Goal: Task Accomplishment & Management: Use online tool/utility

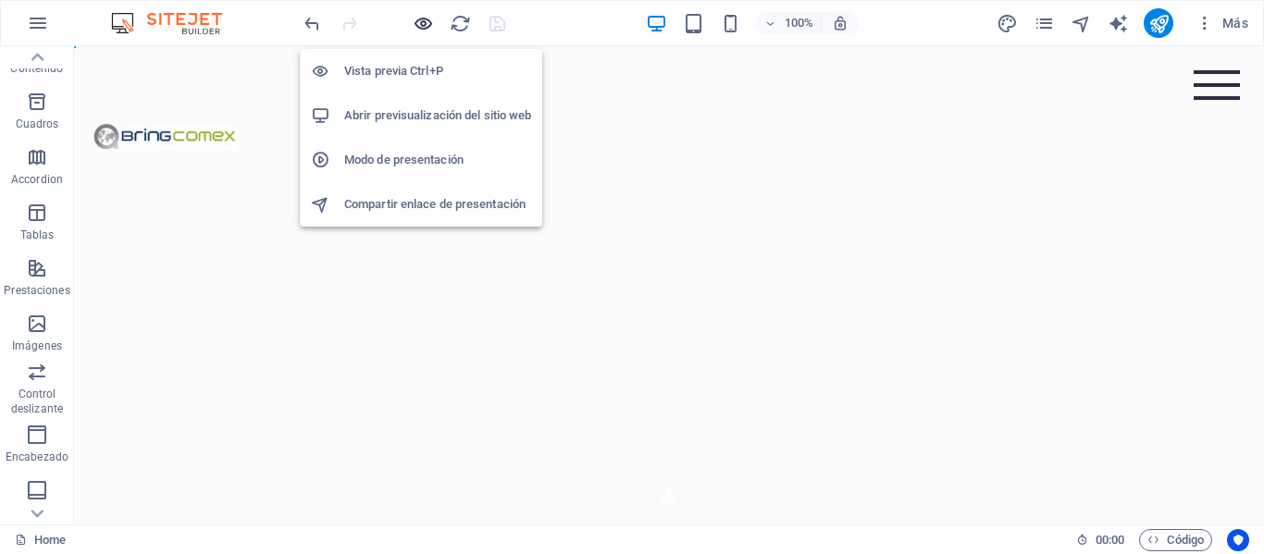
click at [416, 22] on icon "button" at bounding box center [423, 23] width 21 height 21
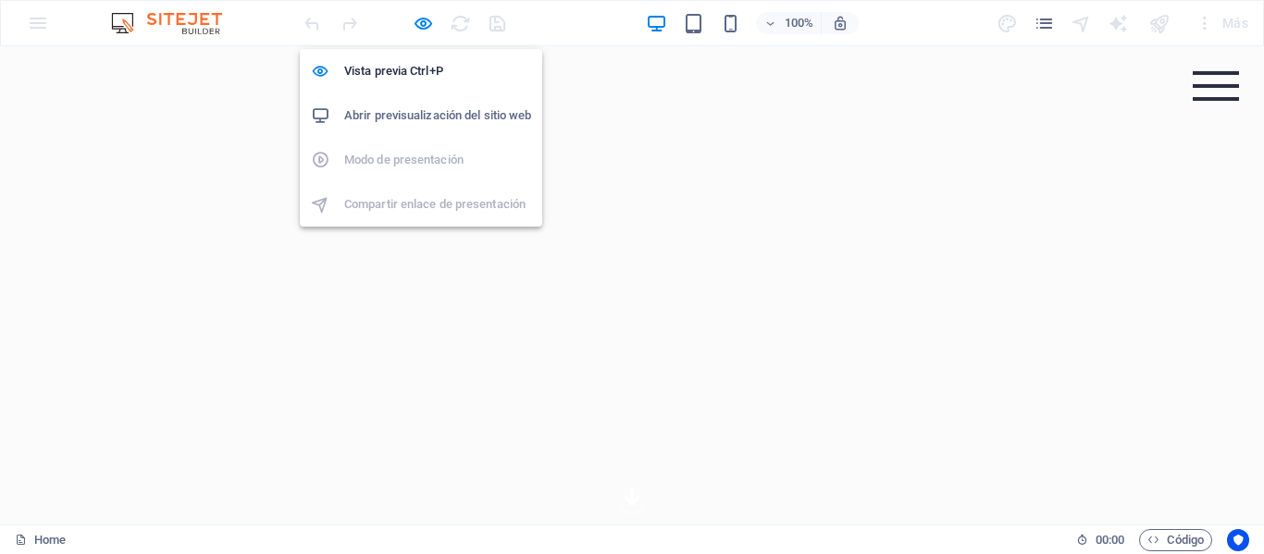
click at [423, 120] on h6 "Abrir previsualización del sitio web" at bounding box center [437, 116] width 187 height 22
click at [419, 108] on h6 "Abrir previsualización del sitio web" at bounding box center [437, 116] width 187 height 22
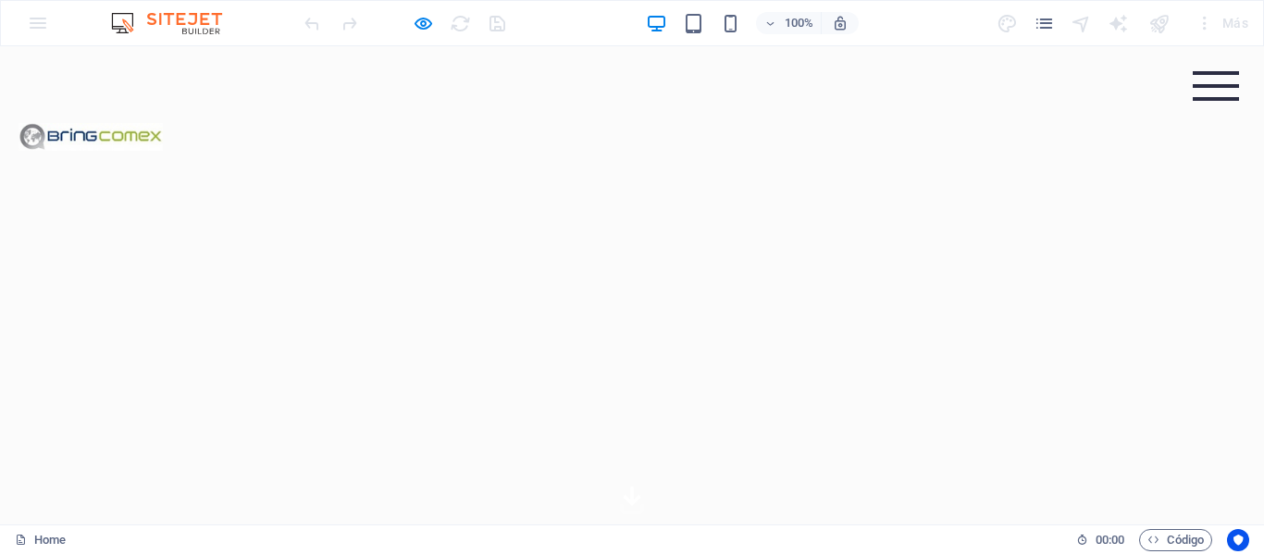
click at [179, 19] on img at bounding box center [175, 23] width 139 height 22
click at [198, 26] on img at bounding box center [175, 23] width 139 height 22
click at [42, 18] on div "100% Más" at bounding box center [632, 23] width 1262 height 44
click at [143, 127] on img at bounding box center [90, 136] width 181 height 181
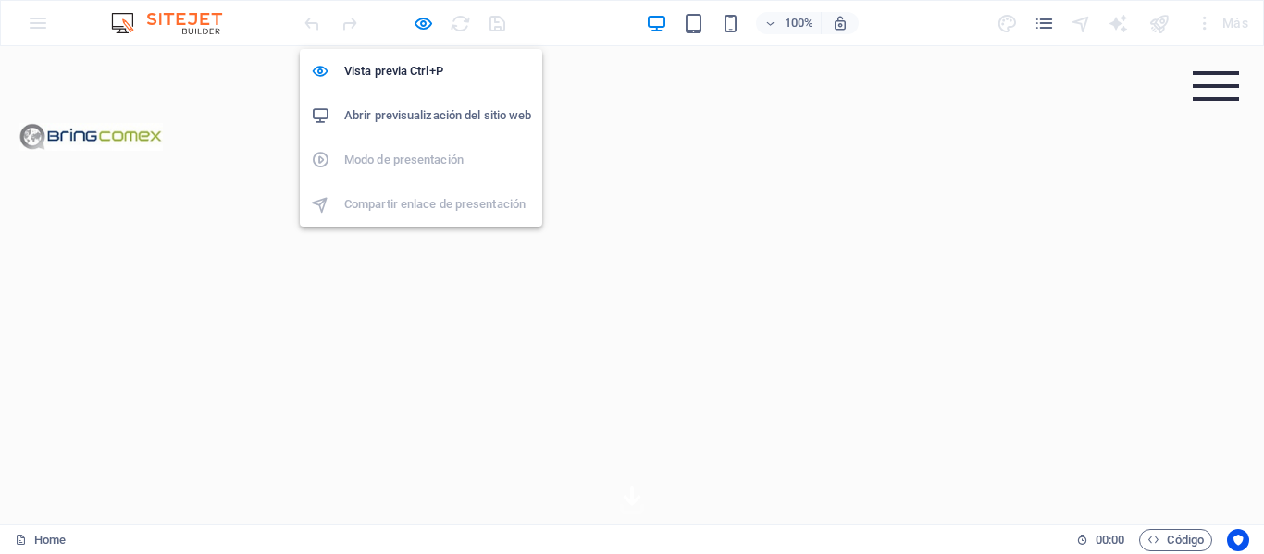
click at [409, 118] on h6 "Abrir previsualización del sitio web" at bounding box center [437, 116] width 187 height 22
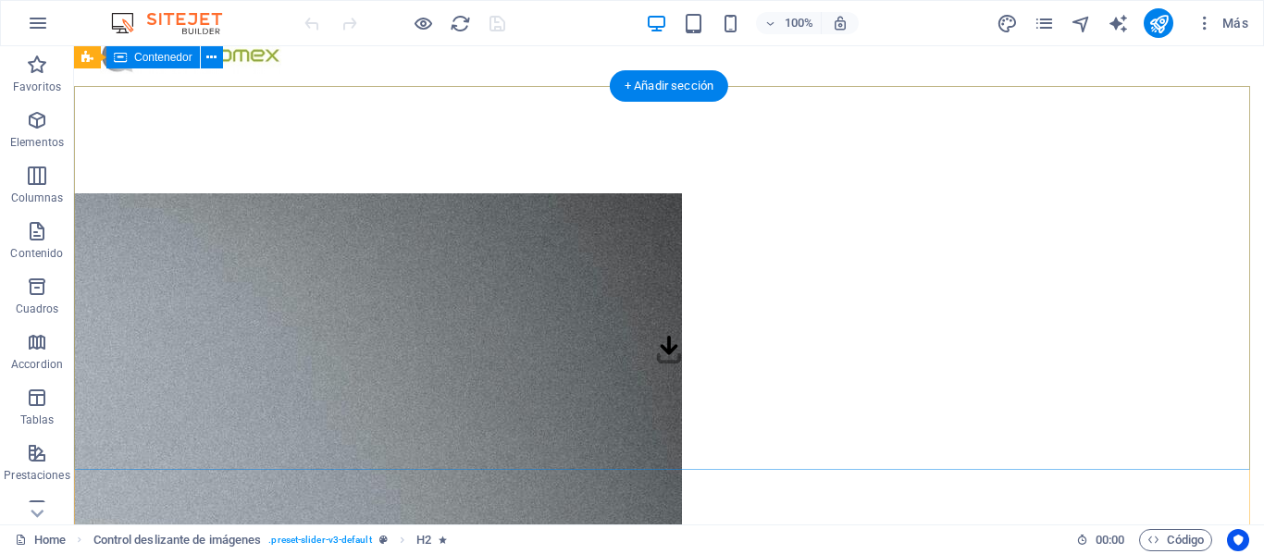
scroll to position [142, 0]
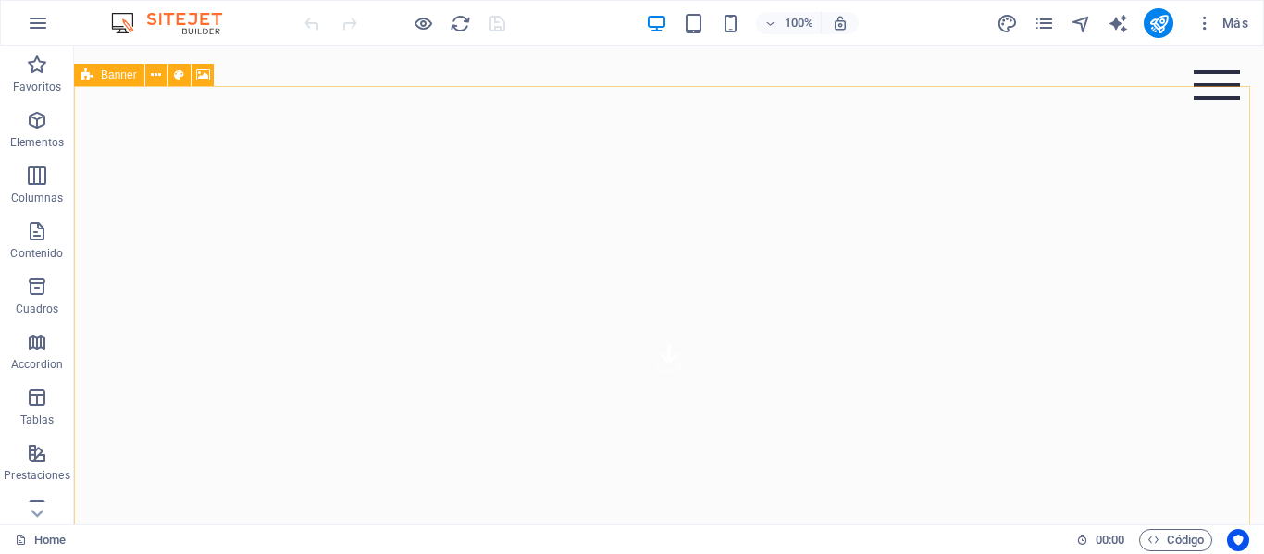
click at [94, 76] on div "Banner" at bounding box center [109, 75] width 70 height 22
click at [199, 73] on icon at bounding box center [203, 75] width 14 height 19
select select "ms"
select select "s"
select select "progressive"
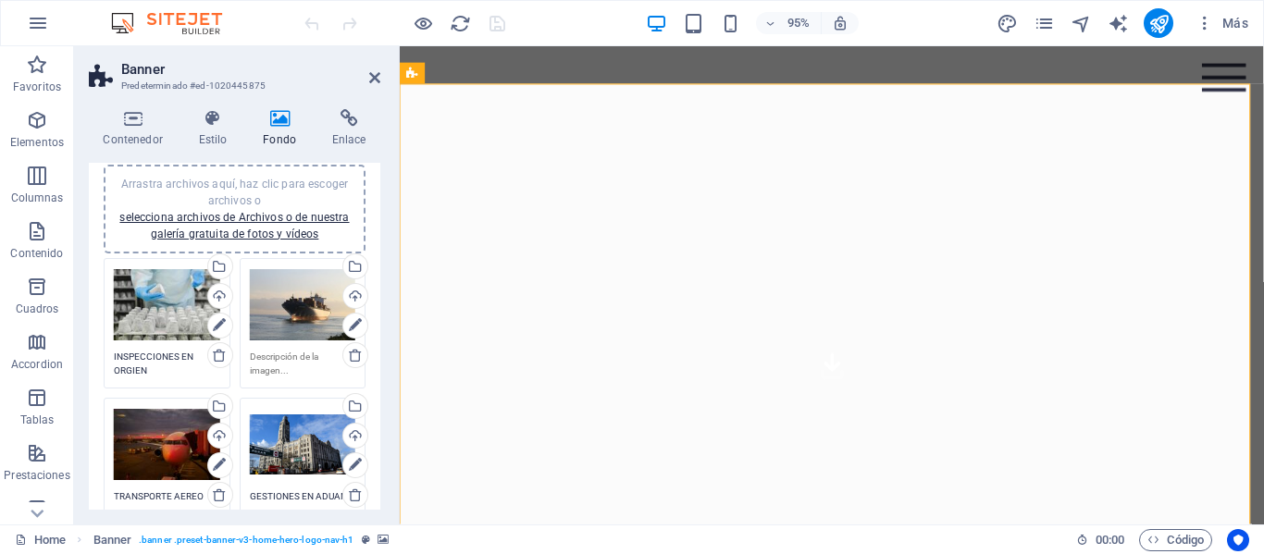
scroll to position [278, 0]
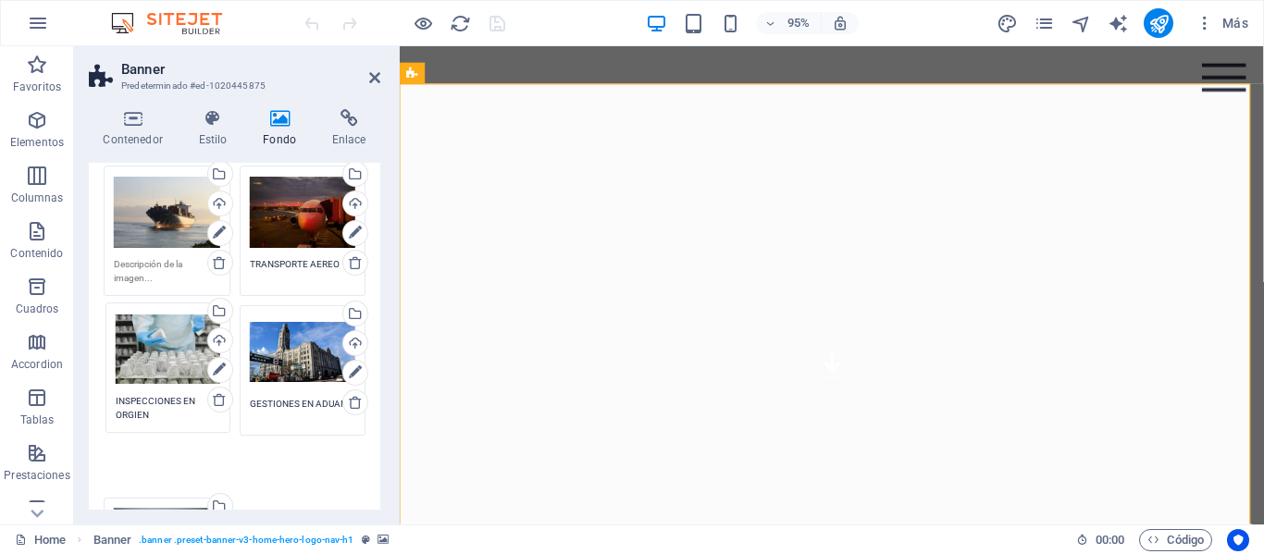
drag, startPoint x: 168, startPoint y: 218, endPoint x: 170, endPoint y: 355, distance: 136.9
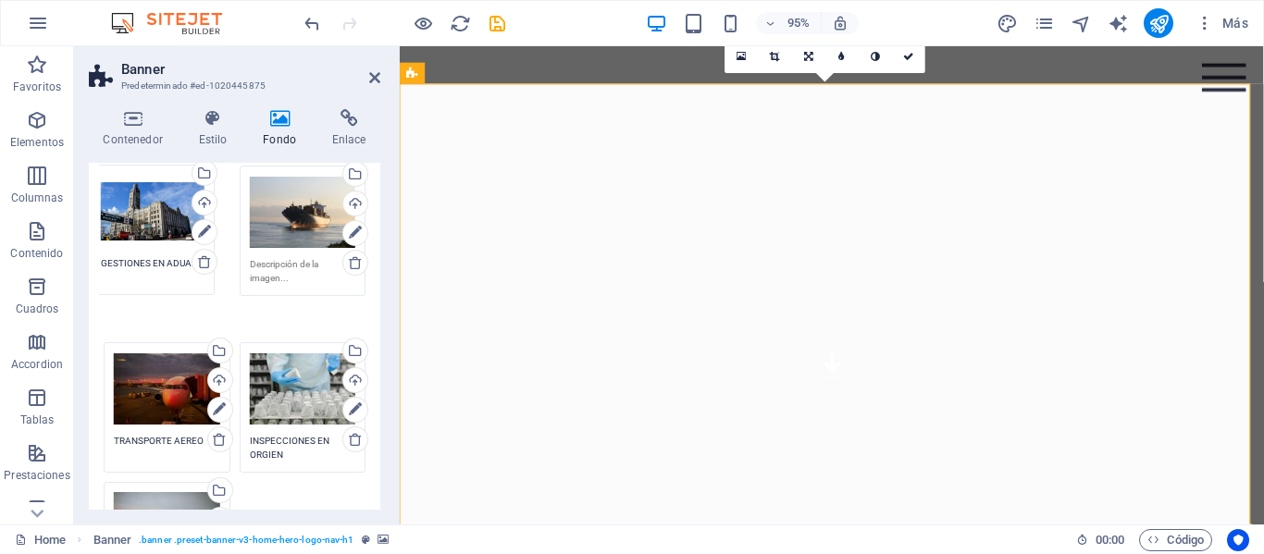
drag, startPoint x: 286, startPoint y: 357, endPoint x: 139, endPoint y: 217, distance: 202.9
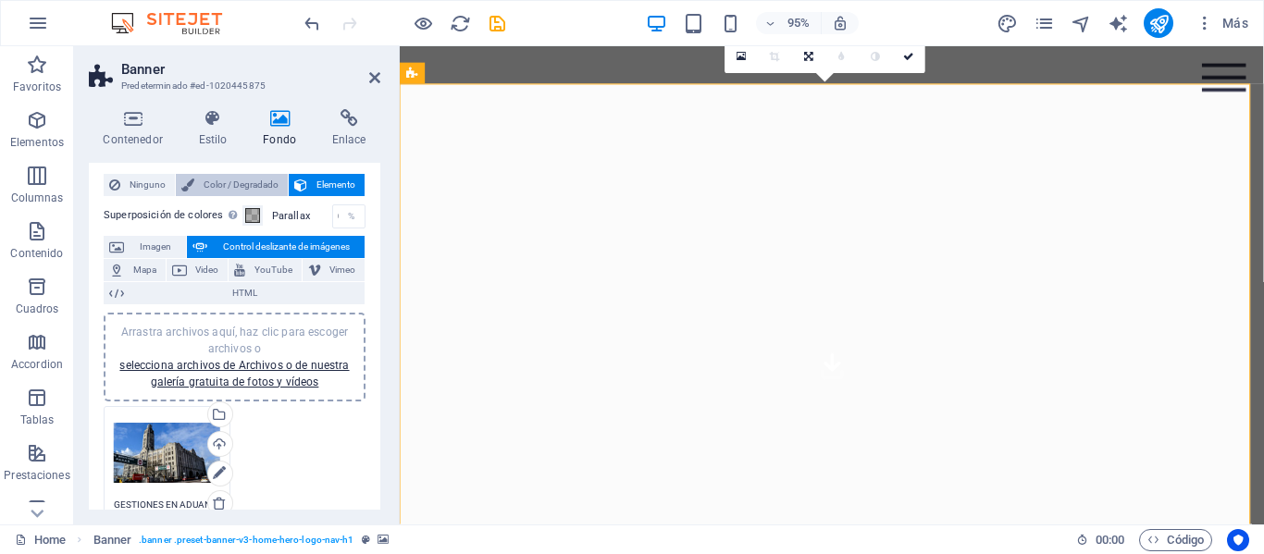
scroll to position [0, 0]
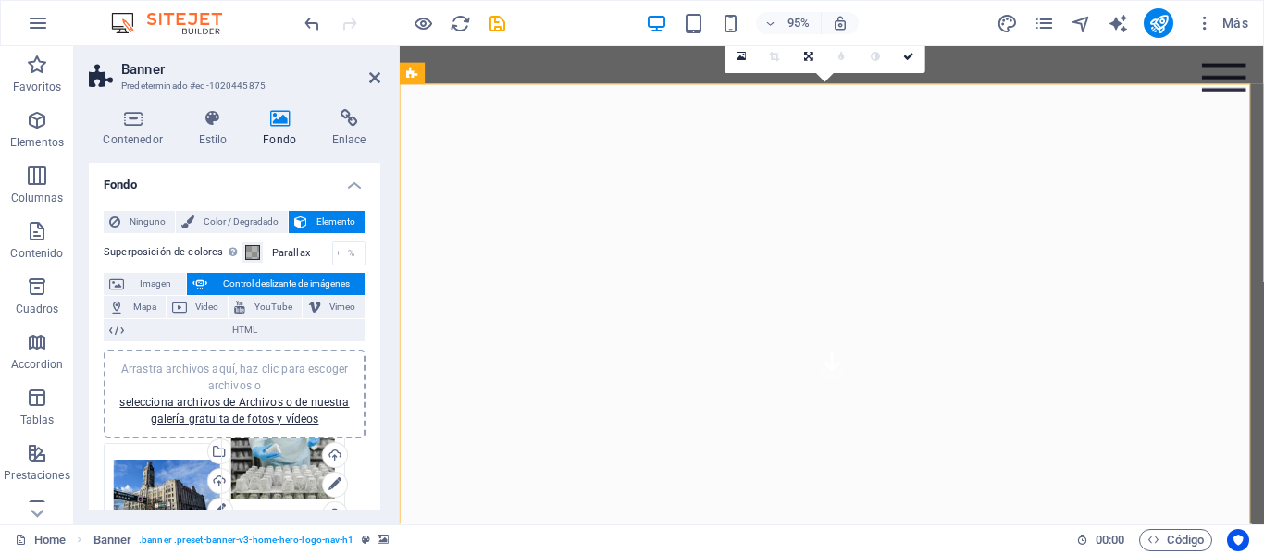
drag, startPoint x: 271, startPoint y: 347, endPoint x: 254, endPoint y: 459, distance: 113.2
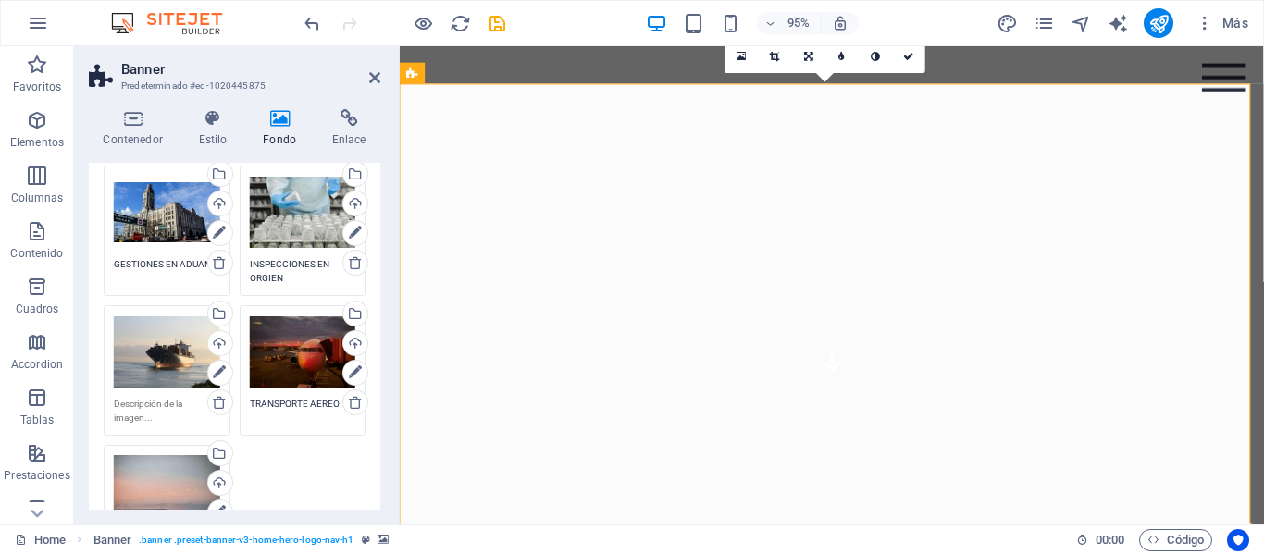
scroll to position [370, 0]
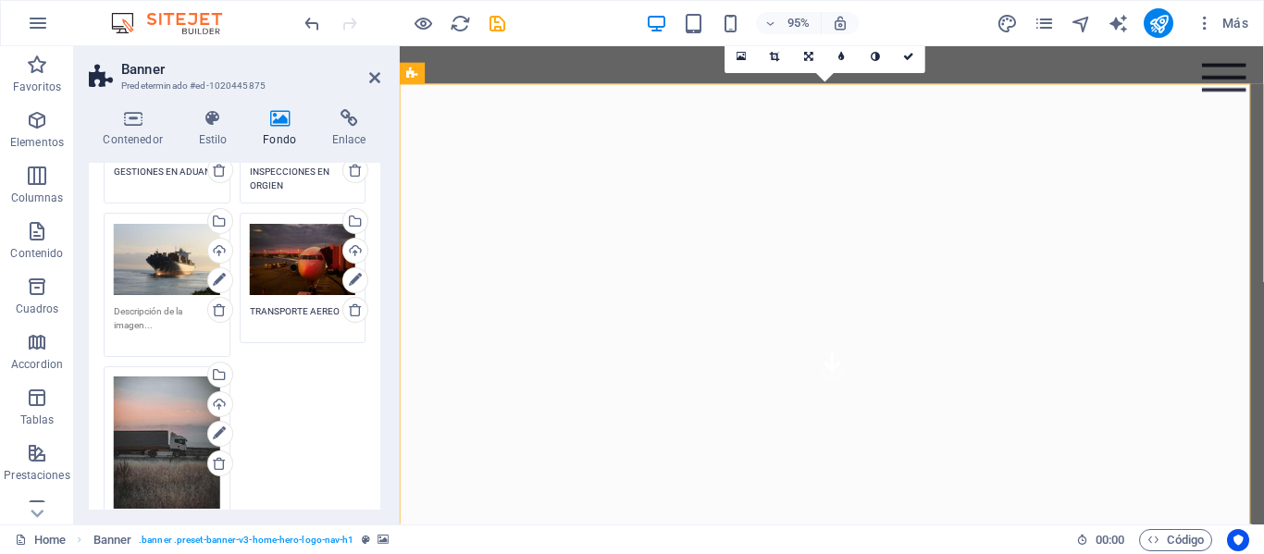
click at [155, 325] on textarea at bounding box center [167, 325] width 106 height 42
type textarea "TRANSPORTE MARITIMO"
click at [272, 393] on div "Arrastra archivos aquí, haz clic para escoger archivos o selecciona archivos de…" at bounding box center [234, 313] width 271 height 491
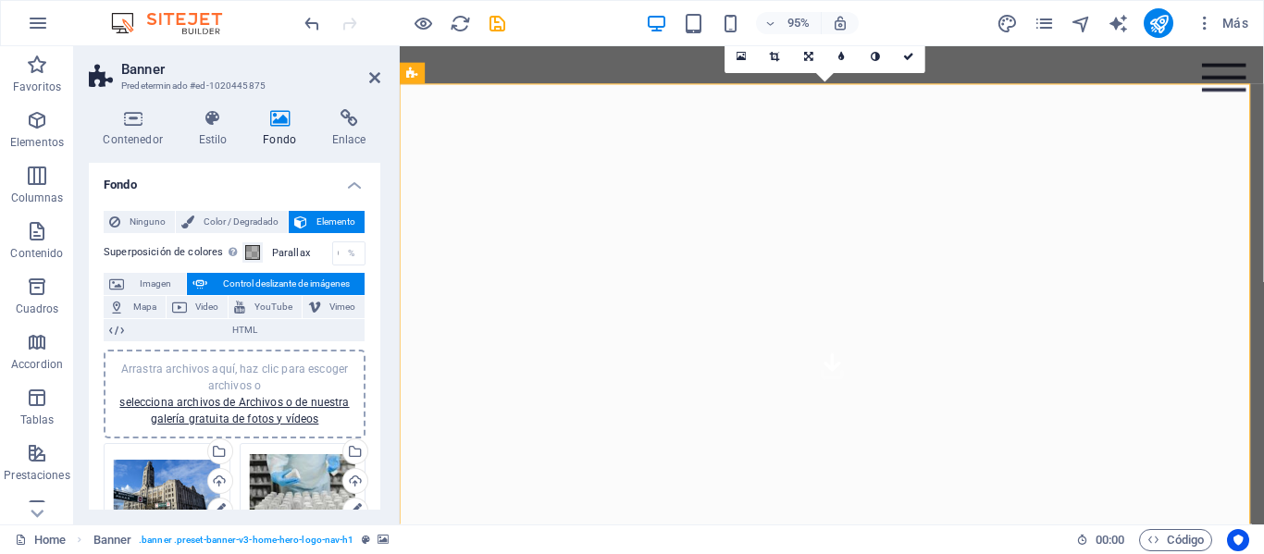
scroll to position [0, 0]
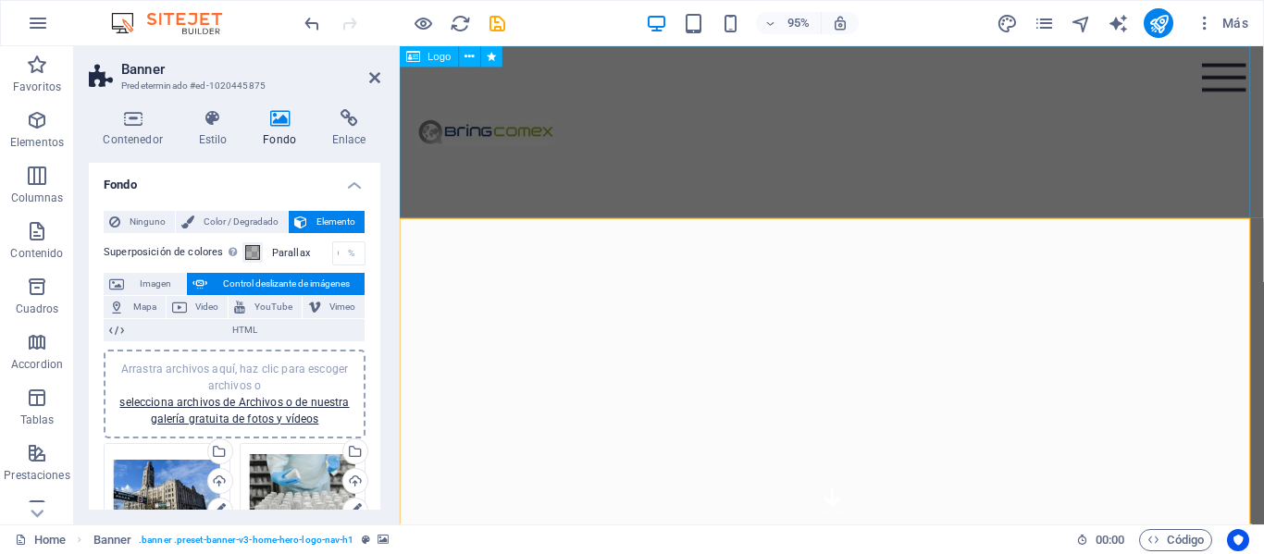
click at [525, 138] on div at bounding box center [854, 136] width 909 height 181
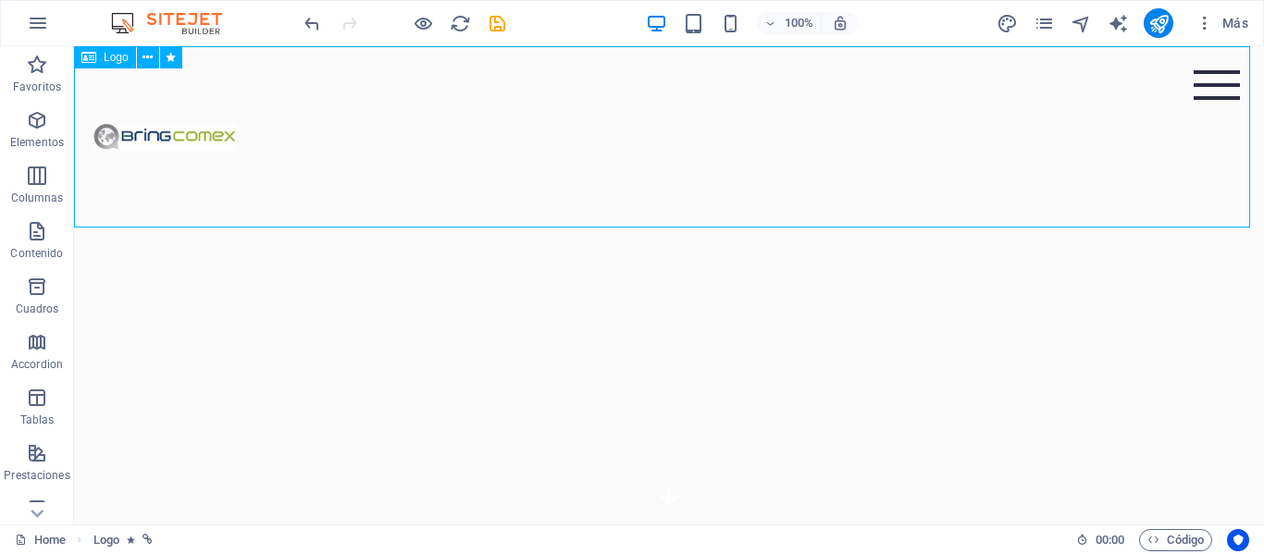
click at [167, 138] on div at bounding box center [669, 136] width 1190 height 181
click at [204, 133] on div at bounding box center [669, 136] width 1190 height 181
click at [119, 62] on span "Logo" at bounding box center [116, 57] width 25 height 11
click at [131, 139] on div at bounding box center [669, 136] width 1190 height 181
click at [132, 140] on div at bounding box center [669, 136] width 1190 height 181
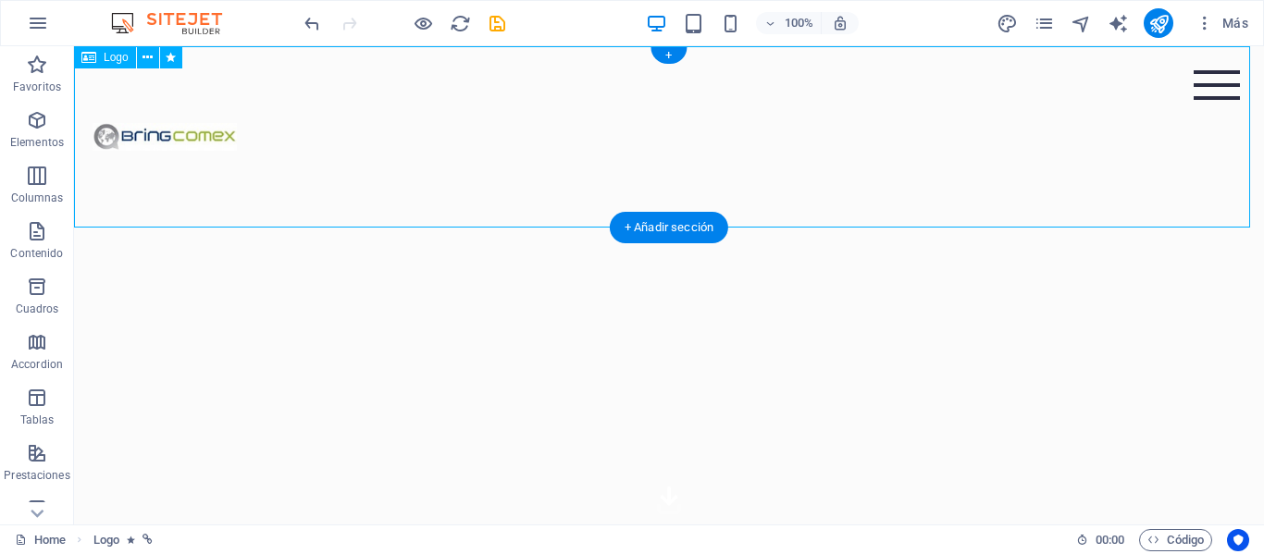
select select "px"
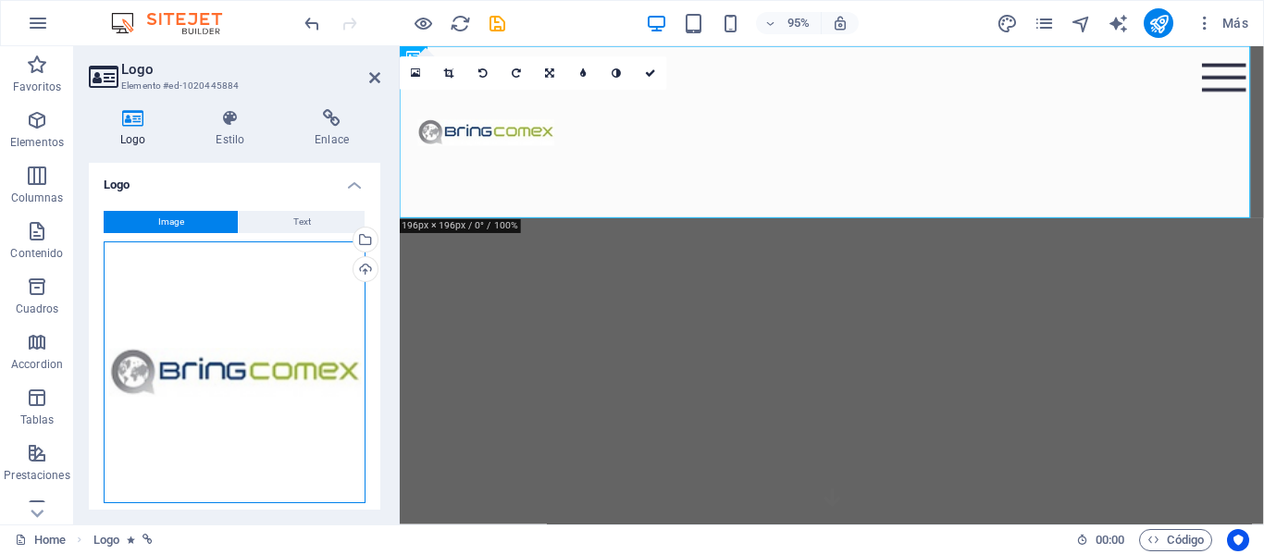
click at [218, 377] on div "Arrastra archivos aquí, haz clic para escoger archivos o selecciona archivos de…" at bounding box center [235, 372] width 262 height 262
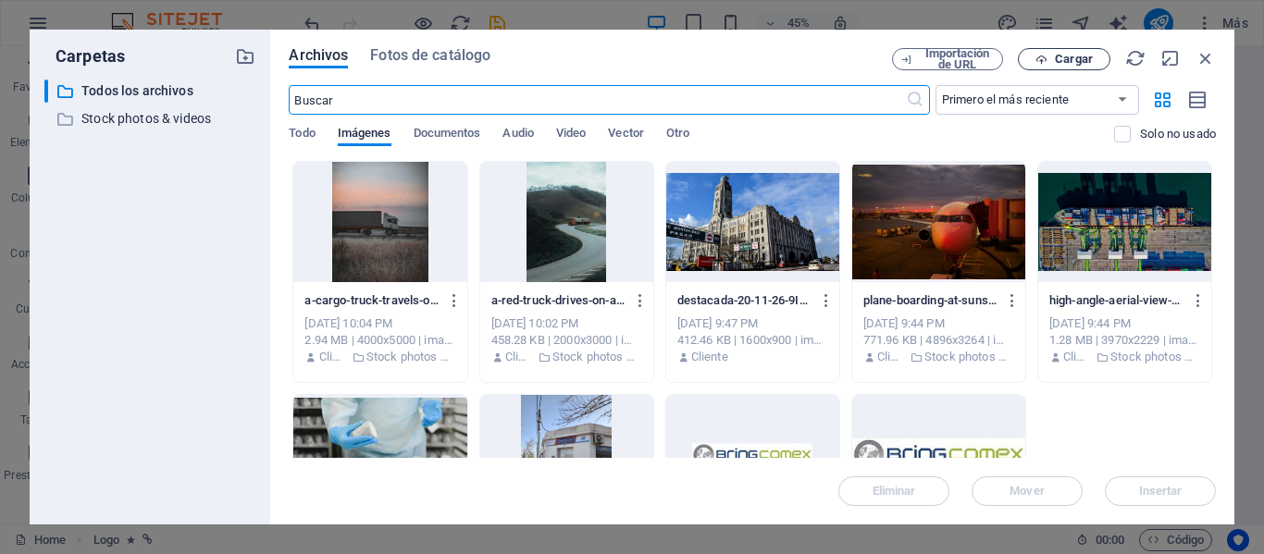
click at [1074, 62] on span "Cargar" at bounding box center [1074, 59] width 38 height 11
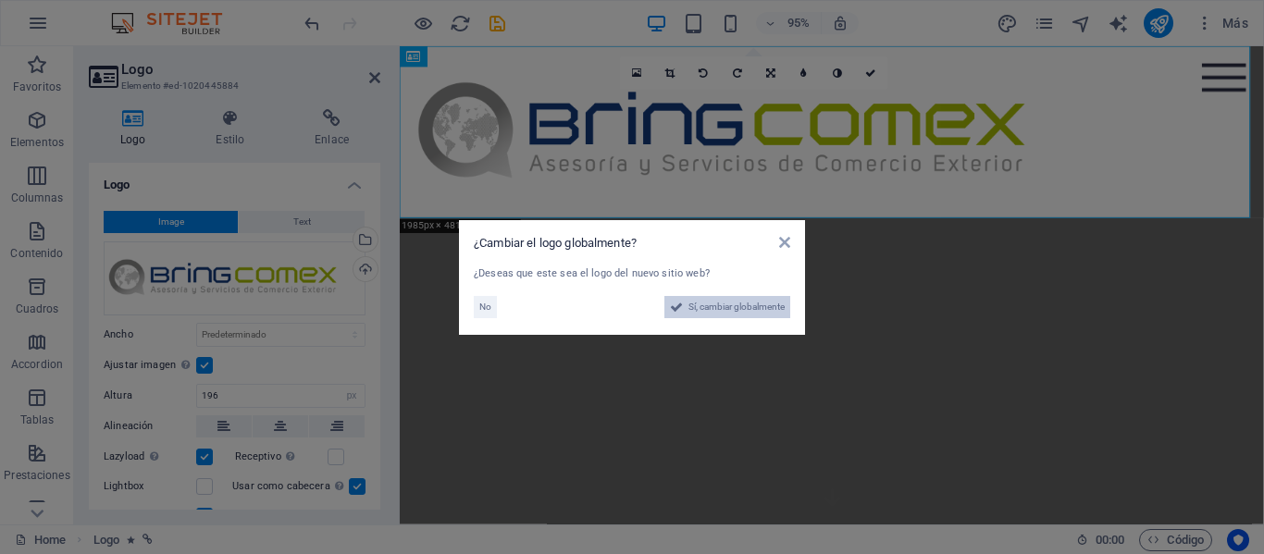
click at [703, 316] on span "Sí, cambiar globalmente" at bounding box center [736, 307] width 96 height 22
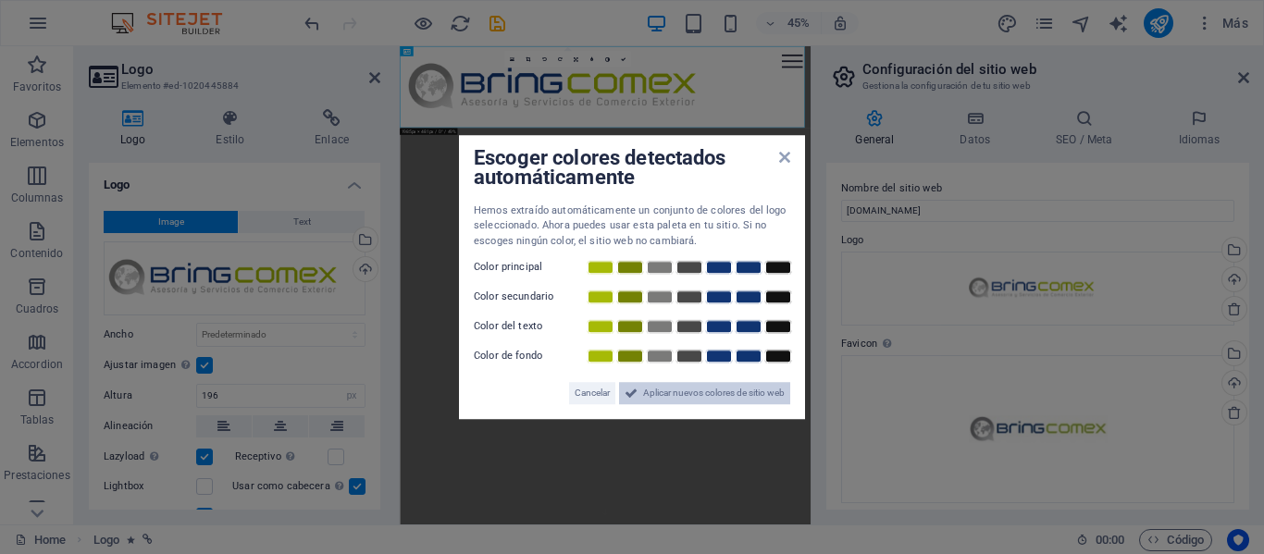
click at [694, 392] on span "Aplicar nuevos colores de sitio web" at bounding box center [714, 393] width 142 height 22
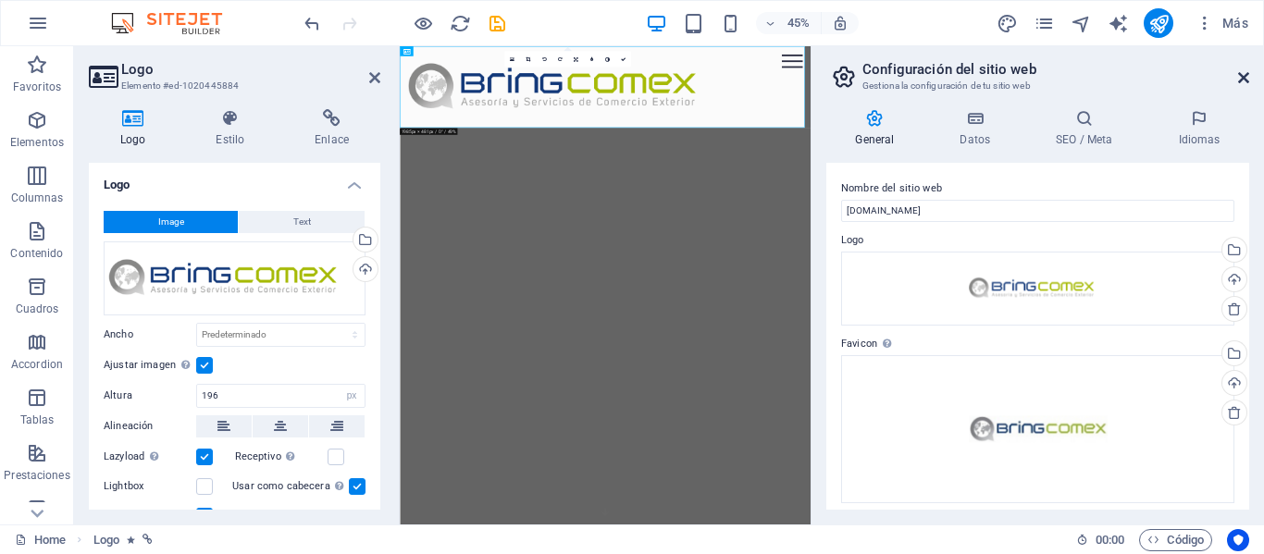
click at [1245, 76] on icon at bounding box center [1243, 77] width 11 height 15
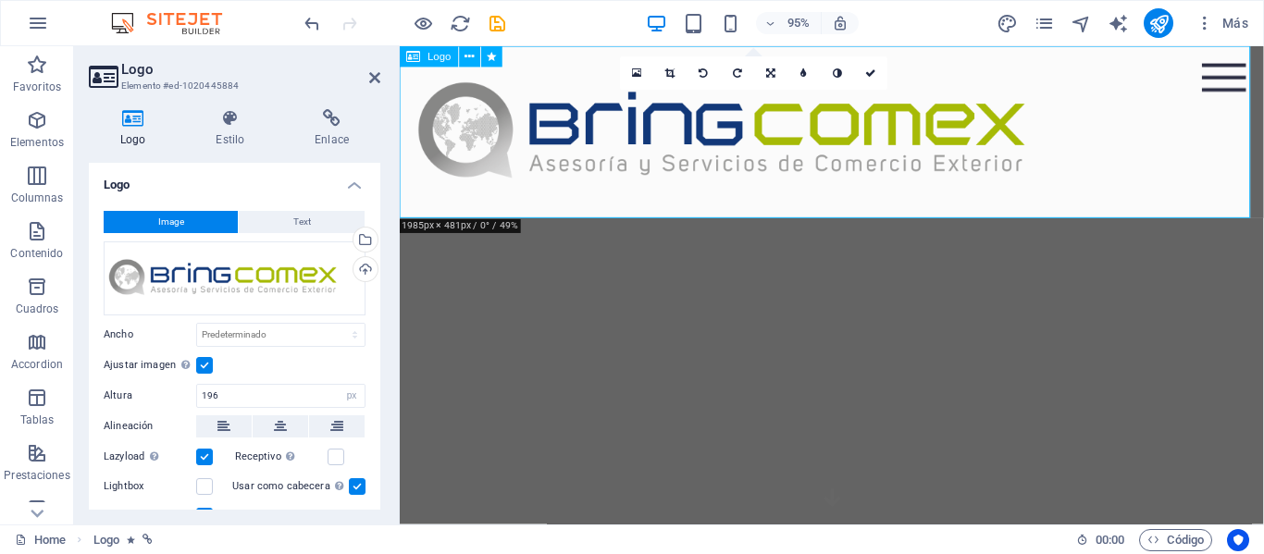
click at [1038, 137] on div at bounding box center [854, 136] width 909 height 181
click at [271, 434] on button at bounding box center [281, 426] width 56 height 22
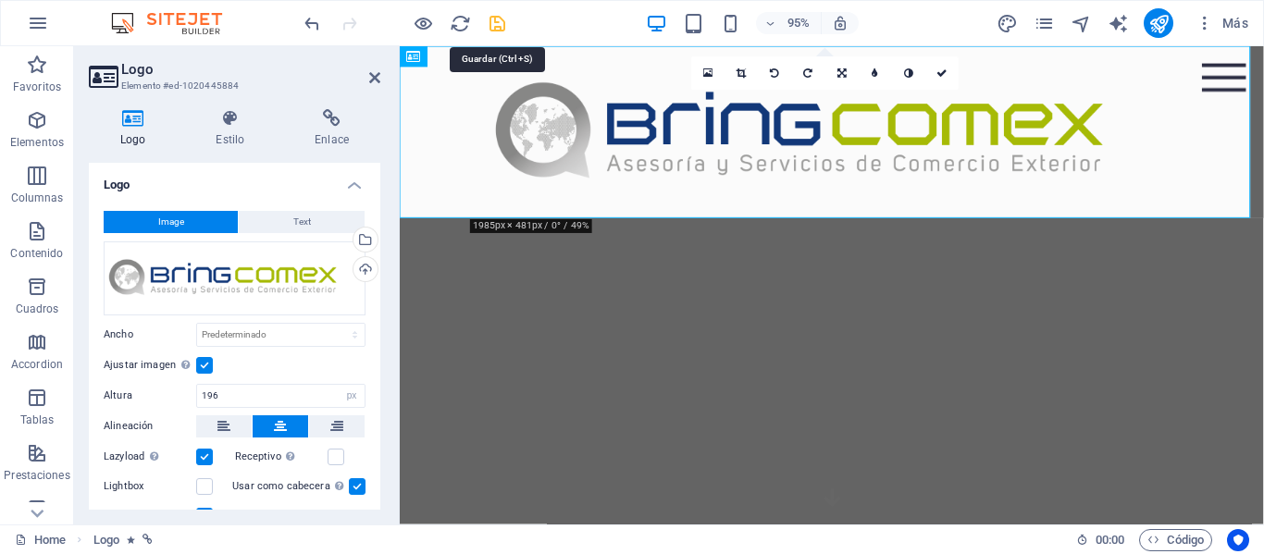
click at [501, 29] on icon "save" at bounding box center [497, 23] width 21 height 21
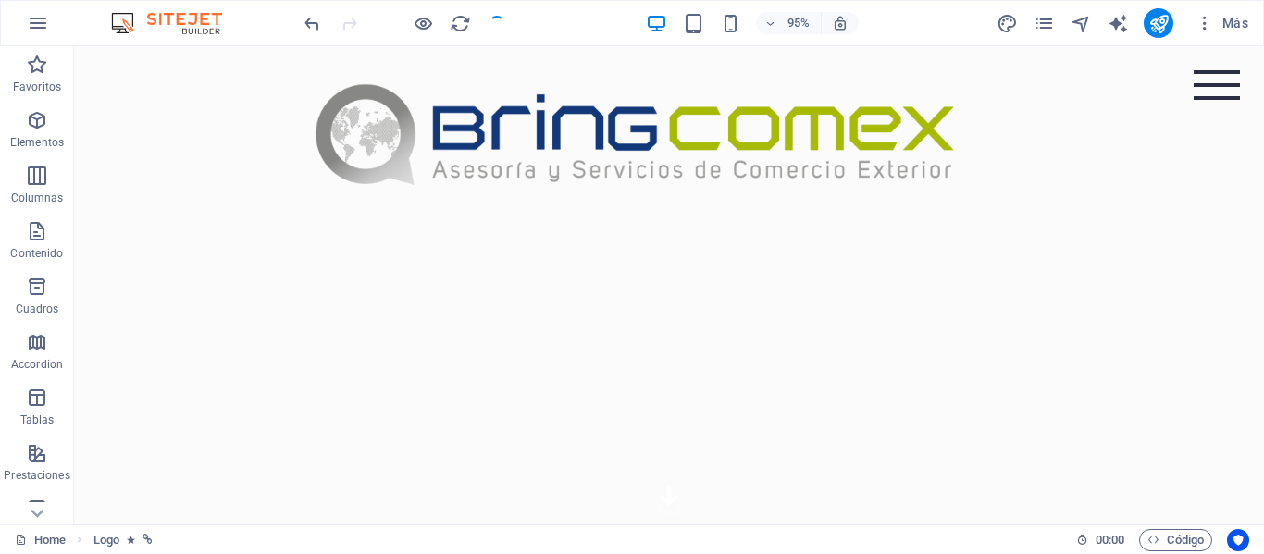
checkbox input "false"
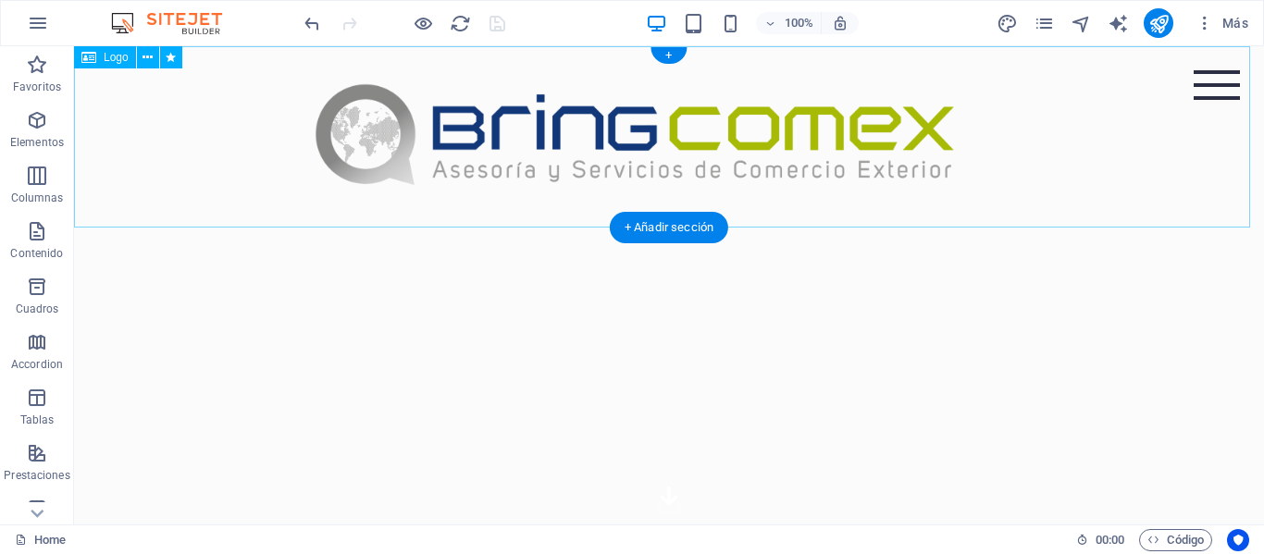
click at [642, 149] on div at bounding box center [669, 136] width 1190 height 181
click at [126, 58] on span "Logo" at bounding box center [116, 57] width 25 height 11
click at [186, 128] on div at bounding box center [669, 136] width 1190 height 181
click at [186, 129] on div at bounding box center [669, 136] width 1190 height 181
select select "px"
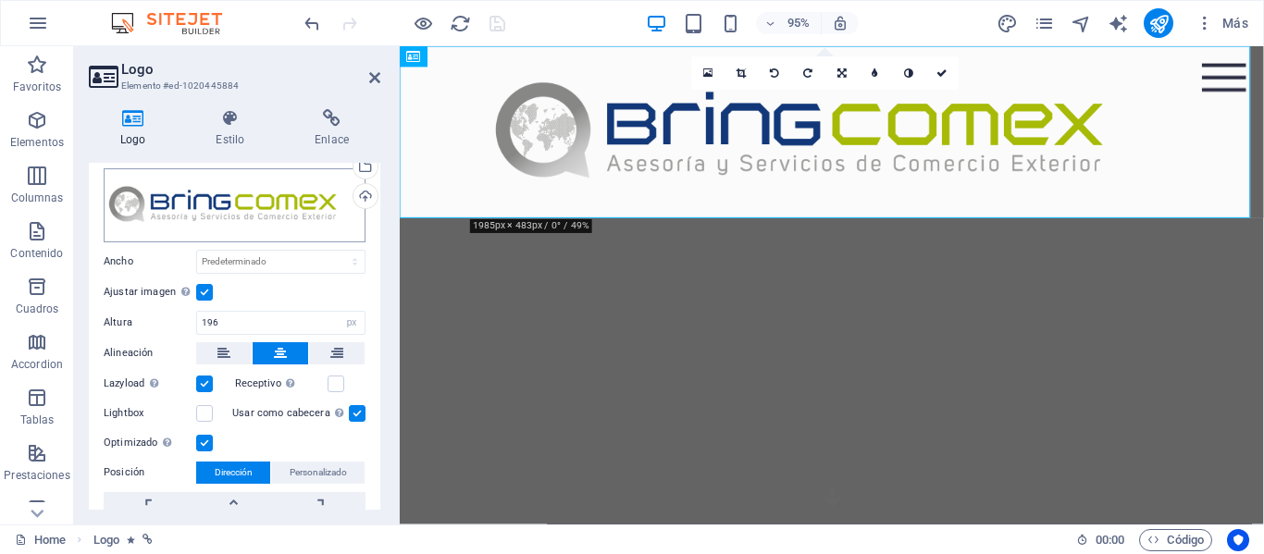
scroll to position [93, 0]
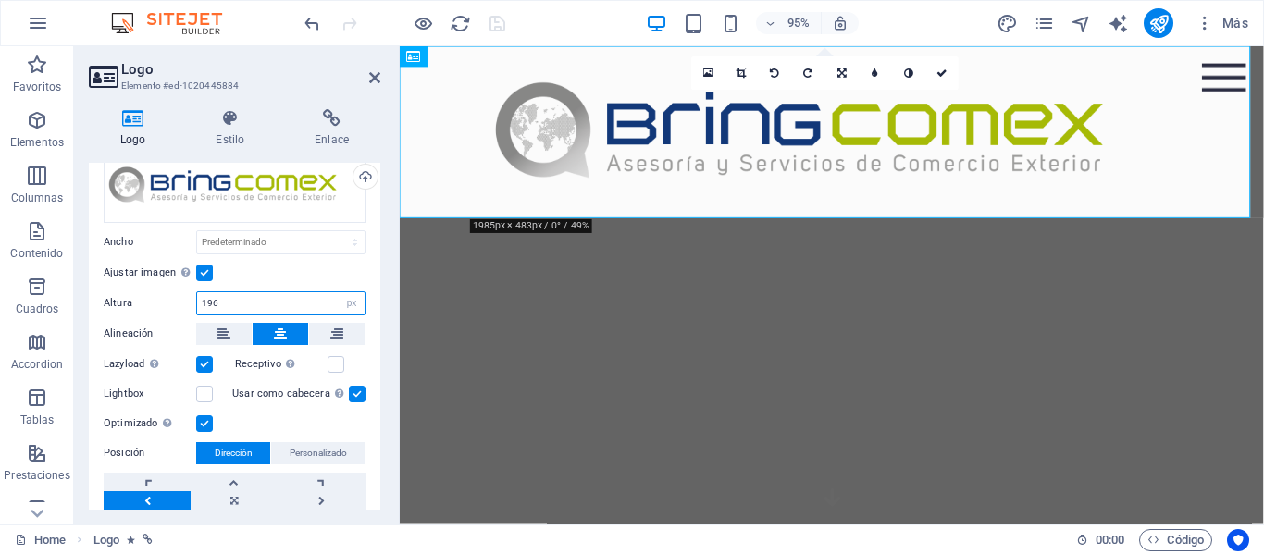
drag, startPoint x: 248, startPoint y: 302, endPoint x: 189, endPoint y: 289, distance: 60.6
click at [189, 289] on div "Image Text Arrastra archivos aquí, haz clic para escoger archivos o selecciona …" at bounding box center [234, 323] width 291 height 439
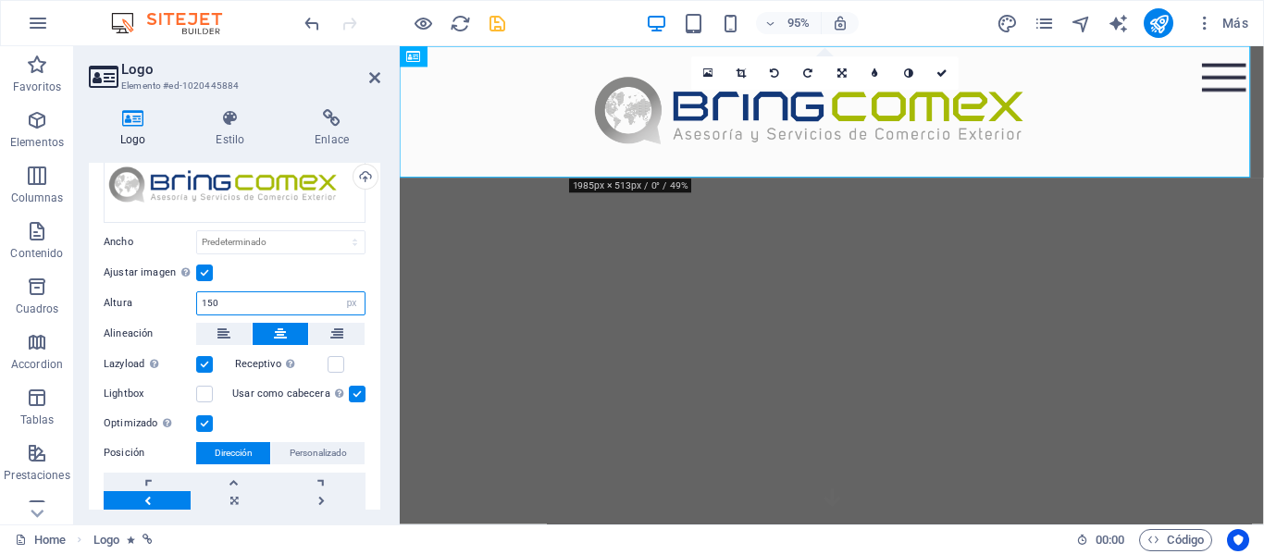
drag, startPoint x: 237, startPoint y: 299, endPoint x: 174, endPoint y: 288, distance: 63.9
click at [174, 288] on div "Image Text Arrastra archivos aquí, haz clic para escoger archivos o selecciona …" at bounding box center [234, 323] width 291 height 439
type input "110"
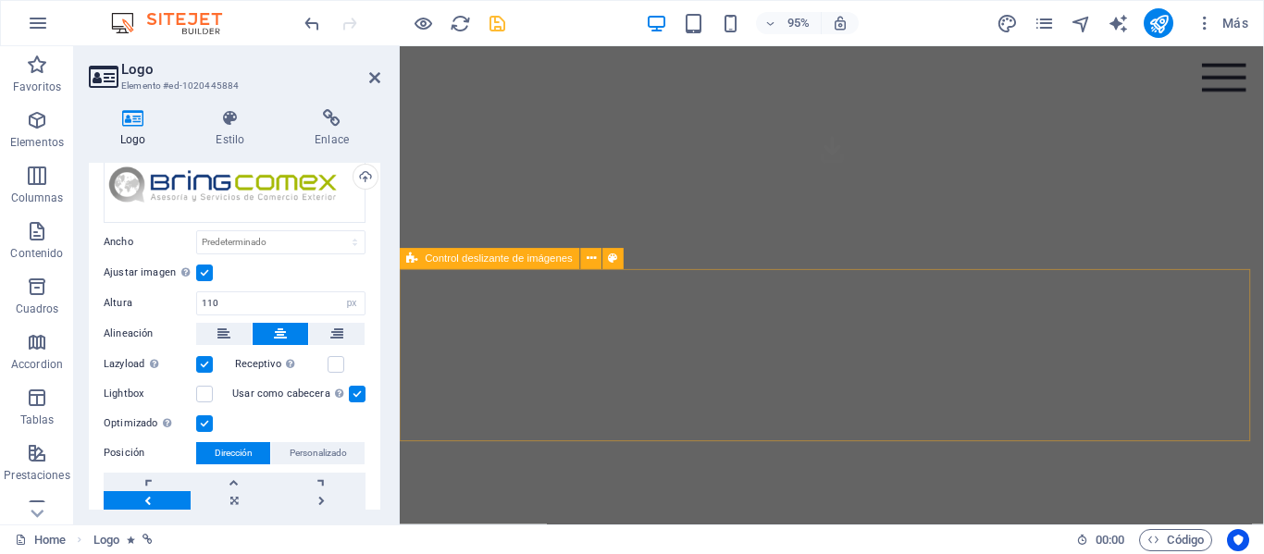
scroll to position [0, 0]
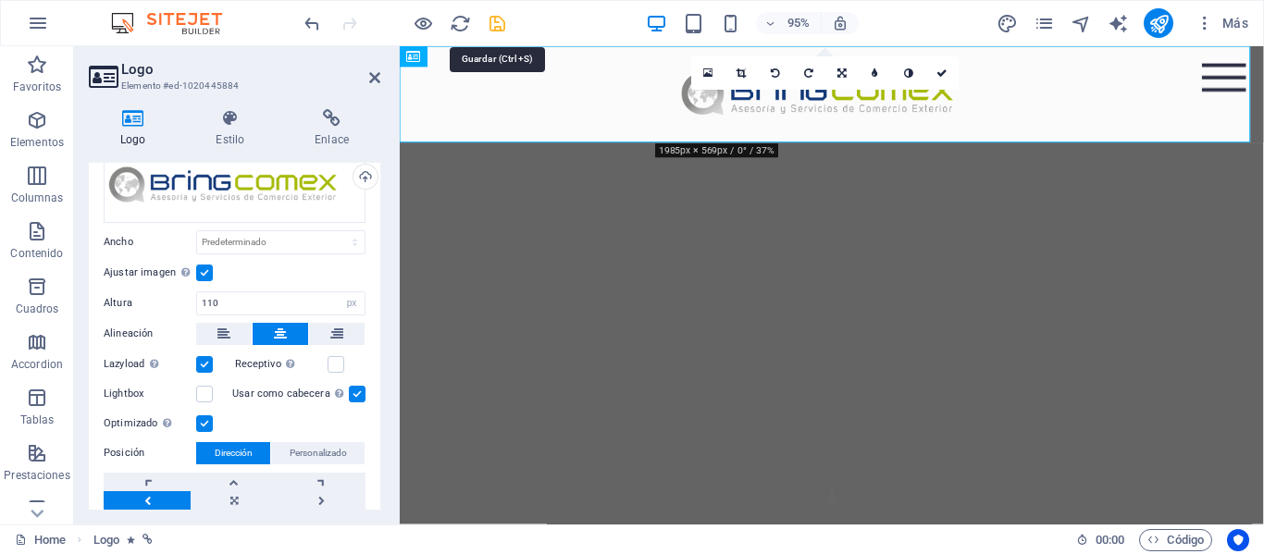
click at [497, 19] on icon "save" at bounding box center [497, 23] width 21 height 21
checkbox input "false"
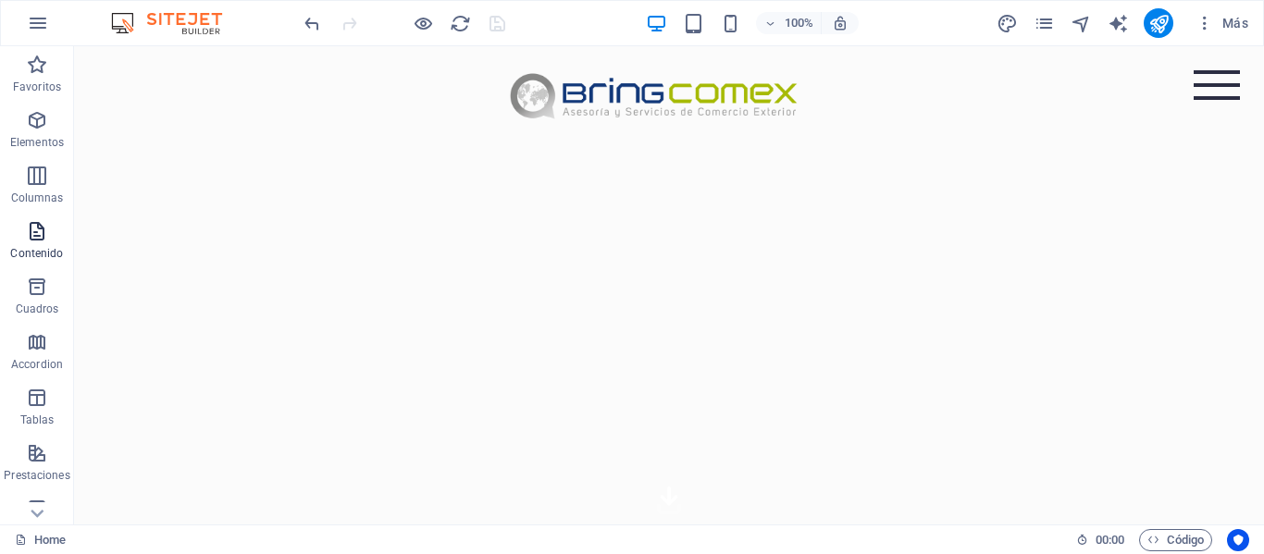
click at [34, 234] on icon "button" at bounding box center [37, 231] width 22 height 22
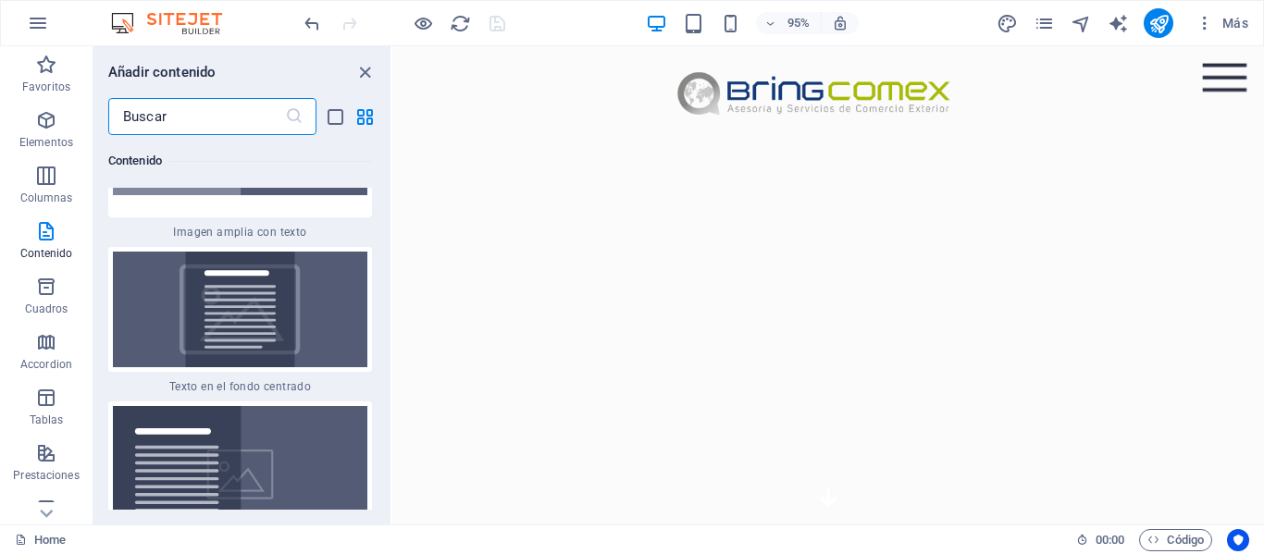
scroll to position [7503, 0]
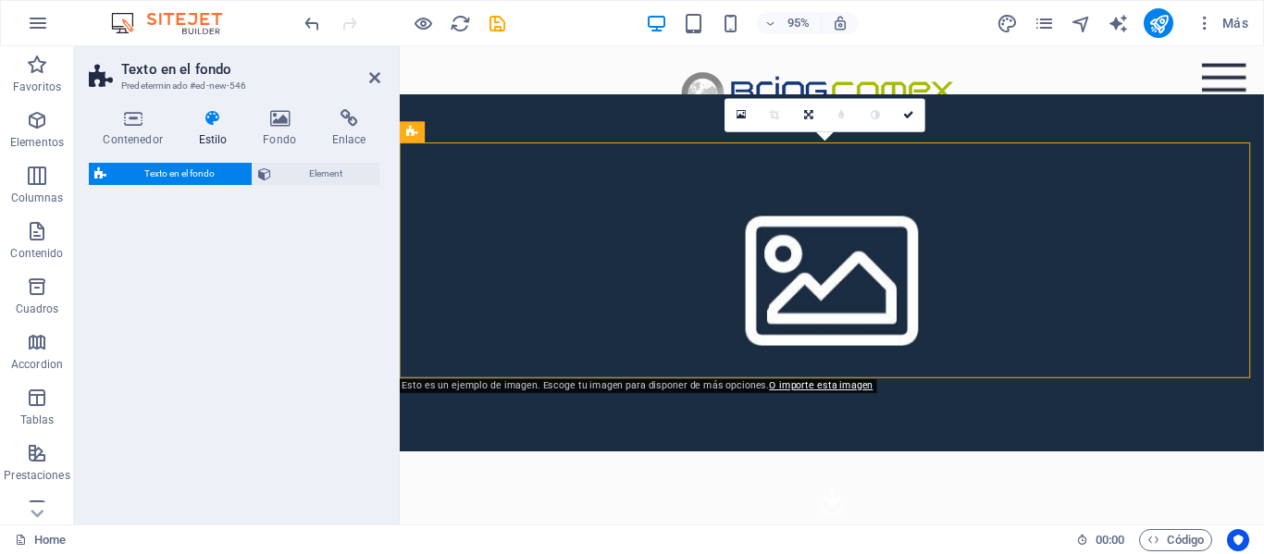
select select "%"
select select "rem"
select select "px"
select select "preset-fullscreen-text-on-background-v2-centered"
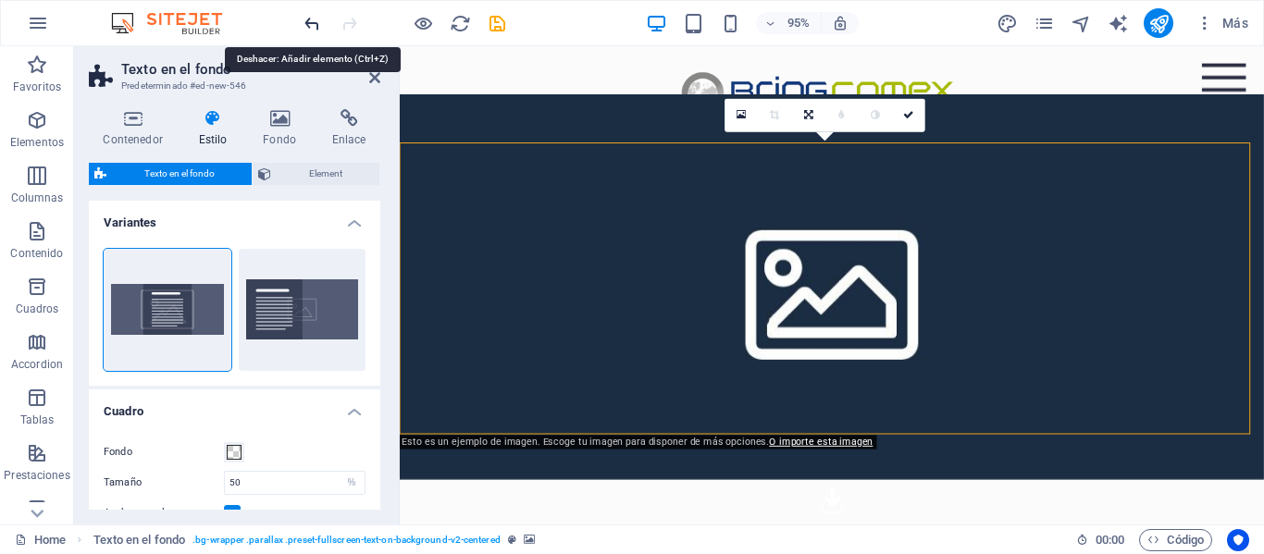
click at [316, 27] on icon "undo" at bounding box center [312, 23] width 21 height 21
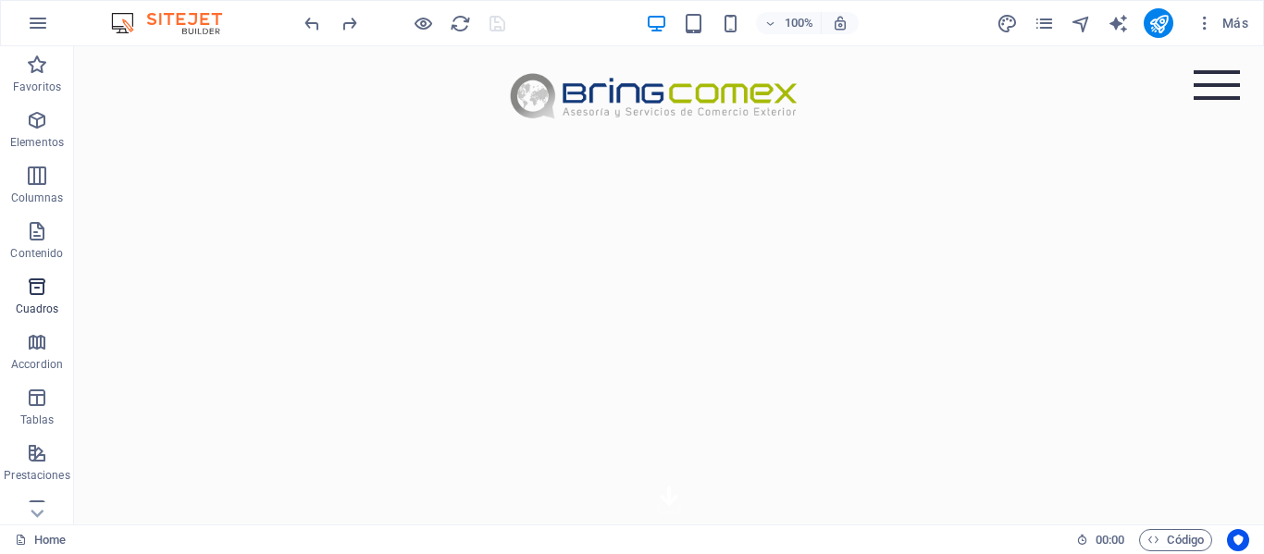
click at [39, 292] on icon "button" at bounding box center [37, 287] width 22 height 22
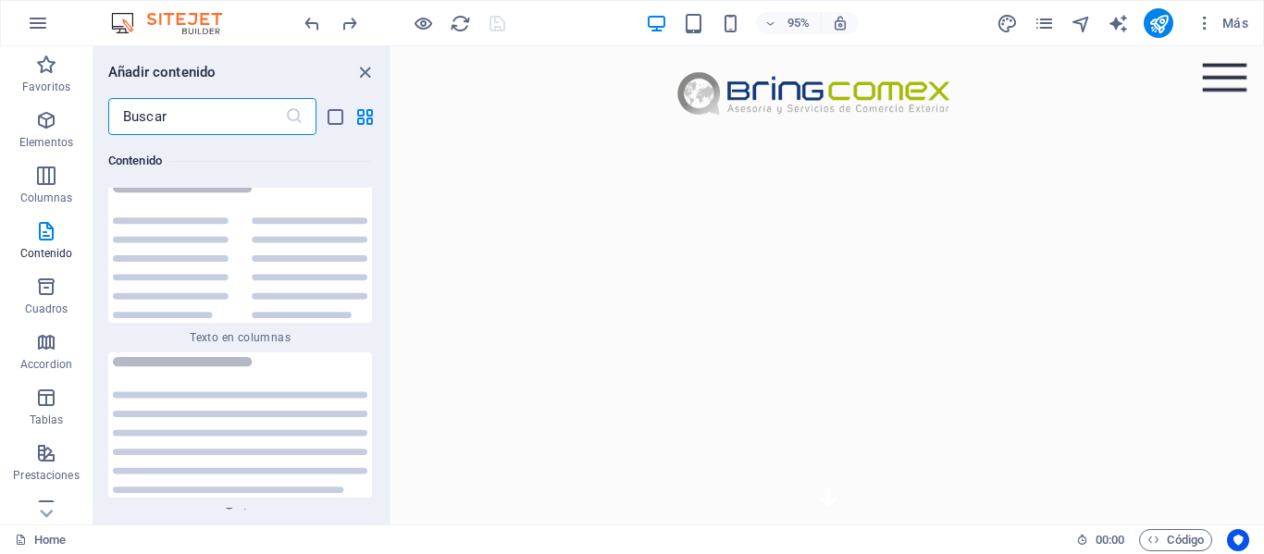
scroll to position [6230, 0]
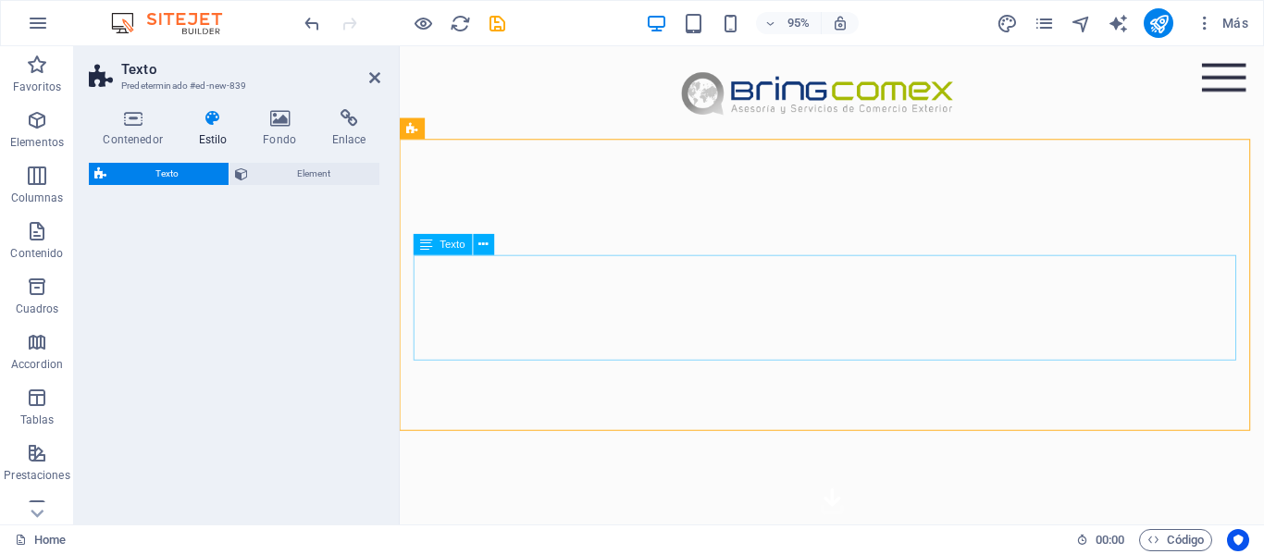
select select "preset-text-v2-default"
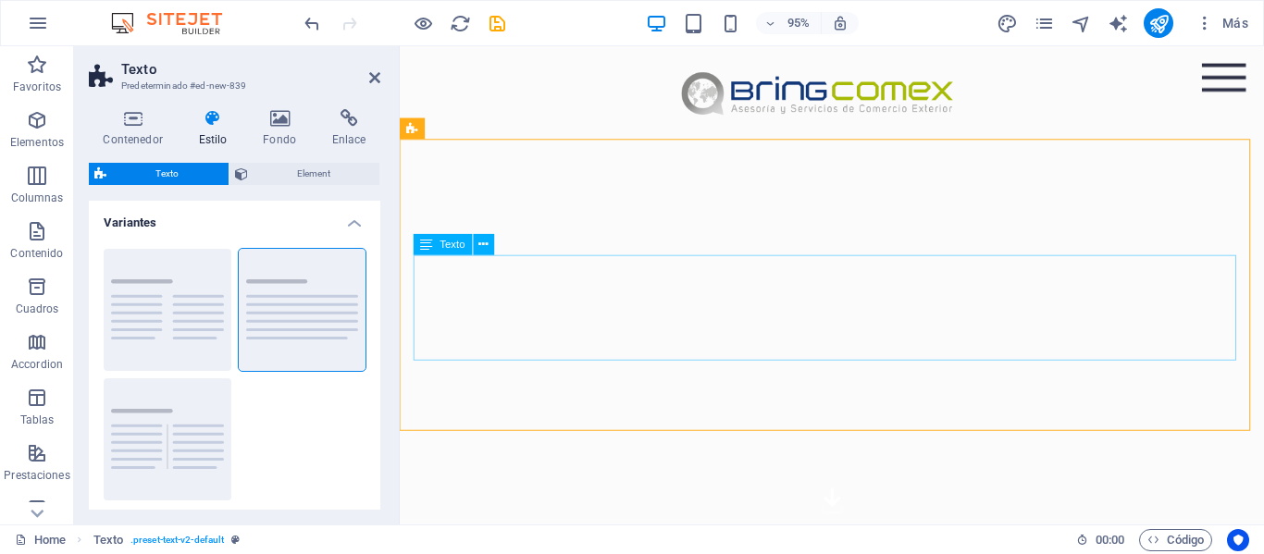
scroll to position [507, 0]
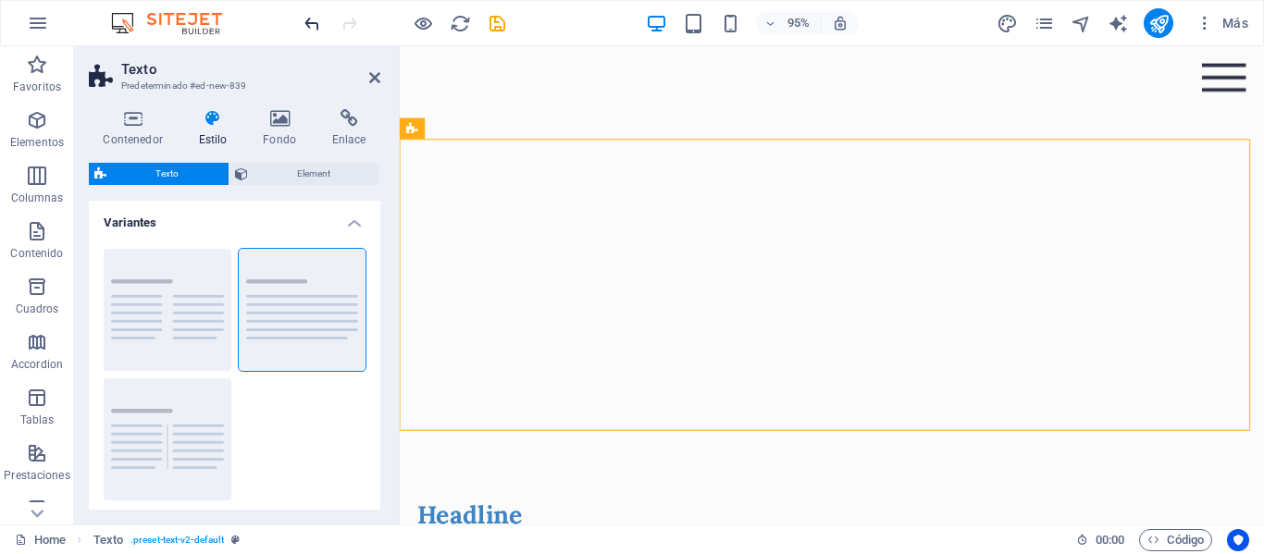
click at [312, 28] on icon "undo" at bounding box center [312, 23] width 21 height 21
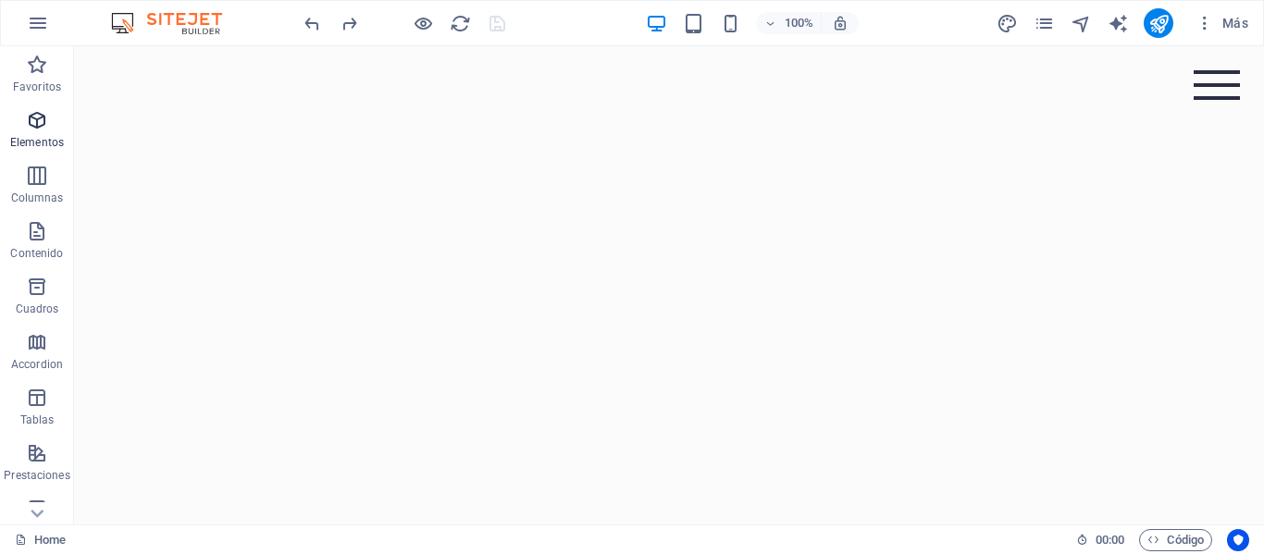
click at [37, 115] on icon "button" at bounding box center [37, 120] width 22 height 22
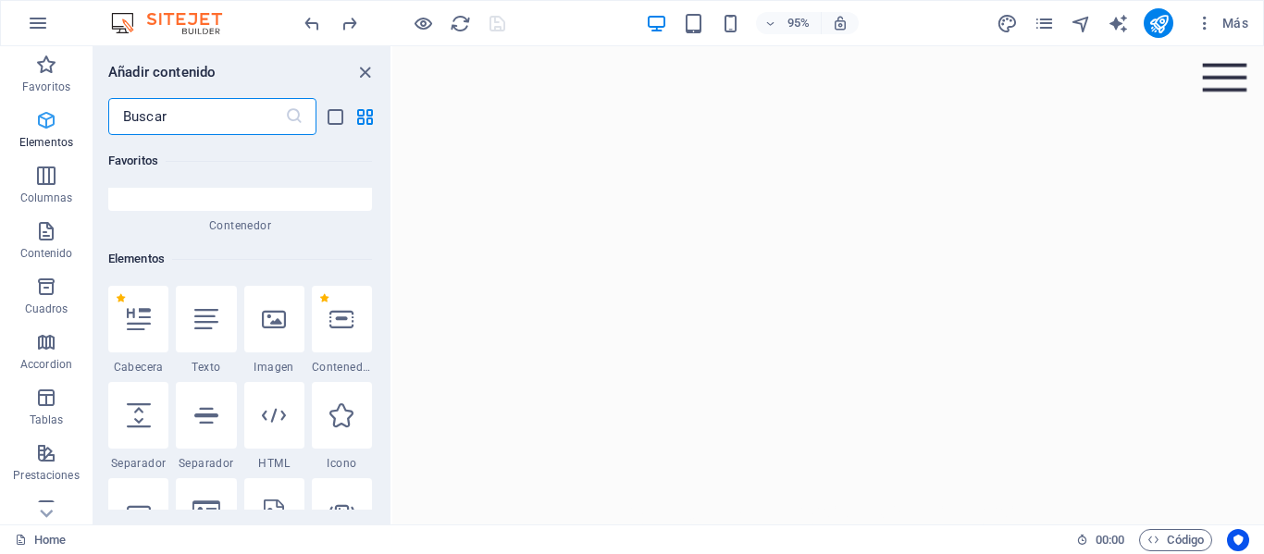
scroll to position [349, 0]
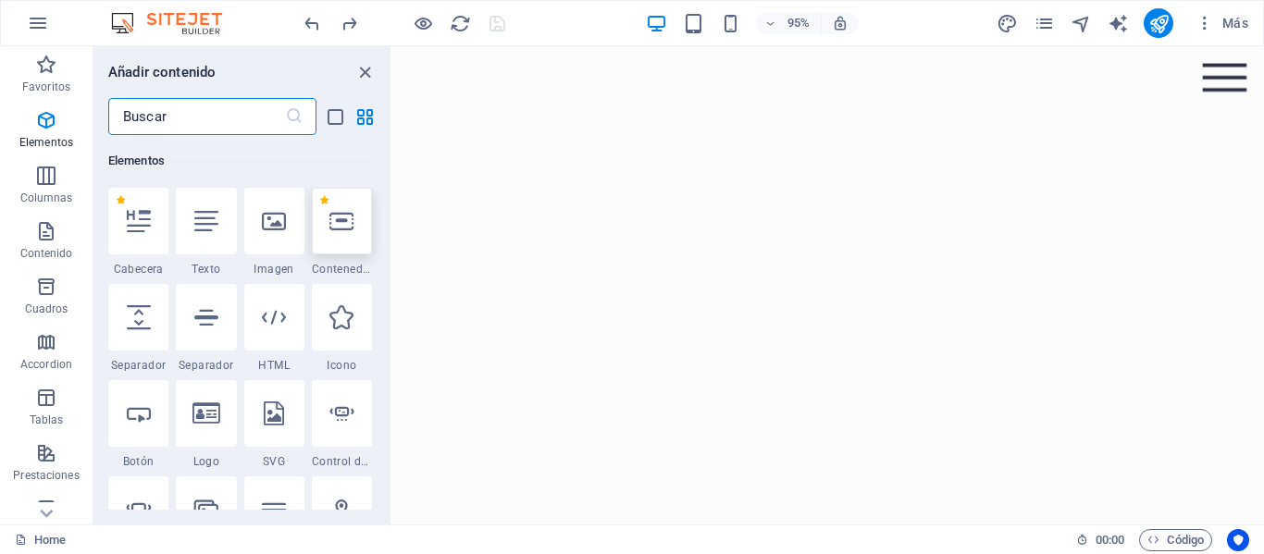
click at [339, 224] on icon at bounding box center [341, 221] width 24 height 24
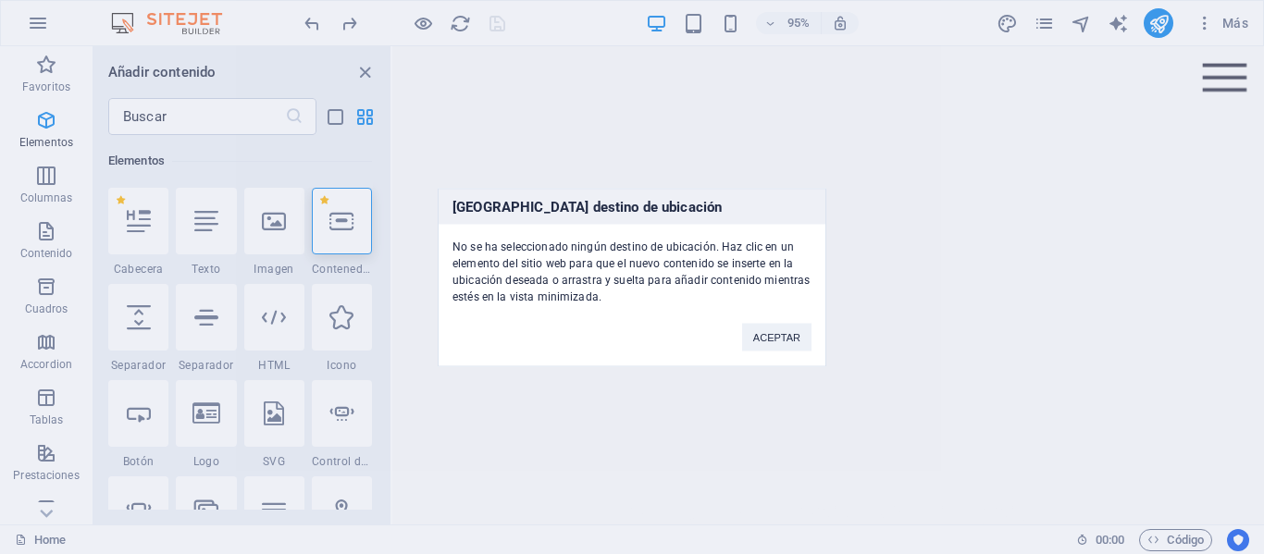
drag, startPoint x: 339, startPoint y: 224, endPoint x: 306, endPoint y: 45, distance: 181.5
click at [721, 74] on div "[GEOGRAPHIC_DATA] destino de ubicación No se ha seleccionado ningún destino de …" at bounding box center [632, 277] width 1264 height 554
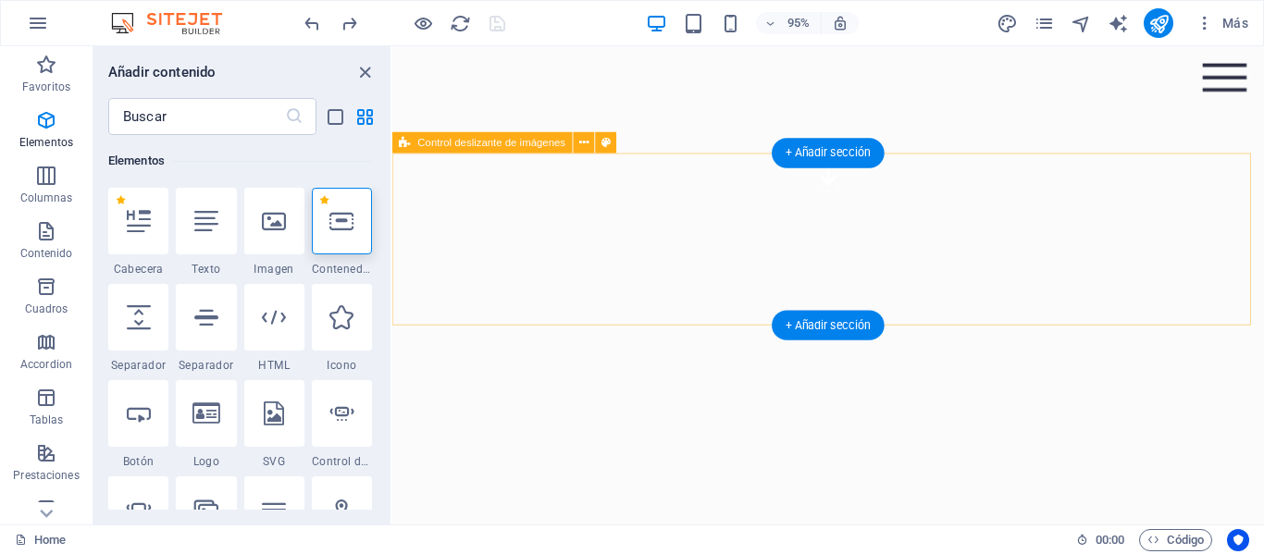
scroll to position [322, 0]
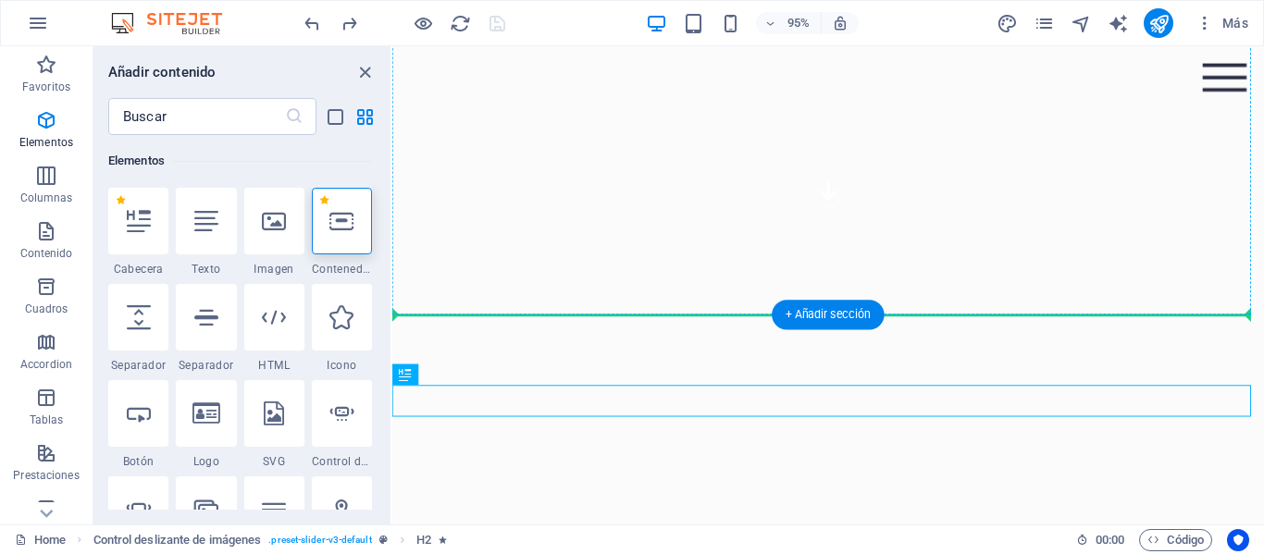
drag, startPoint x: 674, startPoint y: 418, endPoint x: 684, endPoint y: 143, distance: 275.0
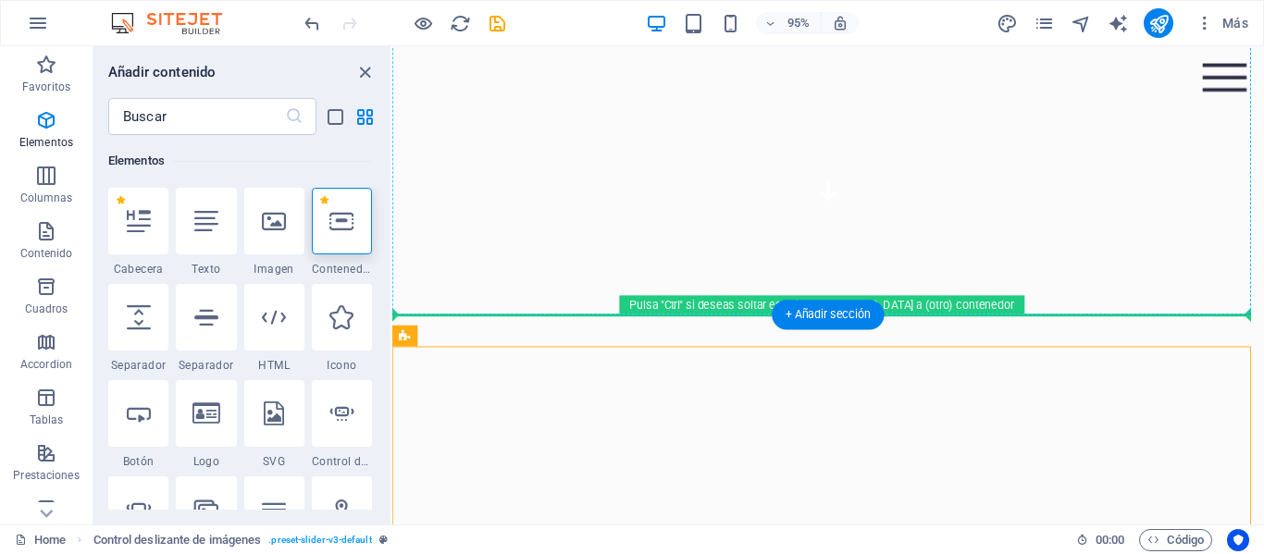
drag, startPoint x: 805, startPoint y: 467, endPoint x: 794, endPoint y: 143, distance: 324.0
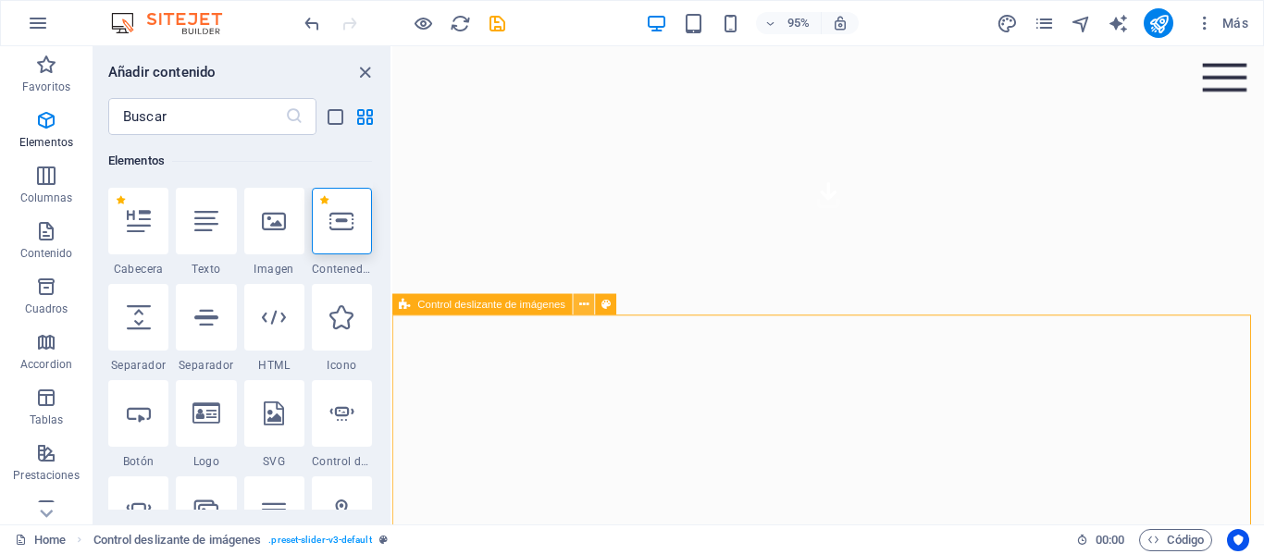
click at [587, 301] on icon at bounding box center [583, 304] width 9 height 19
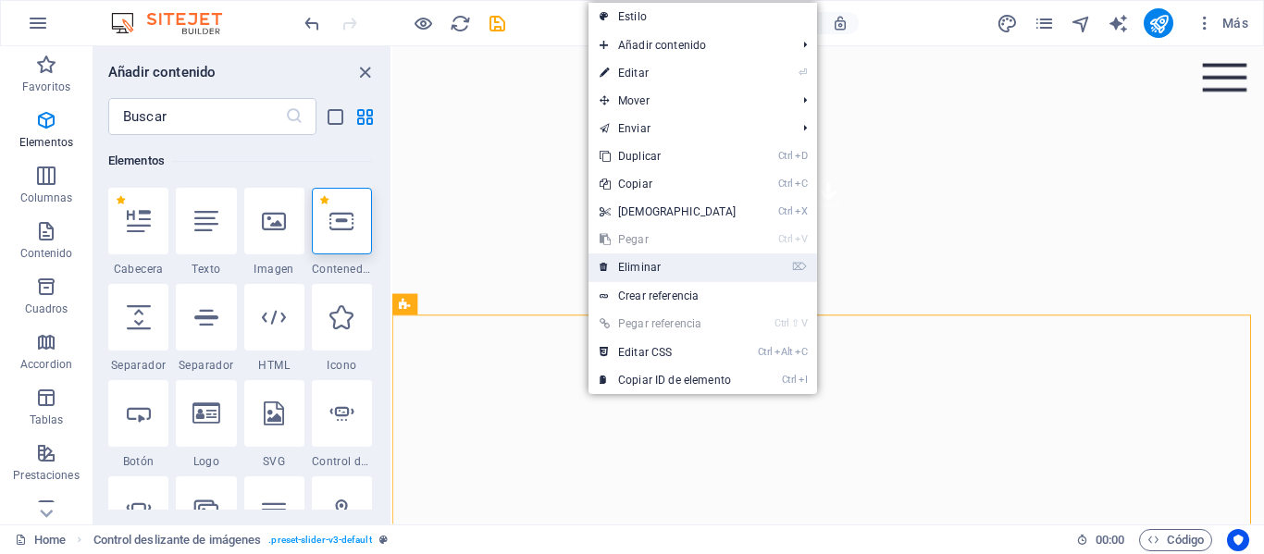
click at [643, 268] on link "⌦ Eliminar" at bounding box center [667, 268] width 159 height 28
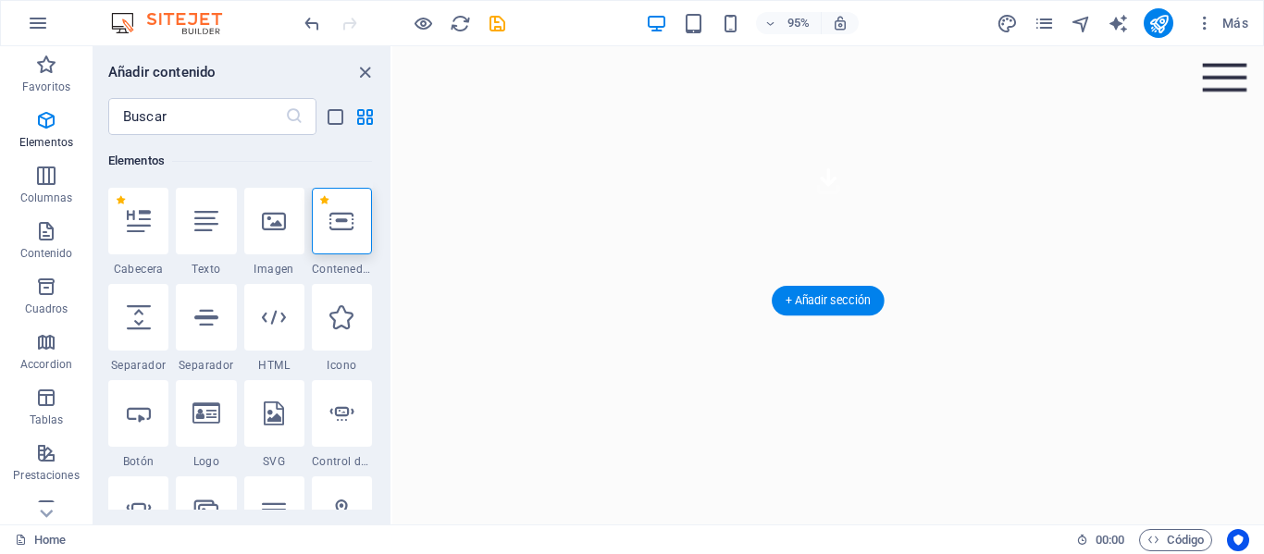
scroll to position [414, 0]
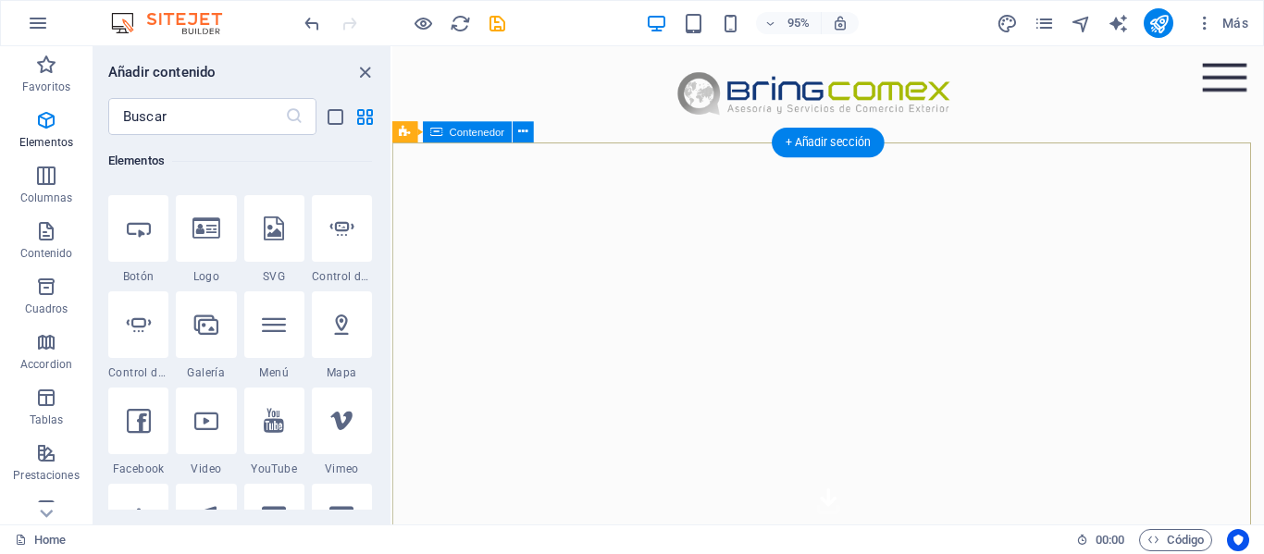
scroll to position [185, 0]
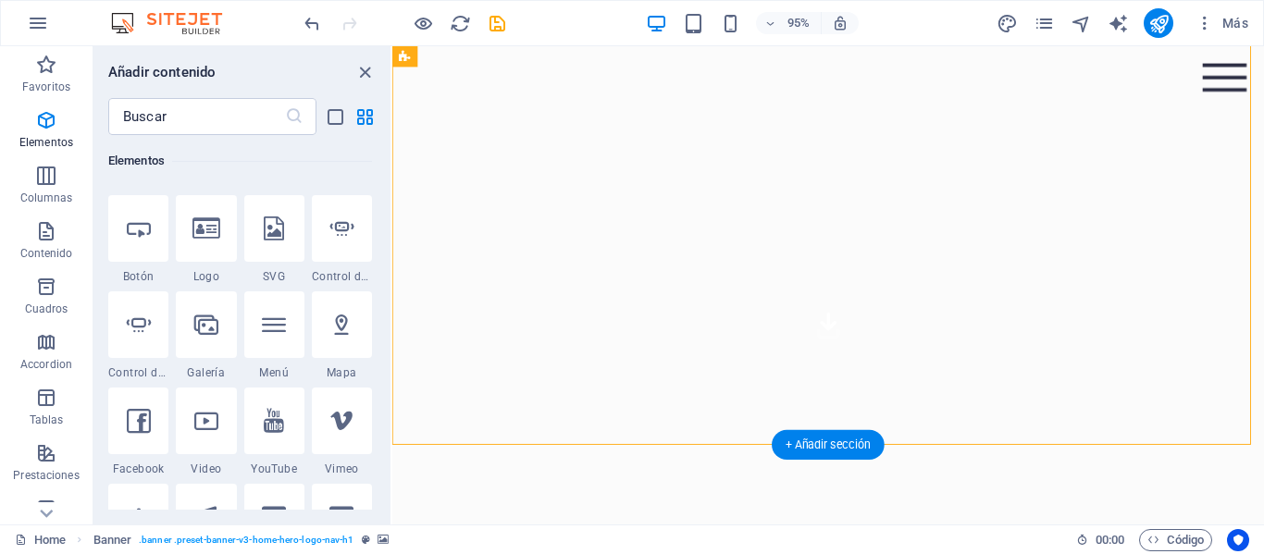
select select "ms"
select select "s"
select select "progressive"
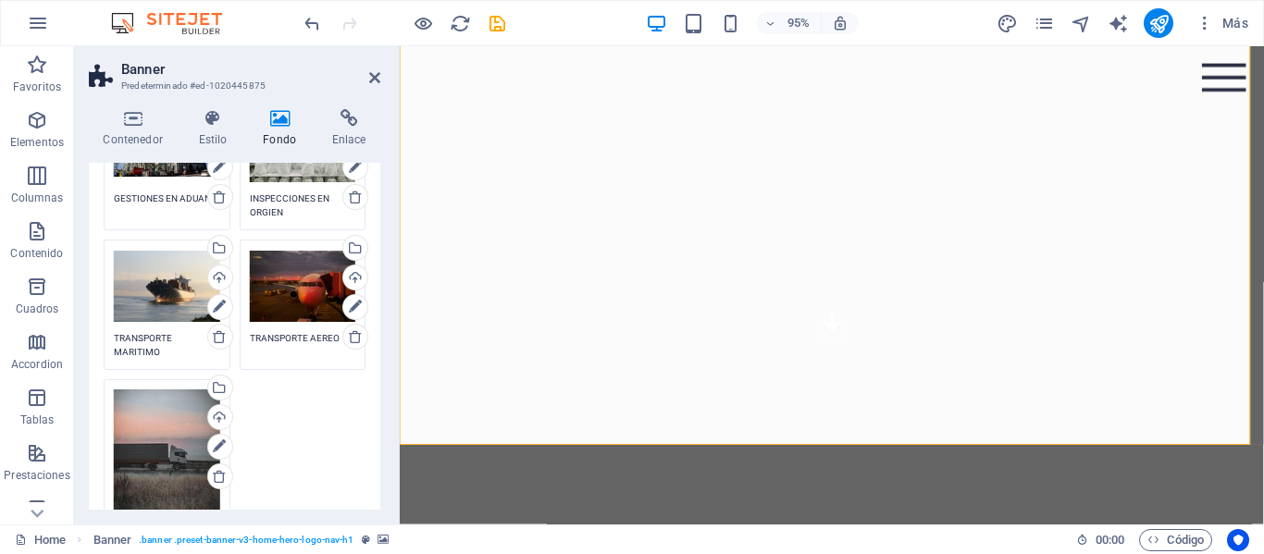
scroll to position [370, 0]
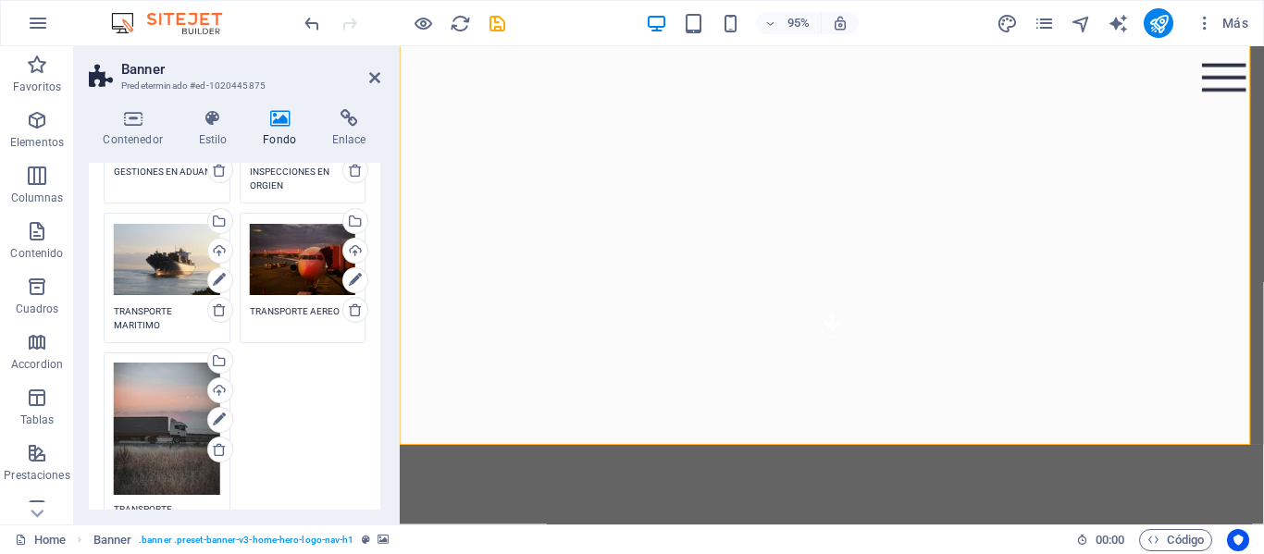
click at [169, 332] on div "Arrastra archivos aquí, haz clic para escoger archivos o selecciona archivos de…" at bounding box center [167, 278] width 136 height 140
click at [168, 330] on textarea "TRANSPORTE MARITIMO" at bounding box center [167, 318] width 106 height 28
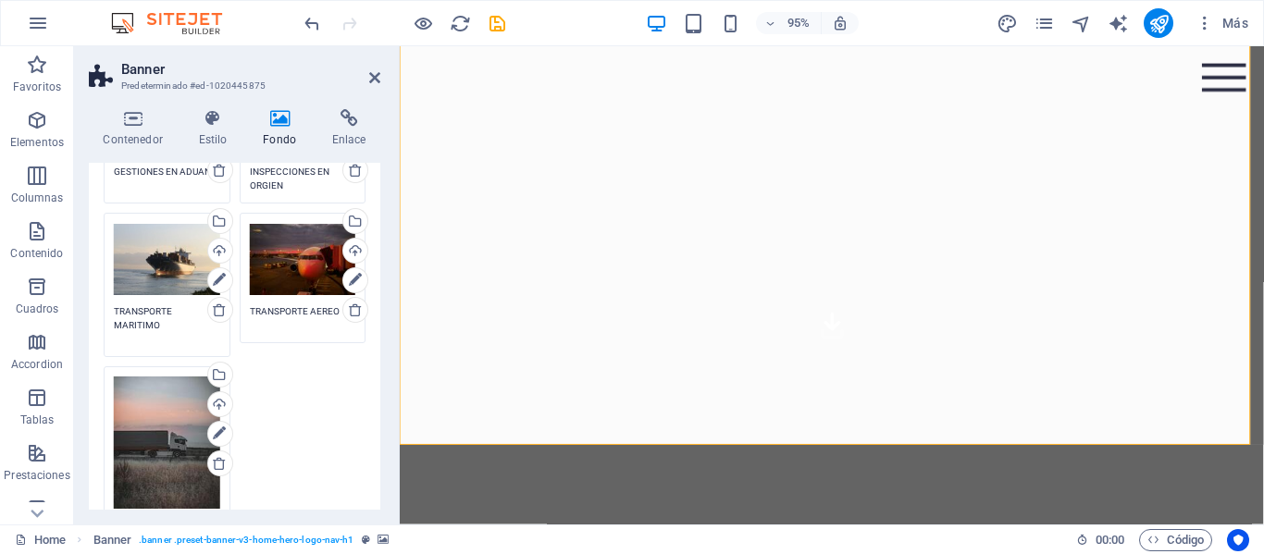
click at [168, 330] on textarea "TRANSPORTE MARITIMO" at bounding box center [167, 325] width 106 height 42
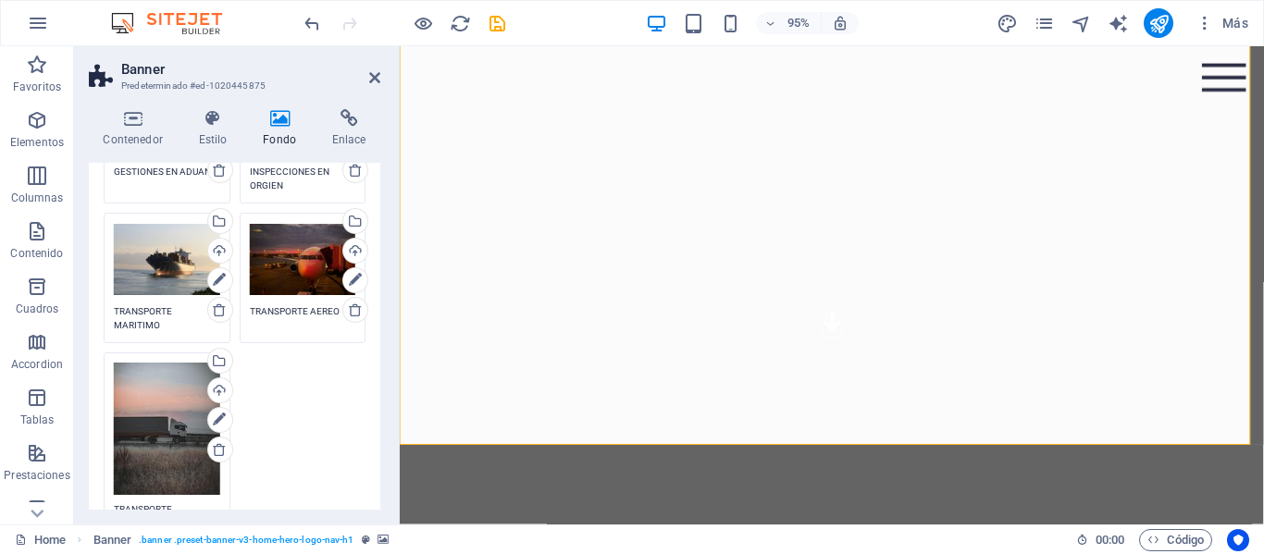
click at [308, 395] on div "Arrastra archivos aquí, haz clic para escoger archivos o selecciona archivos de…" at bounding box center [234, 306] width 271 height 477
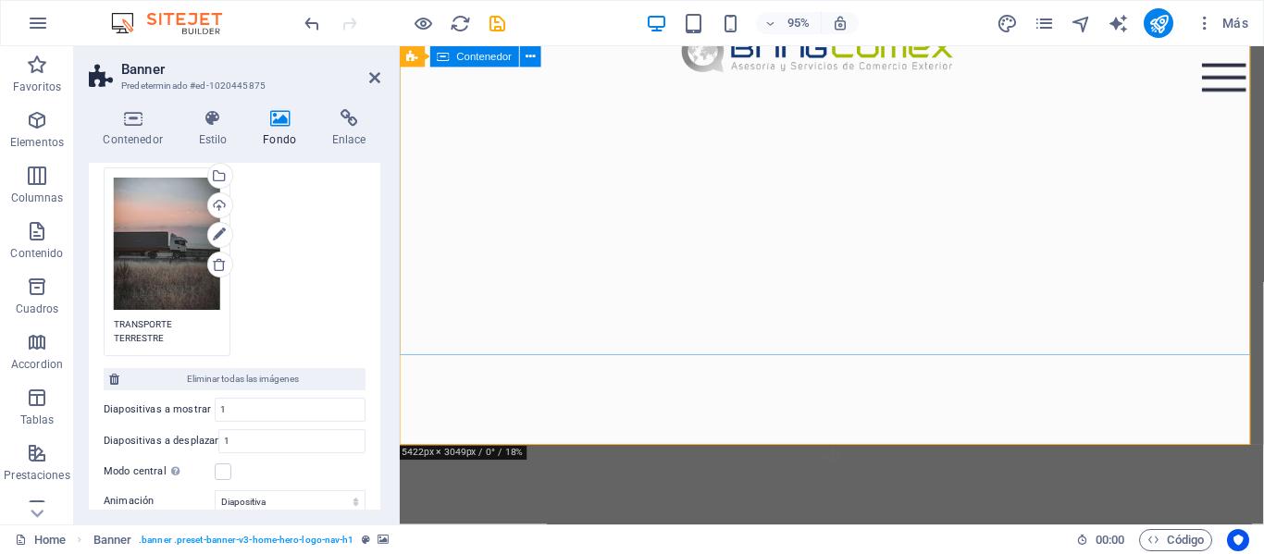
scroll to position [0, 0]
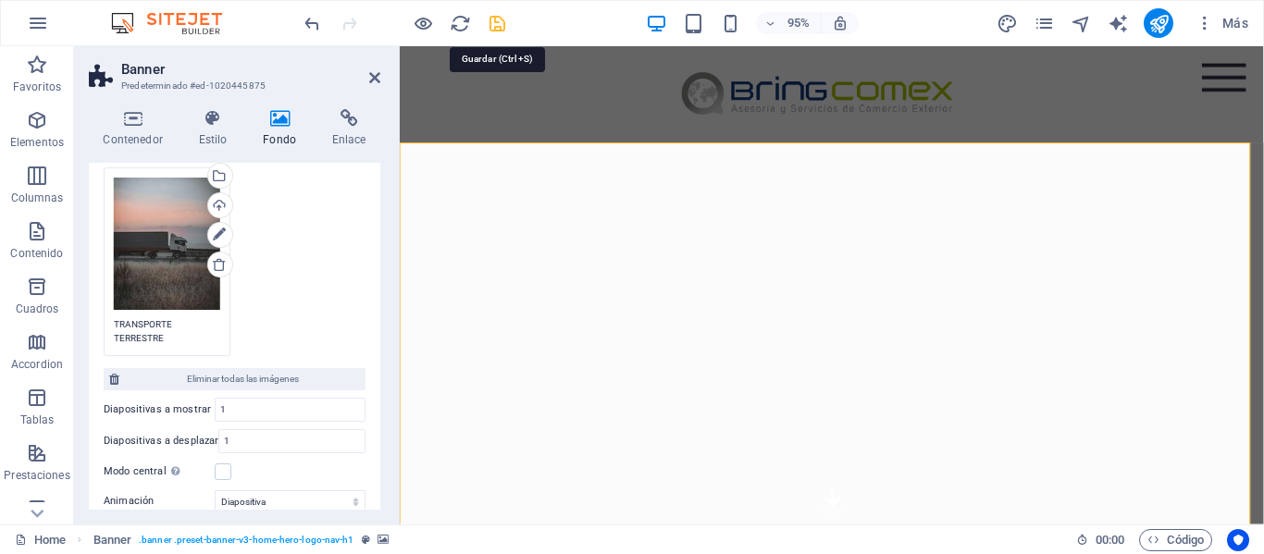
click at [494, 28] on icon "save" at bounding box center [497, 23] width 21 height 21
checkbox input "false"
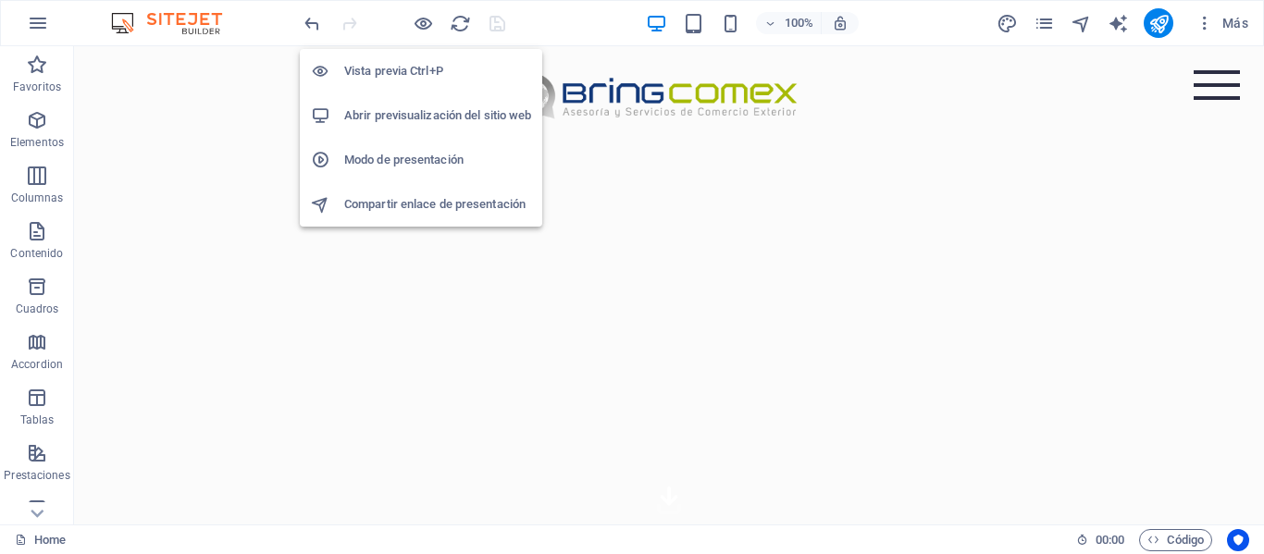
click at [423, 118] on h6 "Abrir previsualización del sitio web" at bounding box center [437, 116] width 187 height 22
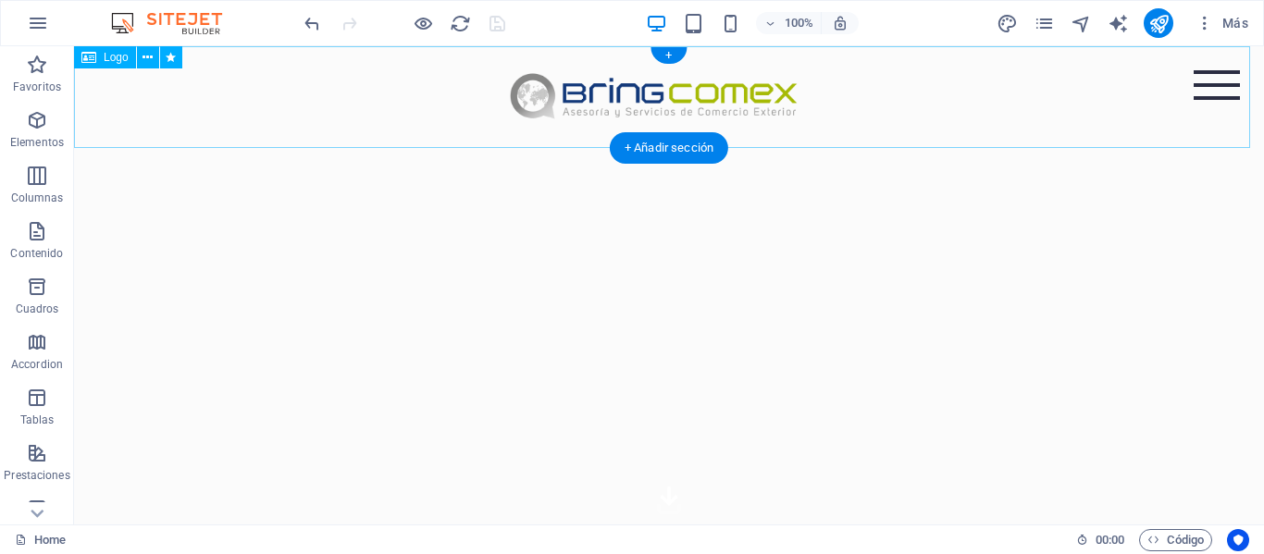
click at [540, 96] on div at bounding box center [669, 97] width 1190 height 102
click at [547, 96] on div at bounding box center [669, 97] width 1190 height 102
select select "px"
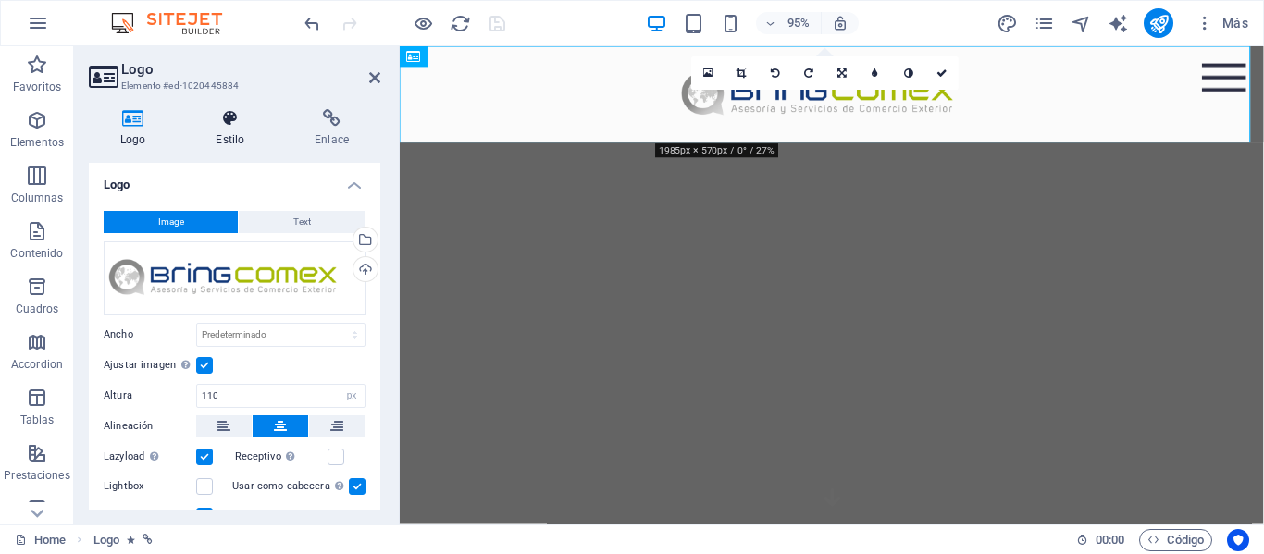
click at [234, 136] on h4 "Estilo" at bounding box center [233, 128] width 99 height 39
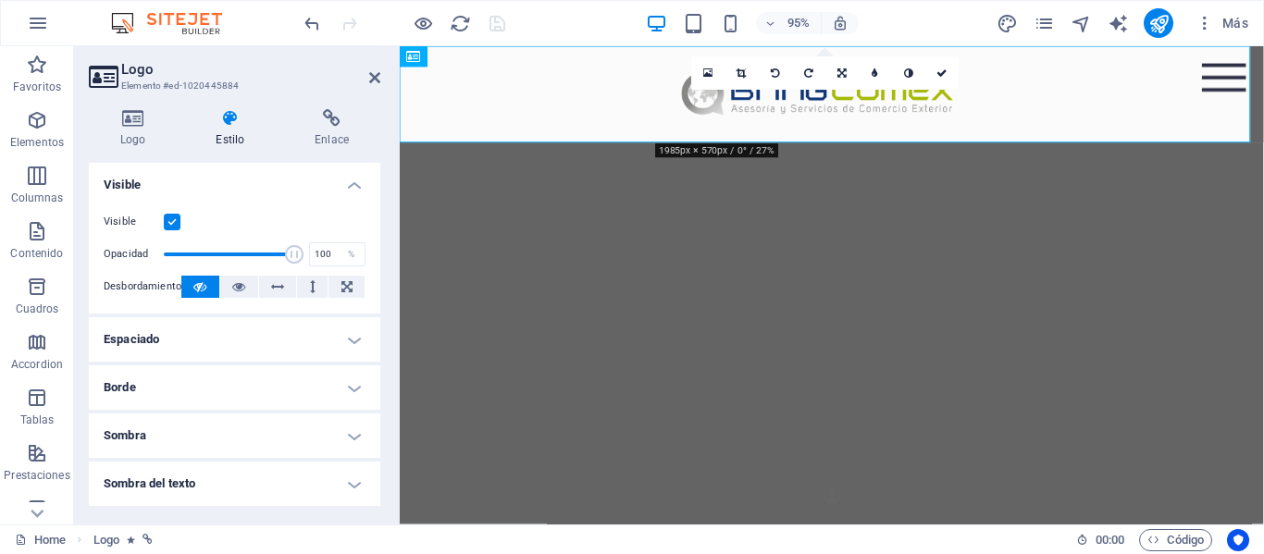
click at [241, 327] on h4 "Espaciado" at bounding box center [234, 339] width 291 height 44
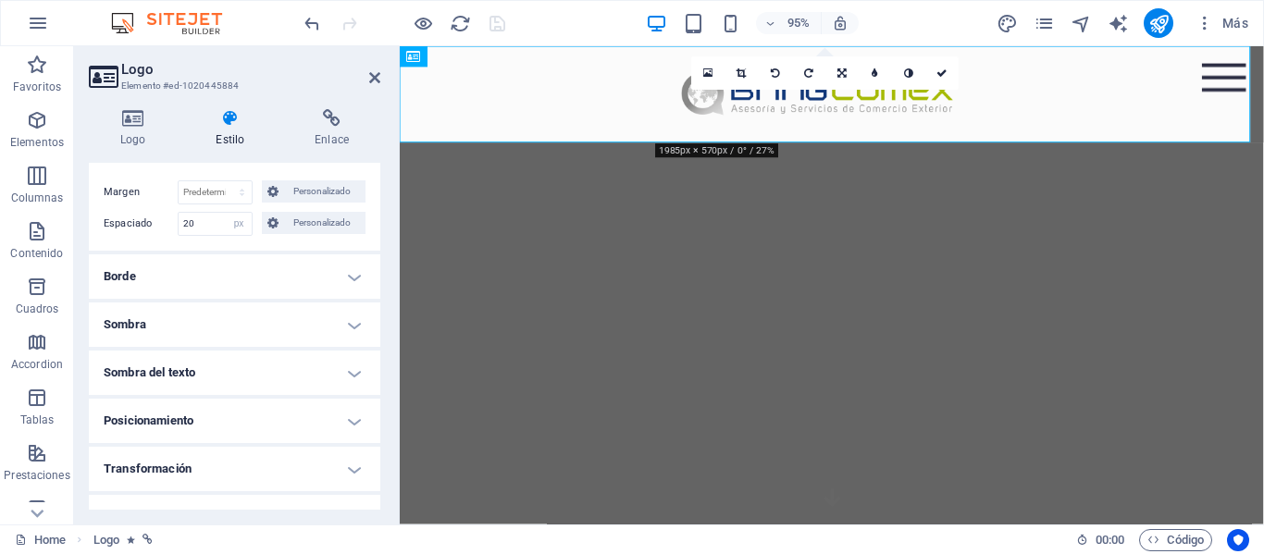
scroll to position [278, 0]
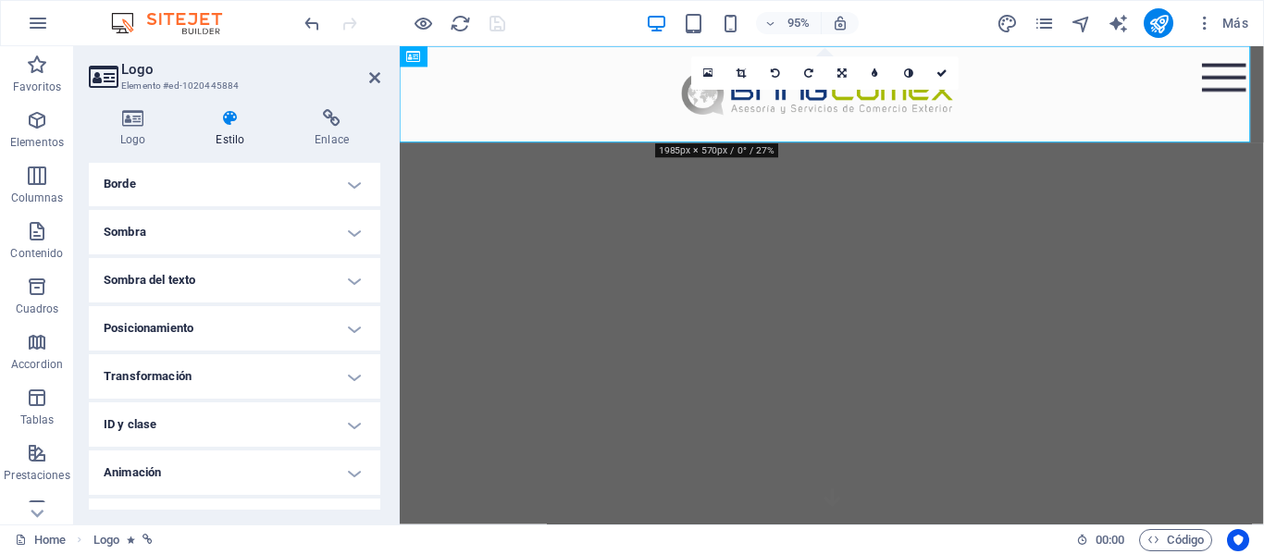
click at [249, 328] on h4 "Posicionamiento" at bounding box center [234, 328] width 291 height 44
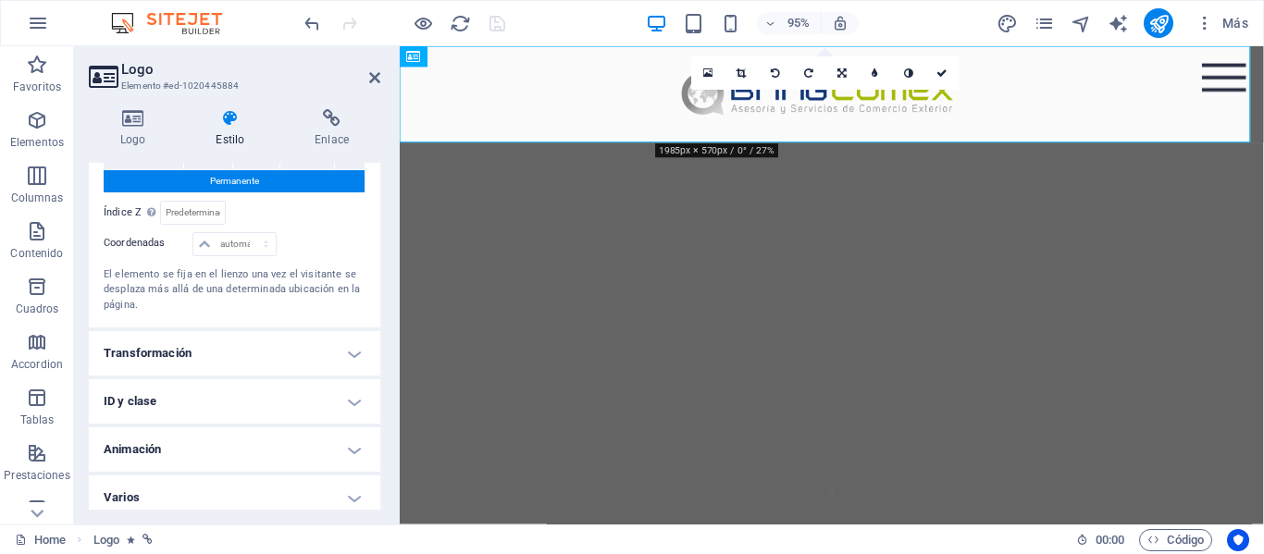
scroll to position [495, 0]
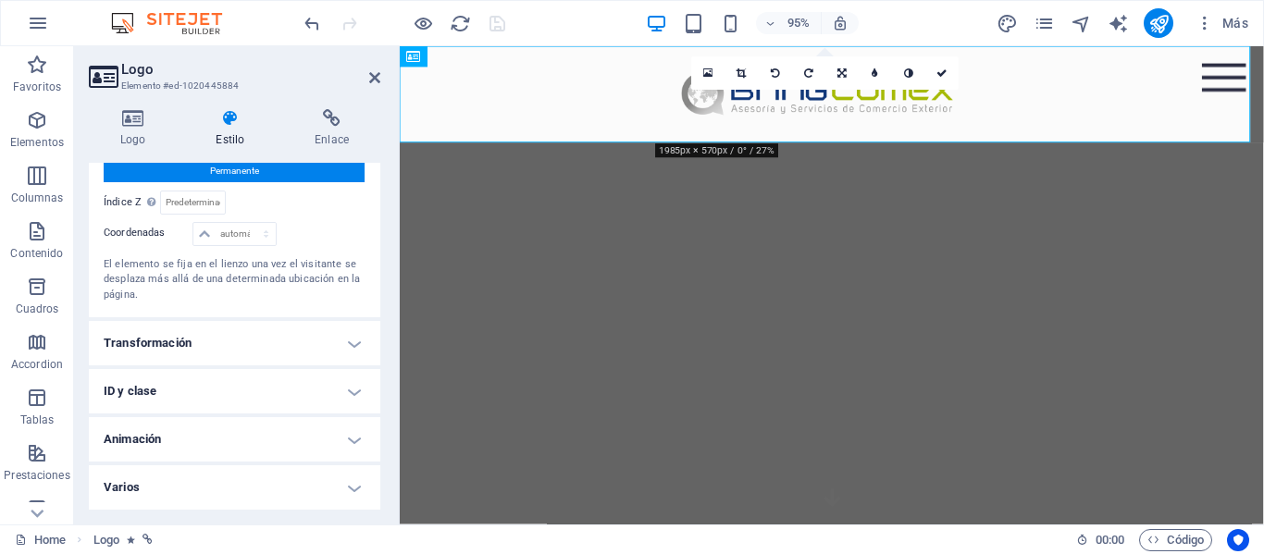
click at [258, 434] on h4 "Animación" at bounding box center [234, 439] width 291 height 44
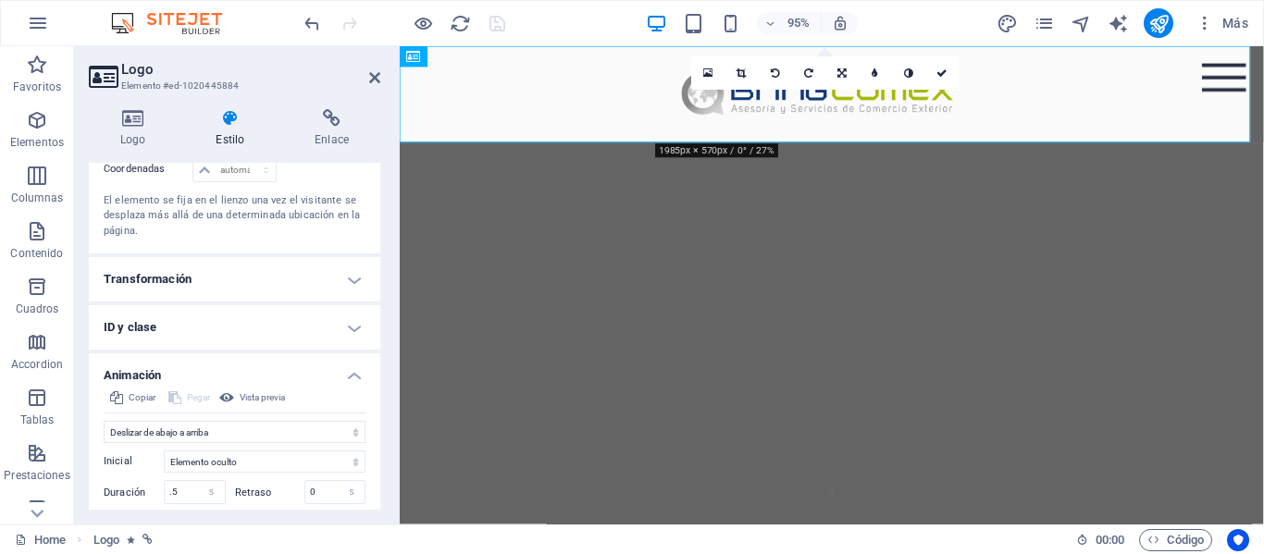
scroll to position [588, 0]
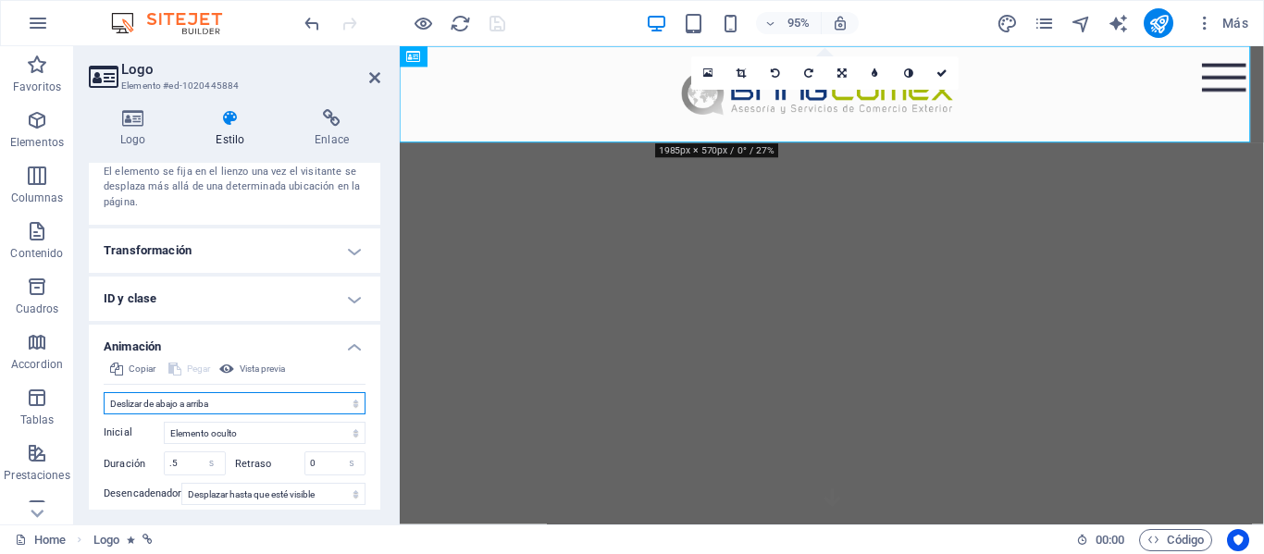
click at [274, 402] on select "No animar Mostrar / Ocultar Subir/bajar Acercar/alejar Deslizar de izquierda a …" at bounding box center [235, 403] width 262 height 22
click at [104, 392] on select "No animar Mostrar / Ocultar Subir/bajar Acercar/alejar Deslizar de izquierda a …" at bounding box center [235, 403] width 262 height 22
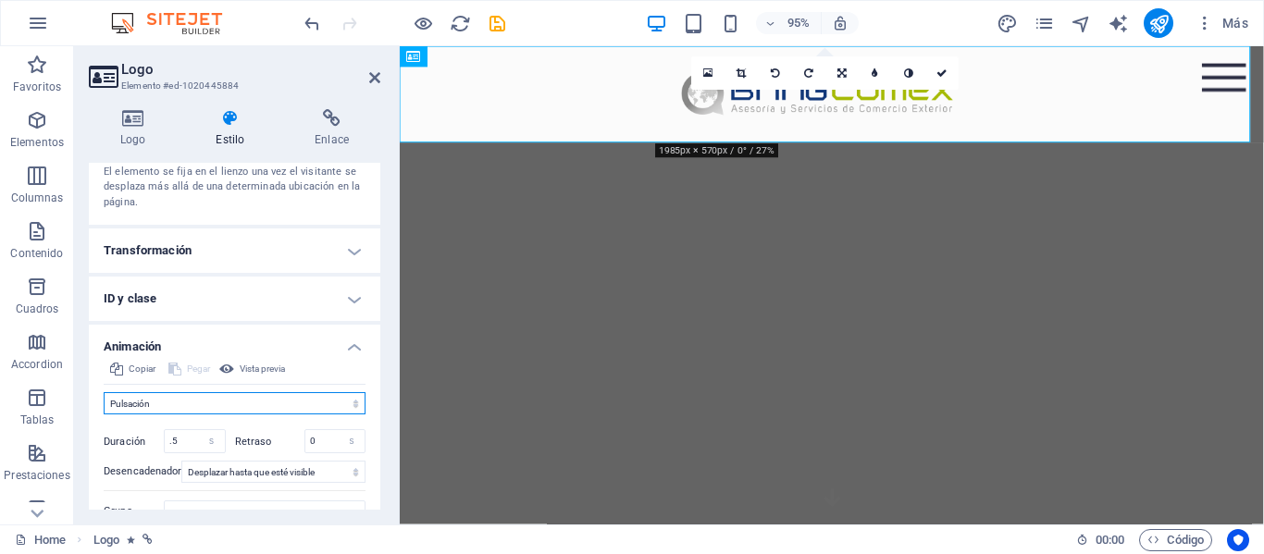
drag, startPoint x: 248, startPoint y: 402, endPoint x: 240, endPoint y: 393, distance: 12.4
click at [248, 404] on select "No animar Mostrar / Ocultar Subir/bajar Acercar/alejar Deslizar de izquierda a …" at bounding box center [235, 403] width 262 height 22
select select "flash"
click at [104, 392] on select "No animar Mostrar / Ocultar Subir/bajar Acercar/alejar Deslizar de izquierda a …" at bounding box center [235, 403] width 262 height 22
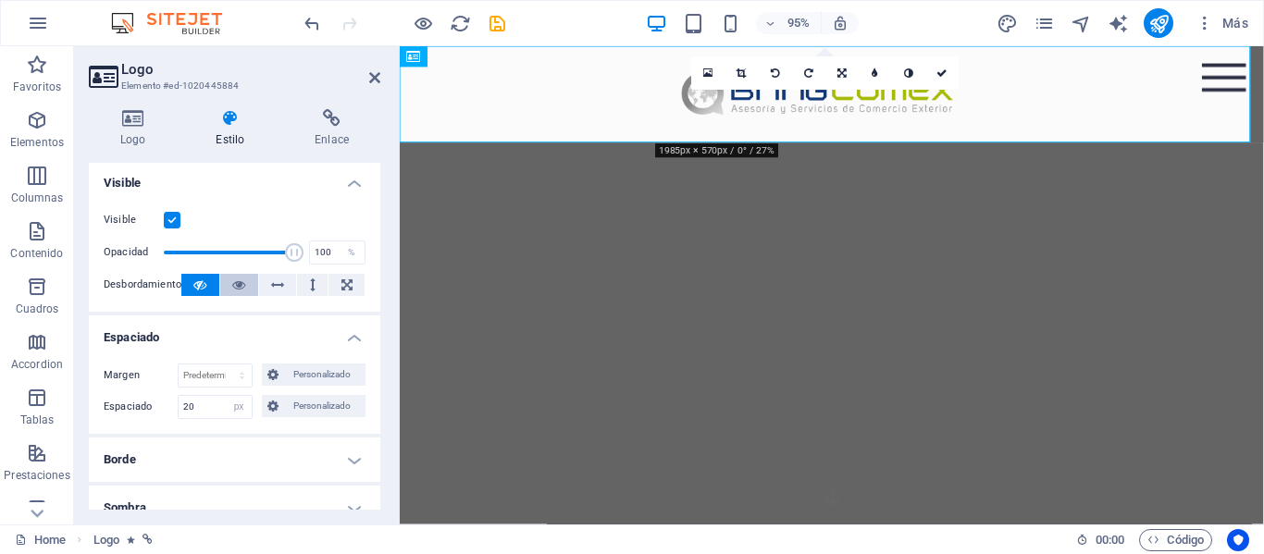
scroll to position [0, 0]
click at [147, 129] on h4 "Logo" at bounding box center [136, 128] width 95 height 39
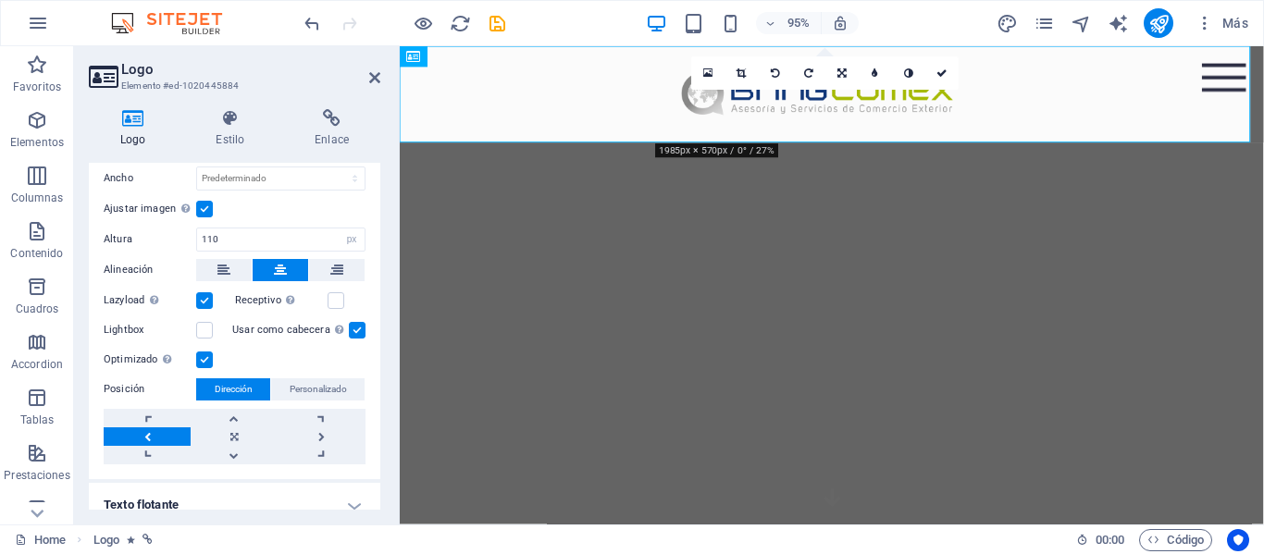
scroll to position [185, 0]
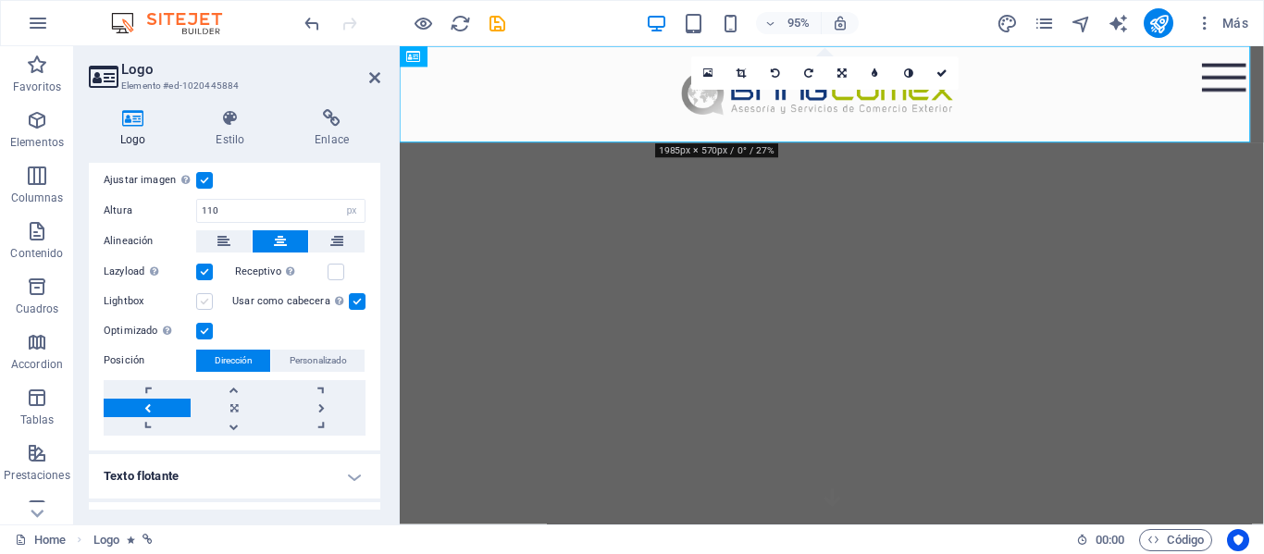
click at [202, 308] on label at bounding box center [204, 301] width 17 height 17
click at [0, 0] on input "Lightbox" at bounding box center [0, 0] width 0 height 0
click at [204, 278] on label at bounding box center [204, 272] width 17 height 17
click at [0, 0] on input "Lazyload La carga de imágenes tras la carga de la página mejora la velocidad de…" at bounding box center [0, 0] width 0 height 0
click at [356, 306] on label at bounding box center [357, 301] width 17 height 17
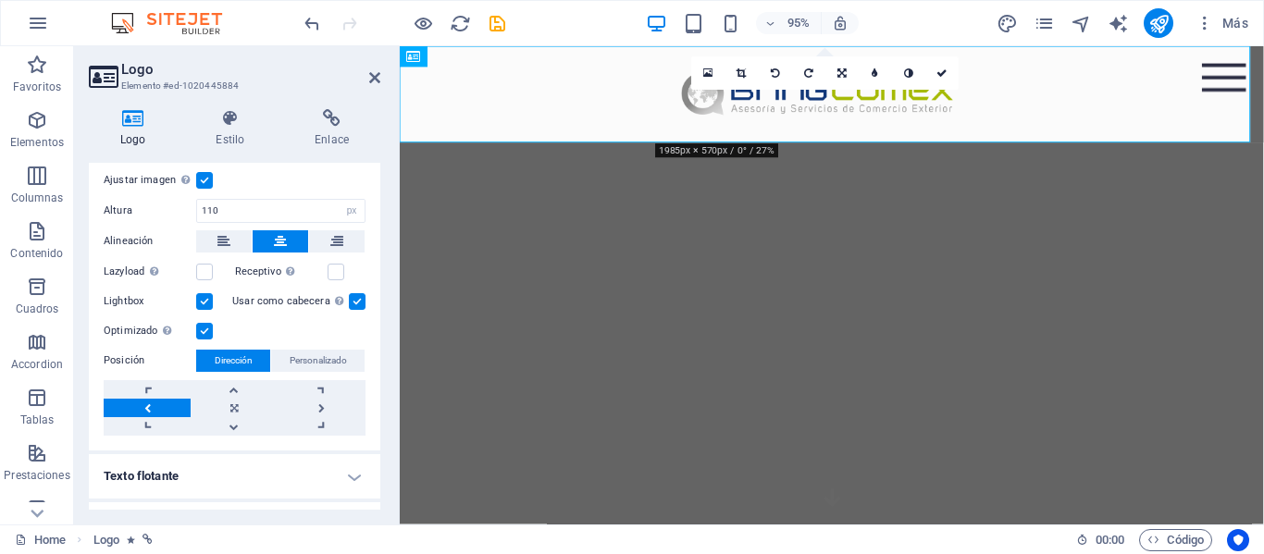
click at [0, 0] on input "Usar como cabecera La imagen se ajustará en una etiqueta de cabecera H1. Result…" at bounding box center [0, 0] width 0 height 0
click at [295, 328] on div "Optimizado Las imágenes se comprimen para así mejorar la velocidad de las págin…" at bounding box center [235, 331] width 262 height 22
click at [205, 332] on label at bounding box center [204, 331] width 17 height 17
click at [0, 0] on input "Optimizado Las imágenes se comprimen para así mejorar la velocidad de las págin…" at bounding box center [0, 0] width 0 height 0
click at [205, 332] on label at bounding box center [204, 331] width 17 height 17
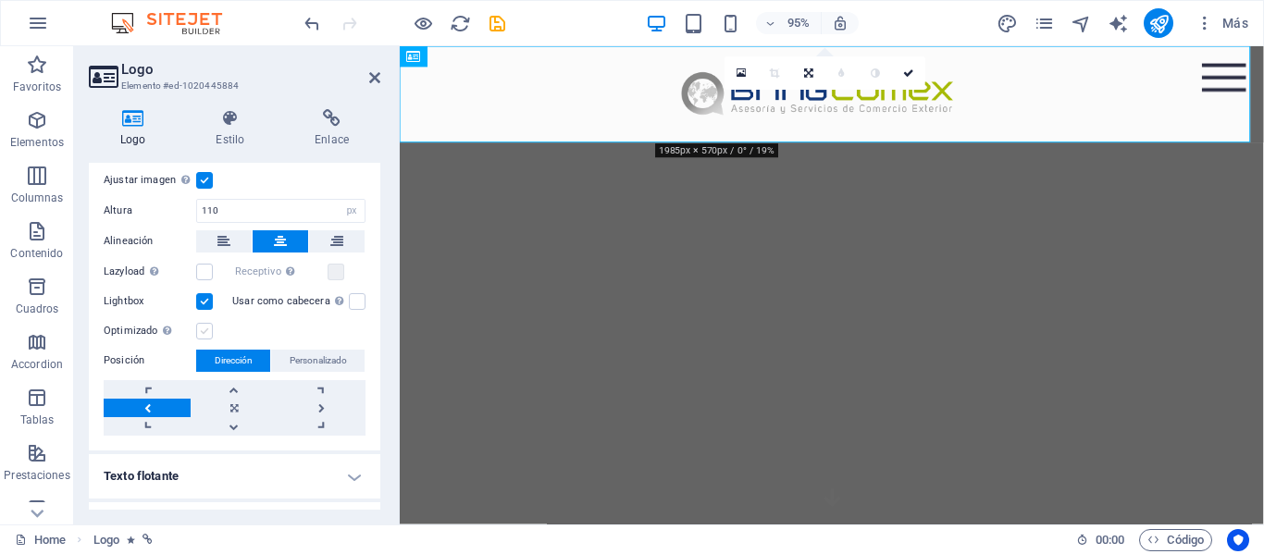
click at [0, 0] on input "Optimizado Las imágenes se comprimen para así mejorar la velocidad de las págin…" at bounding box center [0, 0] width 0 height 0
click at [205, 332] on label at bounding box center [204, 331] width 17 height 17
click at [0, 0] on input "Optimizado Las imágenes se comprimen para así mejorar la velocidad de las págin…" at bounding box center [0, 0] width 0 height 0
click at [205, 332] on label at bounding box center [204, 331] width 17 height 17
click at [0, 0] on input "Optimizado Las imágenes se comprimen para así mejorar la velocidad de las págin…" at bounding box center [0, 0] width 0 height 0
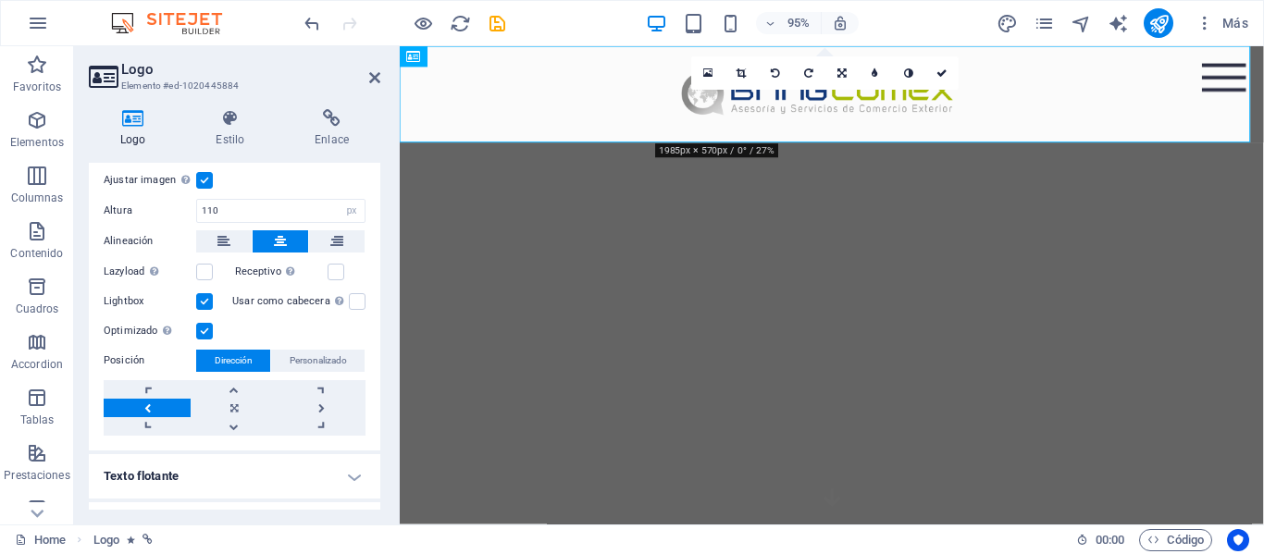
click at [205, 304] on label at bounding box center [204, 301] width 17 height 17
click at [0, 0] on input "Lightbox" at bounding box center [0, 0] width 0 height 0
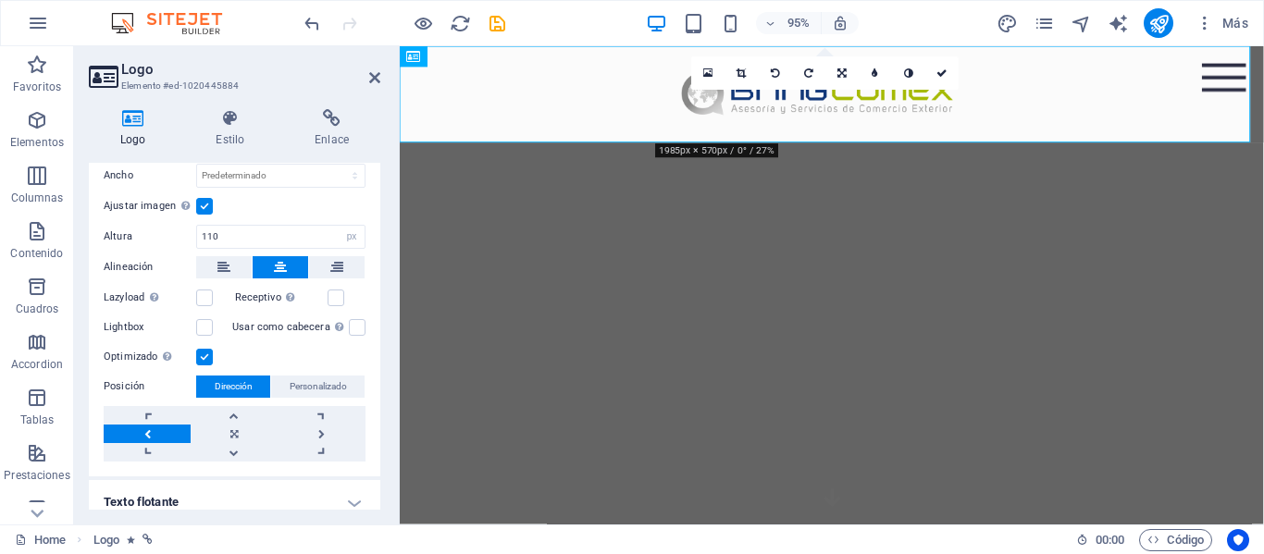
scroll to position [130, 0]
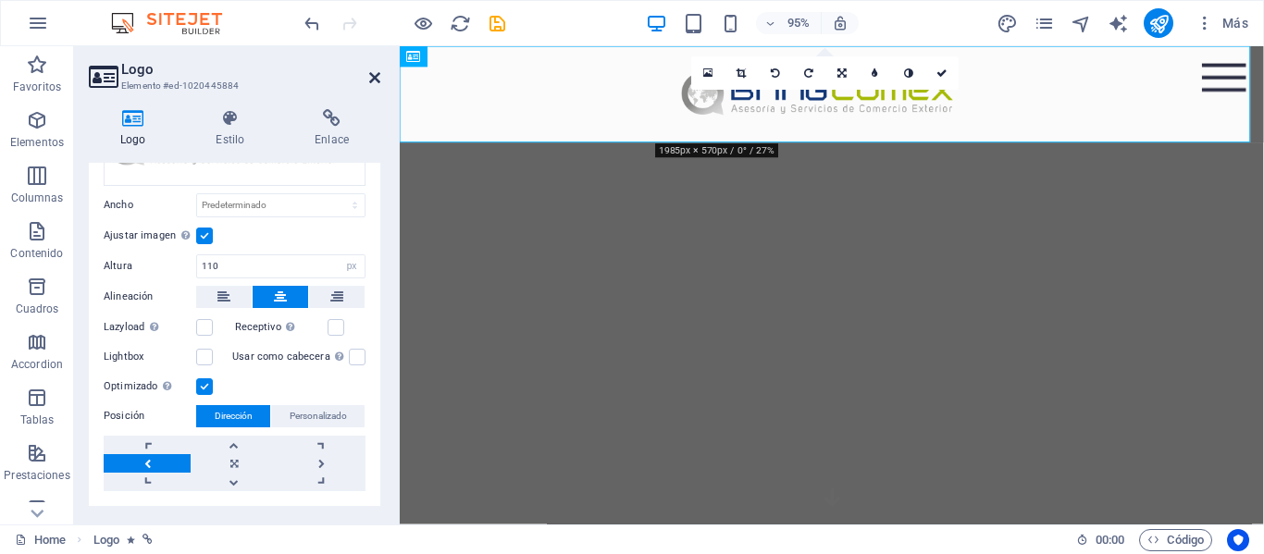
click at [376, 75] on icon at bounding box center [374, 77] width 11 height 15
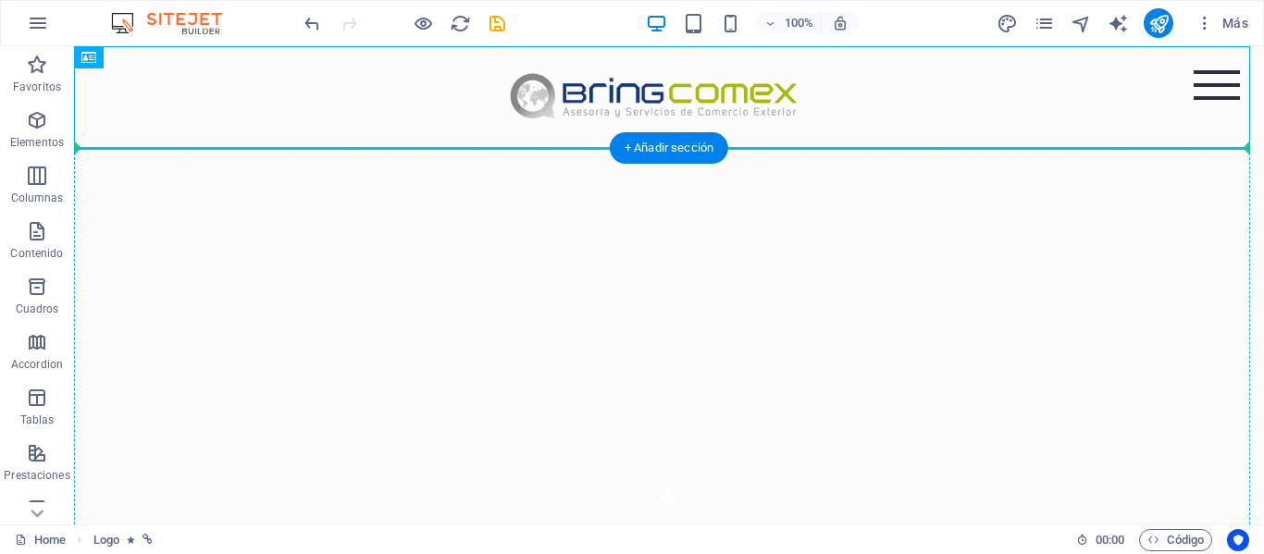
drag, startPoint x: 519, startPoint y: 93, endPoint x: 542, endPoint y: 228, distance: 137.0
drag, startPoint x: 569, startPoint y: 95, endPoint x: 569, endPoint y: 215, distance: 119.4
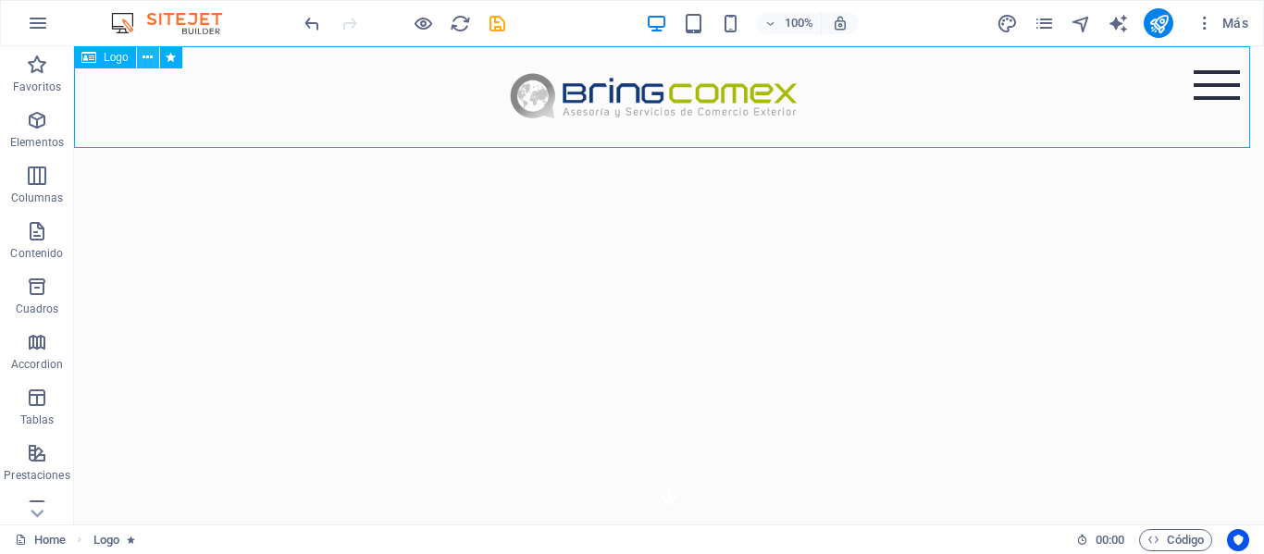
click at [155, 62] on button at bounding box center [148, 57] width 22 height 22
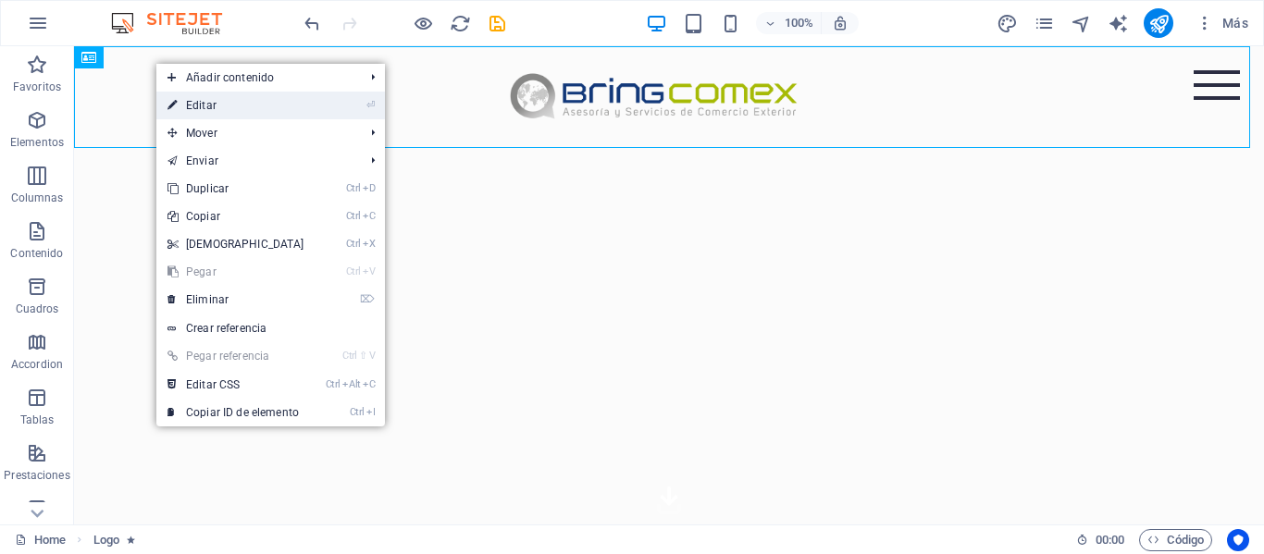
click at [204, 102] on link "⏎ Editar" at bounding box center [235, 106] width 159 height 28
select select "px"
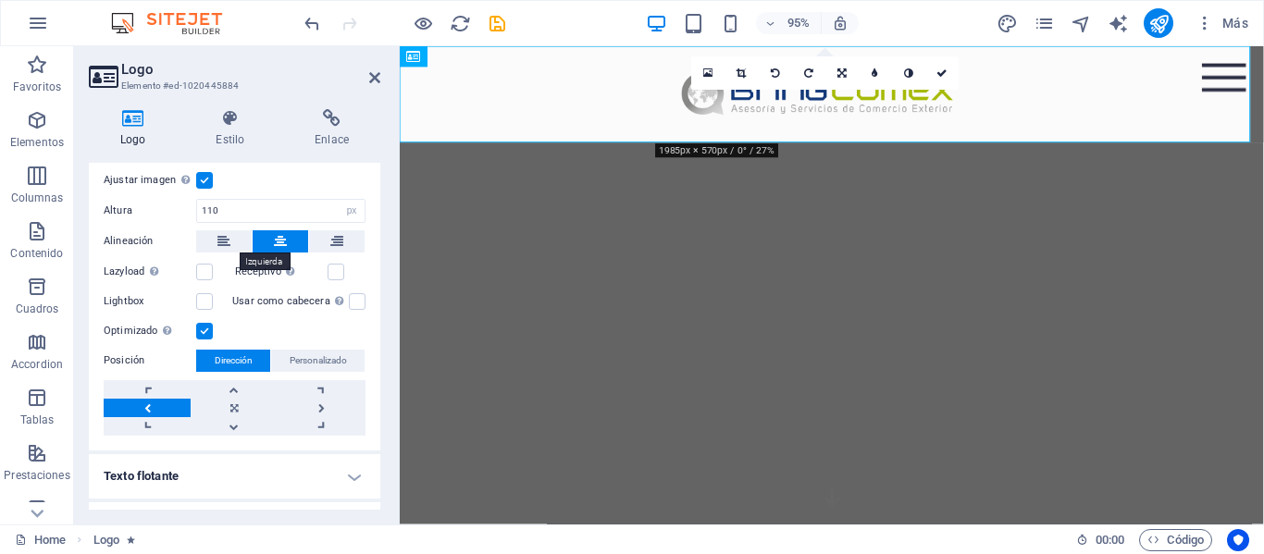
scroll to position [222, 0]
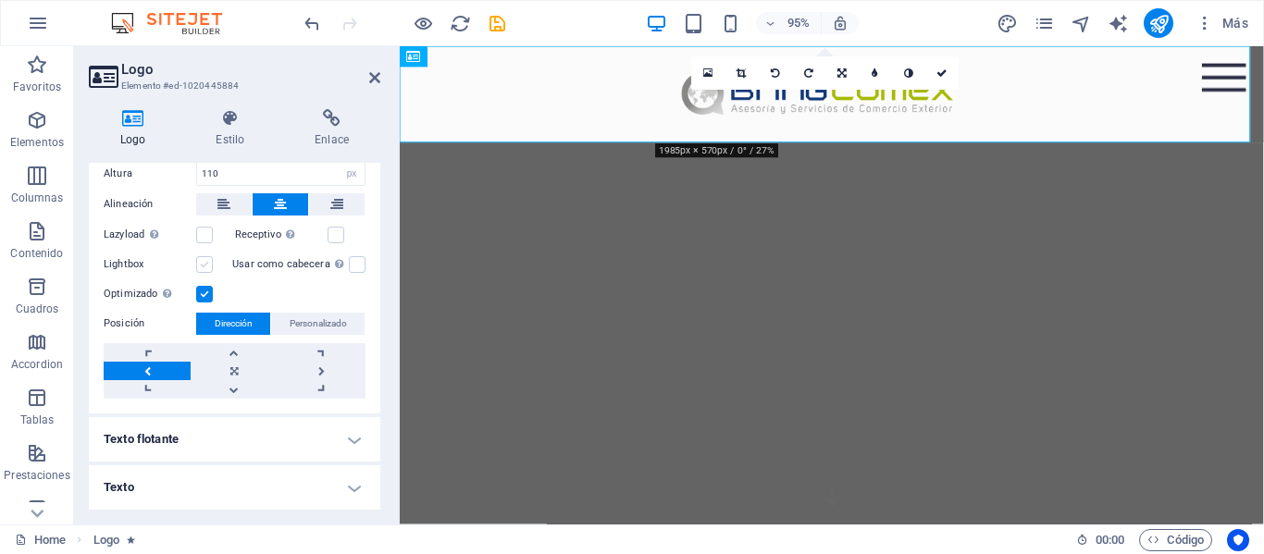
click at [203, 264] on label at bounding box center [204, 264] width 17 height 17
click at [0, 0] on input "Lightbox" at bounding box center [0, 0] width 0 height 0
click at [207, 234] on label at bounding box center [204, 235] width 17 height 17
click at [0, 0] on input "Lazyload La carga de imágenes tras la carga de la página mejora la velocidad de…" at bounding box center [0, 0] width 0 height 0
click at [333, 237] on label at bounding box center [336, 235] width 17 height 17
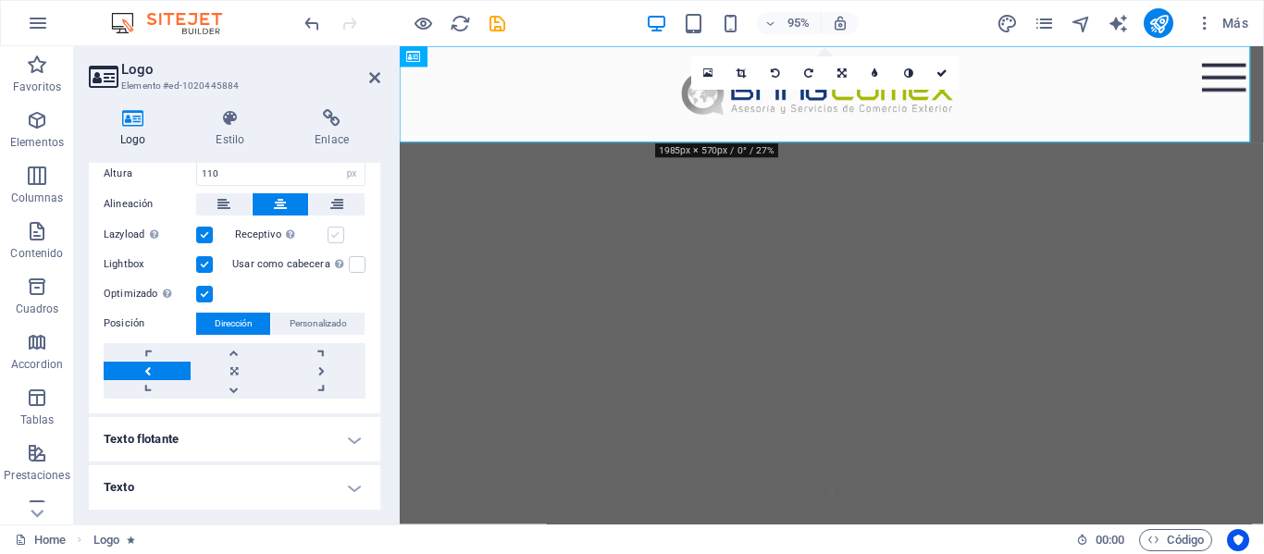
click at [0, 0] on input "Receptivo Automáticamente cargar tamaños optimizados de smartphone e imagen ret…" at bounding box center [0, 0] width 0 height 0
click at [350, 268] on label at bounding box center [357, 264] width 17 height 17
click at [0, 0] on input "Usar como cabecera La imagen se ajustará en una etiqueta de cabecera H1. Result…" at bounding box center [0, 0] width 0 height 0
click at [236, 371] on link at bounding box center [234, 371] width 87 height 19
click at [234, 479] on h4 "Texto" at bounding box center [234, 487] width 291 height 44
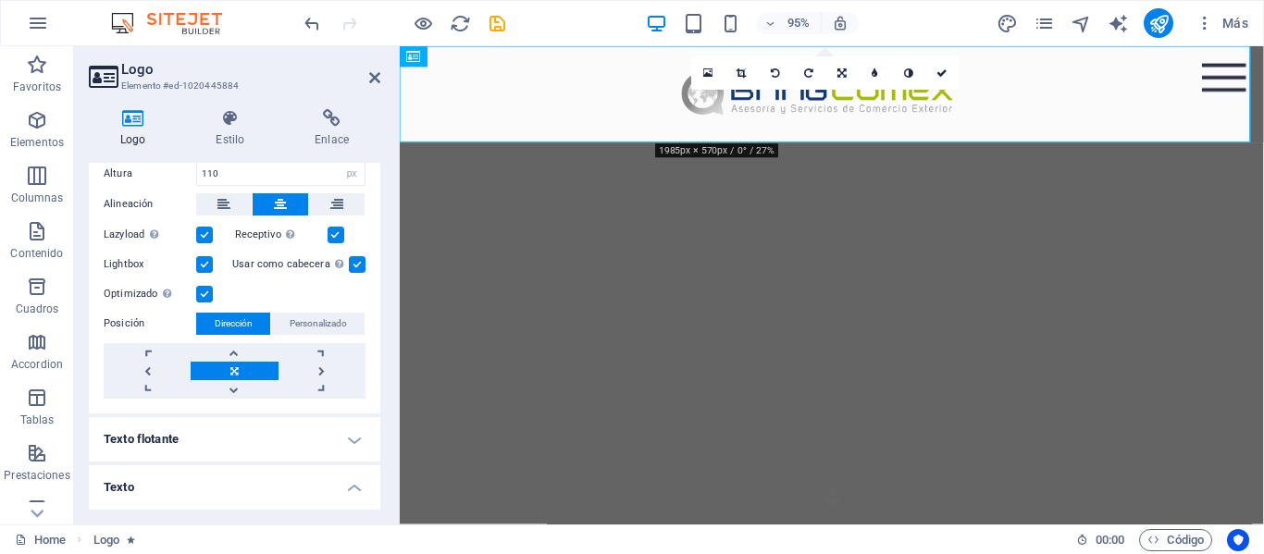
click at [250, 433] on h4 "Texto flotante" at bounding box center [234, 439] width 291 height 44
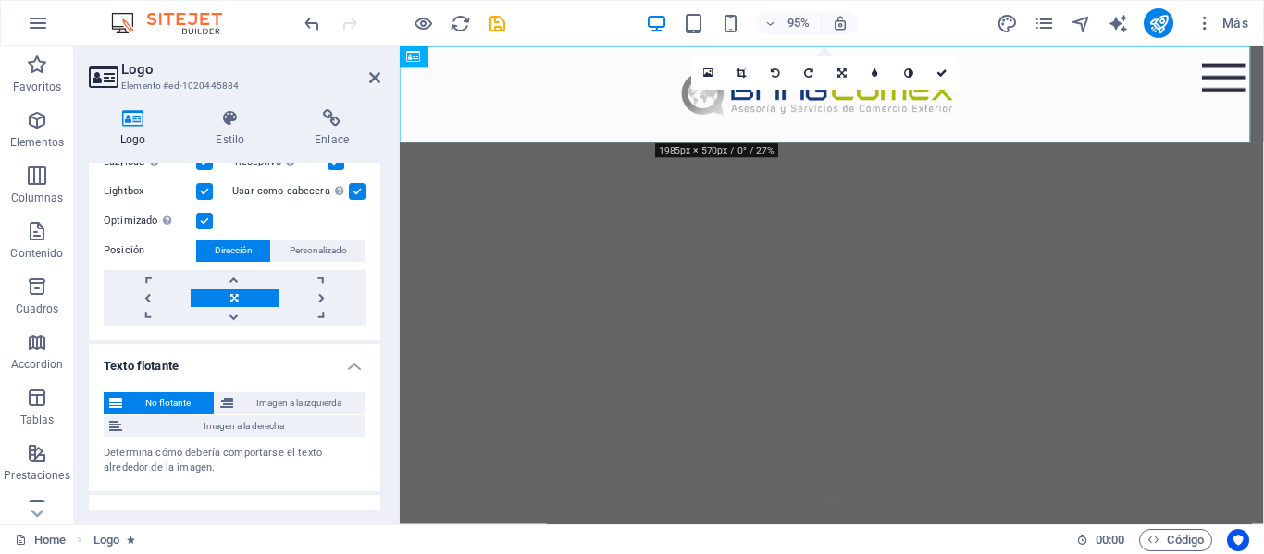
scroll to position [407, 0]
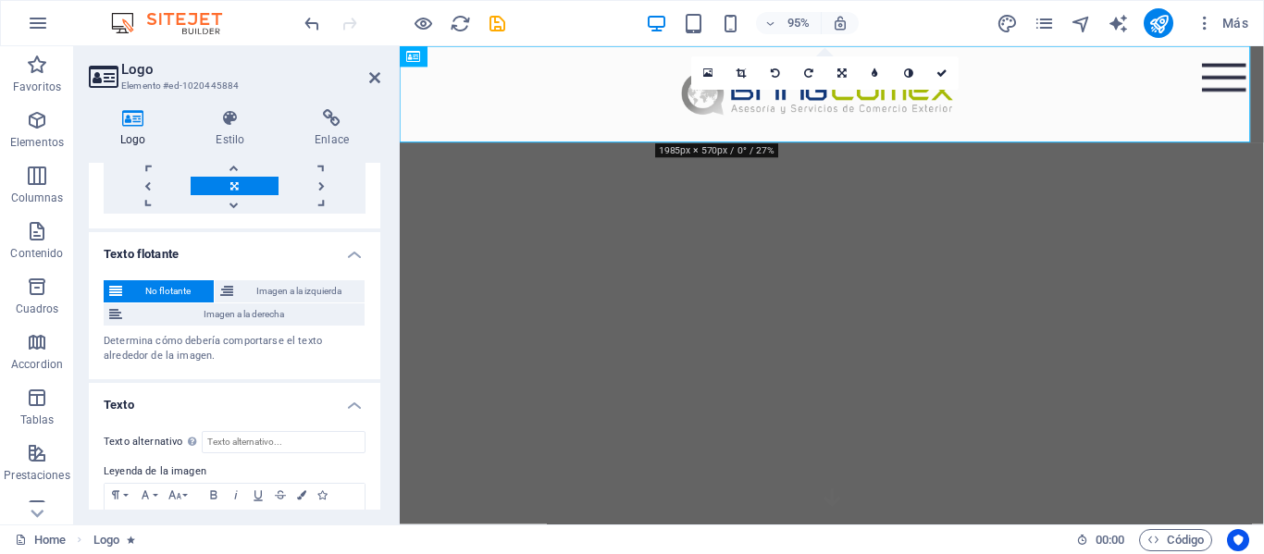
click at [180, 287] on span "No flotante" at bounding box center [168, 291] width 80 height 22
click at [249, 293] on span "Imagen a la izquierda" at bounding box center [299, 291] width 120 height 22
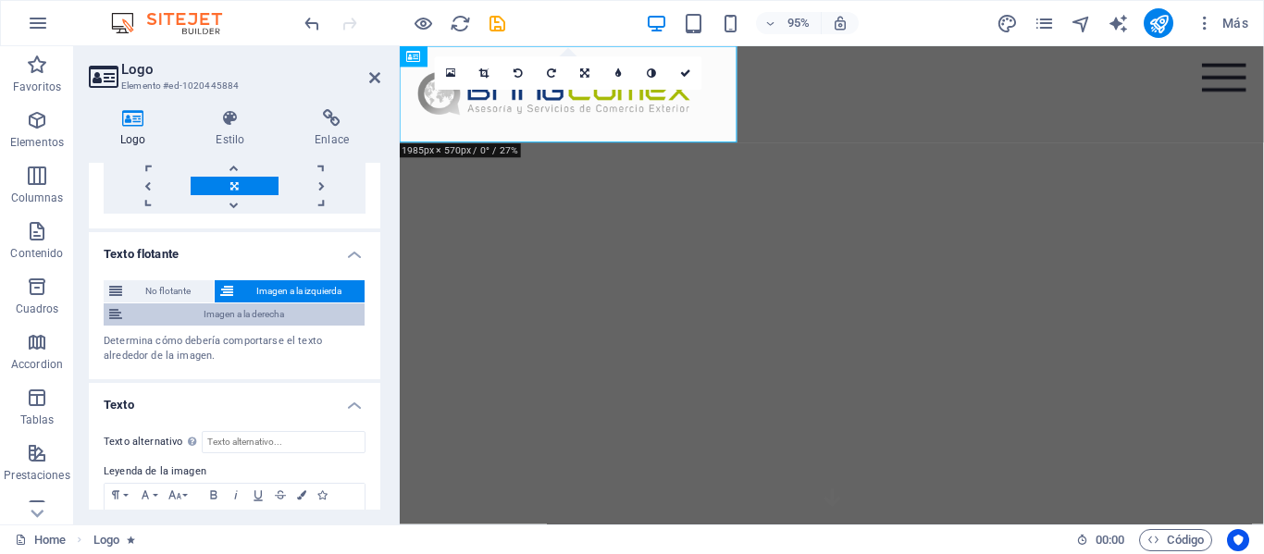
click at [254, 315] on span "Imagen a la derecha" at bounding box center [243, 314] width 231 height 22
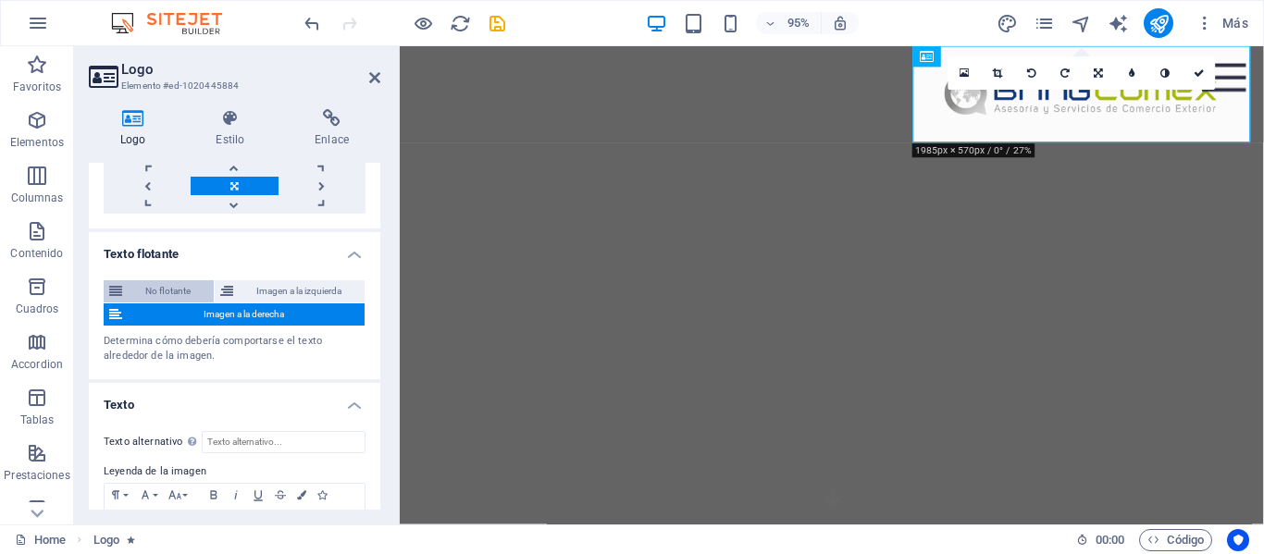
click at [185, 289] on span "No flotante" at bounding box center [168, 291] width 80 height 22
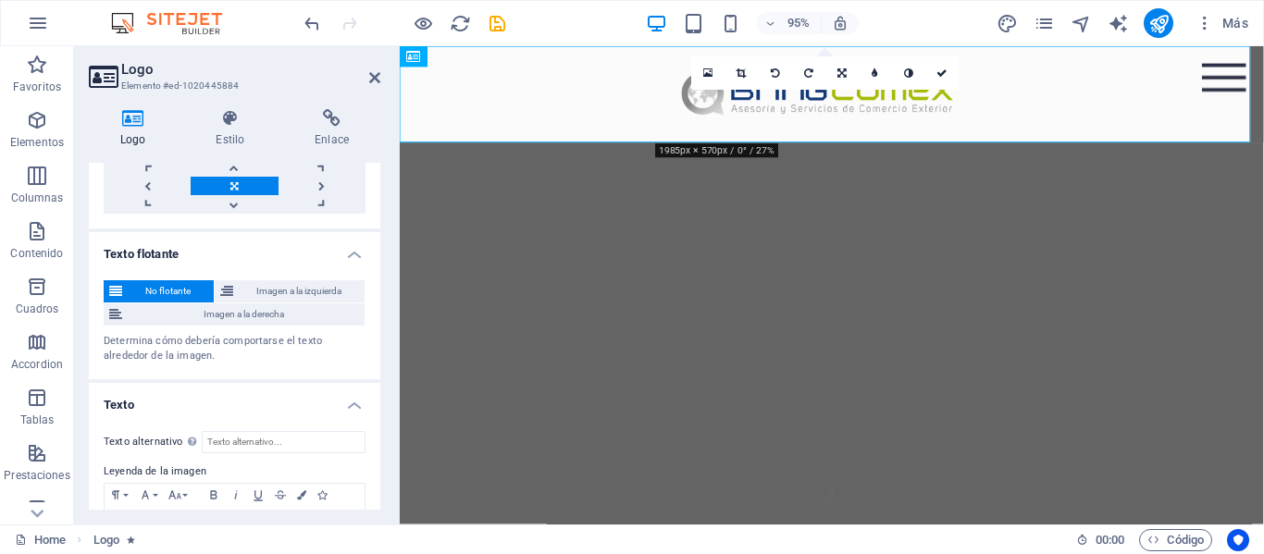
scroll to position [499, 0]
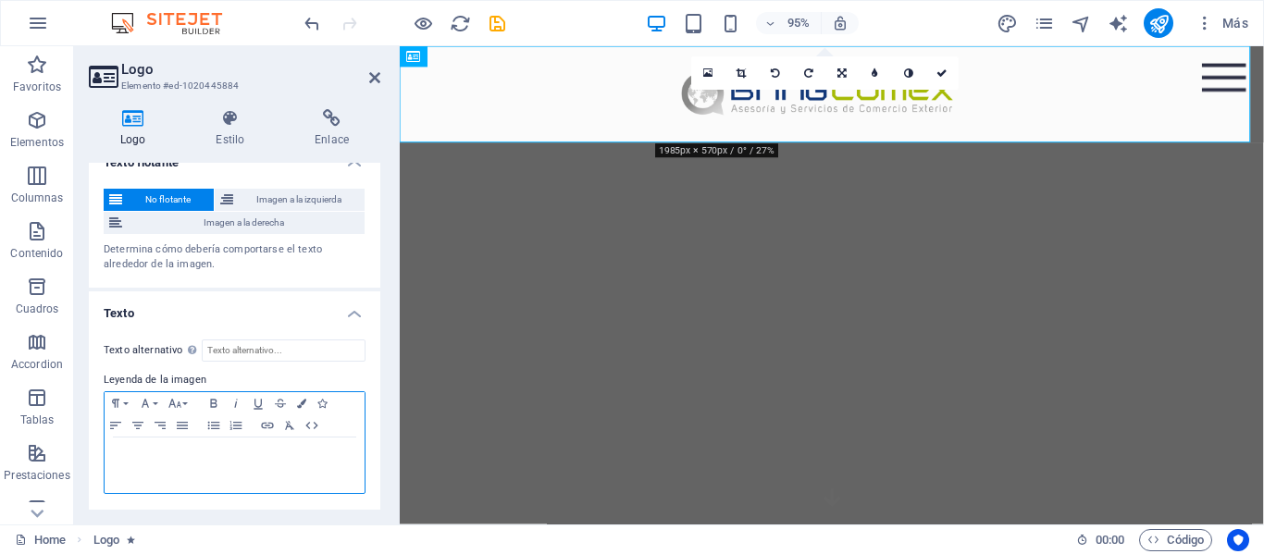
click at [190, 453] on p at bounding box center [234, 455] width 241 height 17
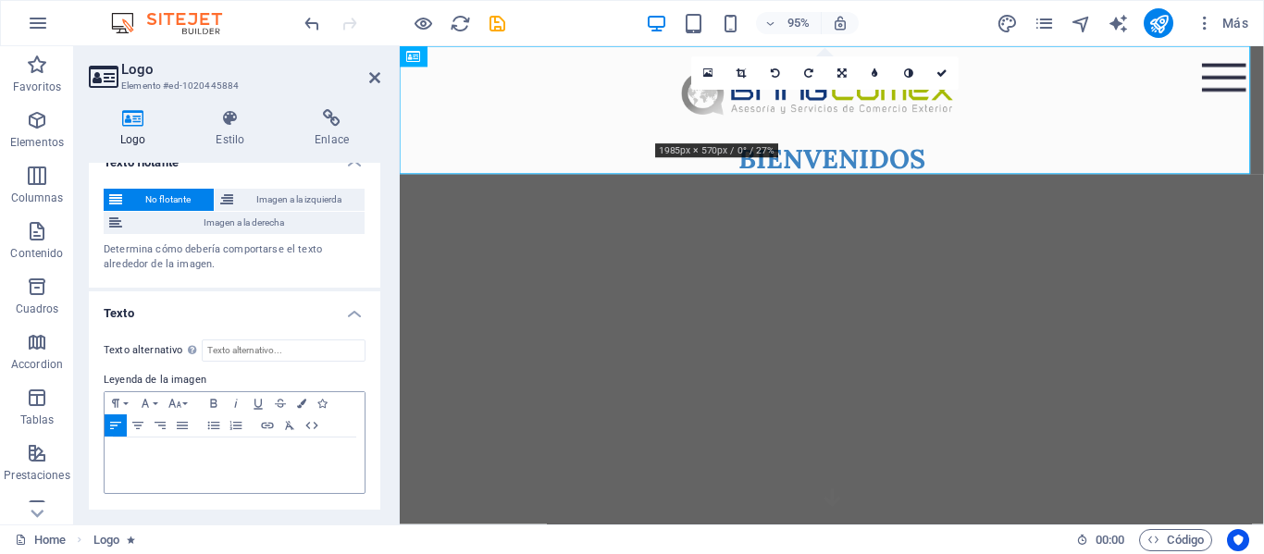
click at [334, 258] on div "Determina cómo debería comportarse el texto alrededor de la imagen." at bounding box center [235, 257] width 262 height 31
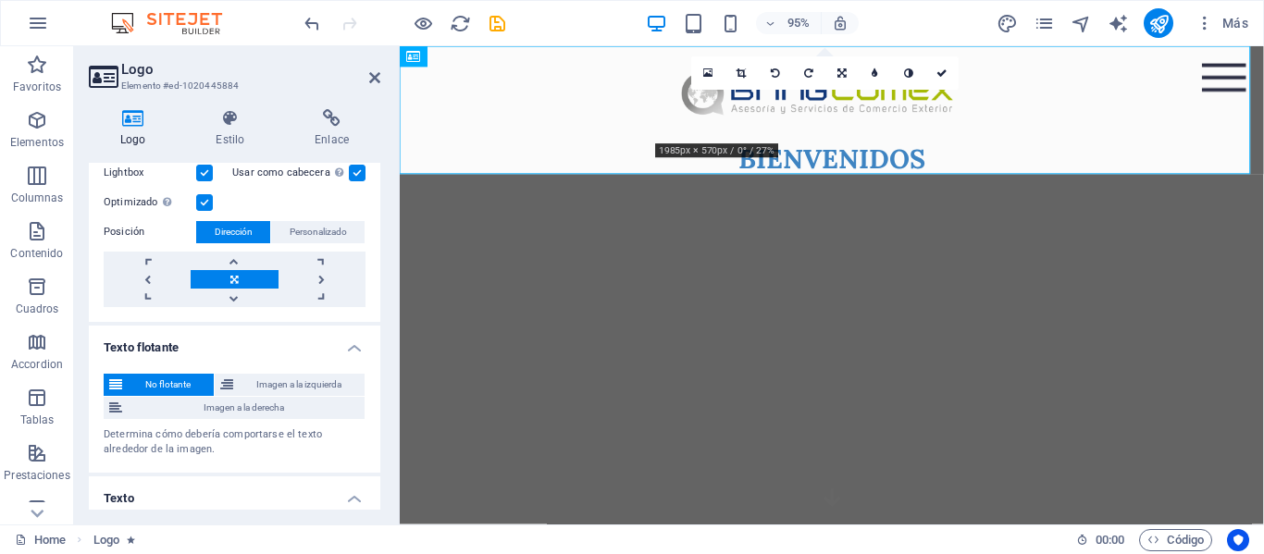
scroll to position [129, 0]
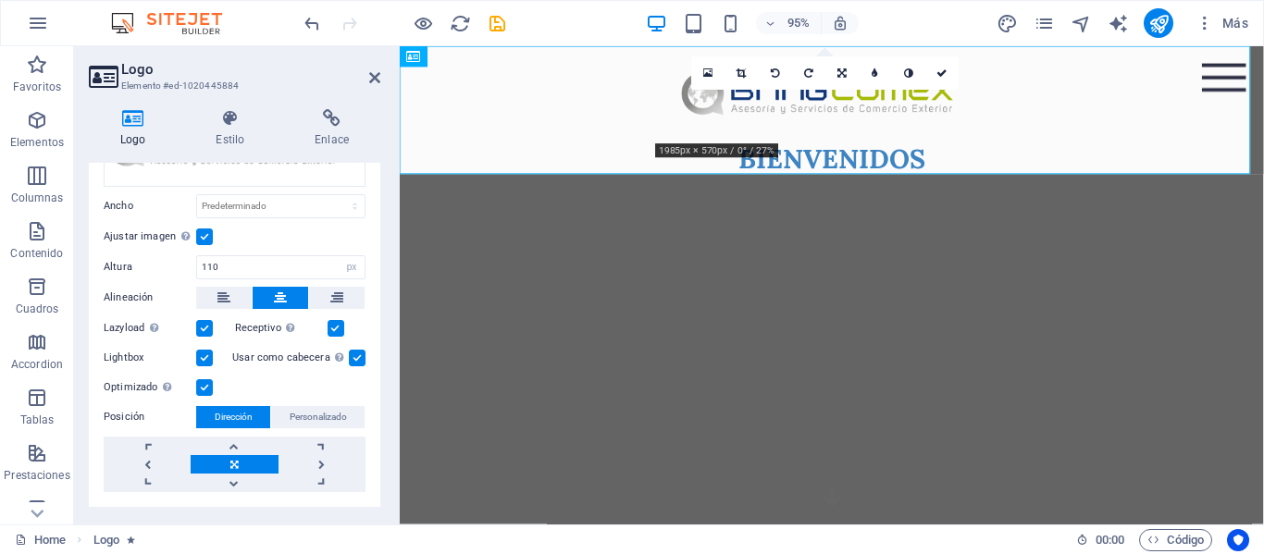
click at [375, 91] on header "Logo Elemento #ed-1020445884" at bounding box center [234, 70] width 291 height 48
click at [376, 84] on icon at bounding box center [374, 77] width 11 height 15
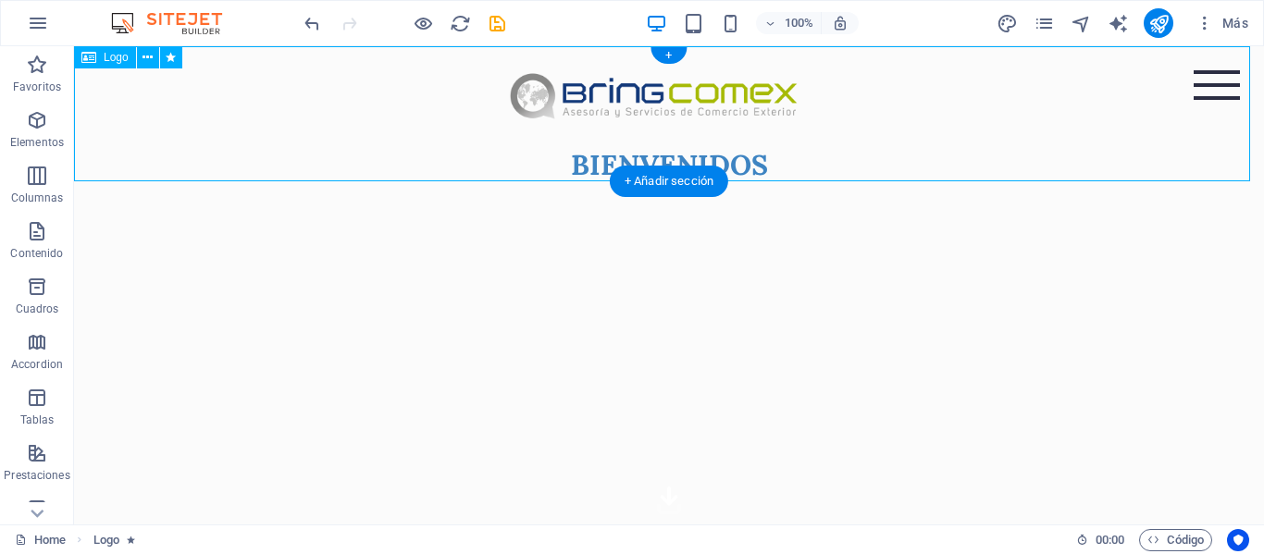
click at [564, 160] on div "BIENVENIDOS" at bounding box center [669, 113] width 1190 height 135
click at [579, 164] on div "BIENVENIDOS" at bounding box center [669, 113] width 1190 height 135
select select "px"
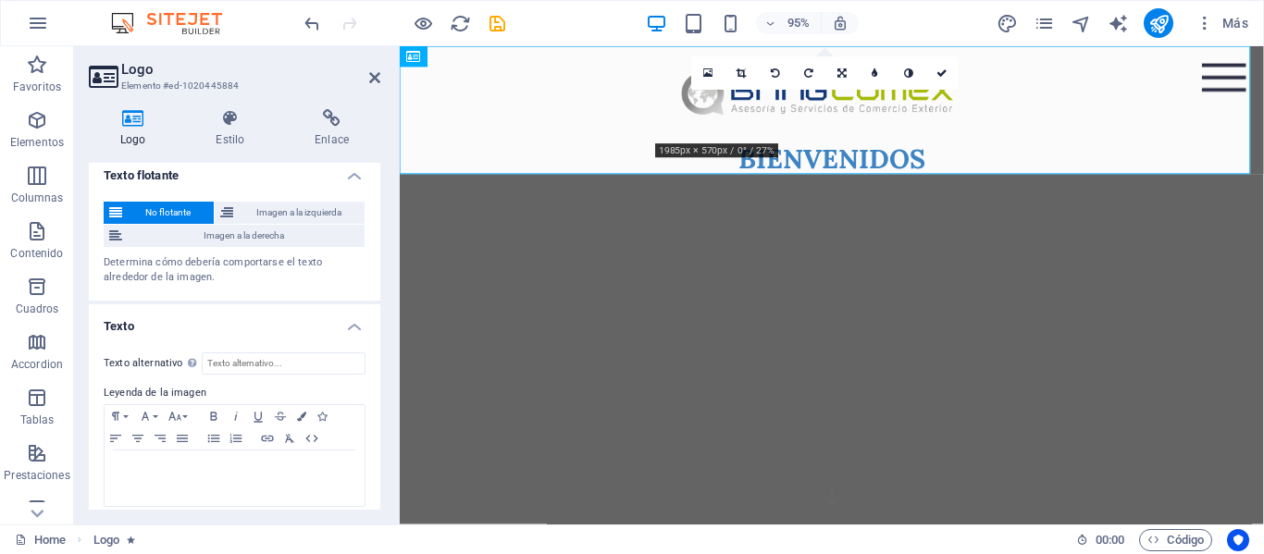
scroll to position [499, 0]
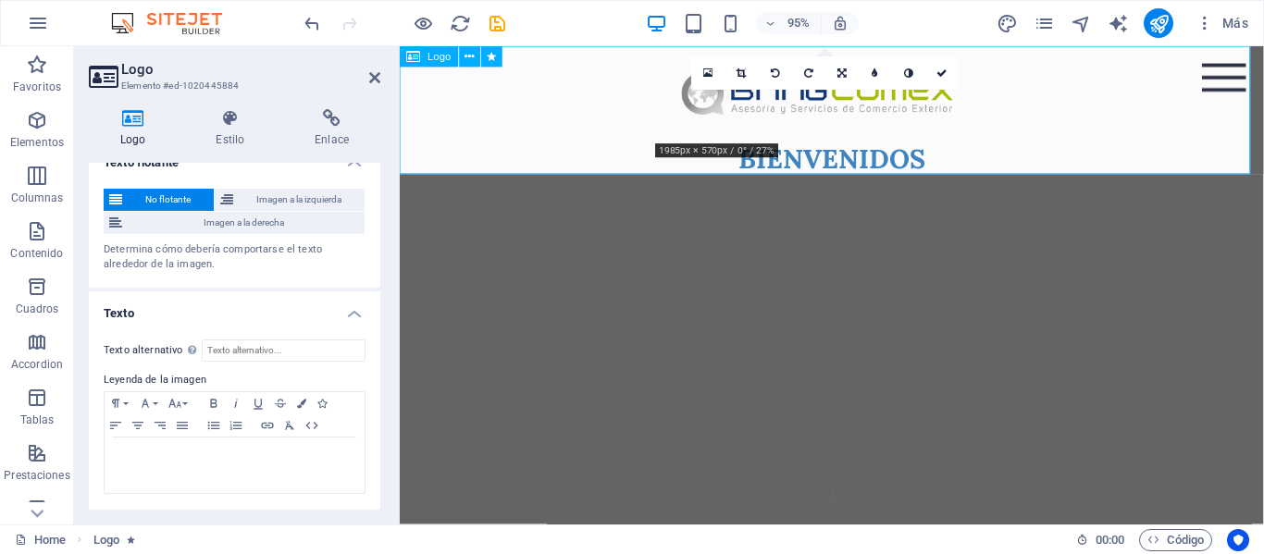
click at [816, 168] on div "BIENVENIDOS" at bounding box center [854, 113] width 909 height 135
click at [831, 164] on div "BIENVENIDOS" at bounding box center [854, 113] width 909 height 135
click at [310, 28] on icon "undo" at bounding box center [312, 23] width 21 height 21
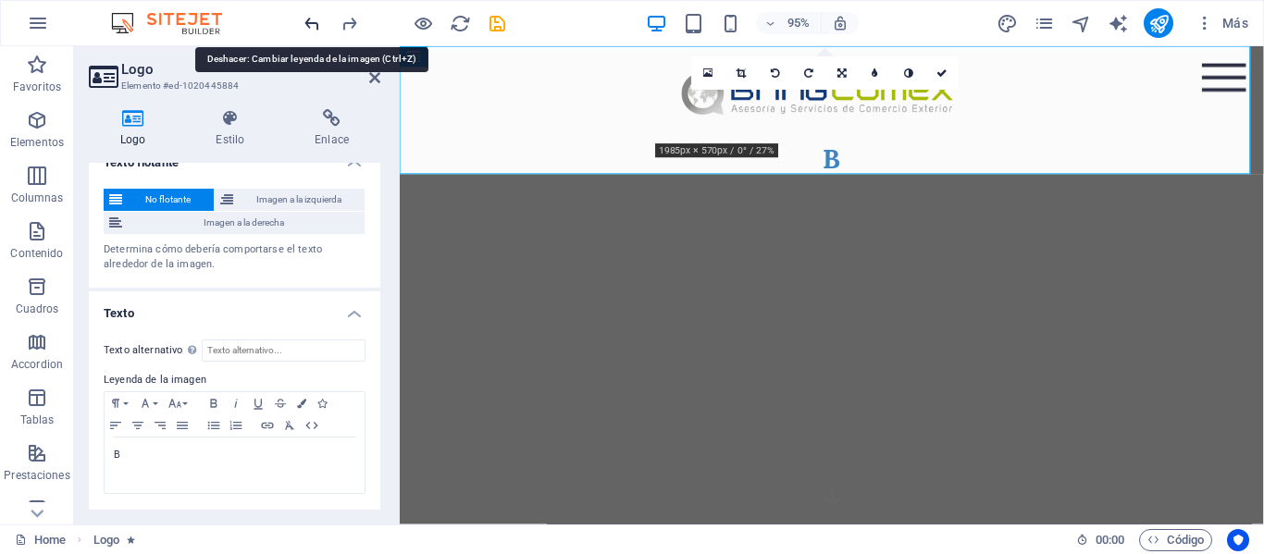
click at [316, 19] on icon "undo" at bounding box center [312, 23] width 21 height 21
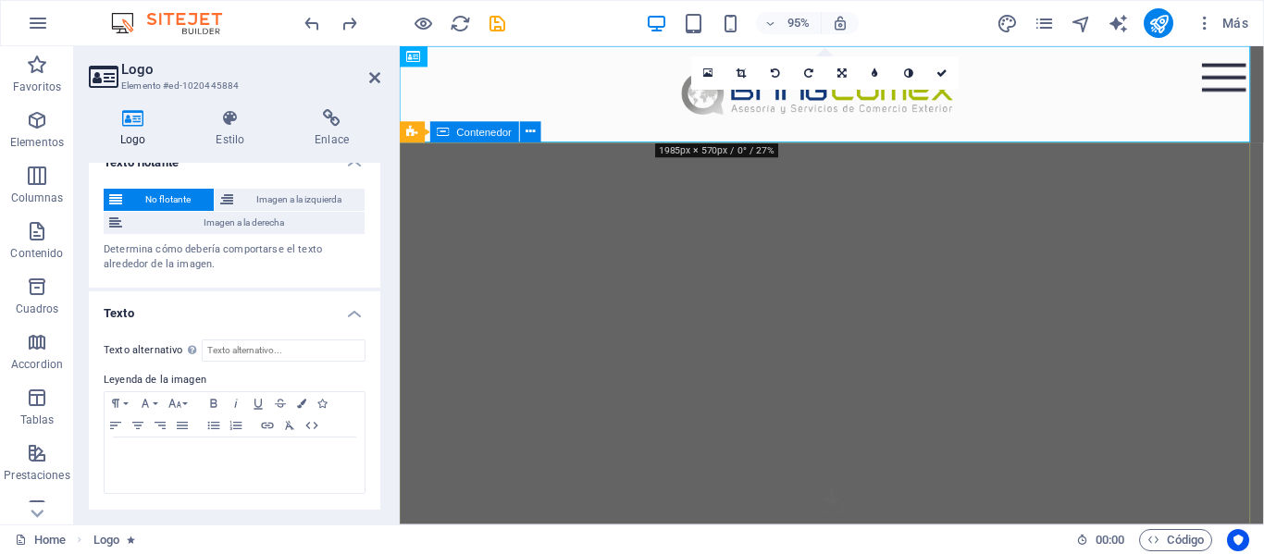
drag, startPoint x: 1110, startPoint y: 145, endPoint x: 736, endPoint y: 247, distance: 388.3
click at [471, 58] on icon at bounding box center [468, 56] width 9 height 19
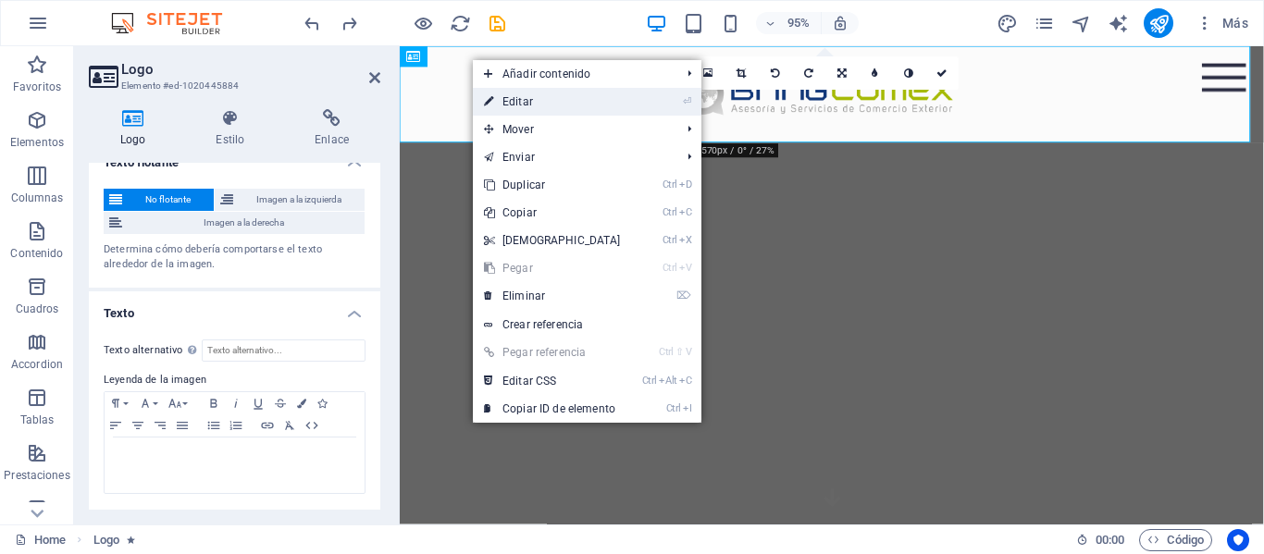
click at [539, 104] on link "⏎ Editar" at bounding box center [552, 102] width 159 height 28
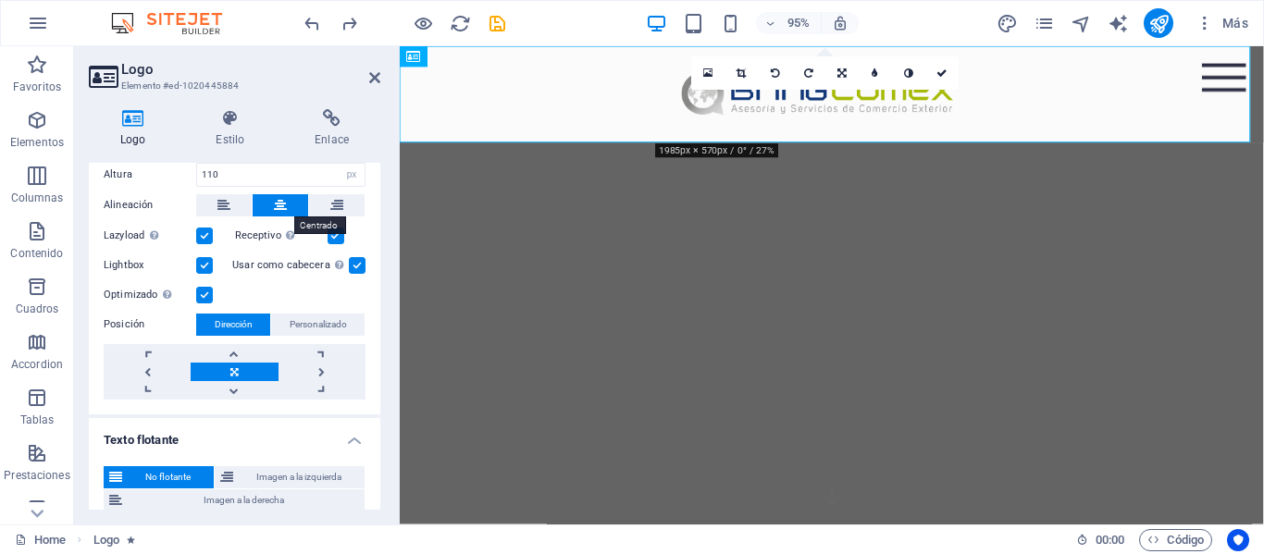
scroll to position [0, 0]
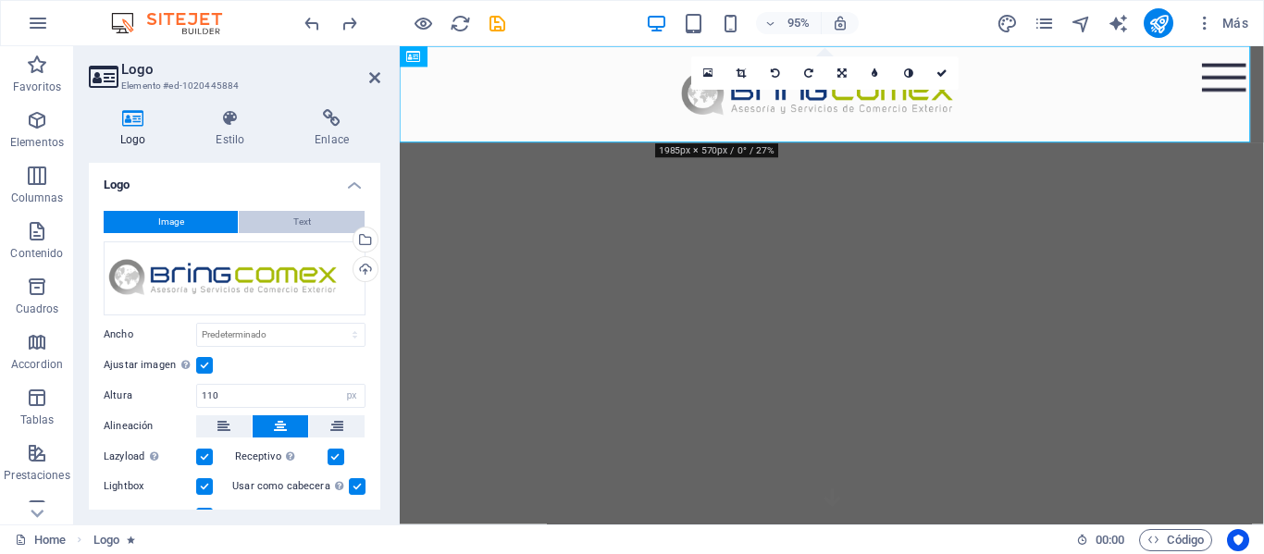
click at [263, 215] on button "Text" at bounding box center [302, 222] width 126 height 22
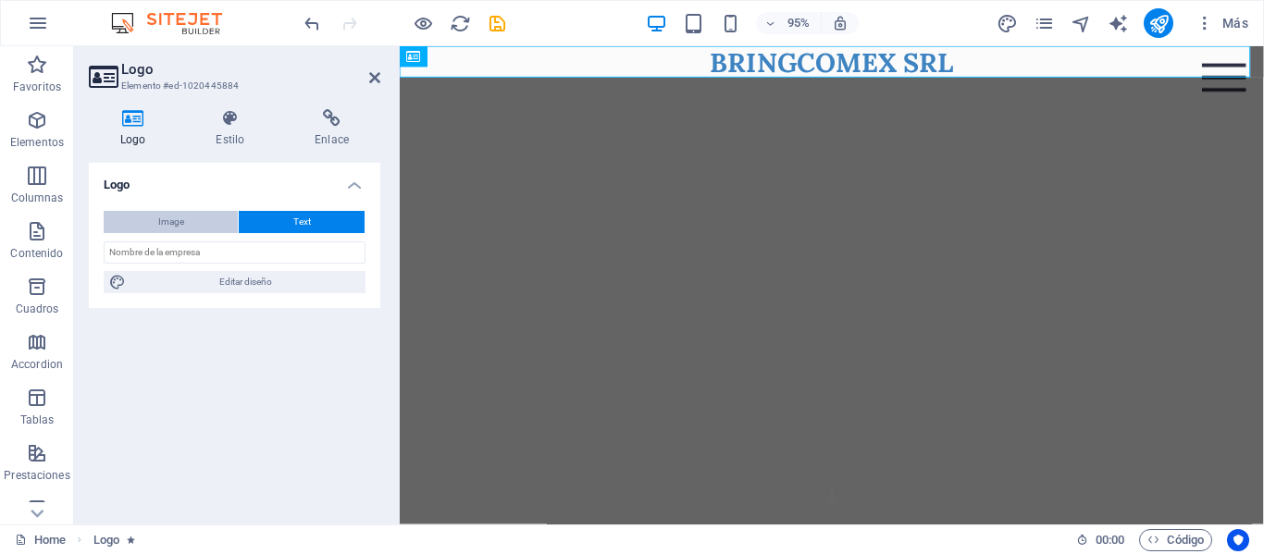
click at [215, 219] on button "Image" at bounding box center [171, 222] width 134 height 22
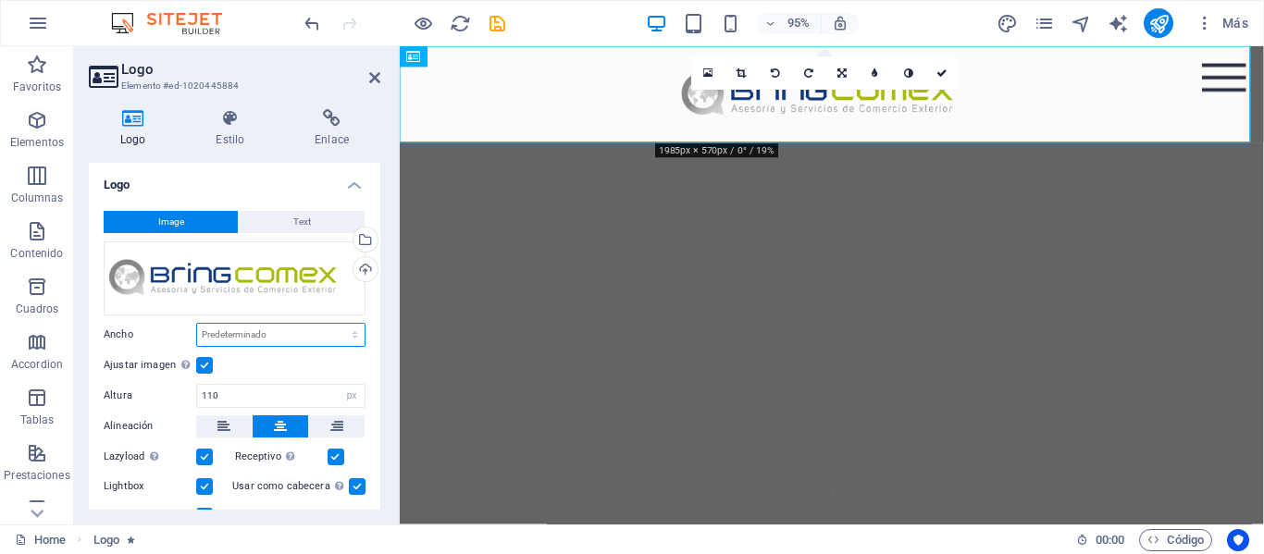
click at [348, 329] on select "Predeterminado automático px rem % em vh vw" at bounding box center [280, 335] width 167 height 22
click at [197, 324] on select "Predeterminado automático px rem % em vh vw" at bounding box center [280, 335] width 167 height 22
click at [350, 336] on select "Predeterminado automático px rem % em vh vw" at bounding box center [280, 335] width 167 height 22
click at [197, 324] on select "Predeterminado automático px rem % em vh vw" at bounding box center [280, 335] width 167 height 22
click at [350, 338] on select "Predeterminado automático px rem % em vh vw" at bounding box center [280, 335] width 167 height 22
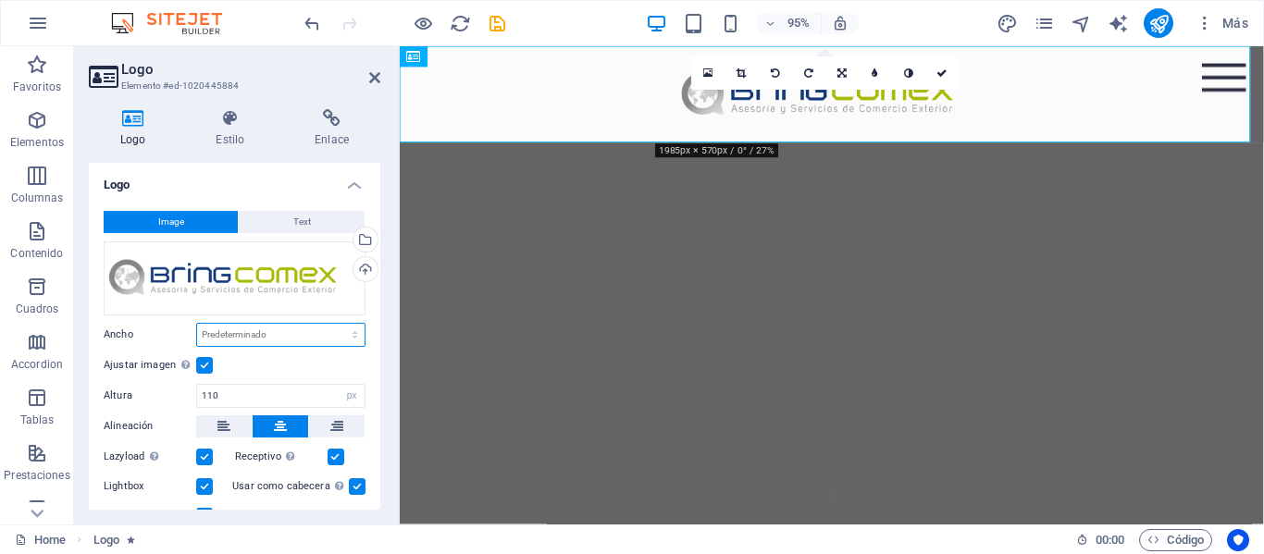
select select "px"
click at [335, 324] on select "Predeterminado automático px rem % em vh vw" at bounding box center [280, 335] width 167 height 22
type input "344"
click at [342, 338] on select "Predeterminado automático px rem % em vh vw" at bounding box center [352, 335] width 26 height 22
select select "auto"
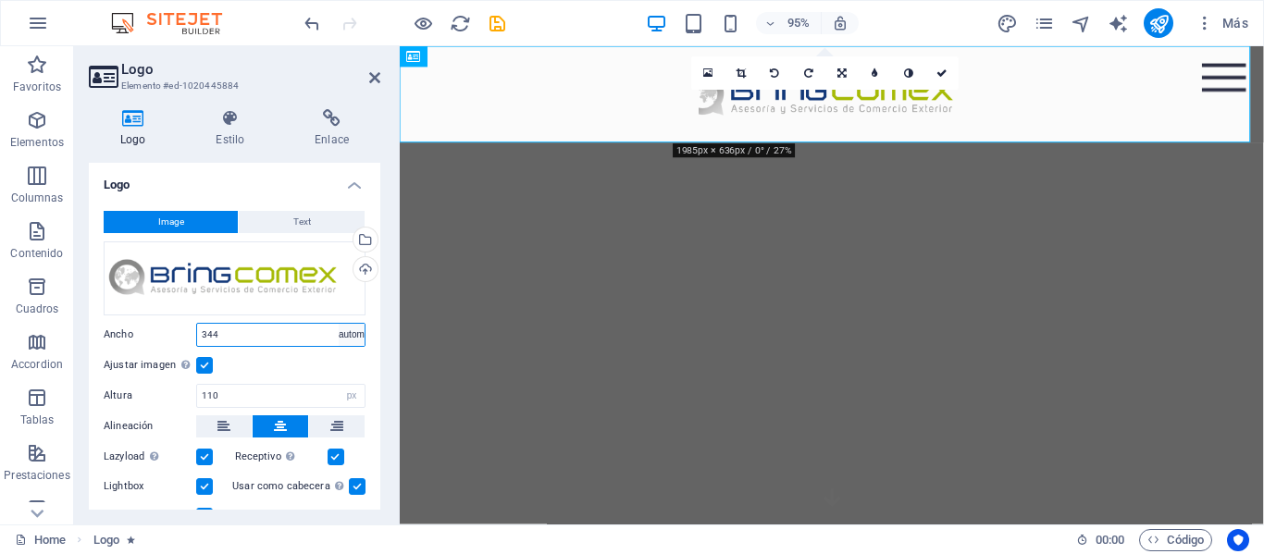
click at [339, 324] on select "Predeterminado automático px rem % em vh vw" at bounding box center [352, 335] width 26 height 22
select select "DISABLED_OPTION_VALUE"
click at [226, 115] on icon at bounding box center [230, 118] width 92 height 19
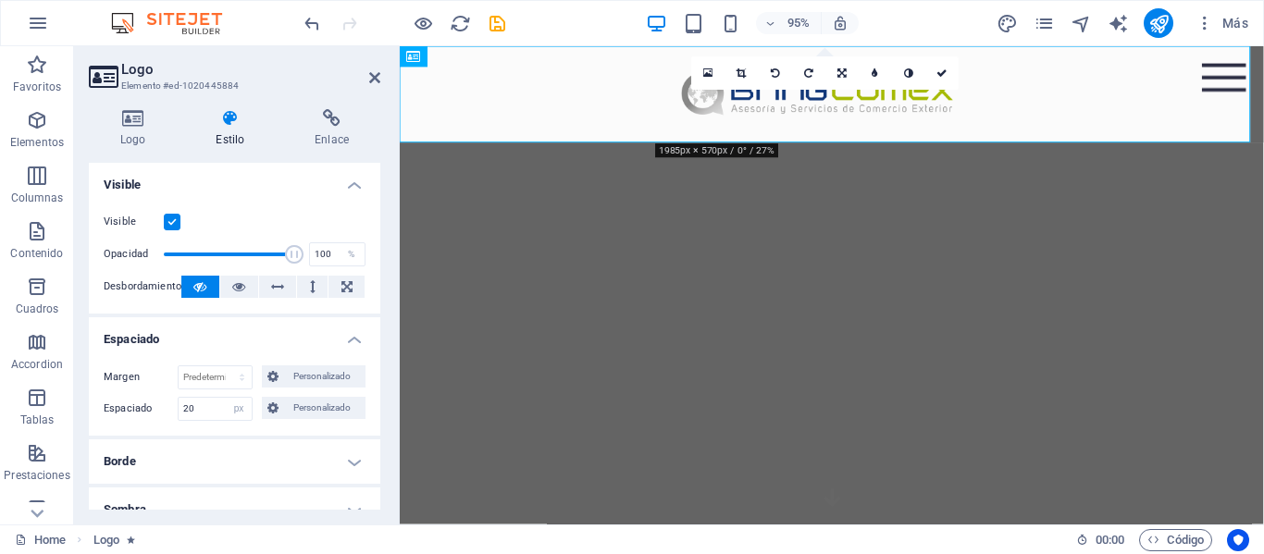
click at [178, 222] on label at bounding box center [172, 222] width 17 height 17
click at [0, 0] on input "Visible" at bounding box center [0, 0] width 0 height 0
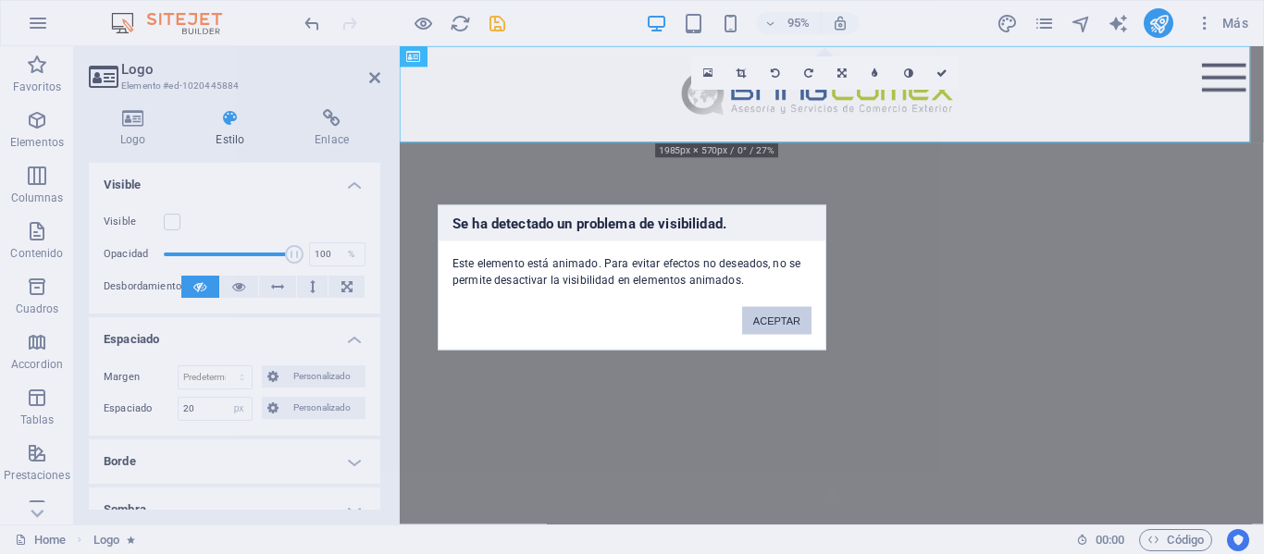
click at [762, 320] on button "ACEPTAR" at bounding box center [776, 320] width 69 height 28
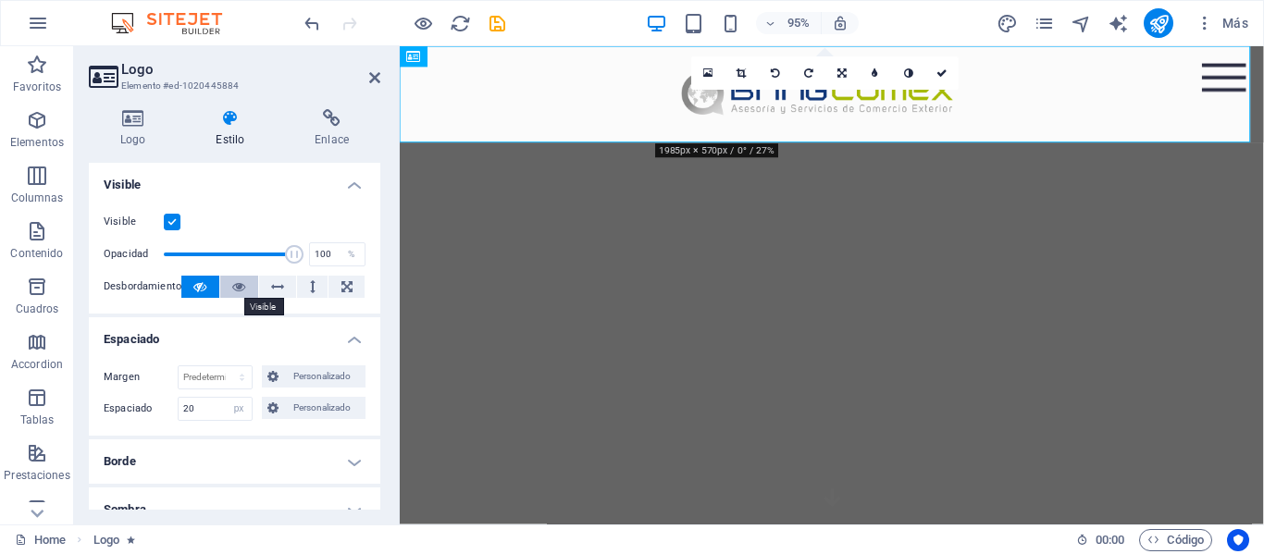
click at [241, 289] on icon at bounding box center [238, 287] width 13 height 22
click at [208, 292] on button at bounding box center [200, 287] width 38 height 22
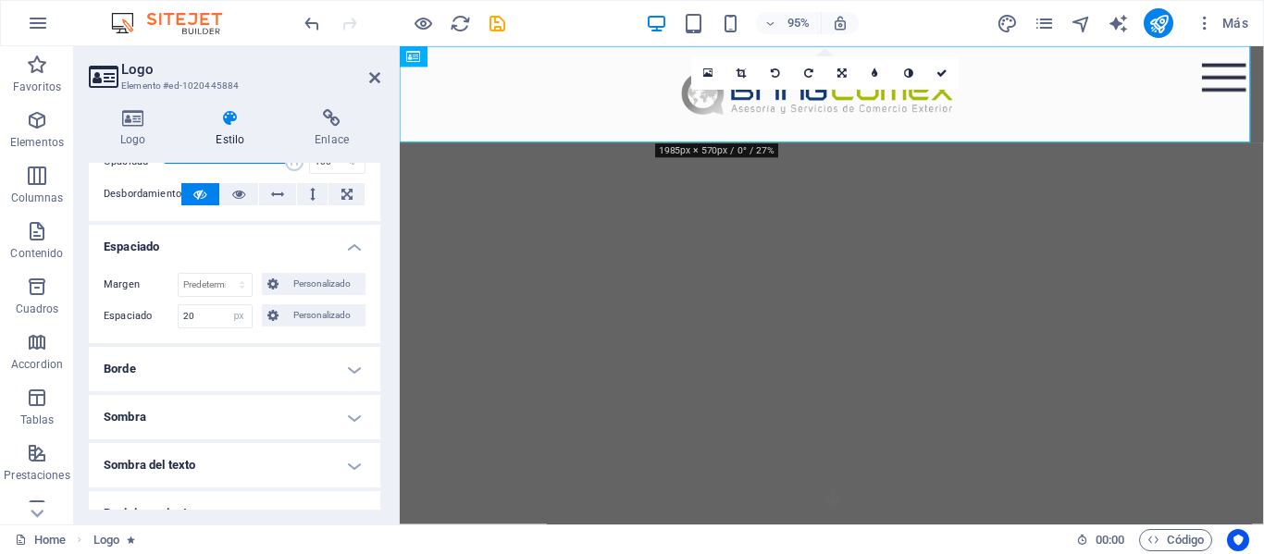
click at [243, 352] on h4 "Borde" at bounding box center [234, 369] width 291 height 44
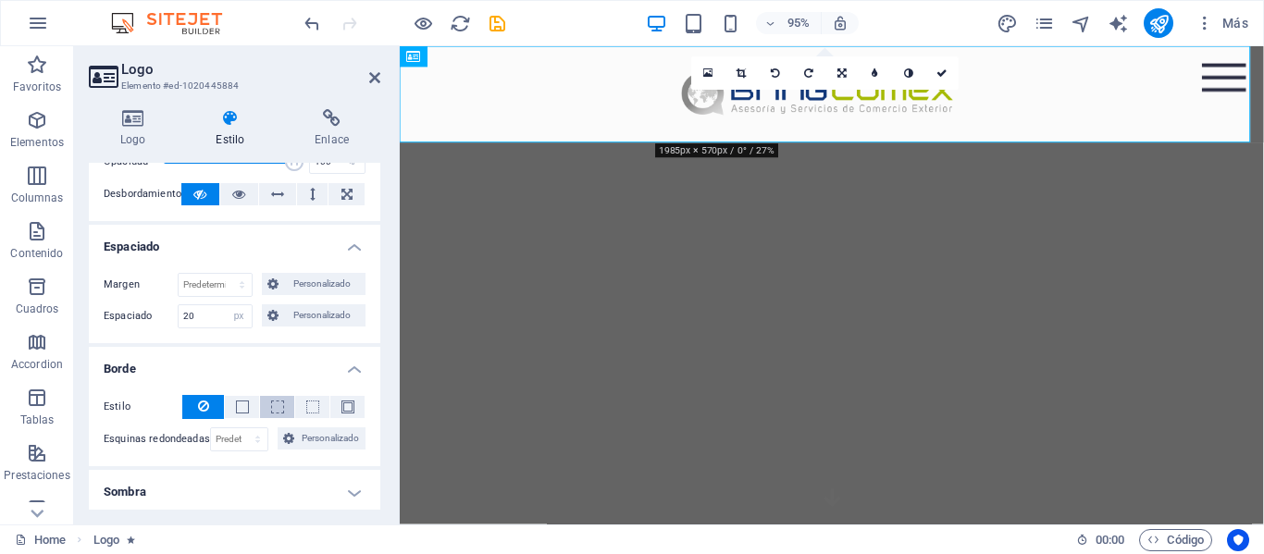
click at [274, 407] on span at bounding box center [277, 407] width 13 height 13
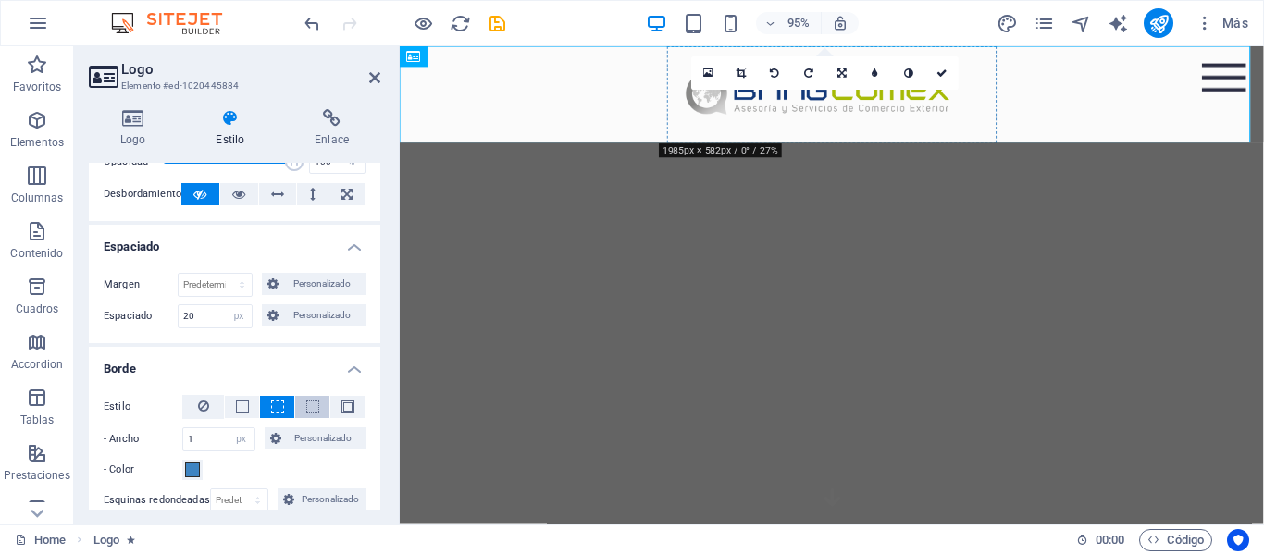
click at [301, 407] on button at bounding box center [312, 407] width 34 height 22
click at [344, 411] on span at bounding box center [347, 407] width 13 height 13
click at [207, 412] on icon at bounding box center [203, 406] width 11 height 22
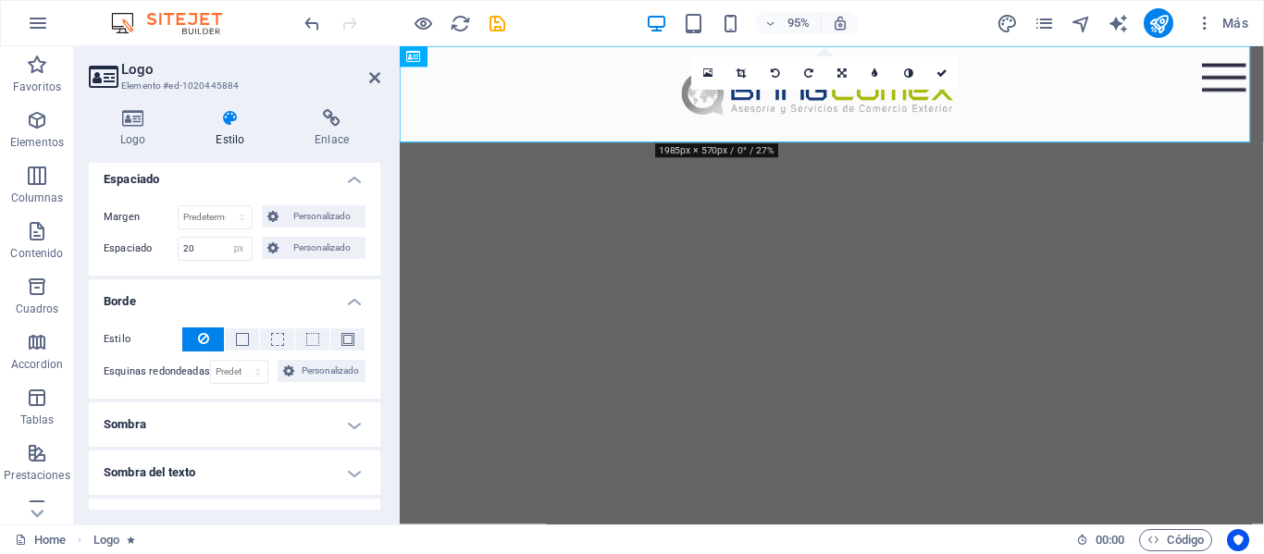
scroll to position [185, 0]
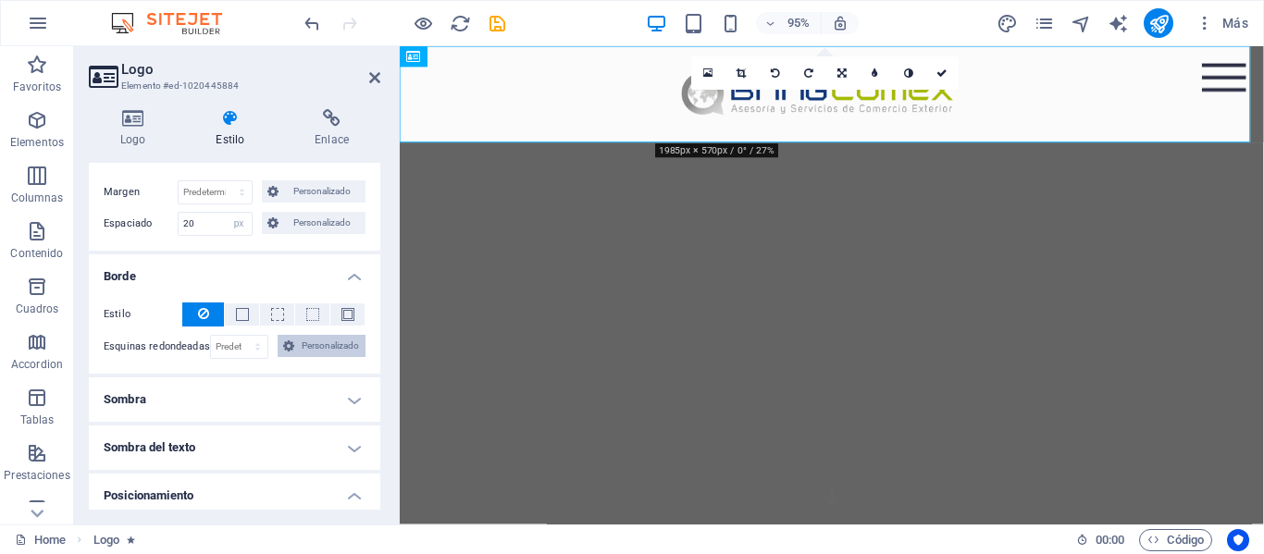
click at [317, 352] on span "Personalizado" at bounding box center [330, 346] width 60 height 22
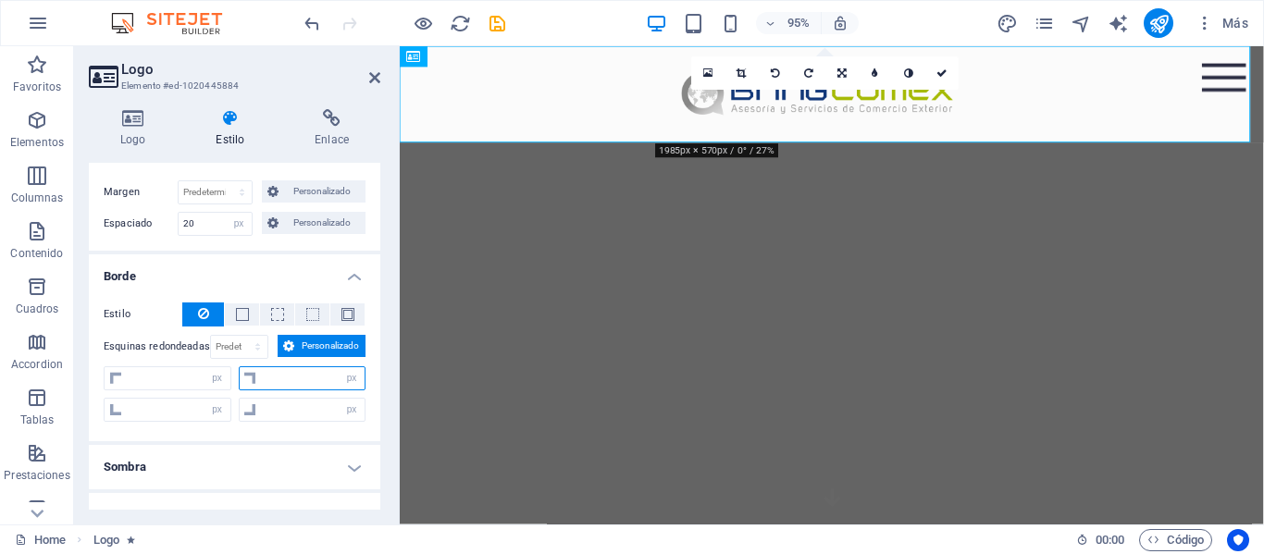
click at [300, 379] on input "number" at bounding box center [314, 378] width 104 height 22
click at [191, 380] on input "number" at bounding box center [179, 378] width 104 height 22
click at [259, 349] on select "Predeterminado px rem % vh vw Personalizado" at bounding box center [239, 347] width 57 height 22
click at [211, 336] on select "Predeterminado px rem % vh vw Personalizado" at bounding box center [239, 347] width 57 height 22
select select "DISABLED_OPTION_VALUE"
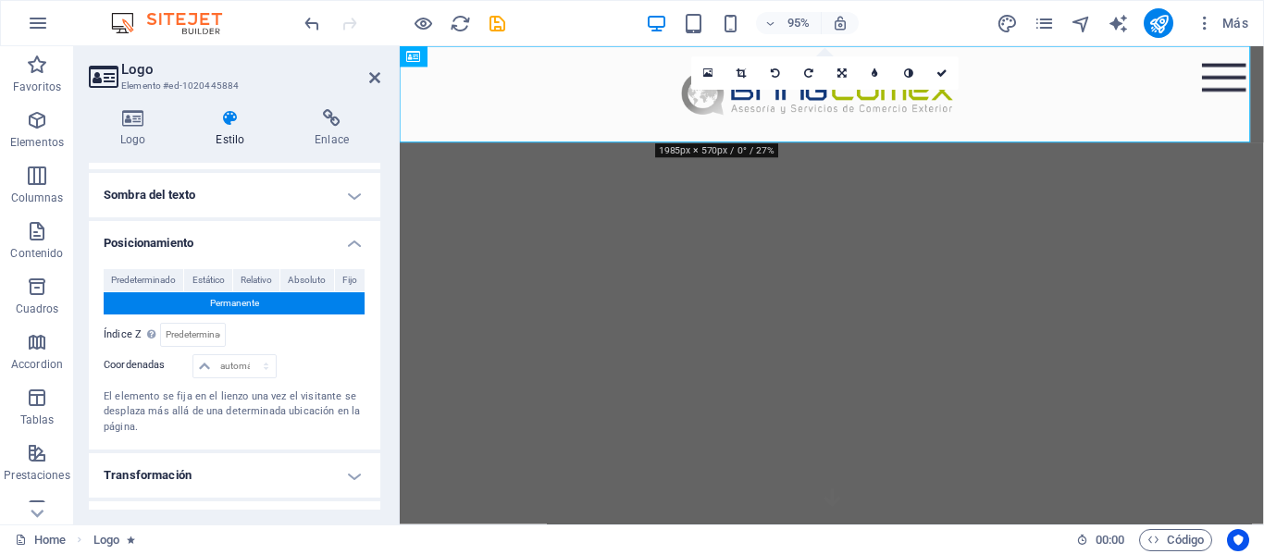
scroll to position [463, 0]
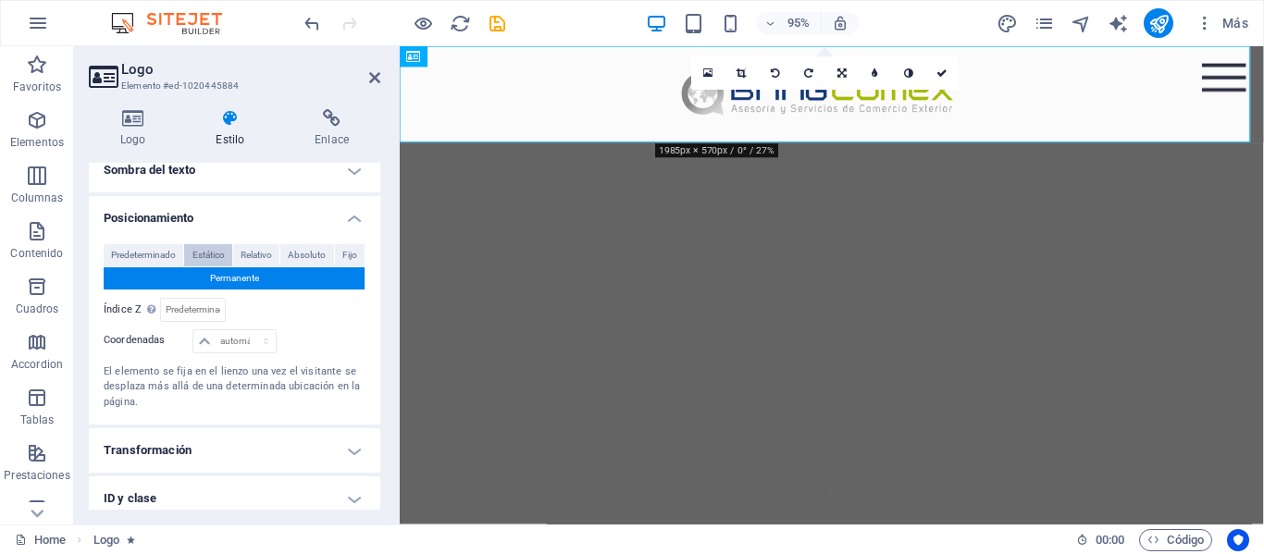
click at [211, 257] on span "Estático" at bounding box center [208, 255] width 32 height 22
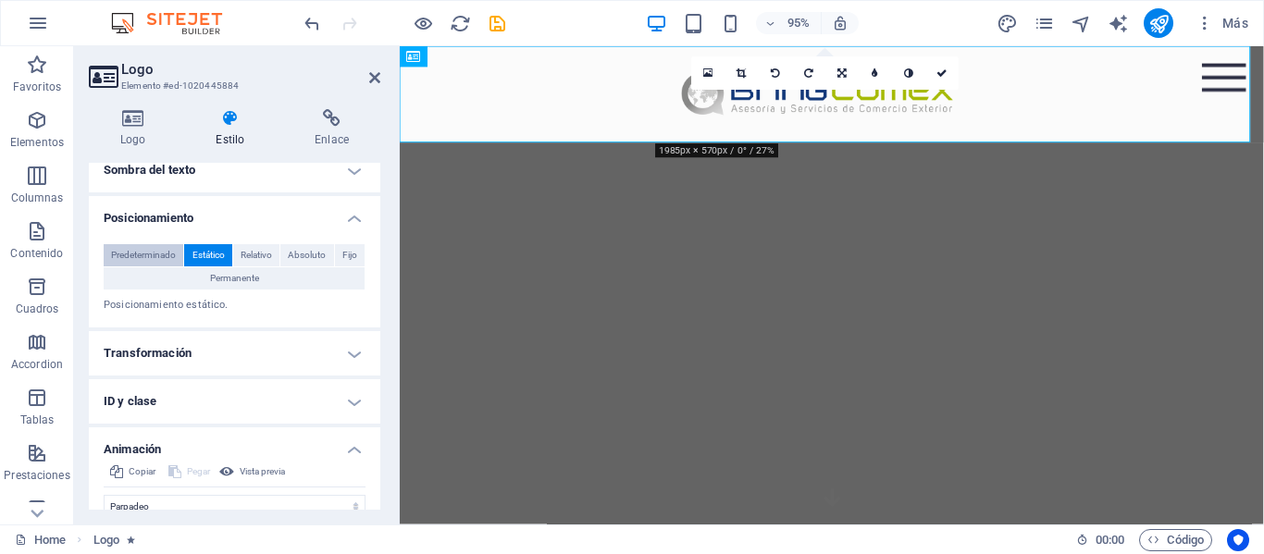
click at [170, 254] on span "Predeterminado" at bounding box center [143, 255] width 65 height 22
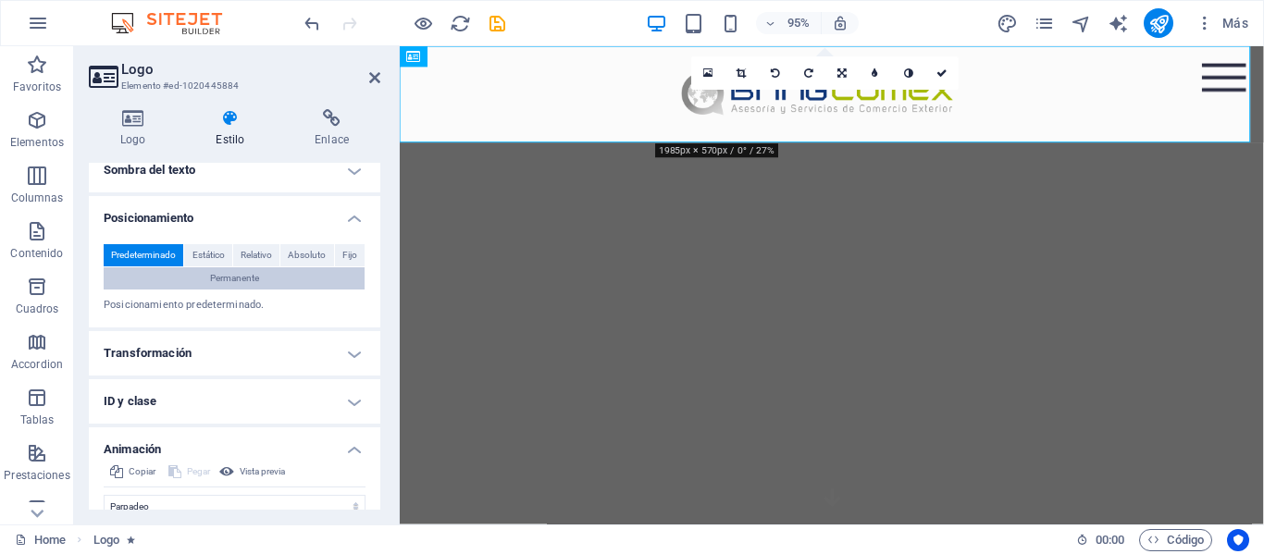
click at [217, 283] on span "Permanente" at bounding box center [234, 278] width 49 height 22
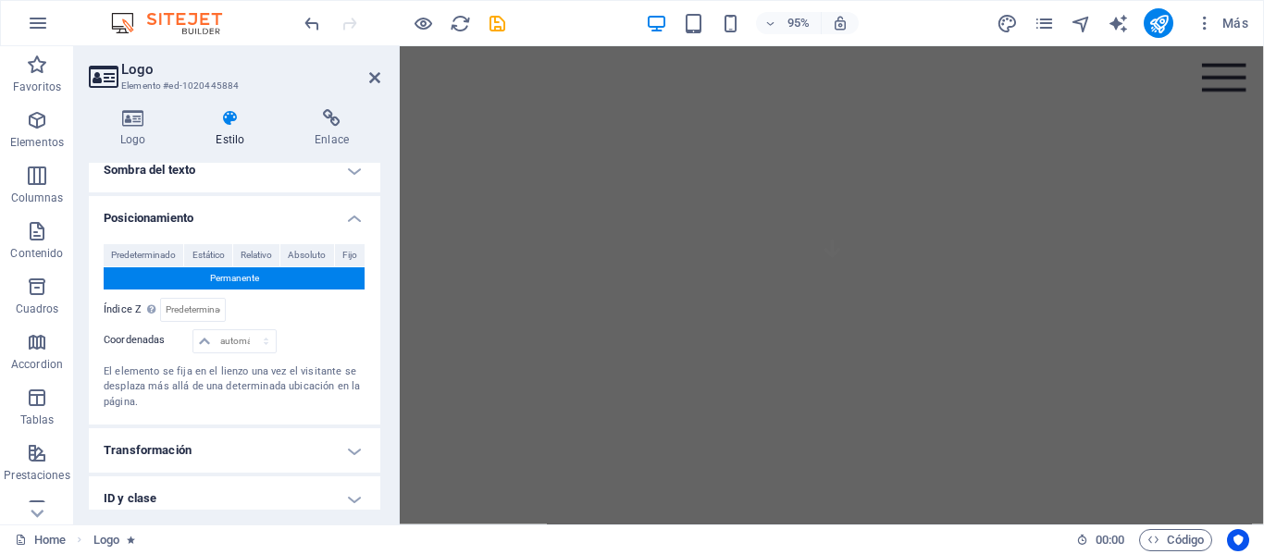
scroll to position [0, 0]
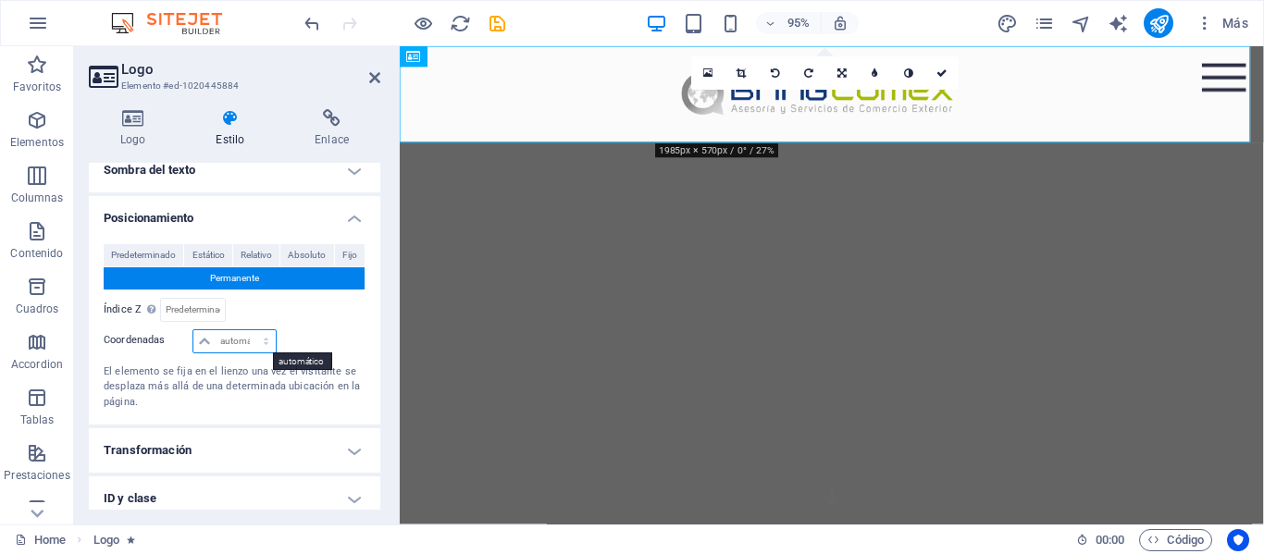
click at [263, 343] on select "automático px rem % em" at bounding box center [233, 341] width 81 height 22
click at [193, 330] on select "automático px rem % em" at bounding box center [233, 341] width 81 height 22
select select "DISABLED_OPTION_VALUE"
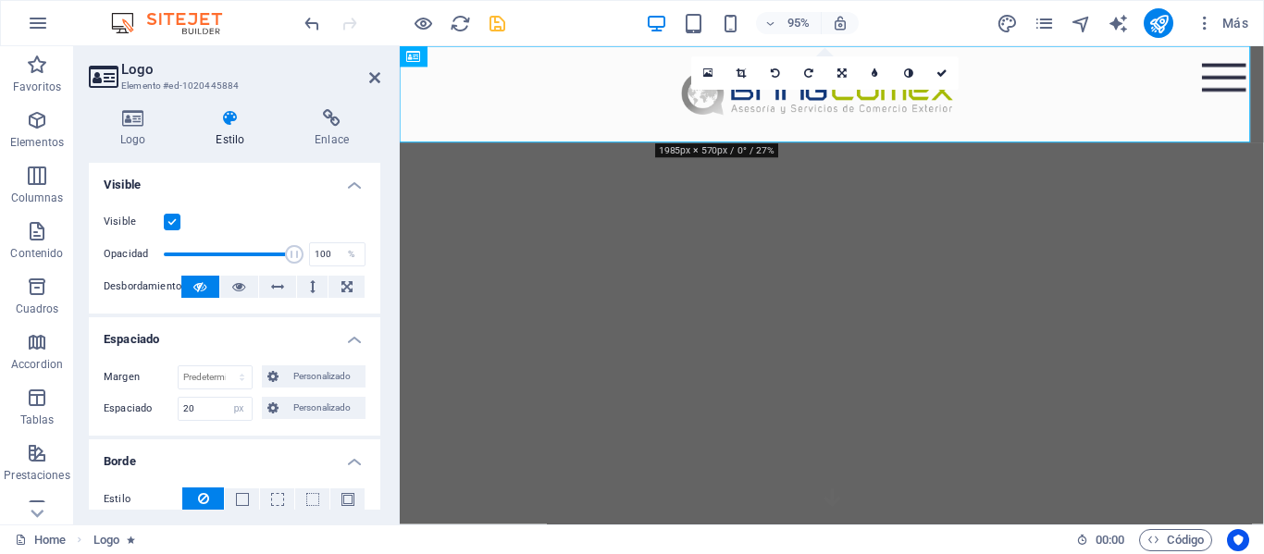
click at [500, 23] on icon "save" at bounding box center [497, 23] width 21 height 21
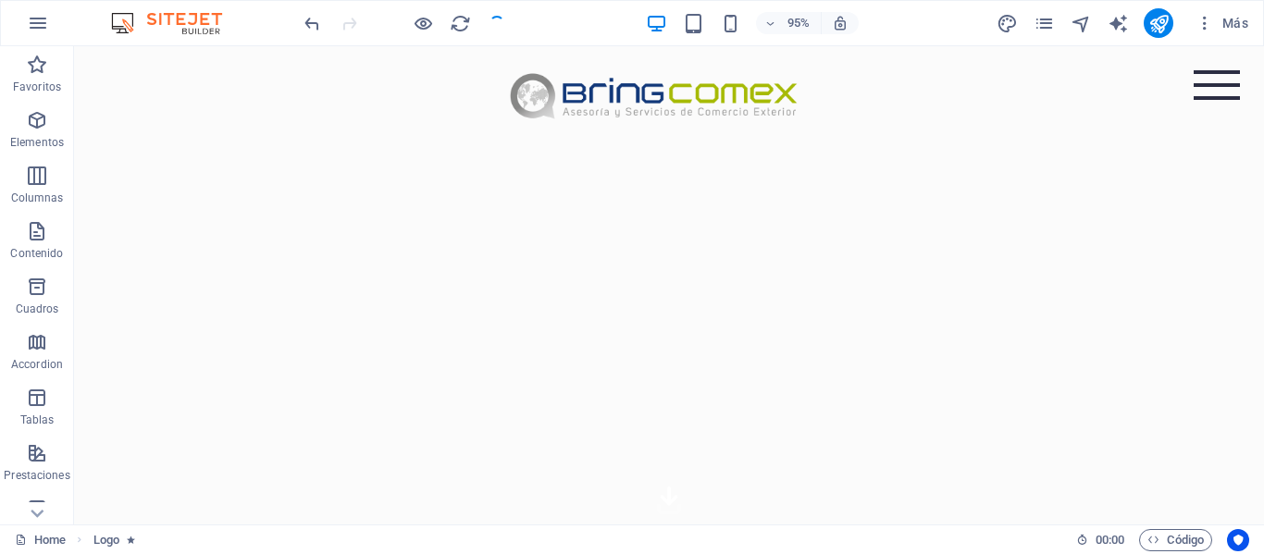
checkbox input "false"
click at [39, 230] on icon "button" at bounding box center [37, 231] width 22 height 22
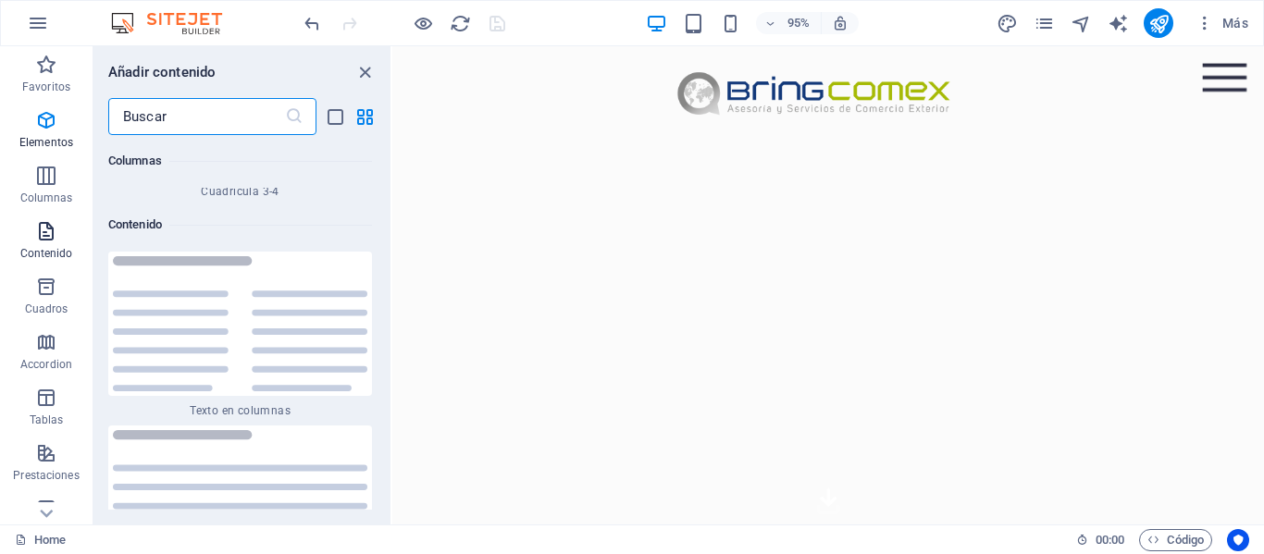
scroll to position [6215, 0]
click at [49, 303] on p "Cuadros" at bounding box center [46, 309] width 43 height 15
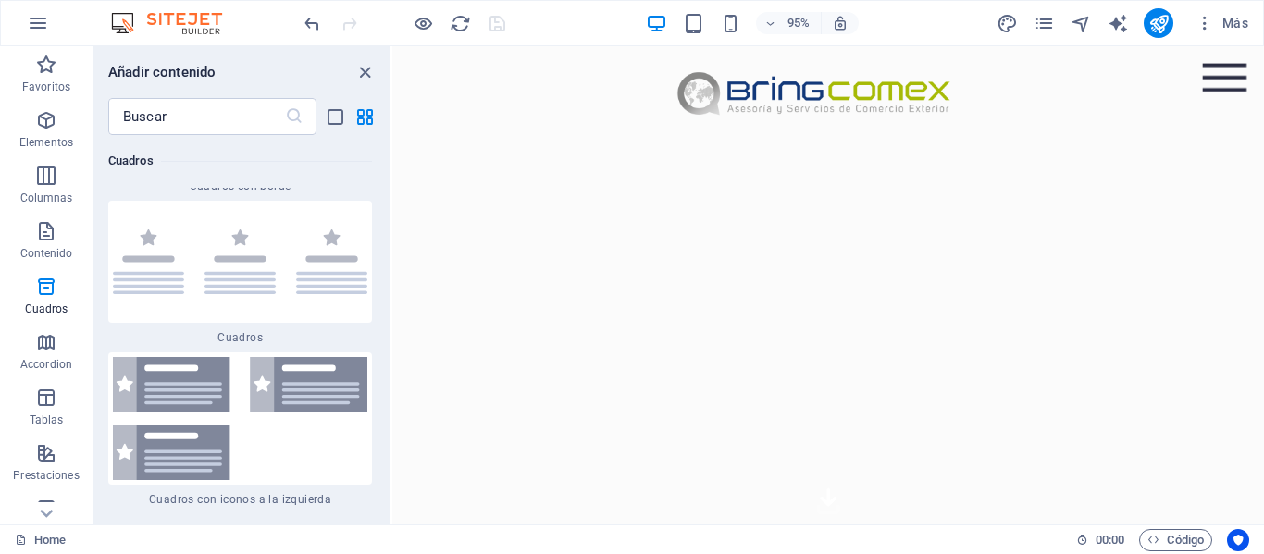
scroll to position [10209, 0]
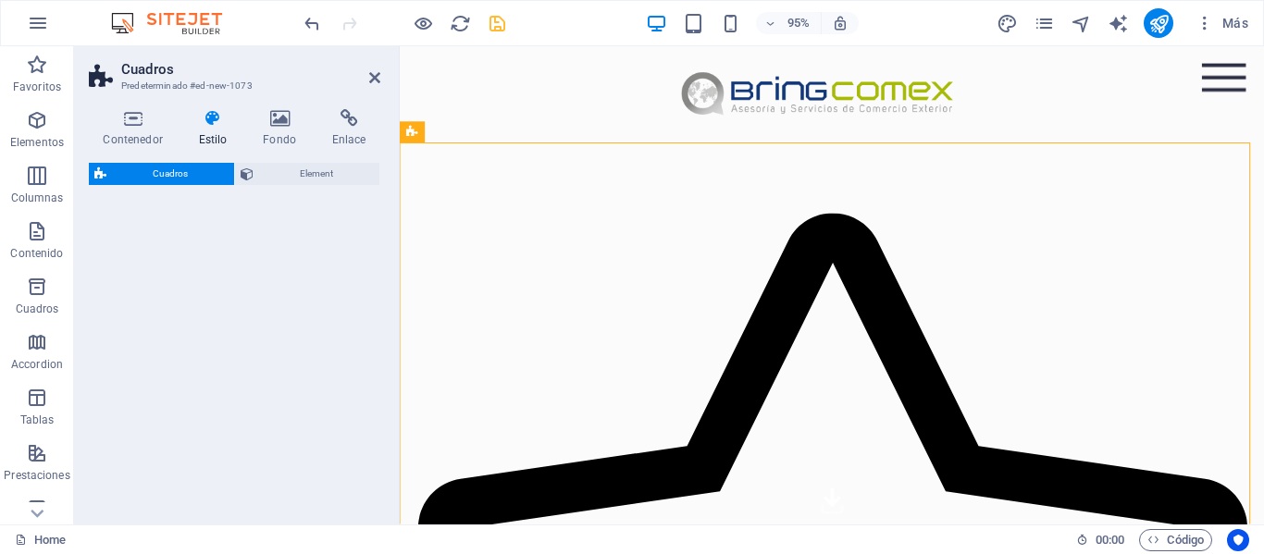
select select "rem"
select select "preset-boxes-v3-default"
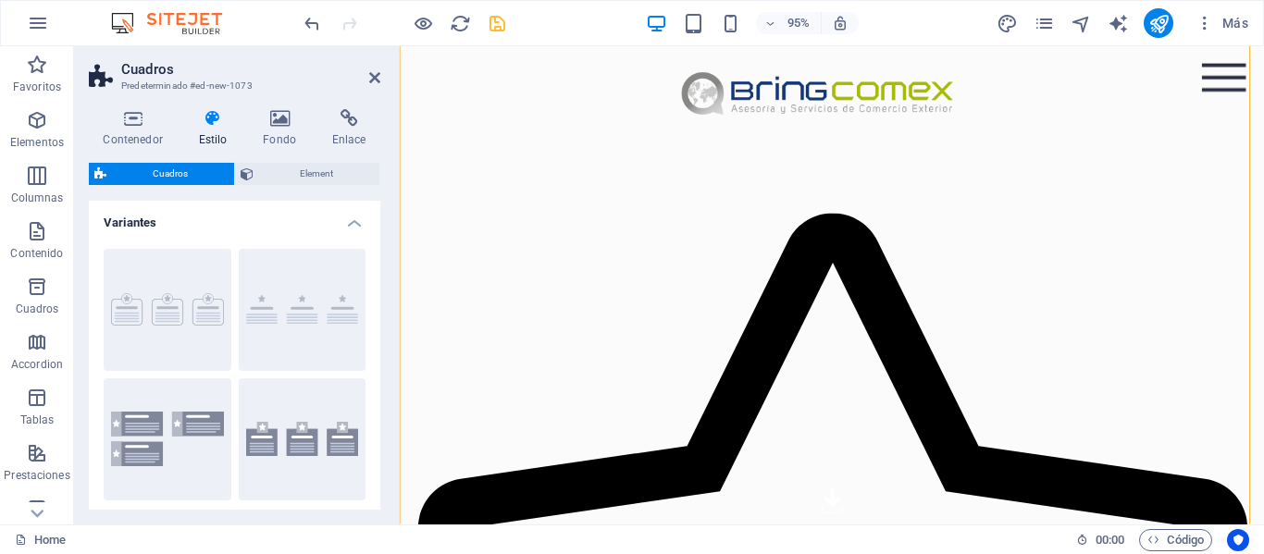
scroll to position [185, 0]
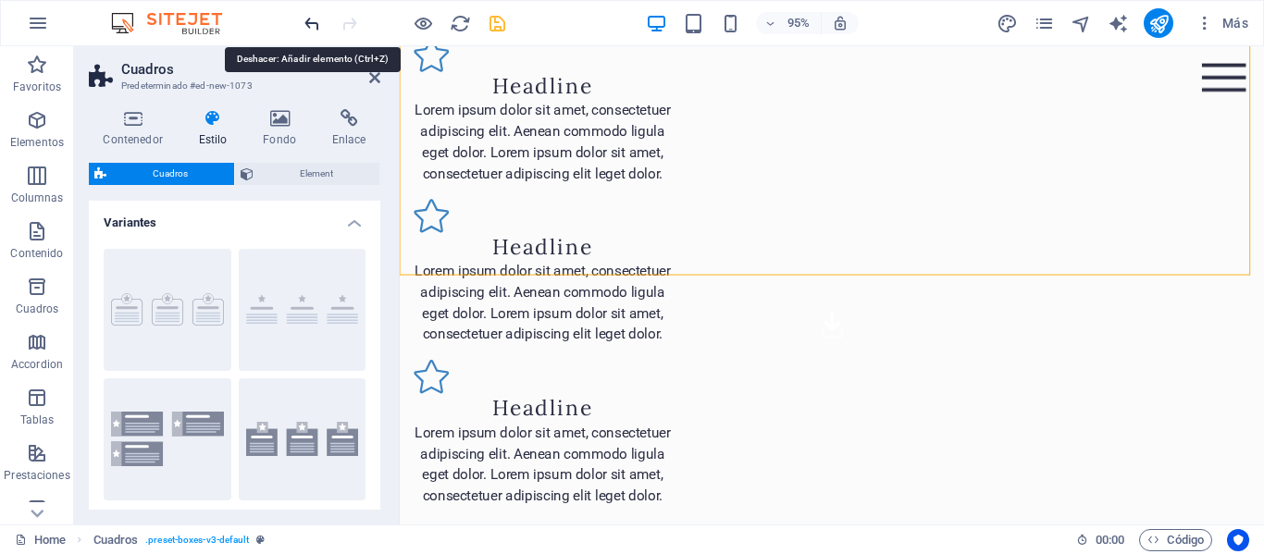
click at [313, 23] on icon "undo" at bounding box center [312, 23] width 21 height 21
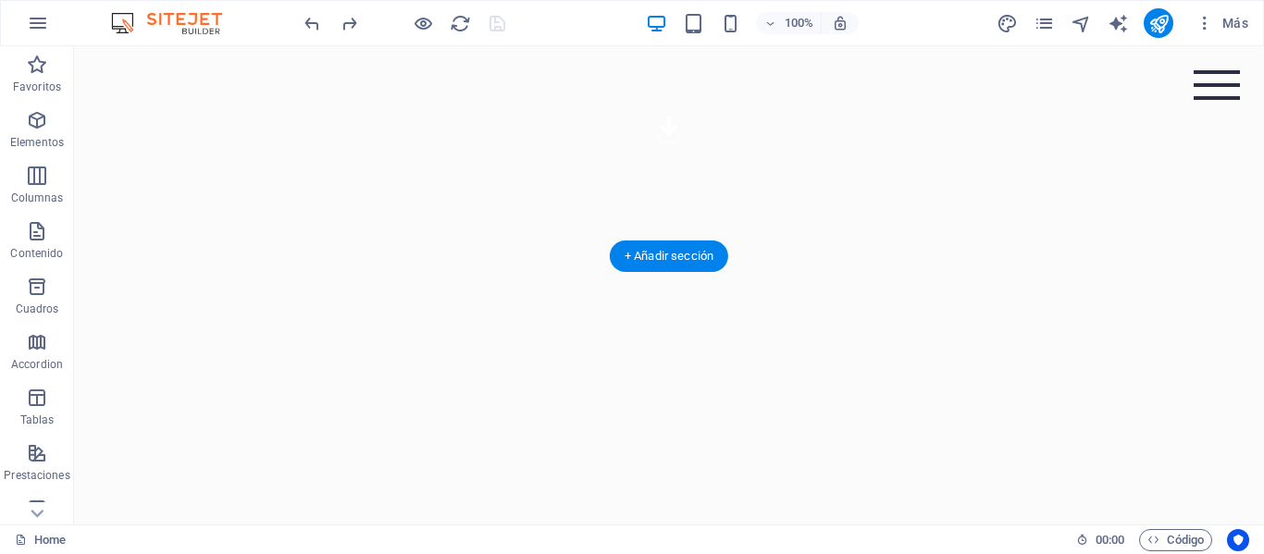
scroll to position [0, 0]
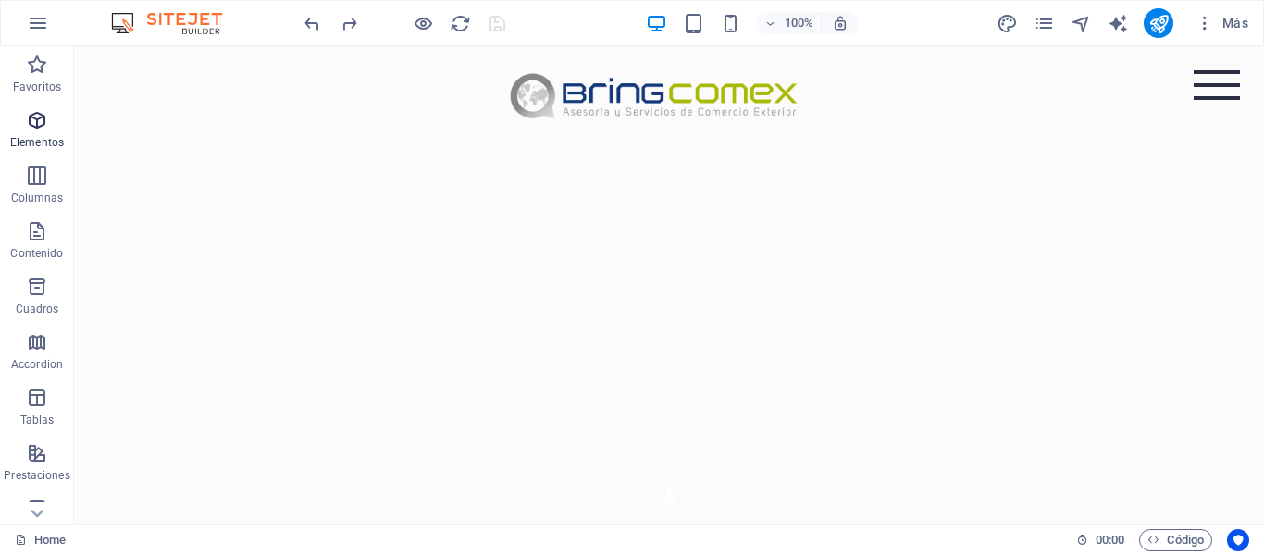
click at [41, 121] on icon "button" at bounding box center [37, 120] width 22 height 22
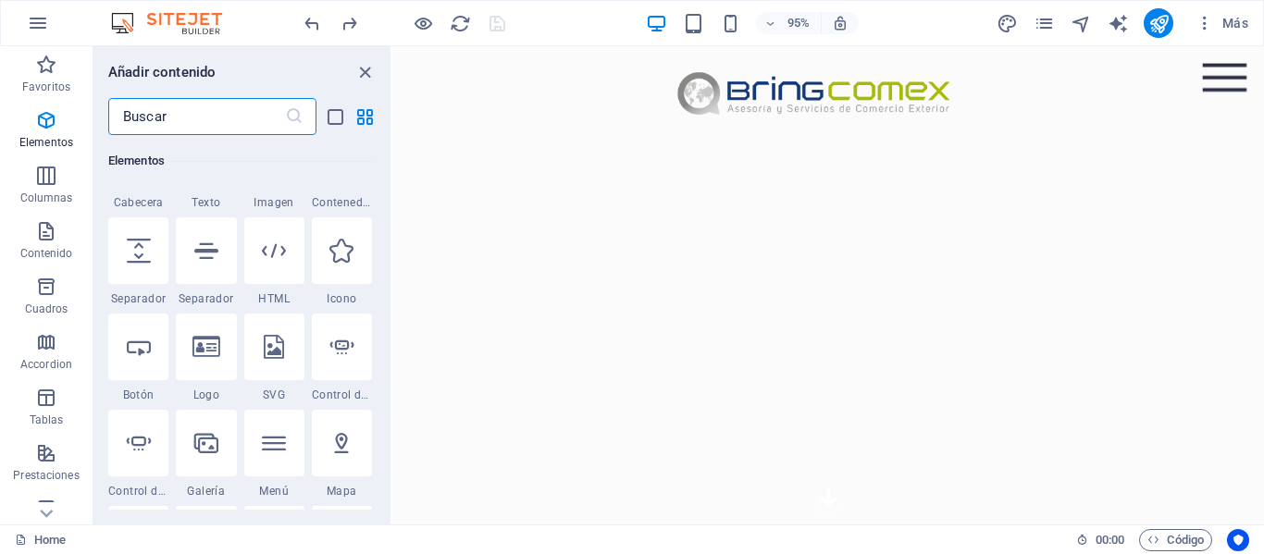
scroll to position [441, 0]
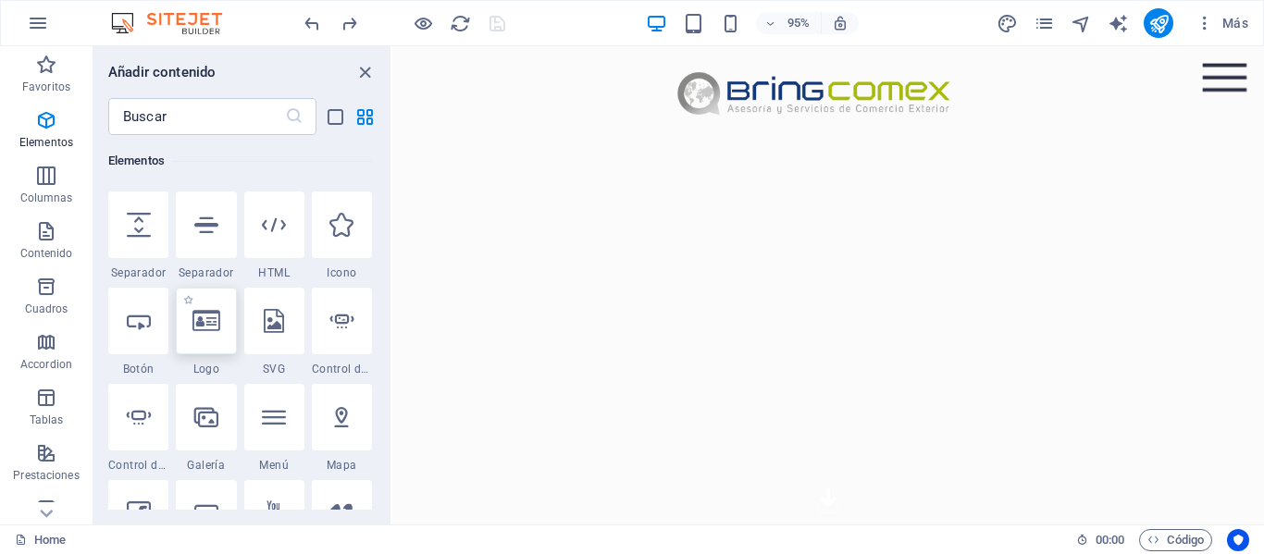
click at [207, 326] on icon at bounding box center [206, 321] width 28 height 24
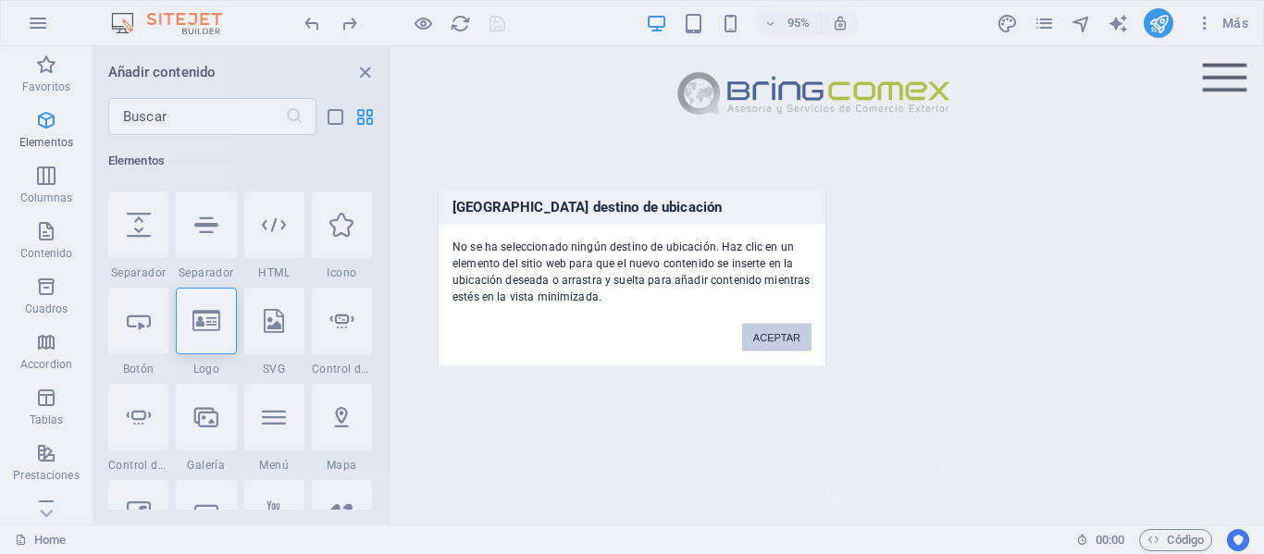
click at [777, 334] on button "ACEPTAR" at bounding box center [776, 337] width 69 height 28
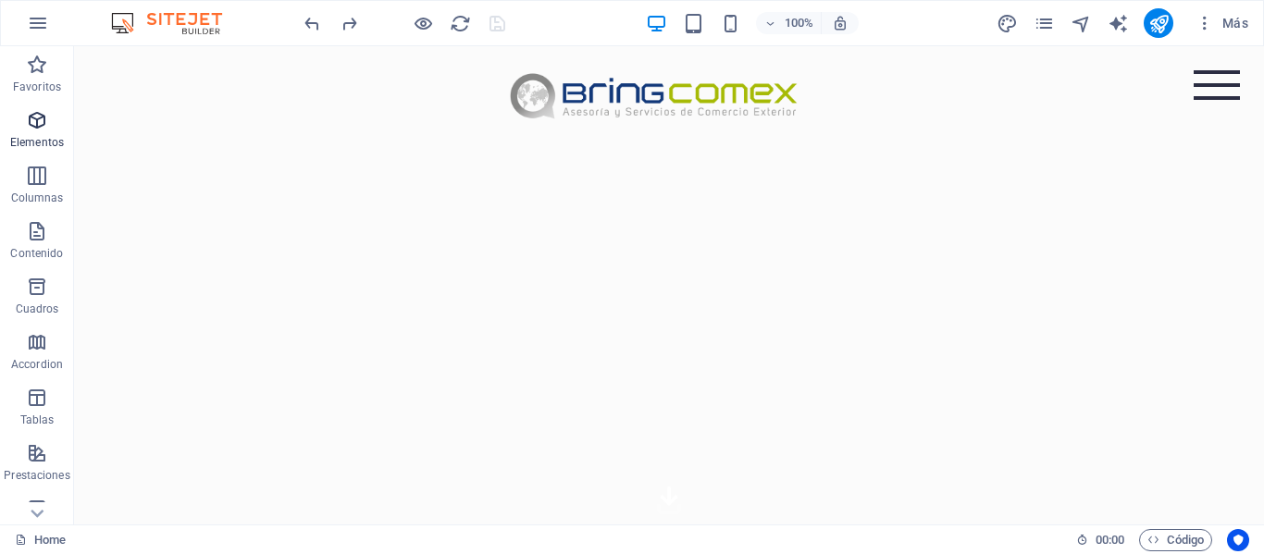
click at [37, 122] on icon "button" at bounding box center [37, 120] width 22 height 22
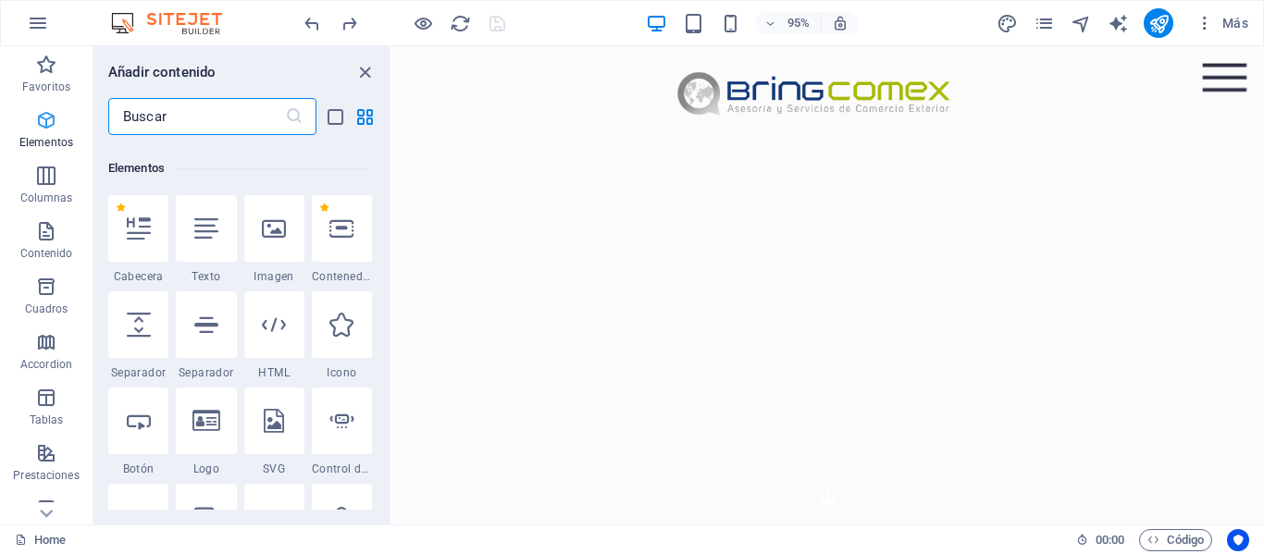
scroll to position [349, 0]
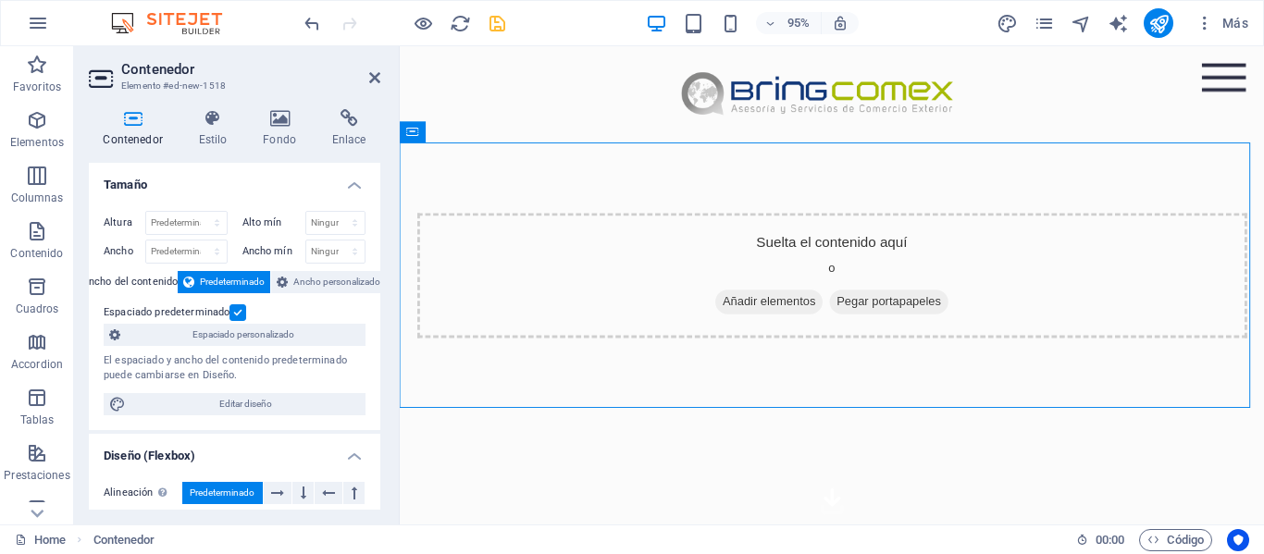
click at [234, 319] on label at bounding box center [237, 312] width 17 height 17
click at [0, 0] on input "Espaciado predeterminado" at bounding box center [0, 0] width 0 height 0
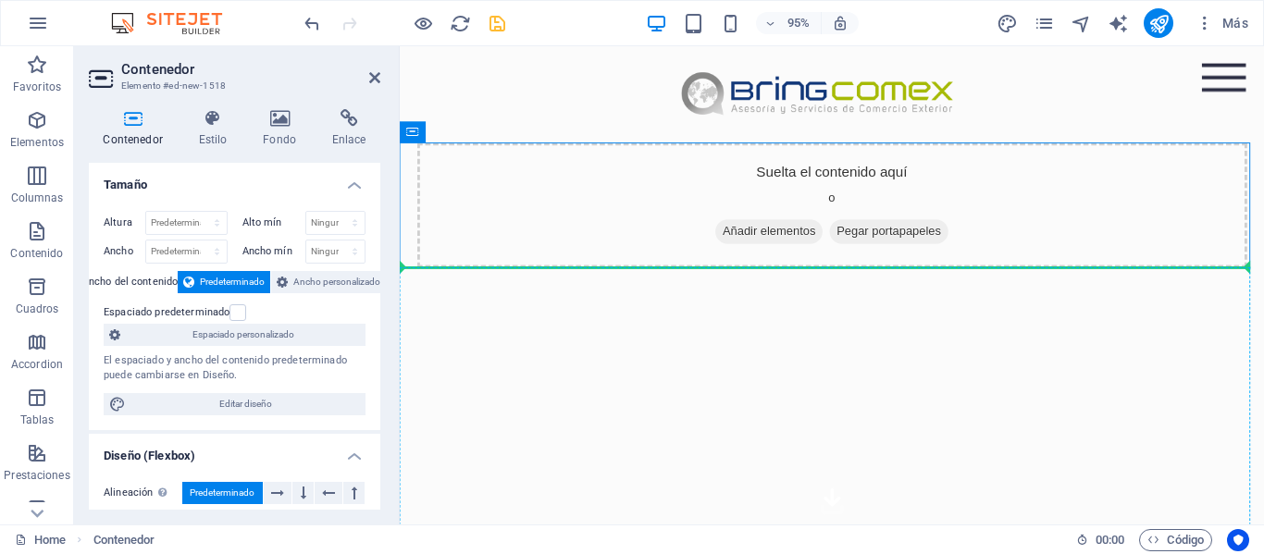
drag, startPoint x: 521, startPoint y: 223, endPoint x: 535, endPoint y: 372, distance: 149.6
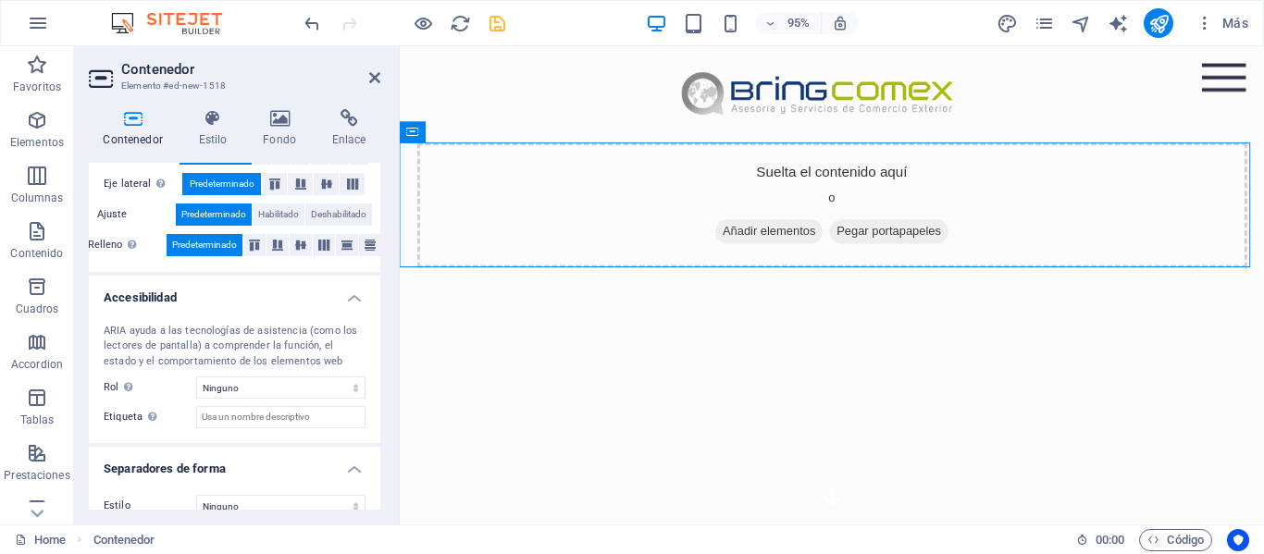
scroll to position [392, 0]
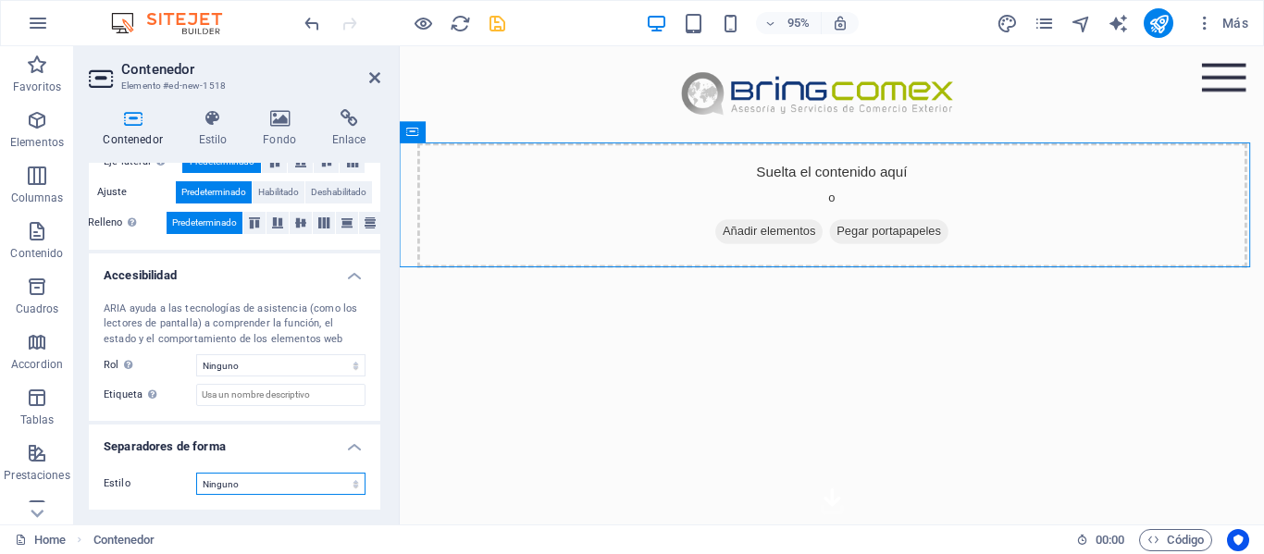
click at [353, 484] on select "Ninguno Triángulo Cuadrado Diagonal Polígono 1 Polígono 2 Zigzag Múltiples zigz…" at bounding box center [280, 484] width 169 height 22
click at [123, 399] on label "Etiqueta Usa la etiqueta ARIA para proporcionar un nombre claro y descriptivo a…" at bounding box center [150, 395] width 93 height 22
click at [196, 399] on input "Etiqueta Usa la etiqueta ARIA para proporcionar un nombre claro y descriptivo a…" at bounding box center [280, 395] width 169 height 22
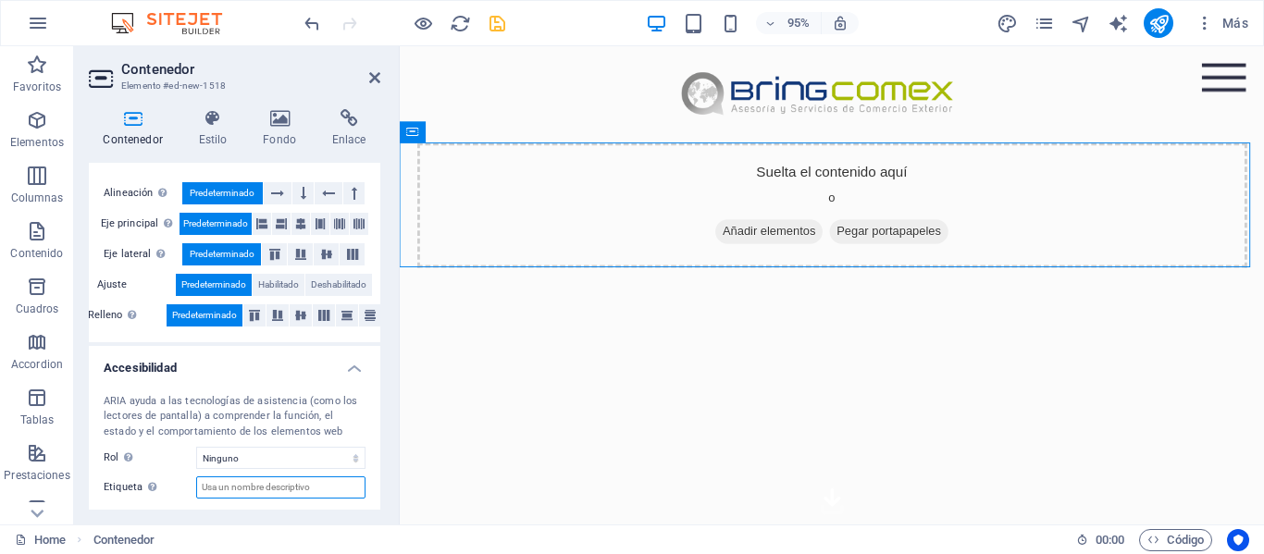
scroll to position [207, 0]
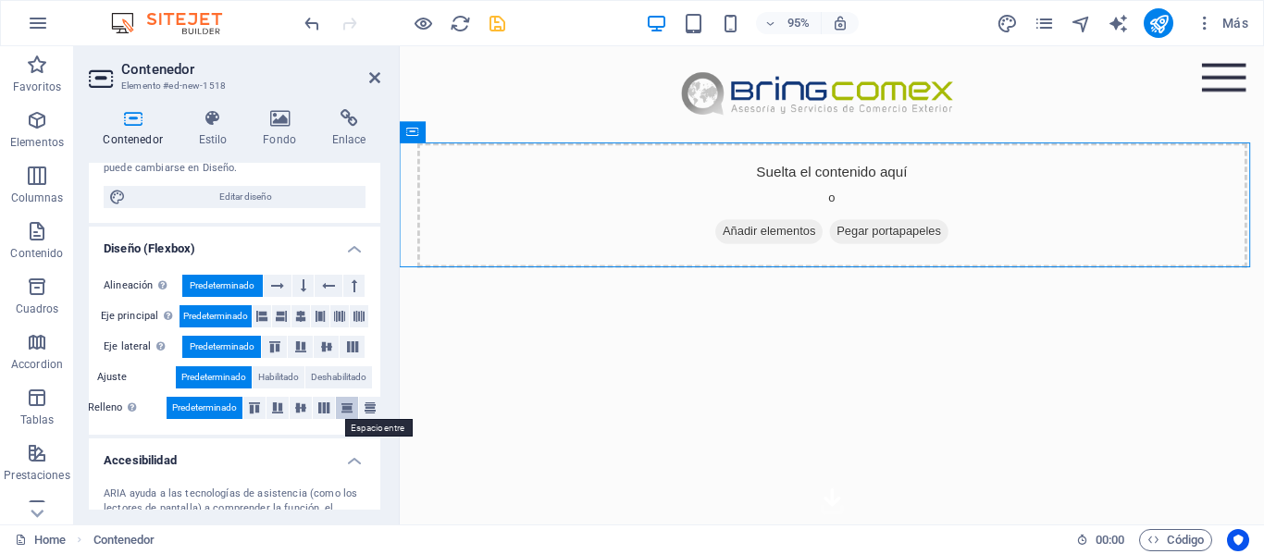
click at [340, 407] on icon at bounding box center [347, 407] width 22 height 11
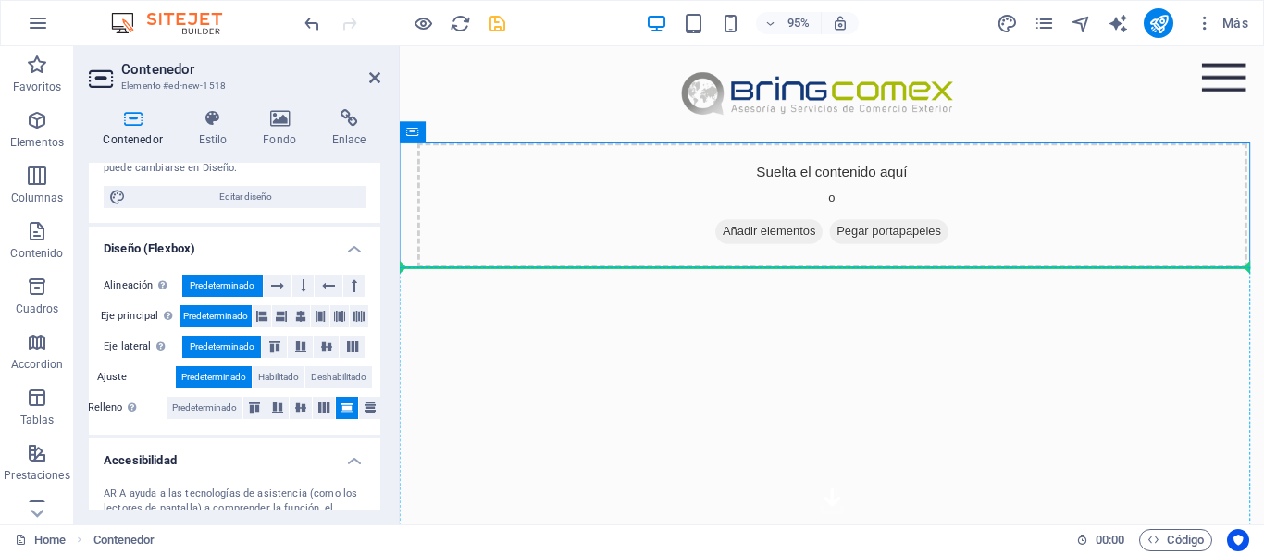
drag, startPoint x: 654, startPoint y: 245, endPoint x: 662, endPoint y: 364, distance: 118.7
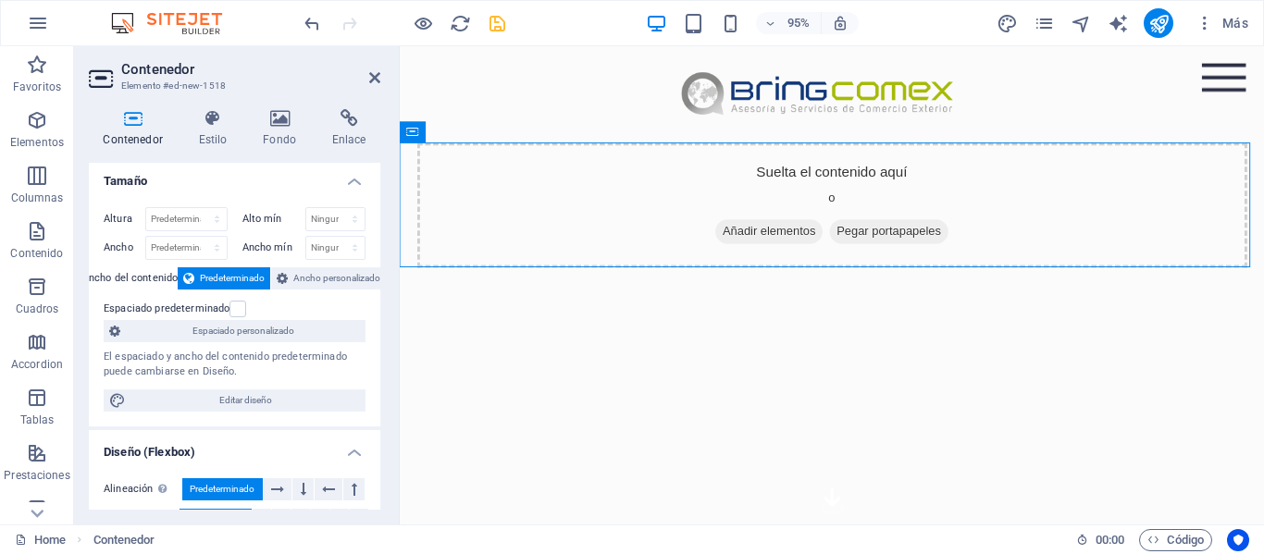
scroll to position [0, 0]
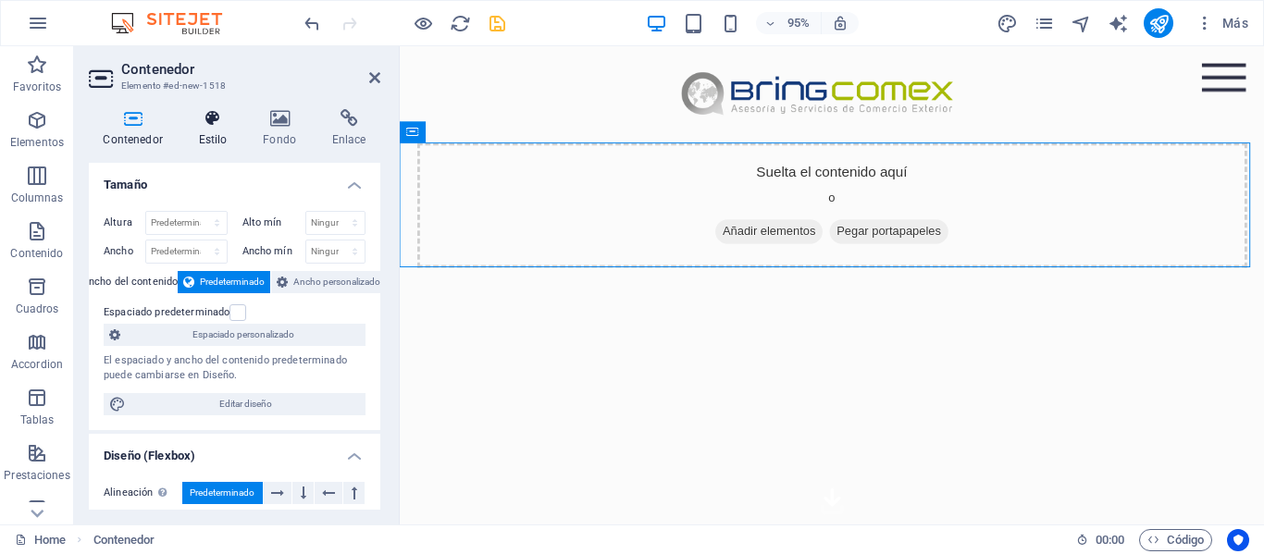
click at [229, 126] on icon at bounding box center [212, 118] width 57 height 19
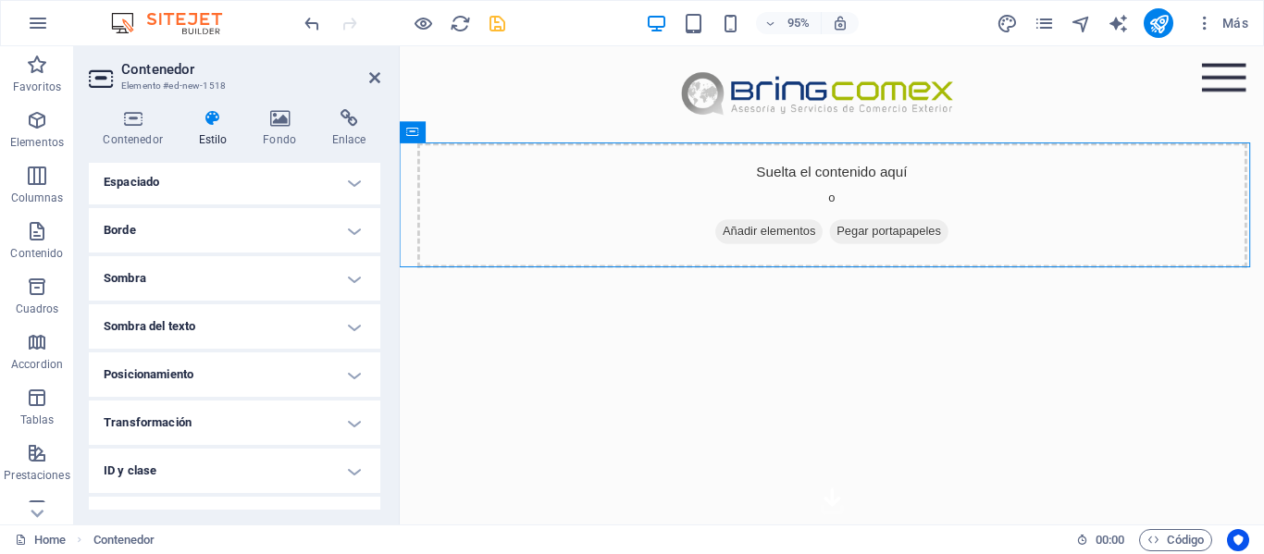
scroll to position [185, 0]
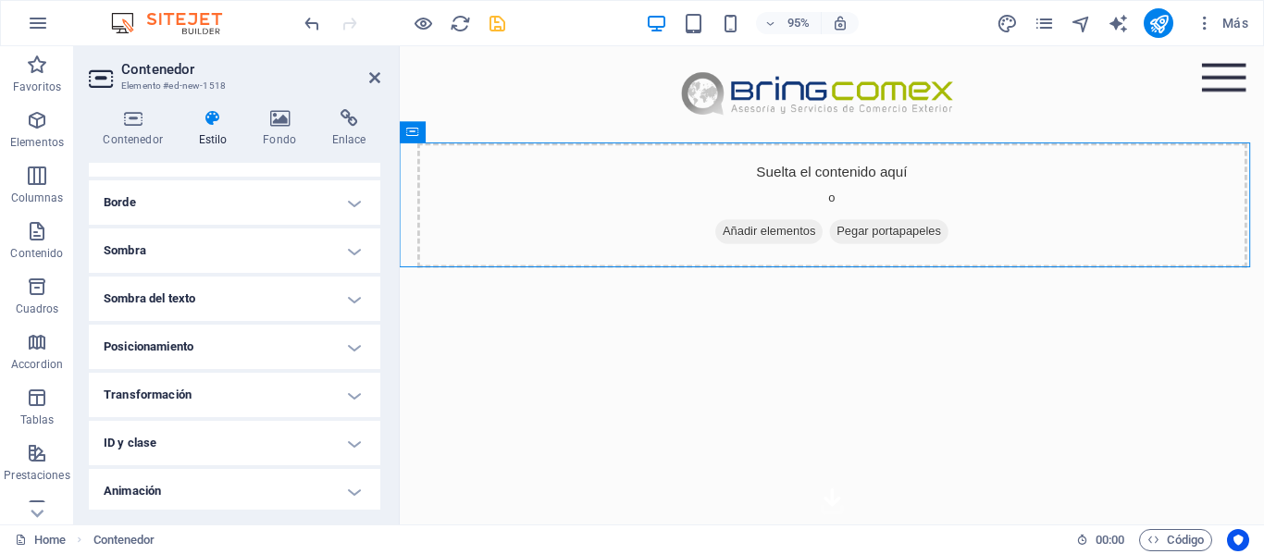
click at [227, 337] on h4 "Posicionamiento" at bounding box center [234, 347] width 291 height 44
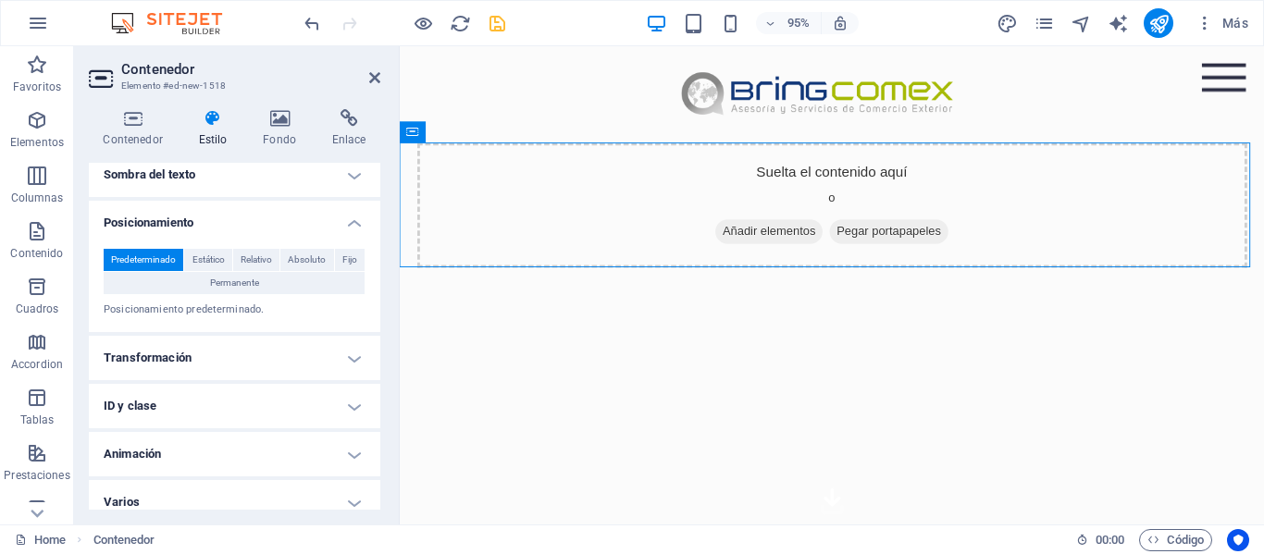
scroll to position [324, 0]
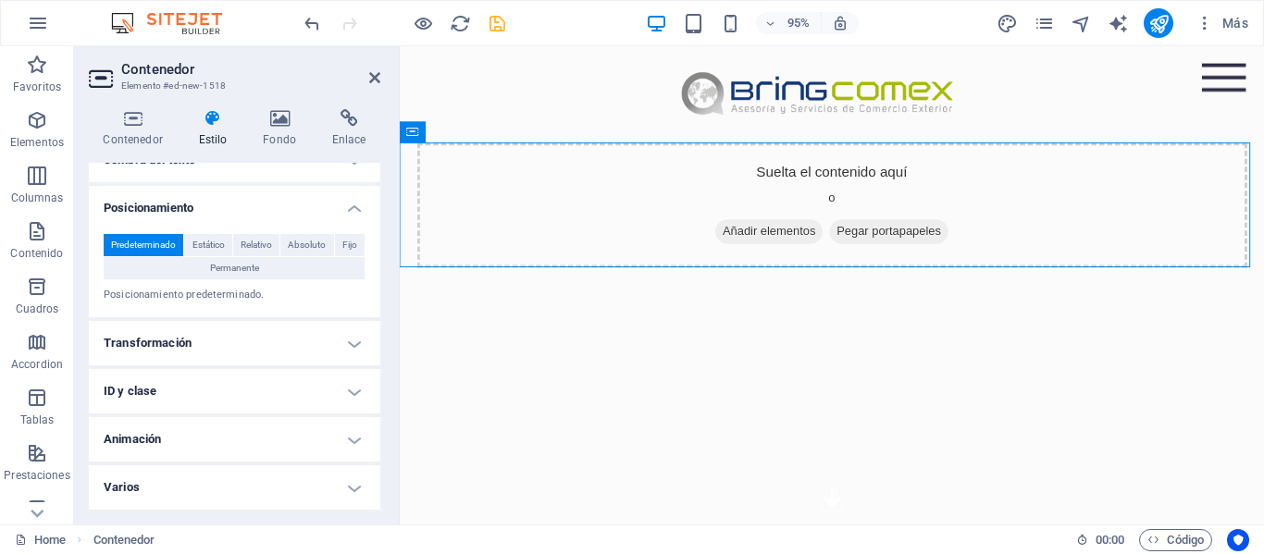
click at [226, 429] on h4 "Animación" at bounding box center [234, 439] width 291 height 44
click at [226, 429] on h4 "Animación" at bounding box center [234, 433] width 291 height 33
click at [209, 242] on span "Estático" at bounding box center [208, 245] width 32 height 22
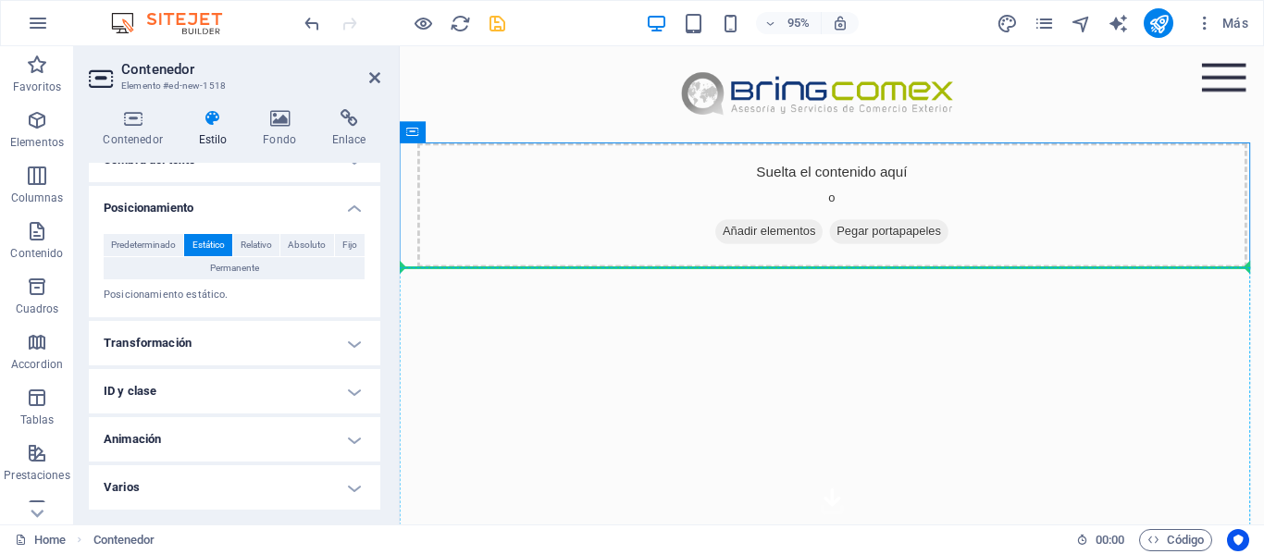
drag, startPoint x: 531, startPoint y: 215, endPoint x: 533, endPoint y: 399, distance: 184.1
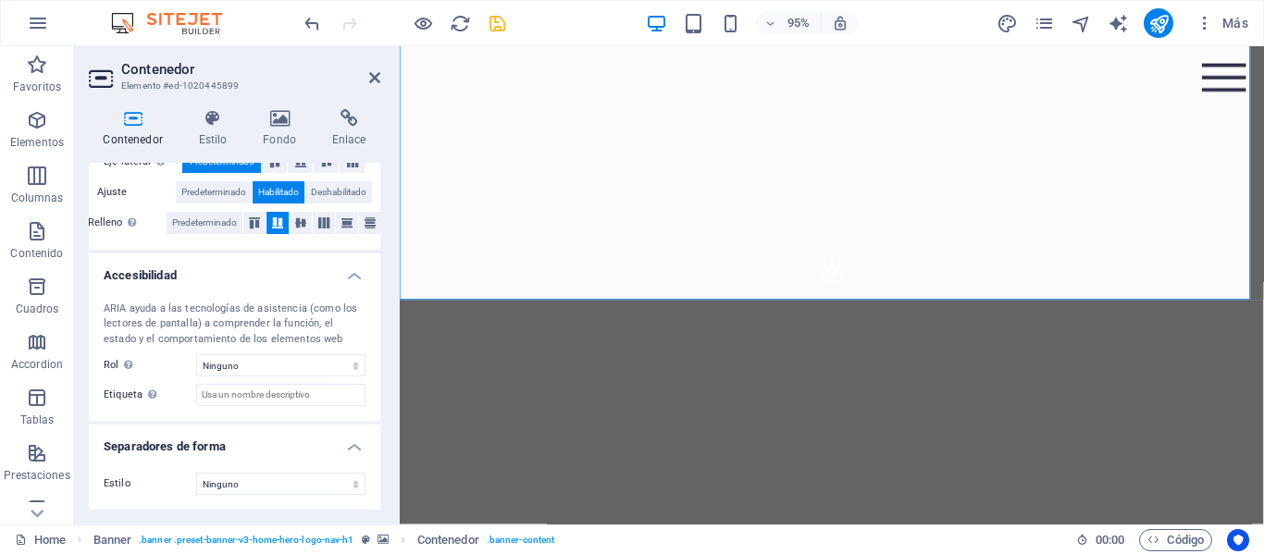
scroll to position [278, 0]
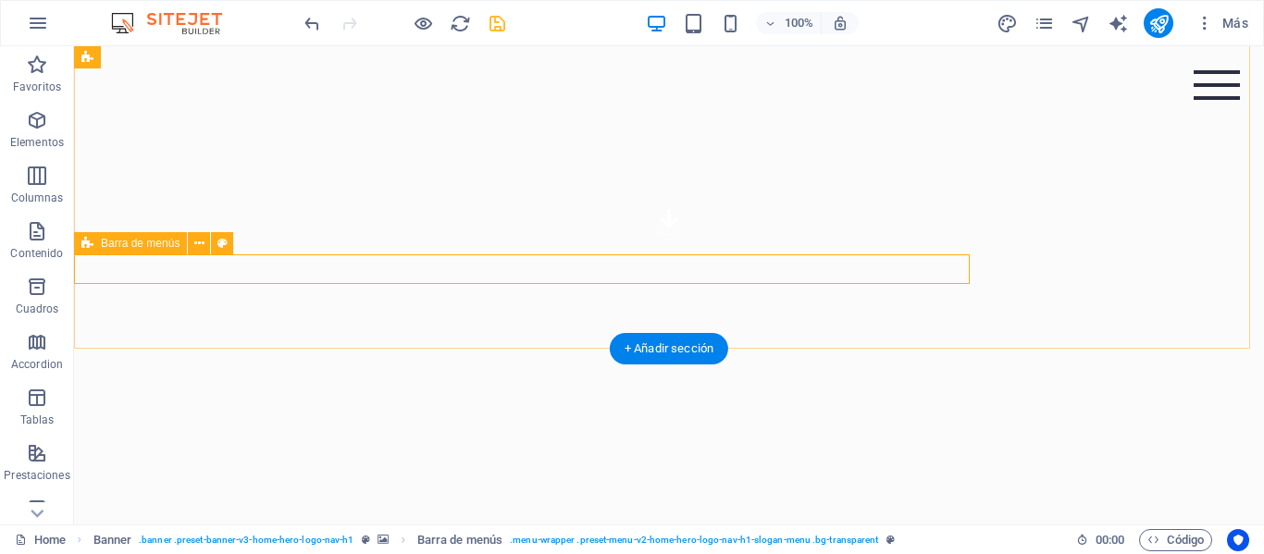
click at [798, 497] on div "Inicio Sobre Nosotros Servicios Preguntas Frecuentes Contacto" at bounding box center [522, 543] width 896 height 93
select select "px"
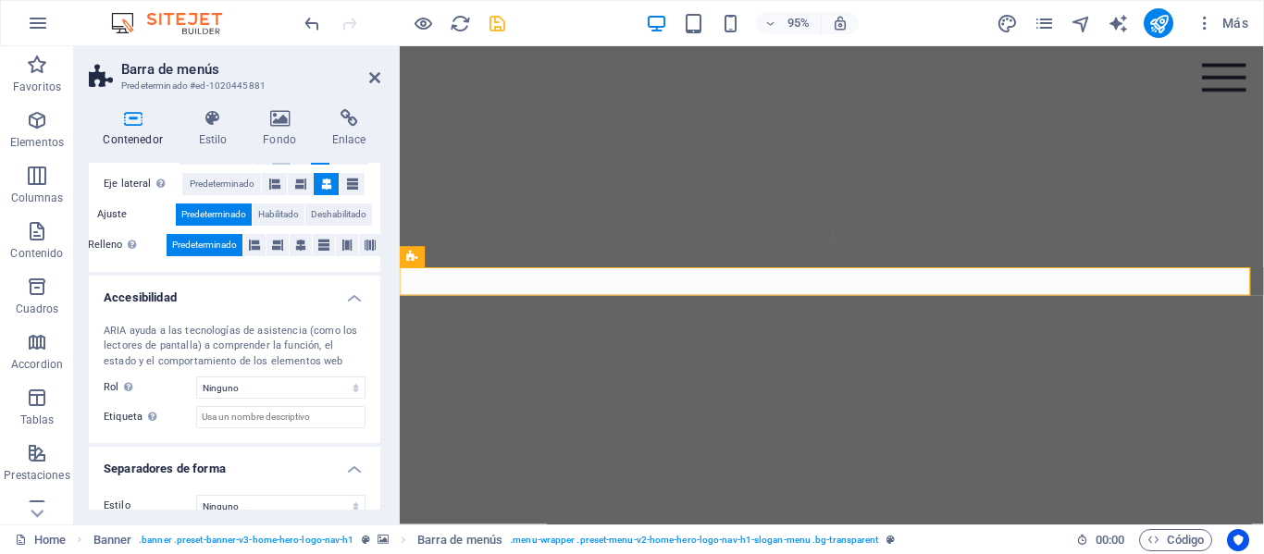
scroll to position [392, 0]
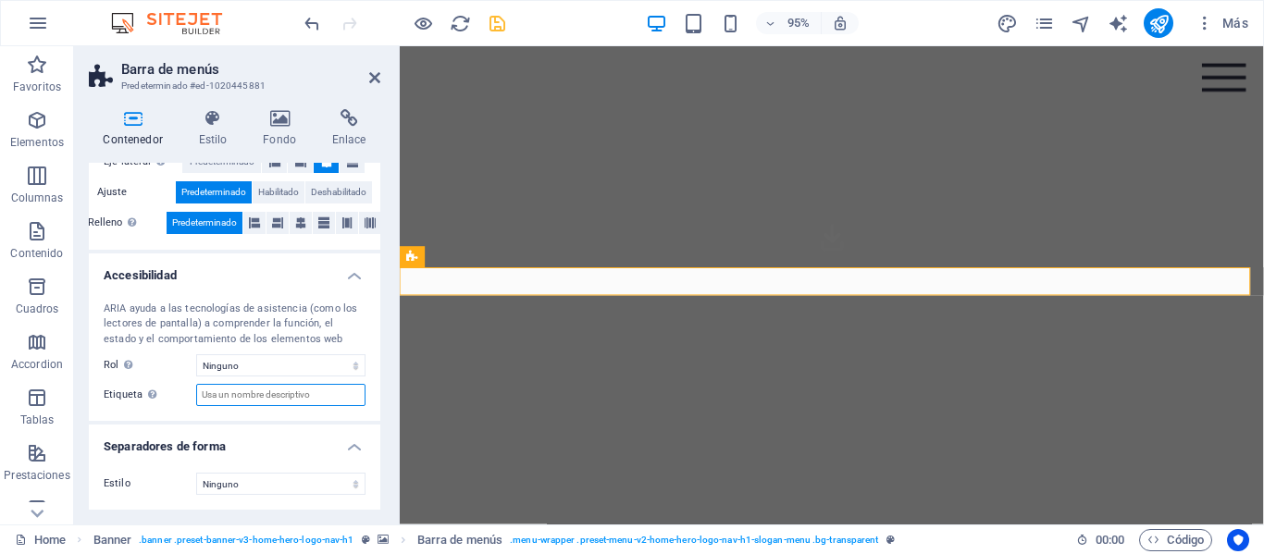
click at [285, 391] on input "Etiqueta Usa la etiqueta ARIA para proporcionar un nombre claro y descriptivo a…" at bounding box center [280, 395] width 169 height 22
type input "xzc"
click at [205, 127] on icon at bounding box center [212, 118] width 57 height 19
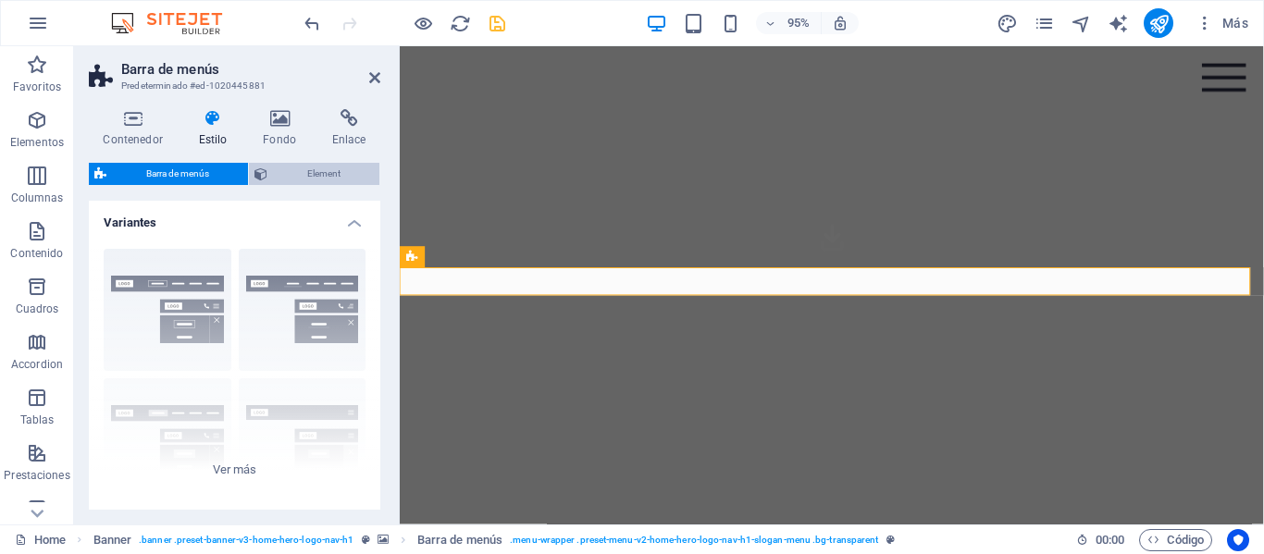
click at [302, 179] on span "Element" at bounding box center [323, 174] width 101 height 22
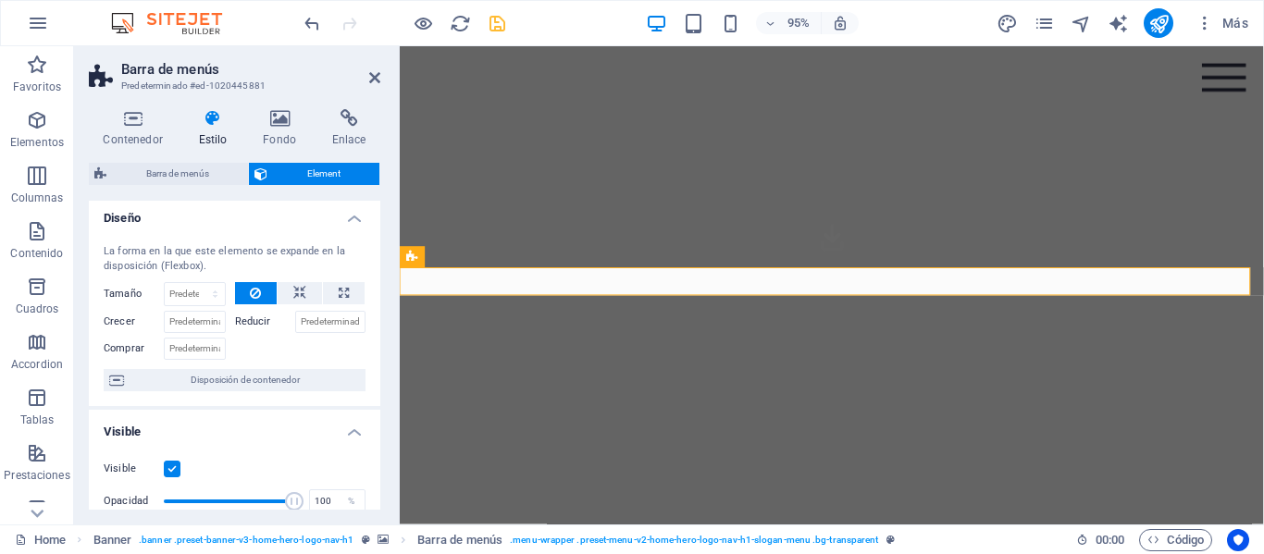
scroll to position [0, 0]
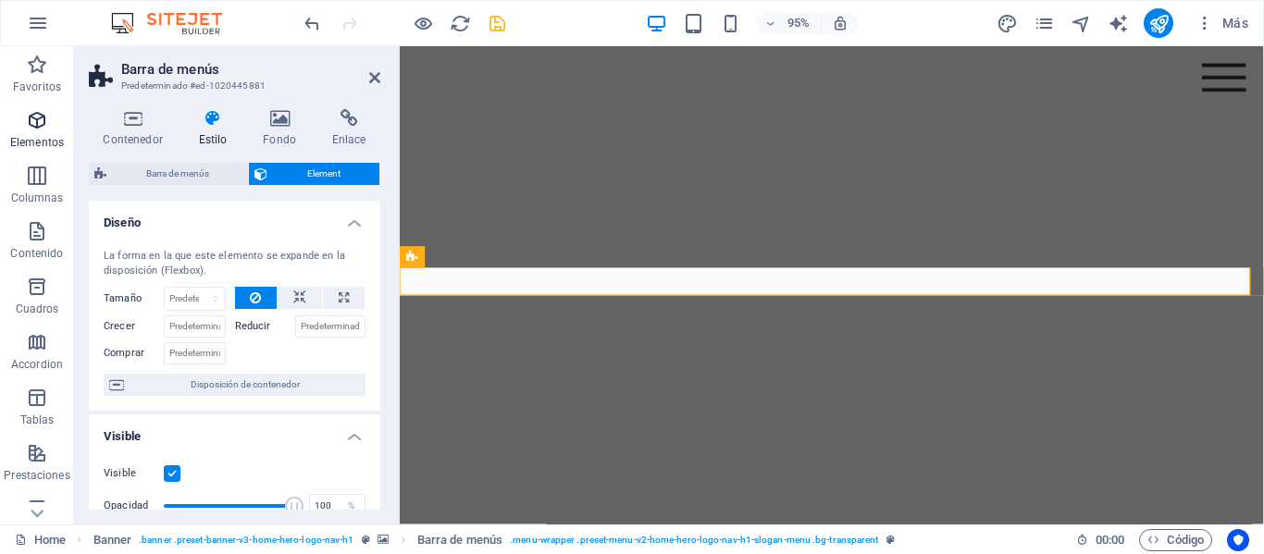
click at [30, 130] on icon "button" at bounding box center [37, 120] width 22 height 22
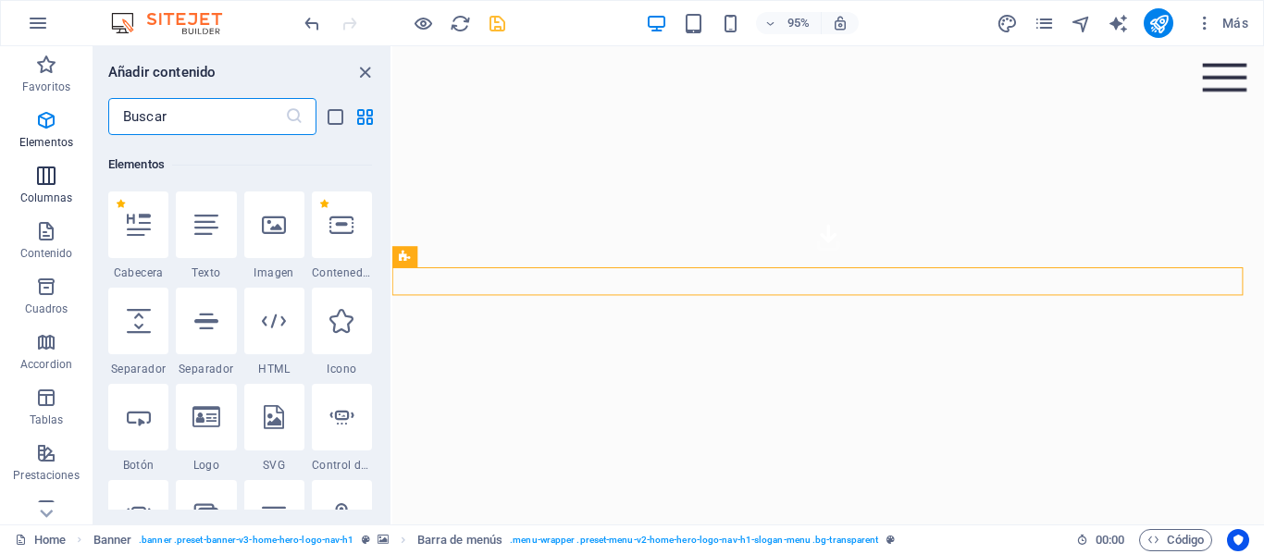
scroll to position [349, 0]
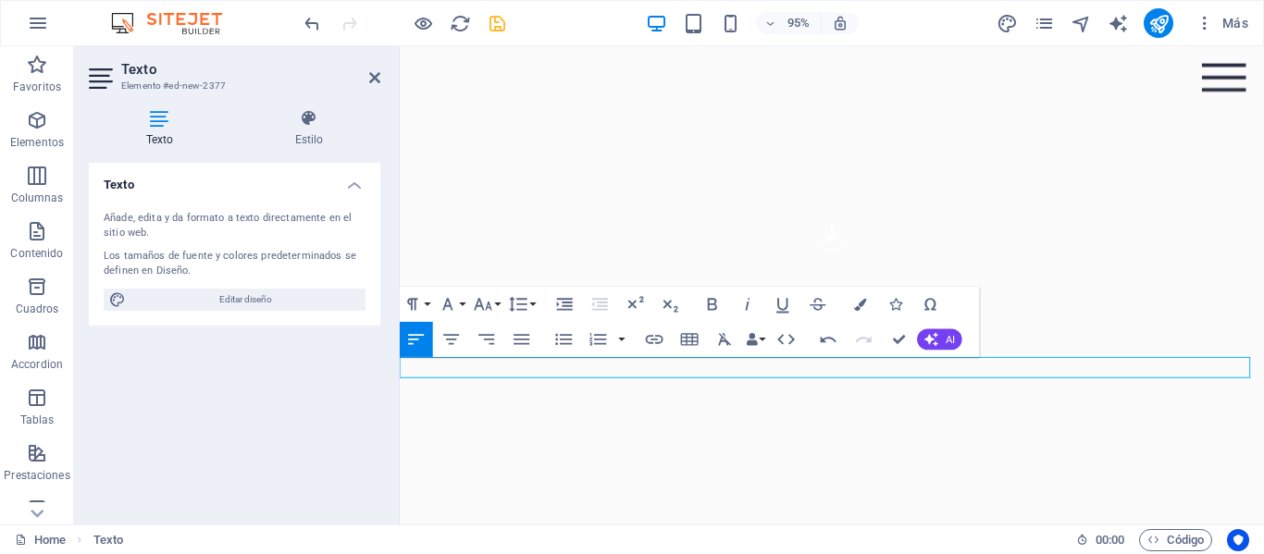
click at [318, 459] on div "Texto Añade, edita y da formato a texto directamente en el sitio web. Los tamañ…" at bounding box center [234, 336] width 291 height 347
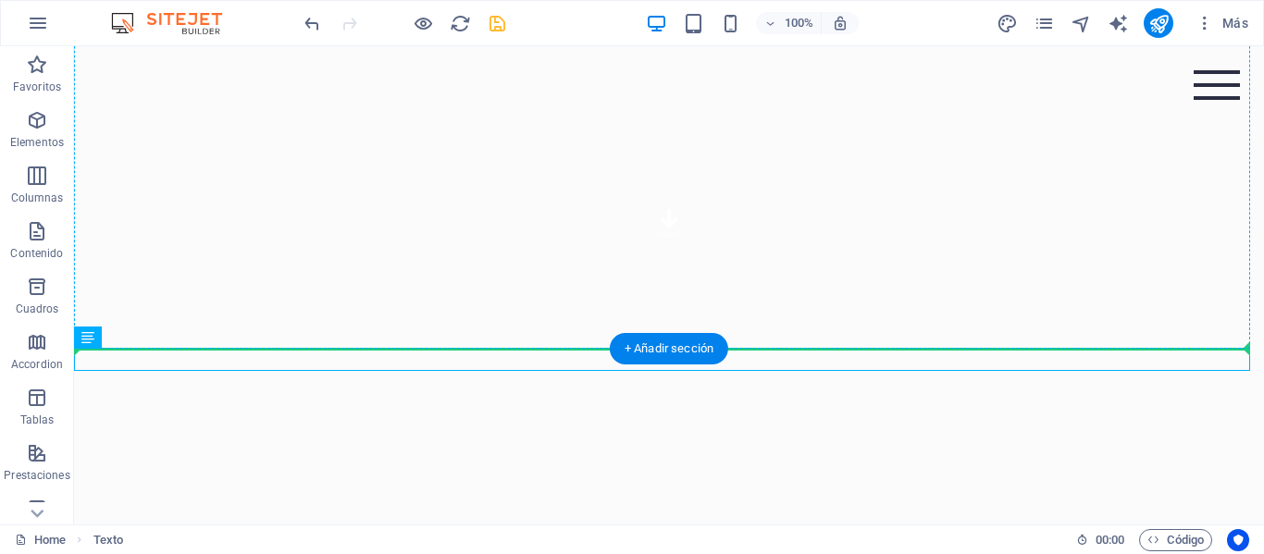
drag, startPoint x: 201, startPoint y: 365, endPoint x: 334, endPoint y: 167, distance: 238.7
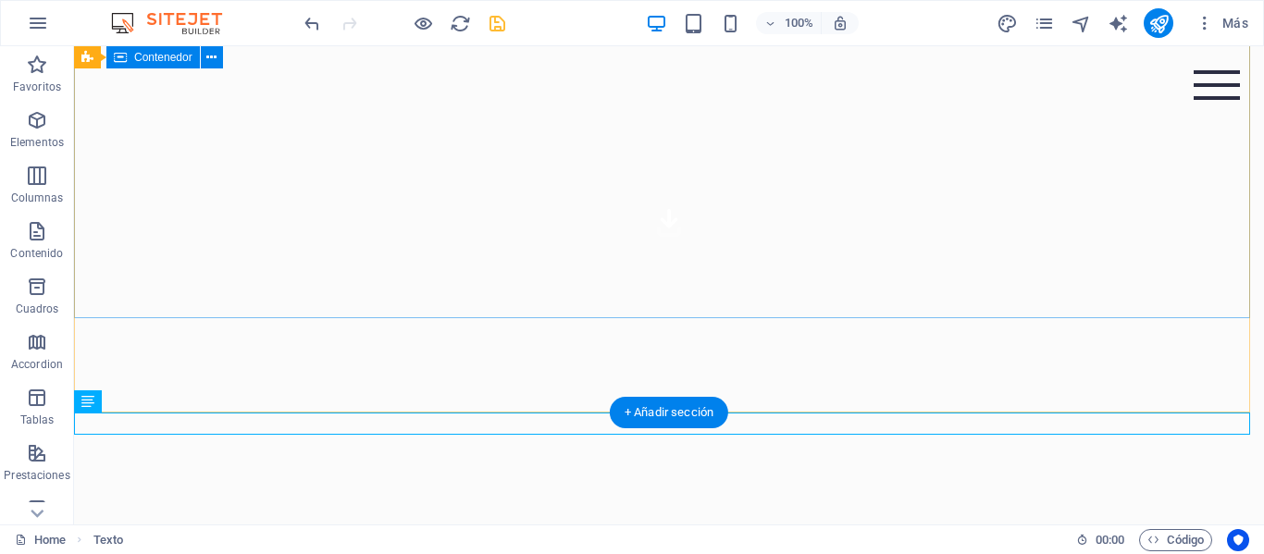
scroll to position [185, 0]
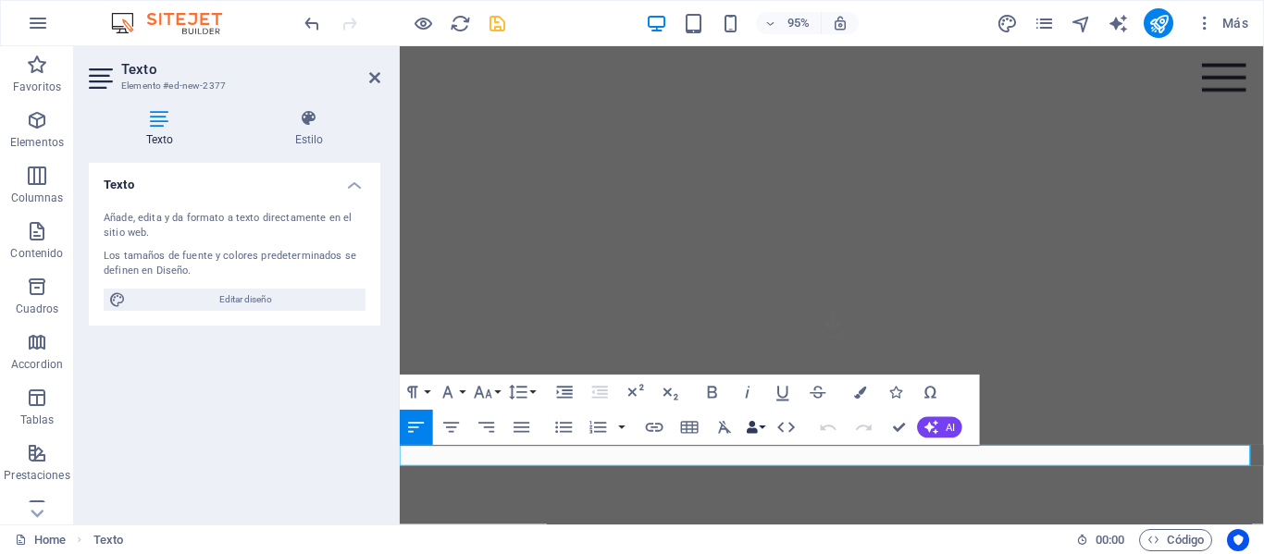
click at [759, 435] on button "Data Bindings" at bounding box center [755, 427] width 25 height 35
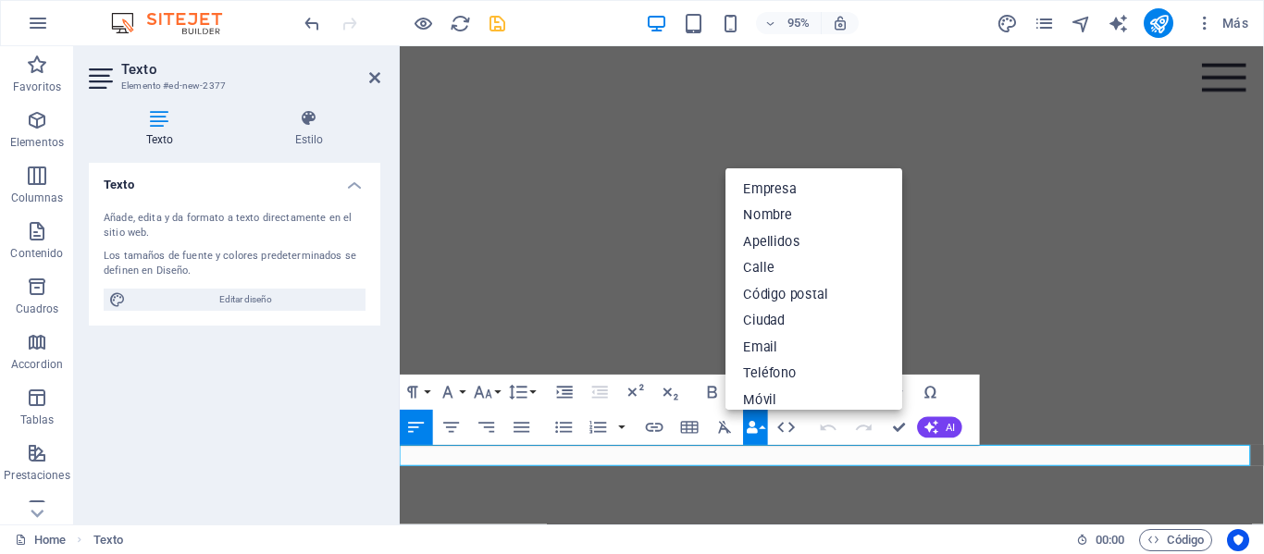
click at [753, 429] on icon "button" at bounding box center [752, 428] width 12 height 12
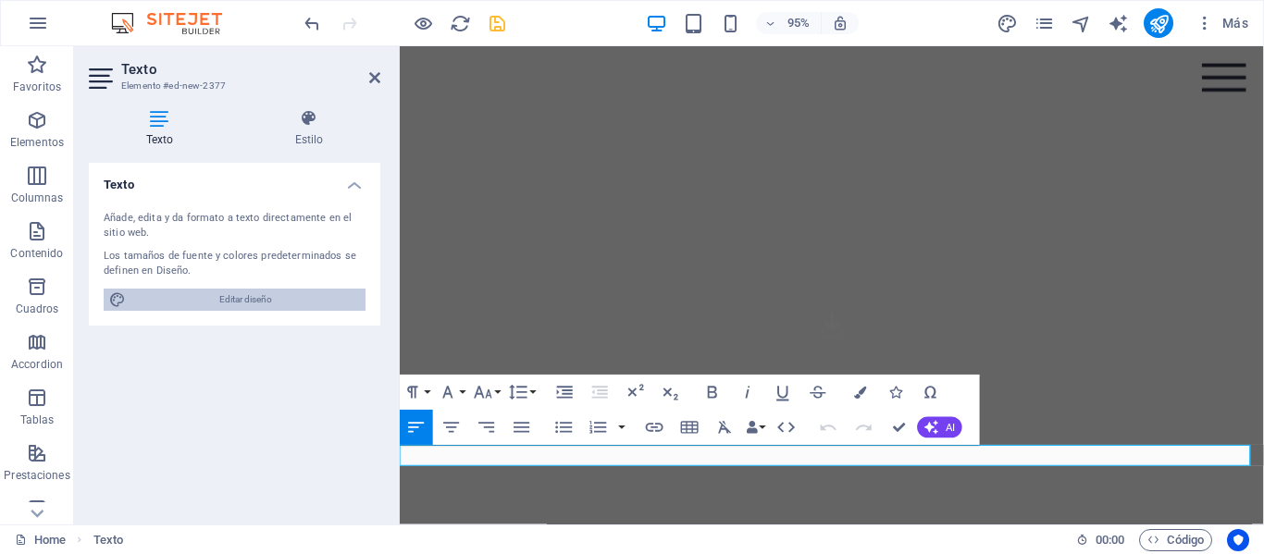
click at [274, 298] on span "Editar diseño" at bounding box center [245, 300] width 229 height 22
select select "px"
select select "200"
select select "px"
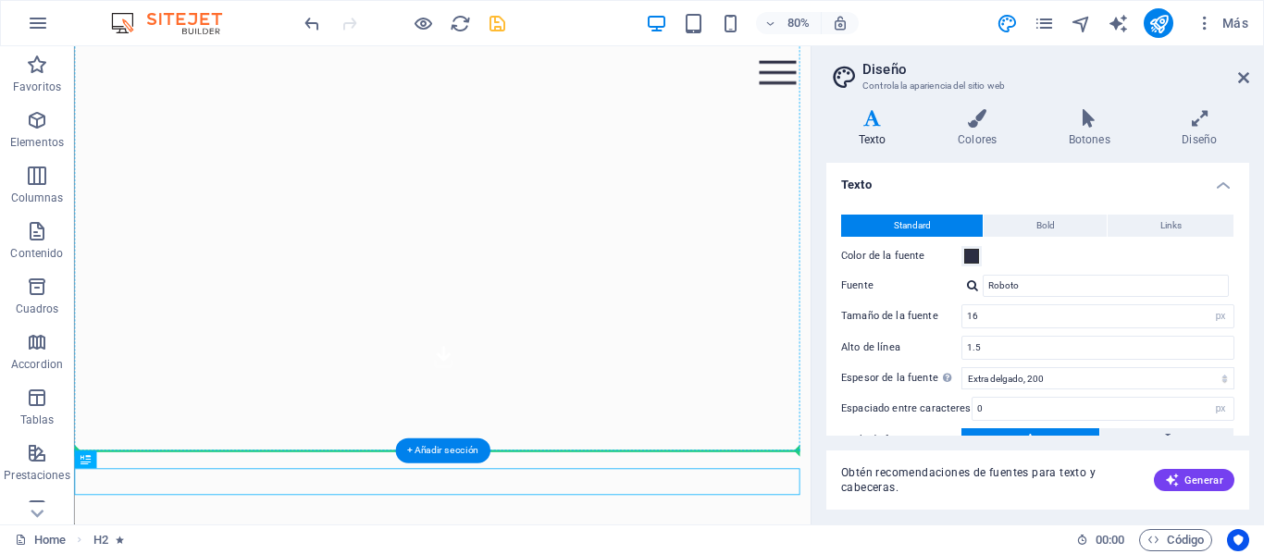
scroll to position [193, 0]
drag, startPoint x: 394, startPoint y: 1049, endPoint x: 666, endPoint y: 414, distance: 690.5
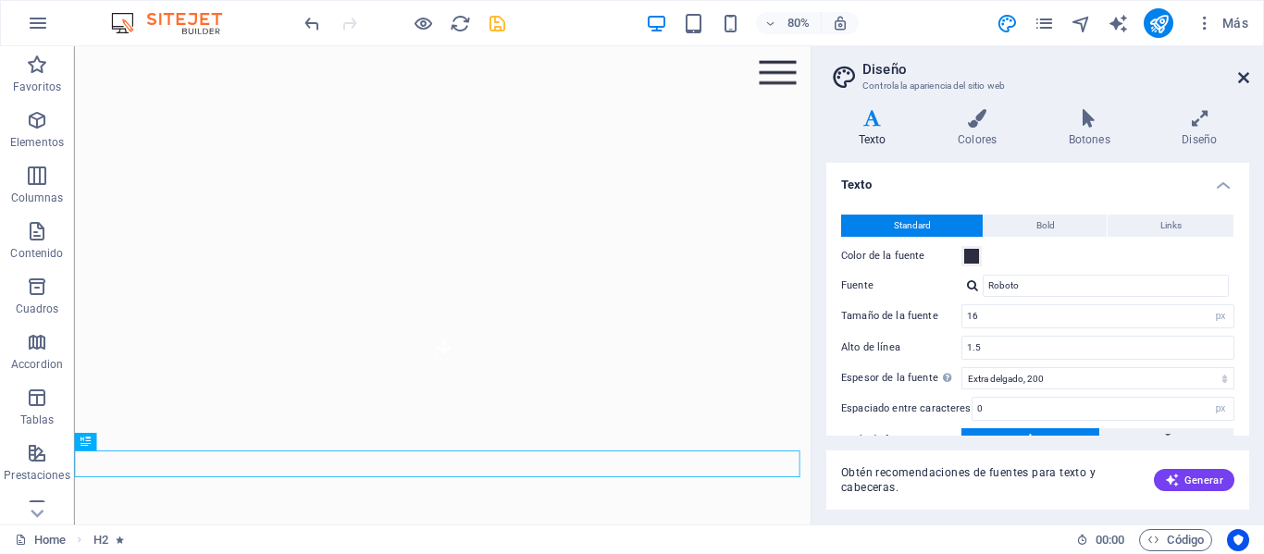
drag, startPoint x: 1243, startPoint y: 76, endPoint x: 1169, endPoint y: 30, distance: 86.5
click at [1243, 76] on icon at bounding box center [1243, 77] width 11 height 15
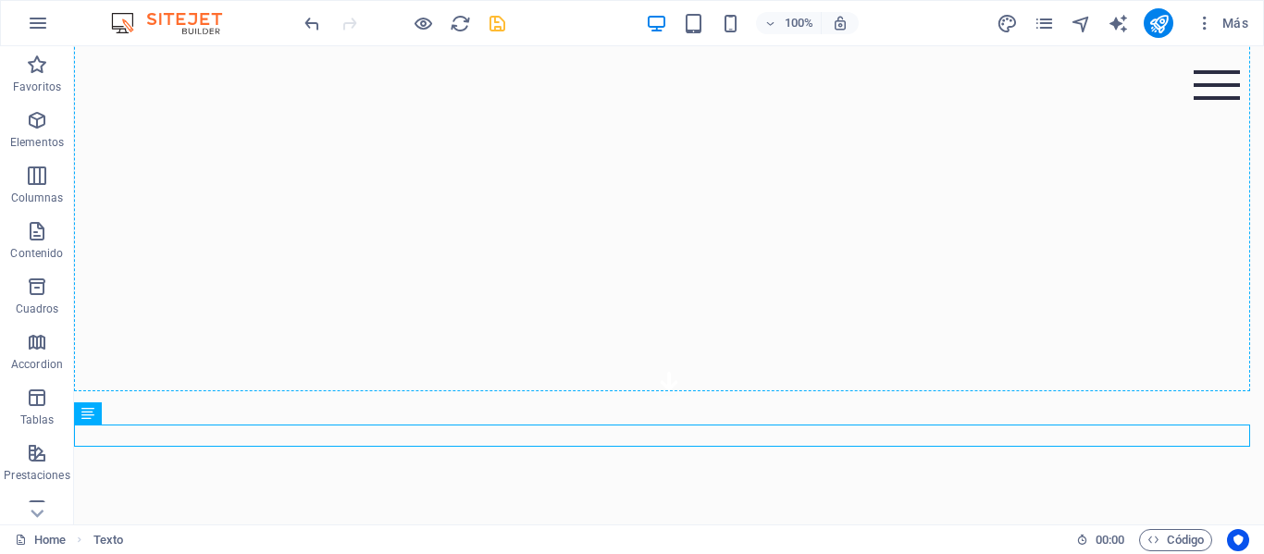
scroll to position [0, 0]
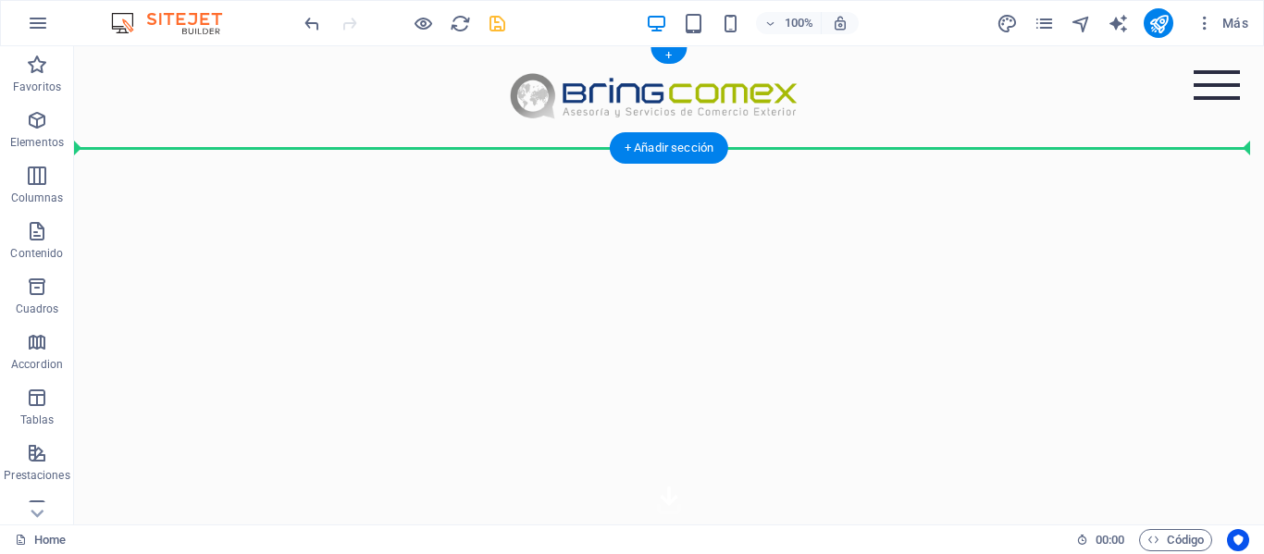
drag, startPoint x: 146, startPoint y: 402, endPoint x: 474, endPoint y: 141, distance: 418.7
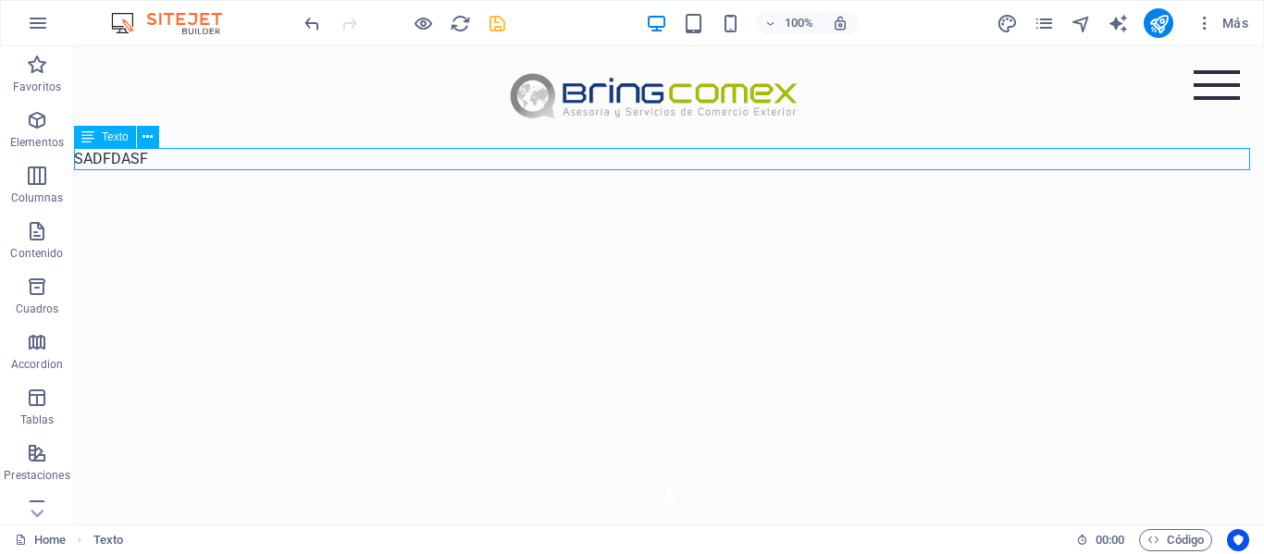
click at [89, 136] on icon at bounding box center [87, 137] width 13 height 22
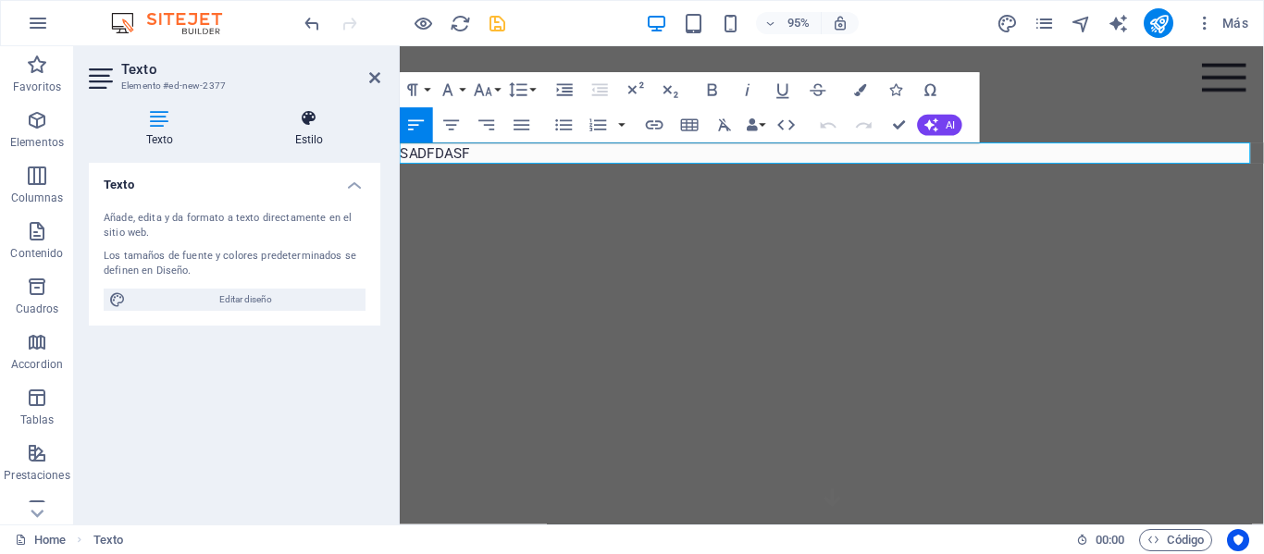
click at [305, 125] on icon at bounding box center [309, 118] width 142 height 19
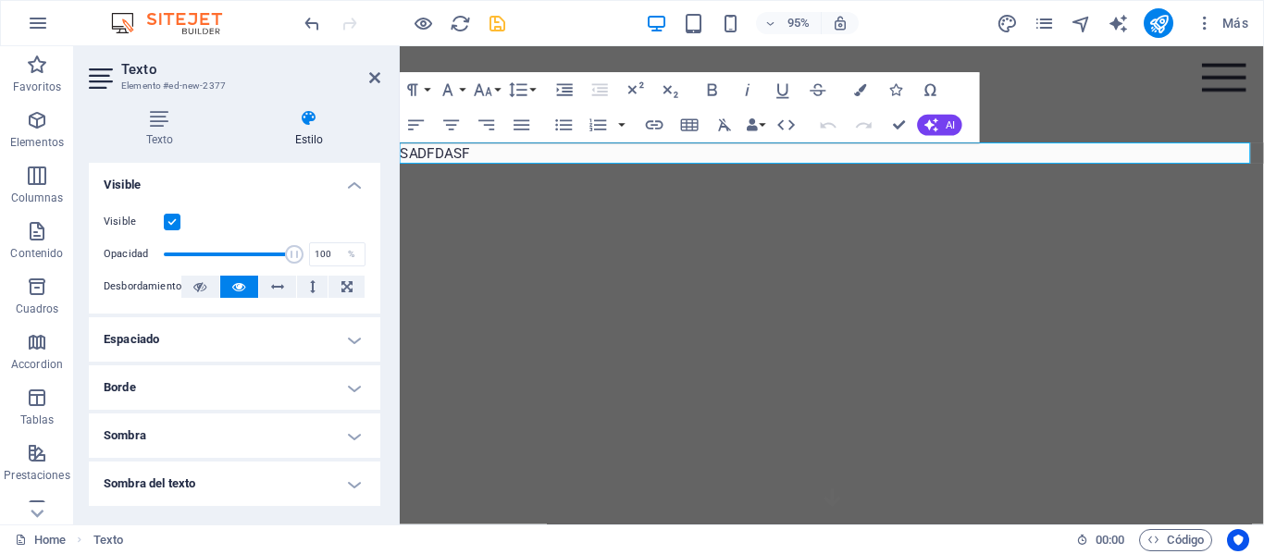
click at [360, 335] on h4 "Espaciado" at bounding box center [234, 339] width 291 height 44
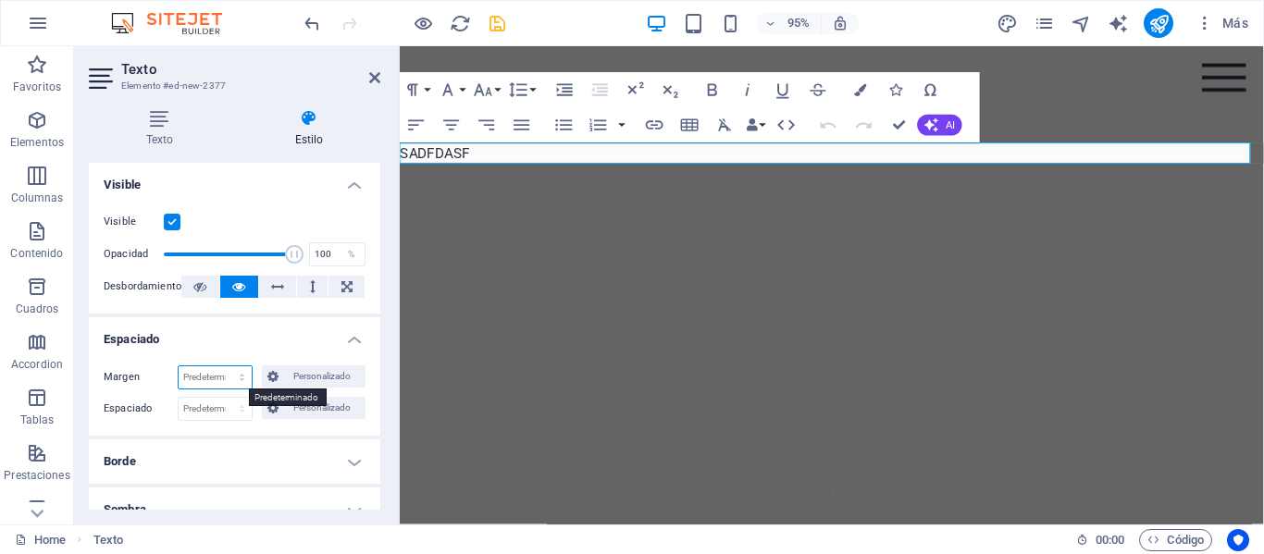
click at [241, 371] on select "Predeterminado automático px % rem vw vh Personalizado" at bounding box center [215, 377] width 73 height 22
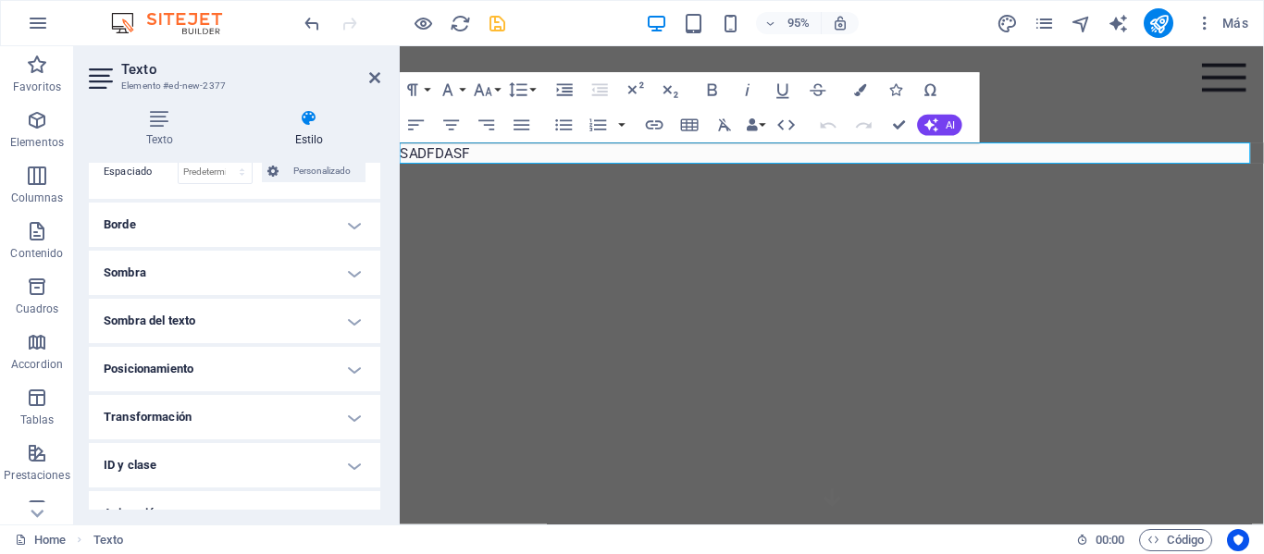
scroll to position [278, 0]
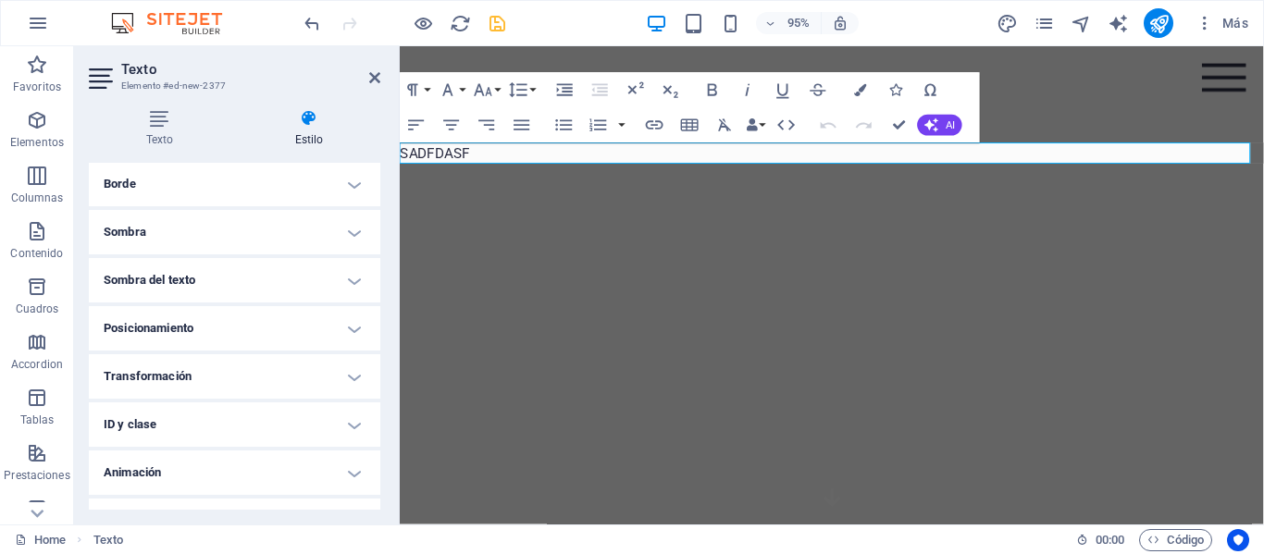
click at [333, 333] on h4 "Posicionamiento" at bounding box center [234, 328] width 291 height 44
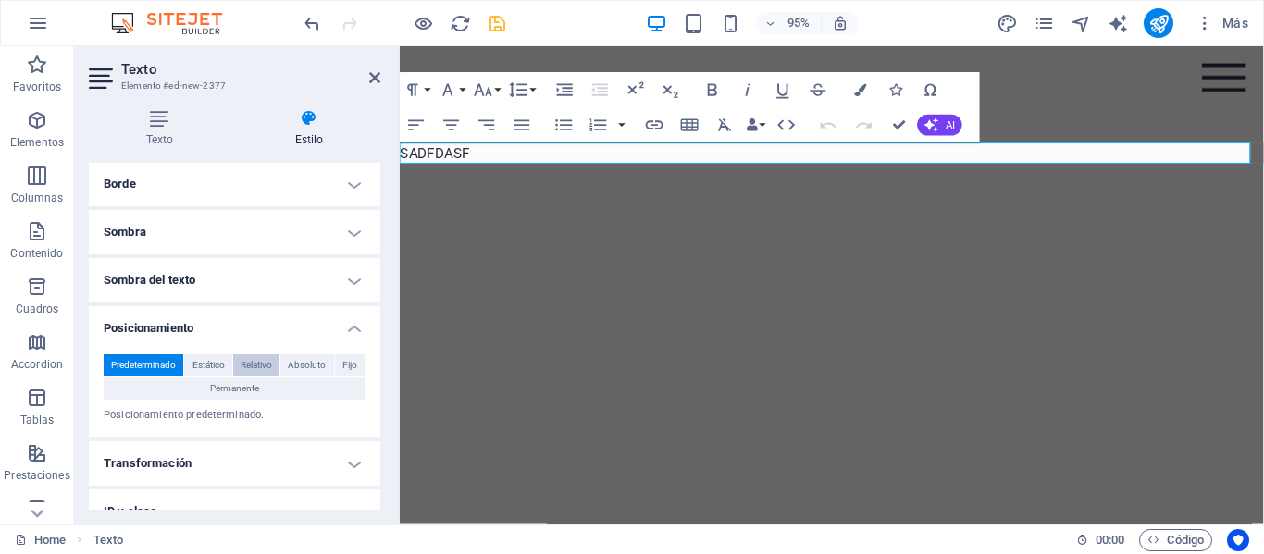
click at [267, 362] on span "Relativo" at bounding box center [256, 365] width 31 height 22
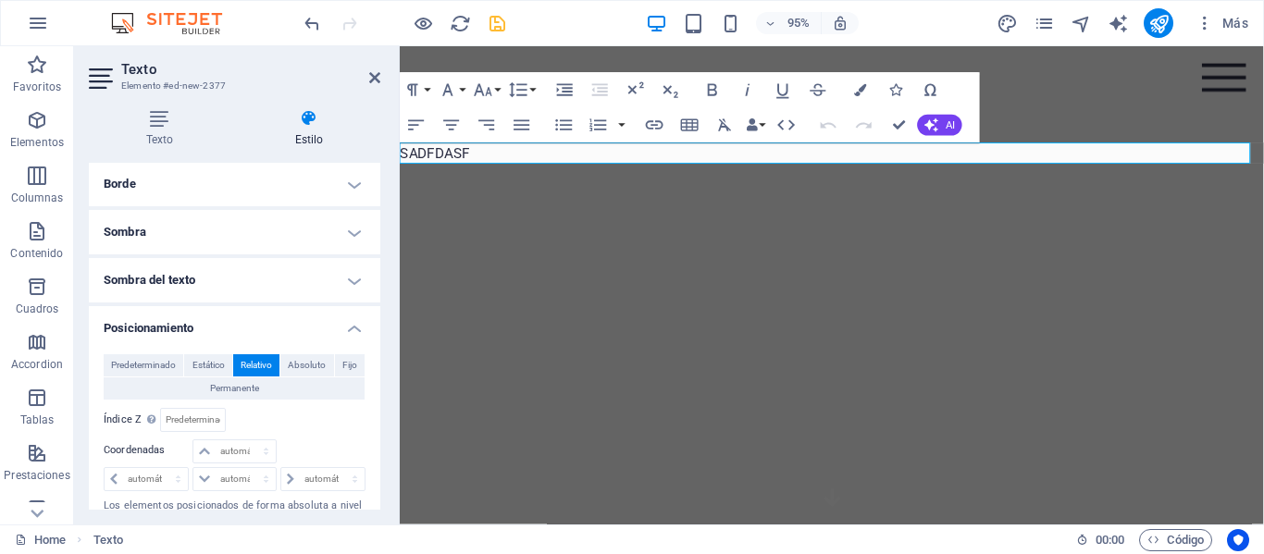
scroll to position [370, 0]
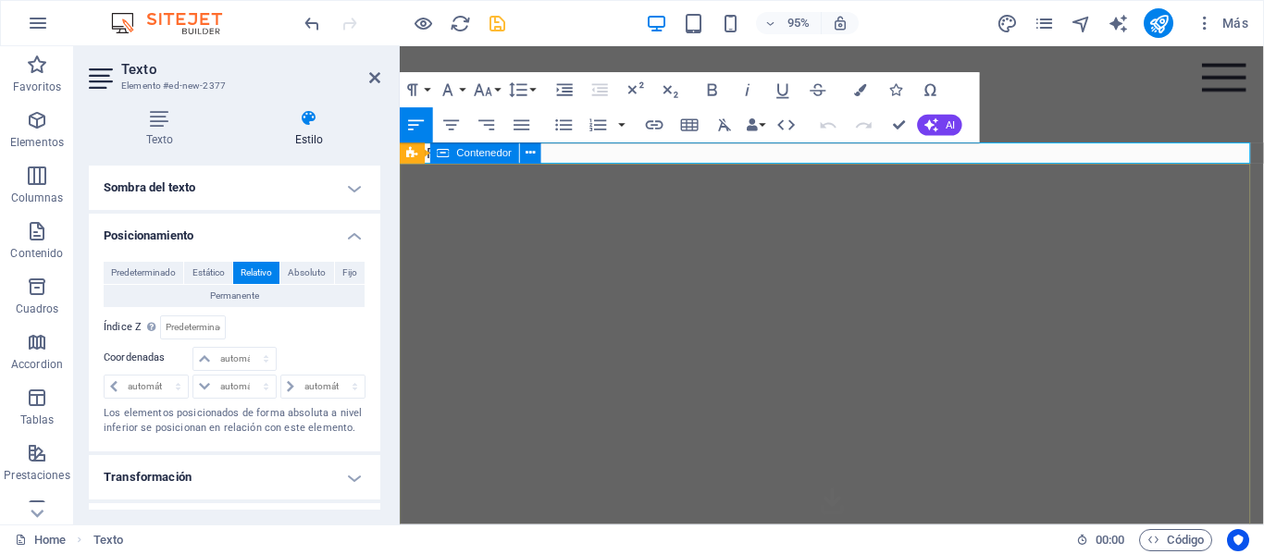
drag, startPoint x: 583, startPoint y: 158, endPoint x: 587, endPoint y: 229, distance: 70.4
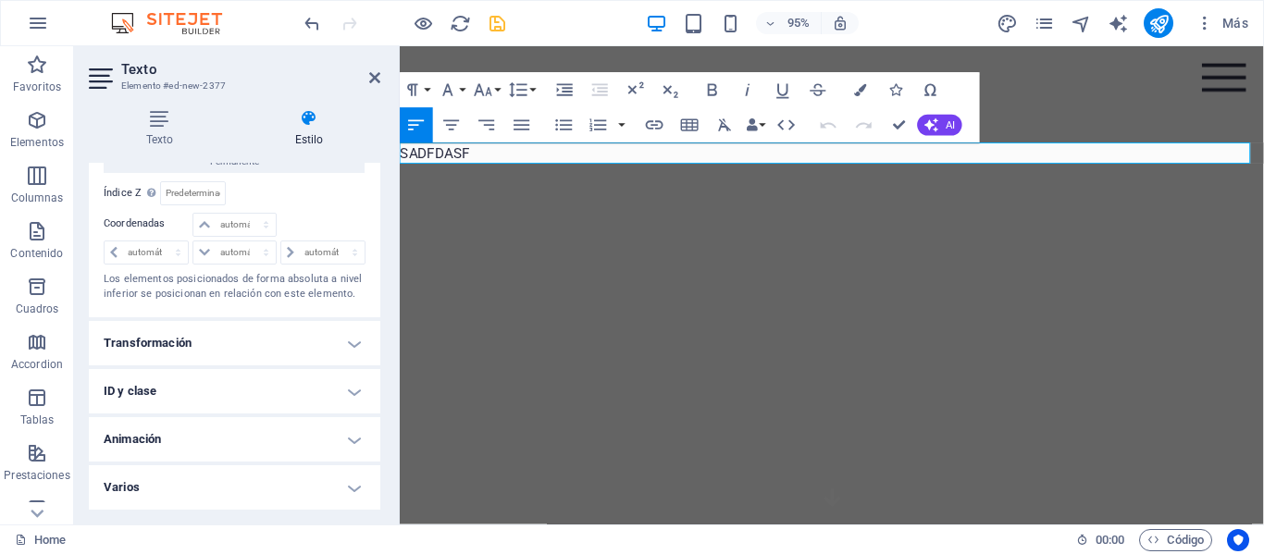
scroll to position [412, 0]
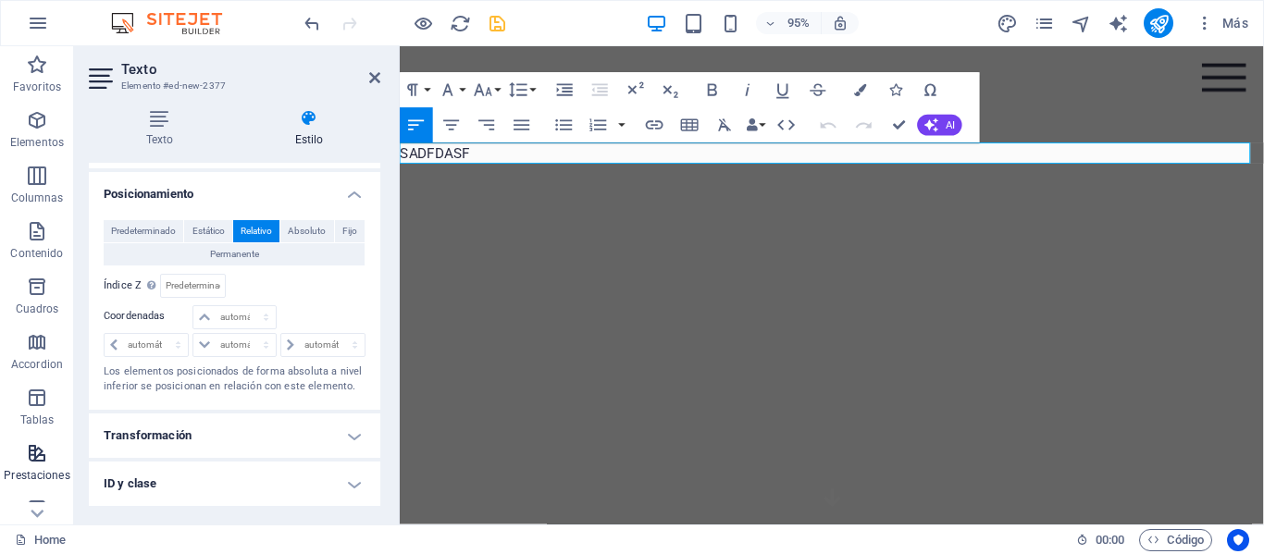
click at [51, 459] on span "Prestaciones" at bounding box center [37, 464] width 74 height 44
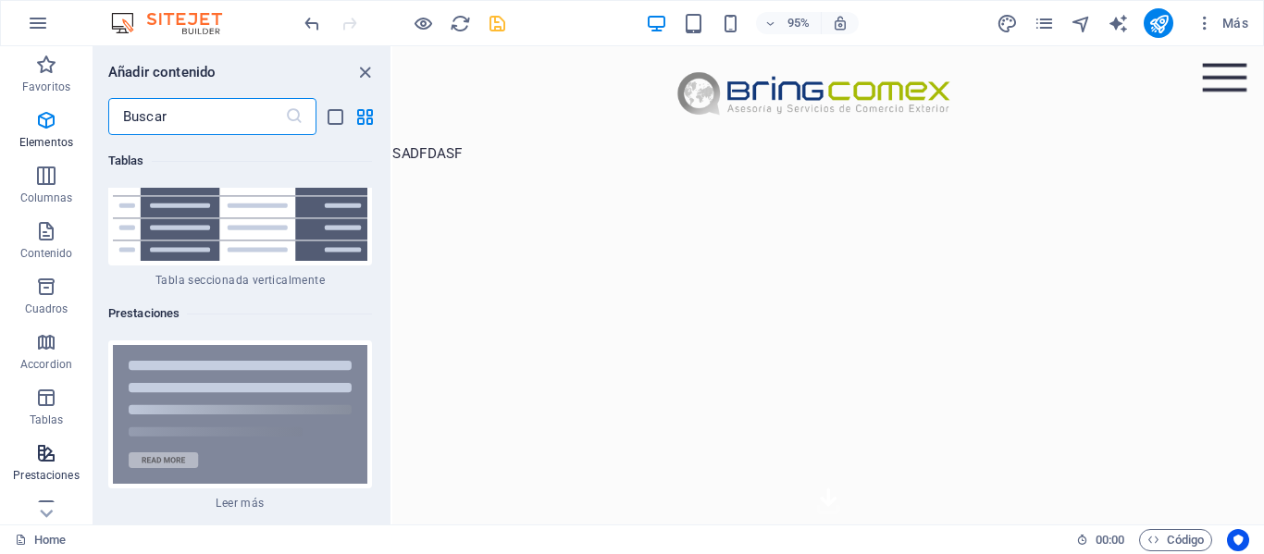
scroll to position [13959, 0]
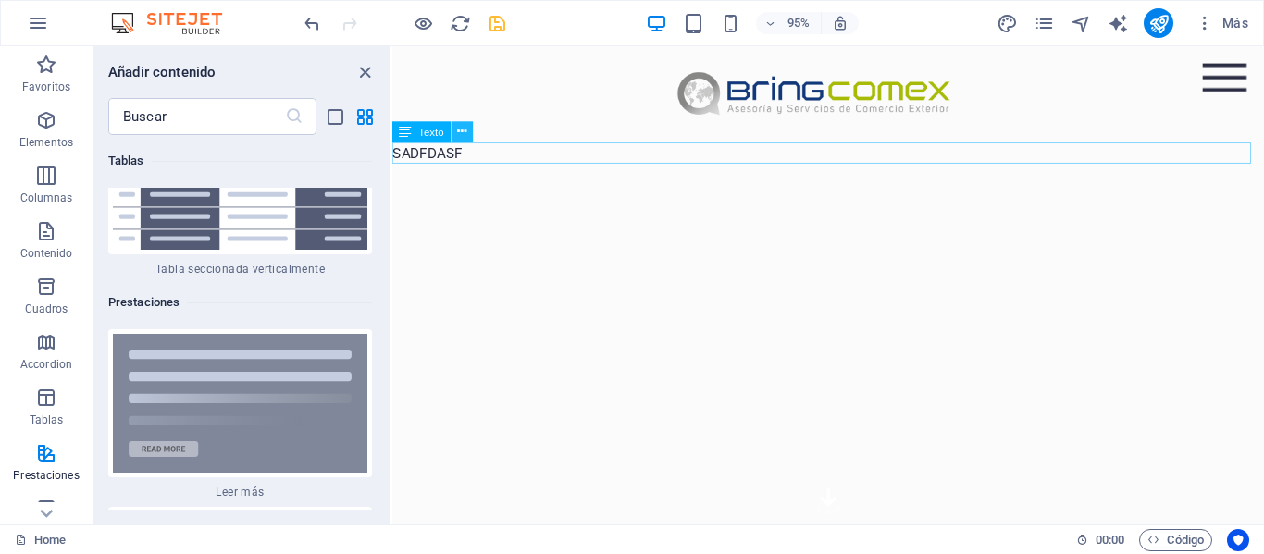
click at [465, 132] on icon at bounding box center [461, 132] width 9 height 19
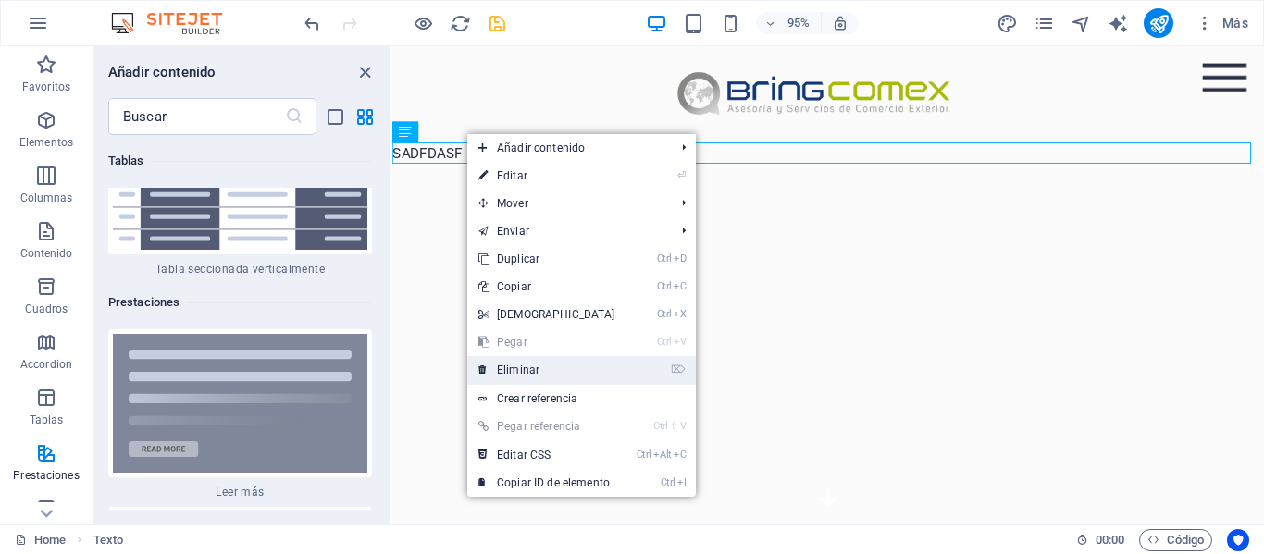
click at [516, 362] on link "⌦ Eliminar" at bounding box center [546, 370] width 159 height 28
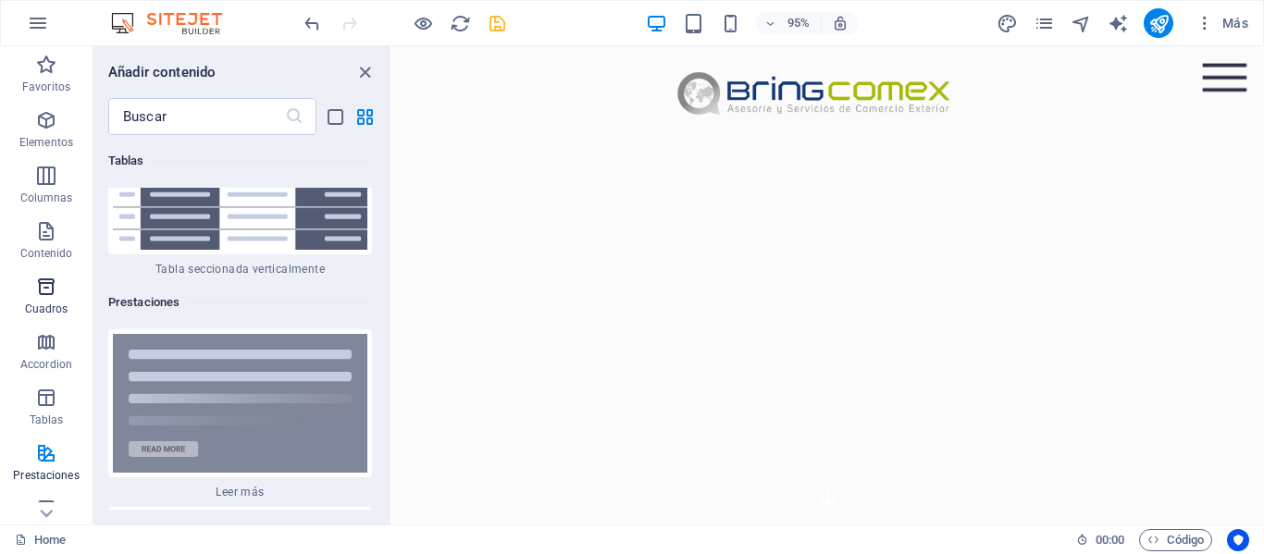
click at [55, 296] on icon "button" at bounding box center [46, 287] width 22 height 22
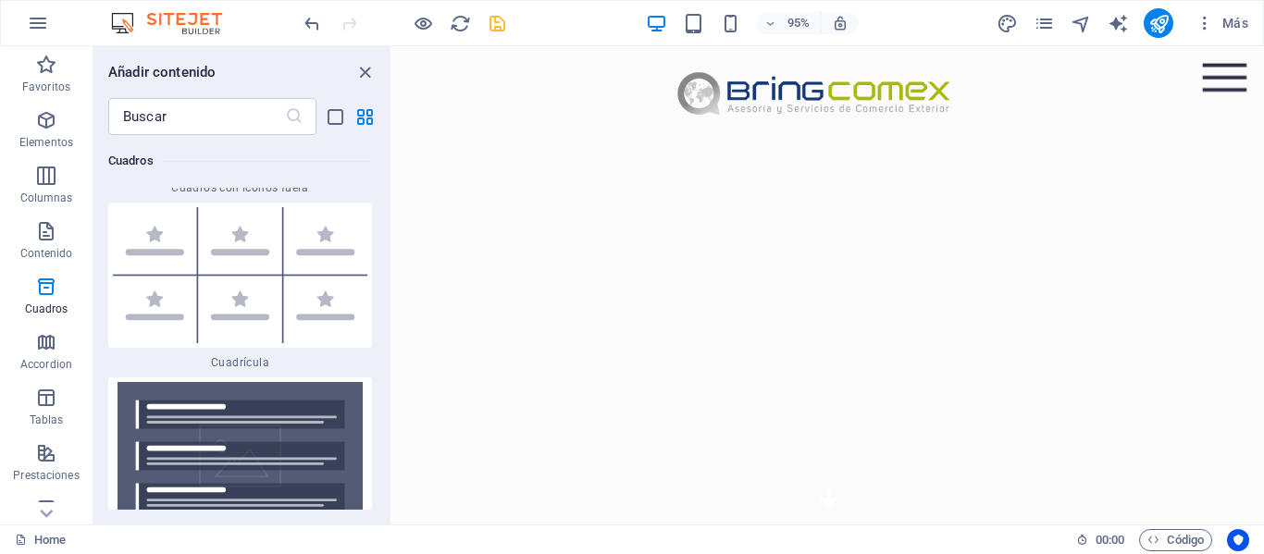
scroll to position [10857, 0]
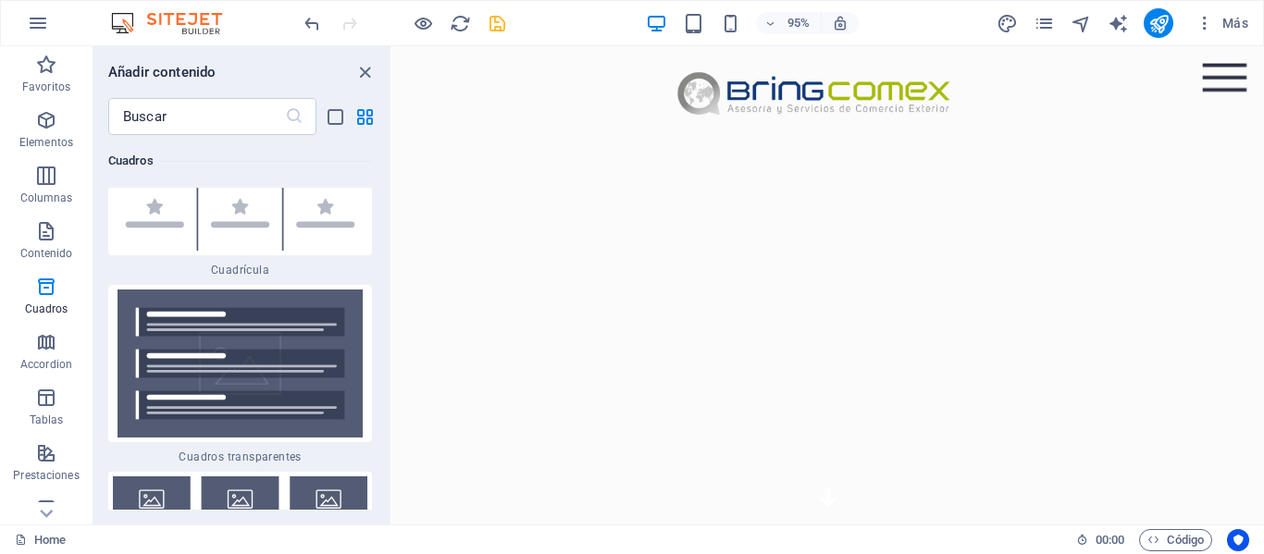
click at [229, 290] on img at bounding box center [240, 364] width 254 height 148
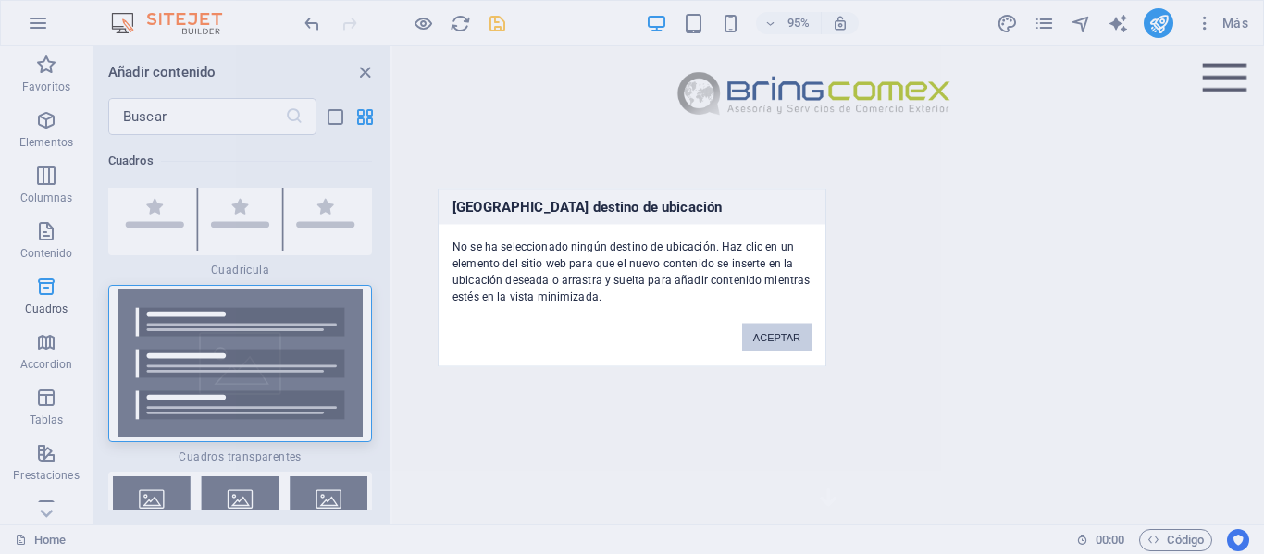
click at [777, 326] on button "ACEPTAR" at bounding box center [776, 337] width 69 height 28
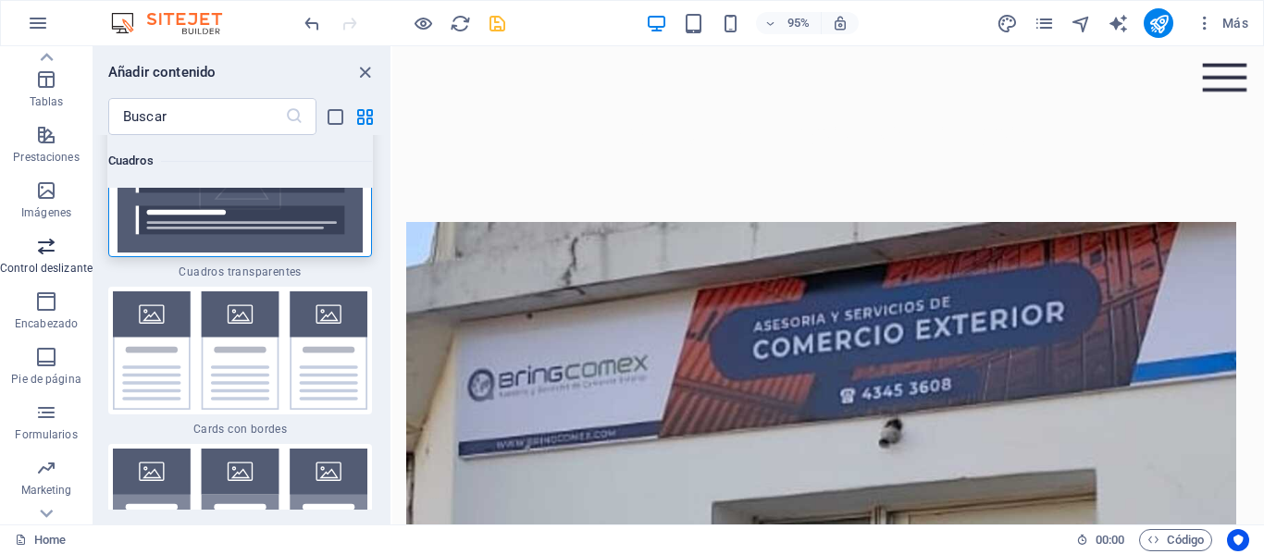
scroll to position [354, 0]
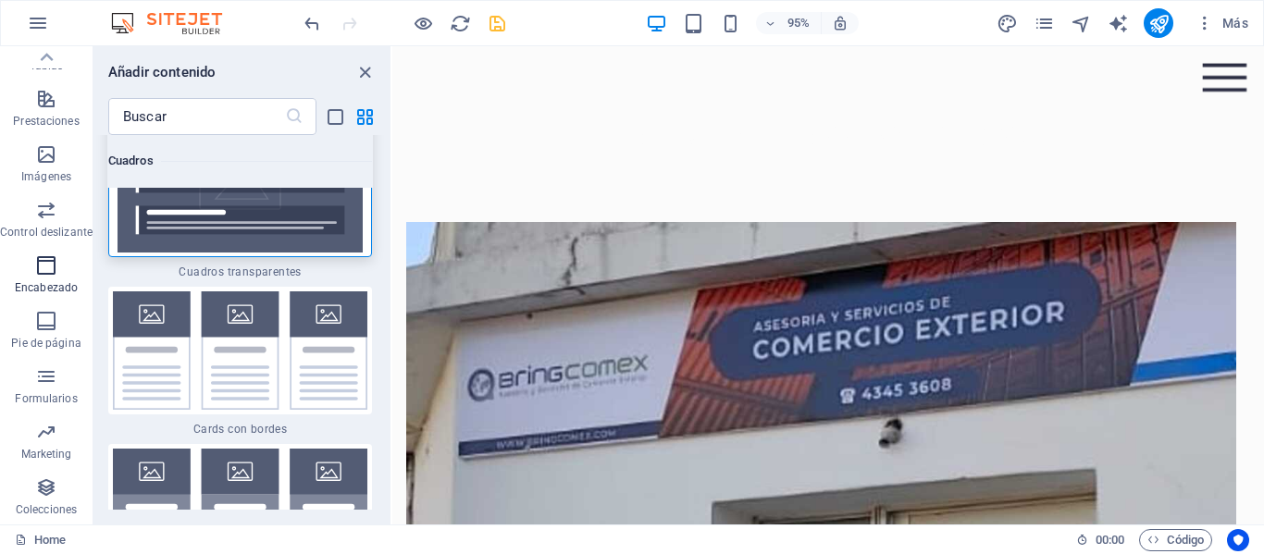
click at [36, 269] on icon "button" at bounding box center [46, 265] width 22 height 22
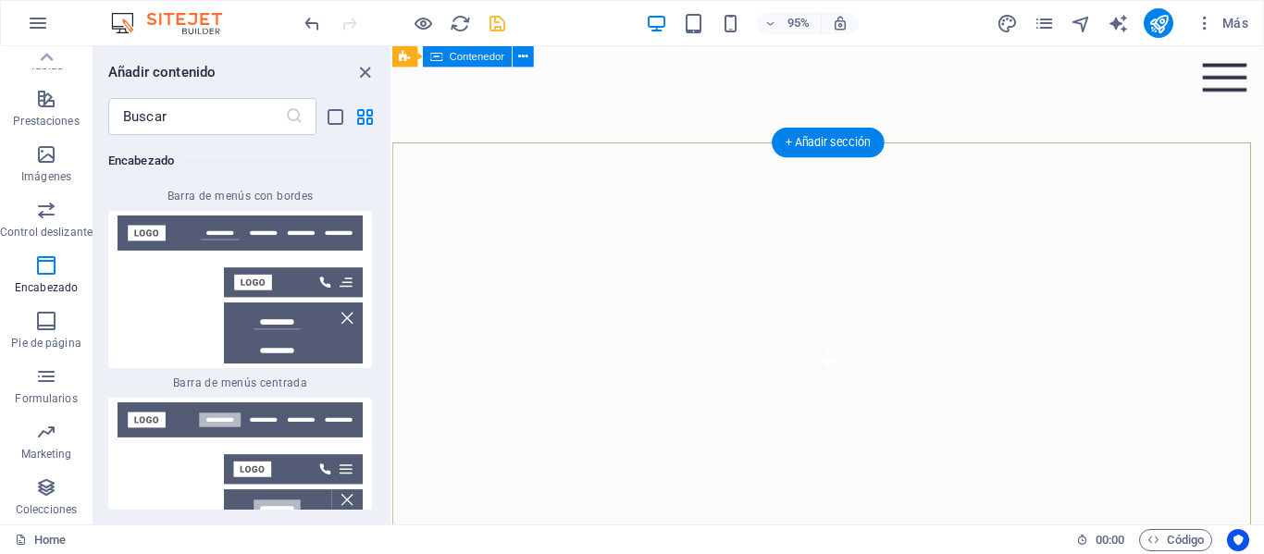
scroll to position [0, 0]
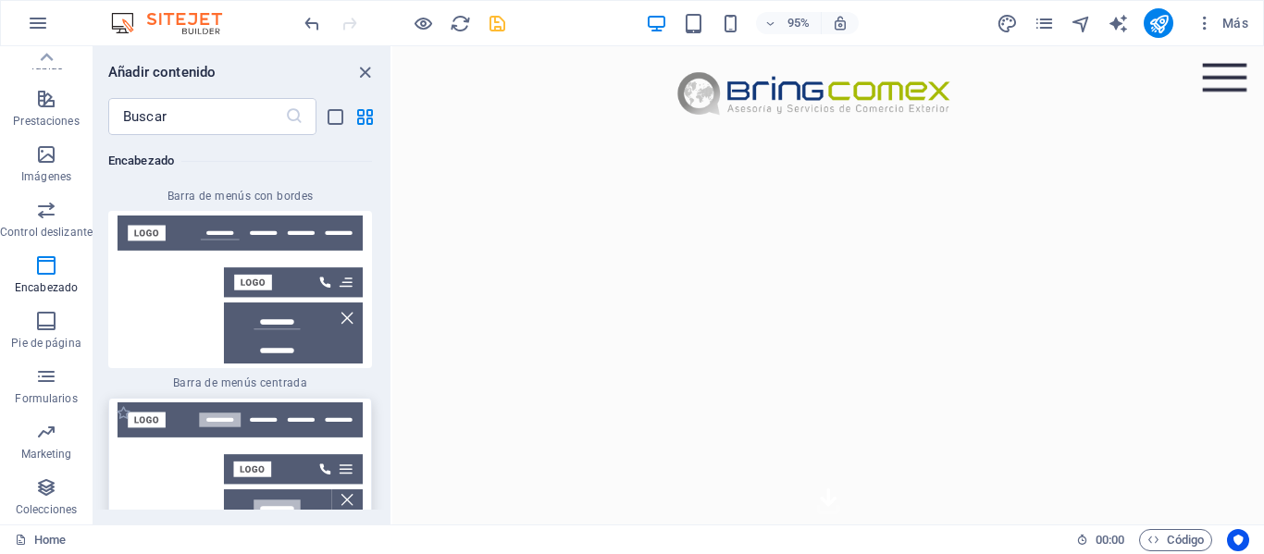
click at [236, 402] on img at bounding box center [240, 476] width 254 height 148
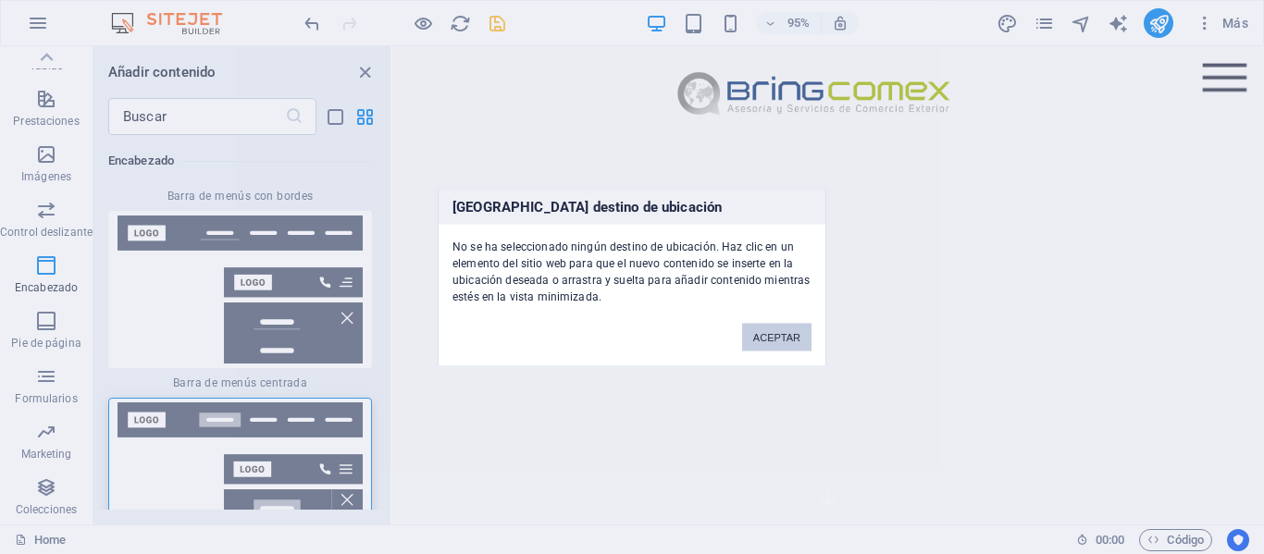
click at [782, 332] on button "ACEPTAR" at bounding box center [776, 337] width 69 height 28
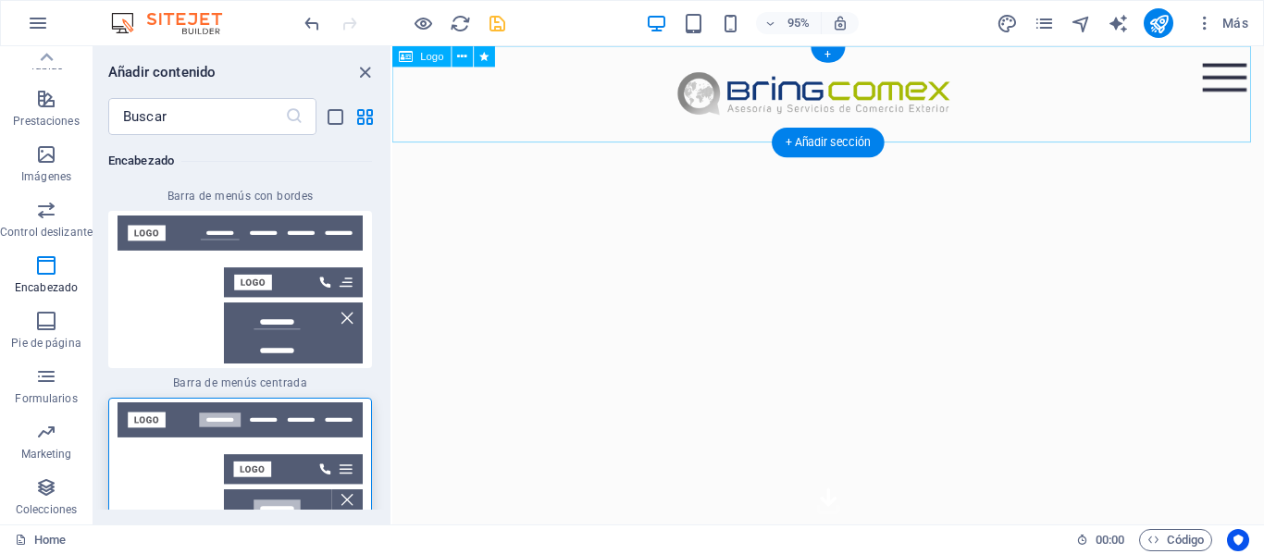
click at [553, 73] on div at bounding box center [851, 97] width 918 height 102
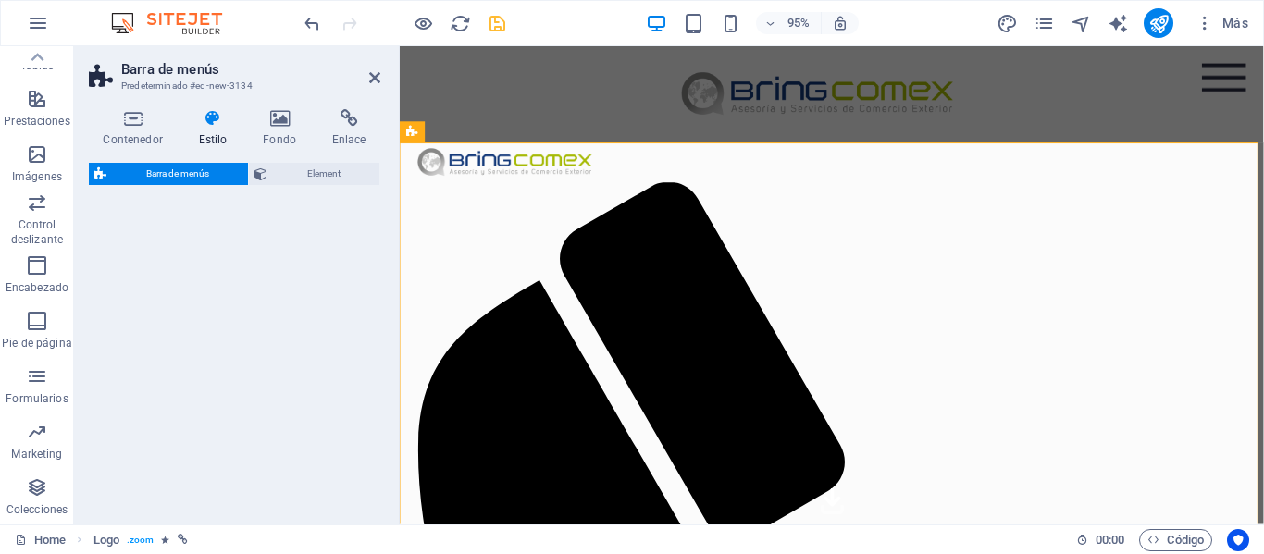
select select "rem"
select select "preset-menu-v2-fixed"
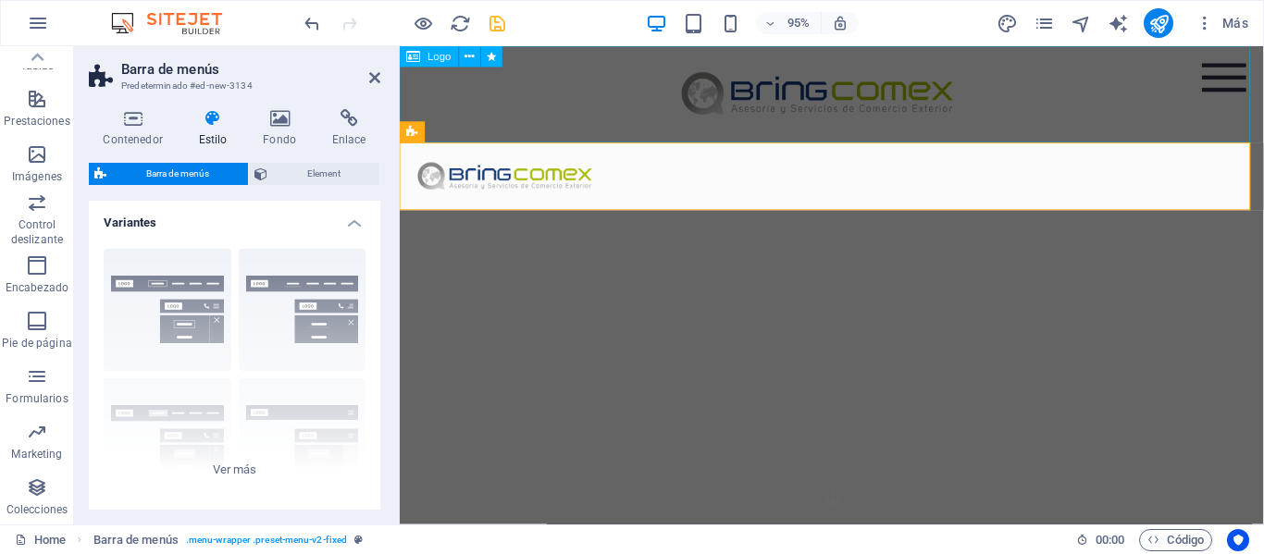
click at [650, 95] on div at bounding box center [854, 97] width 909 height 102
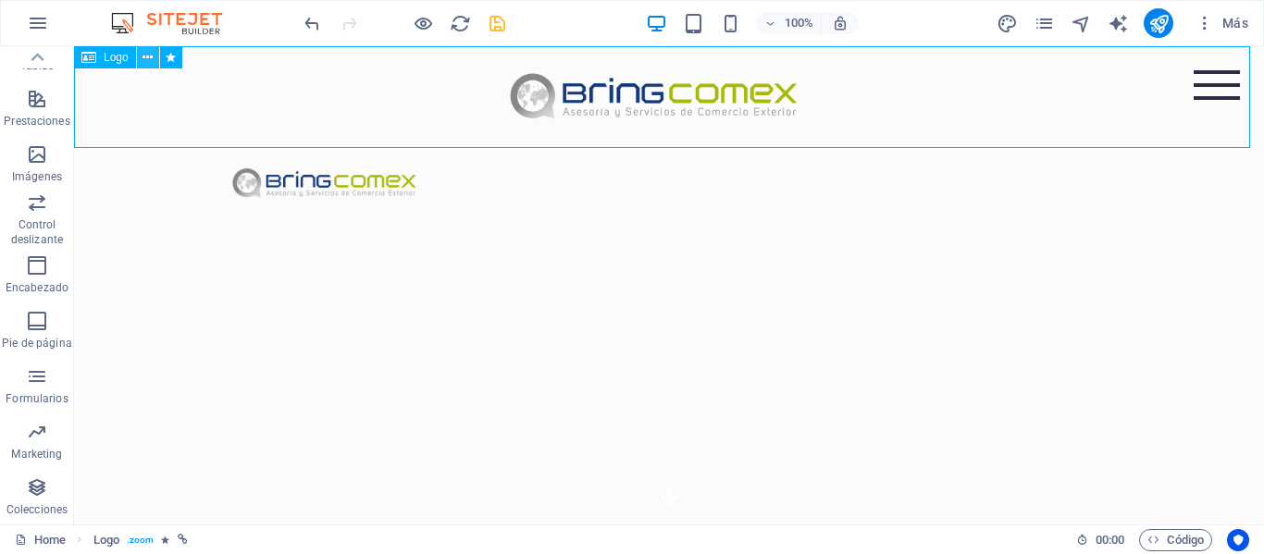
click at [147, 61] on icon at bounding box center [147, 57] width 10 height 19
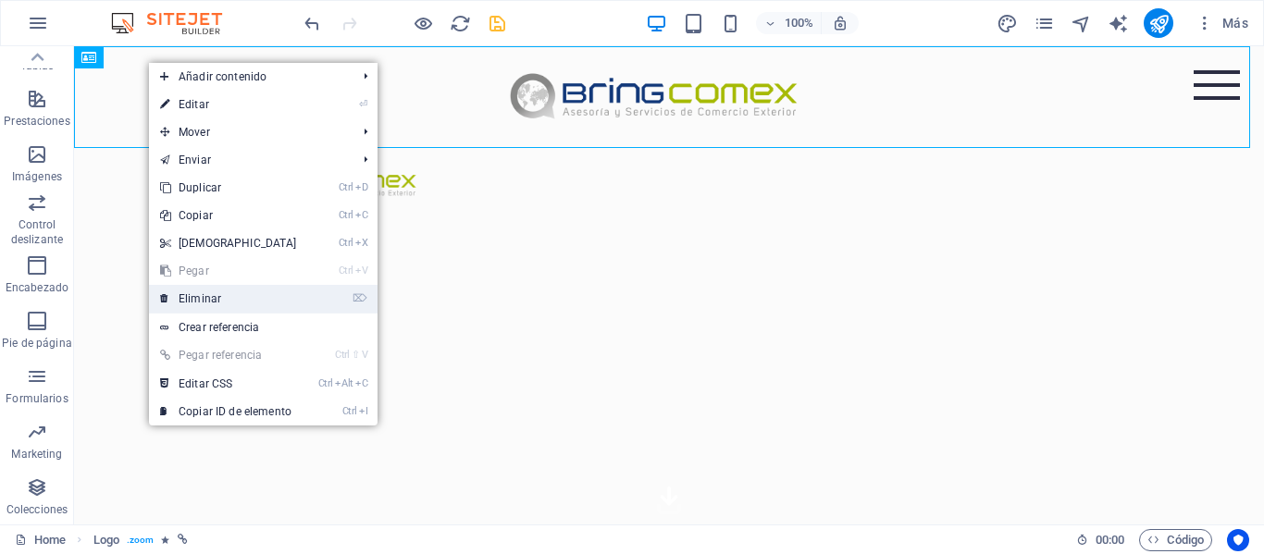
click at [214, 295] on link "⌦ Eliminar" at bounding box center [228, 299] width 159 height 28
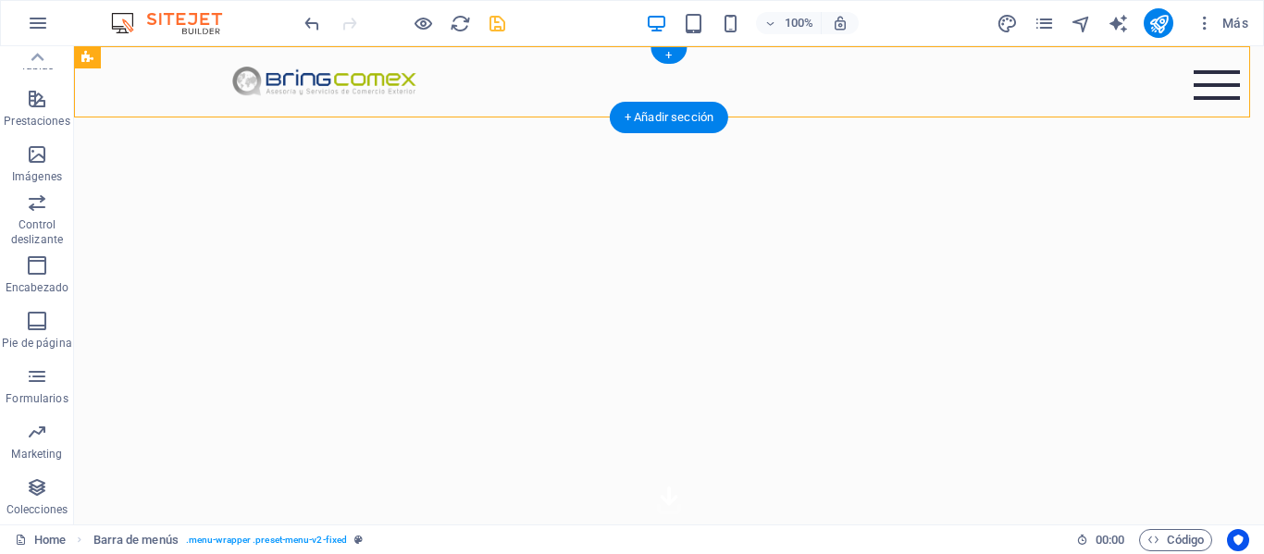
drag, startPoint x: 315, startPoint y: 80, endPoint x: 113, endPoint y: 88, distance: 201.8
click at [113, 88] on div "Menu Home About Service Contact" at bounding box center [669, 81] width 1190 height 71
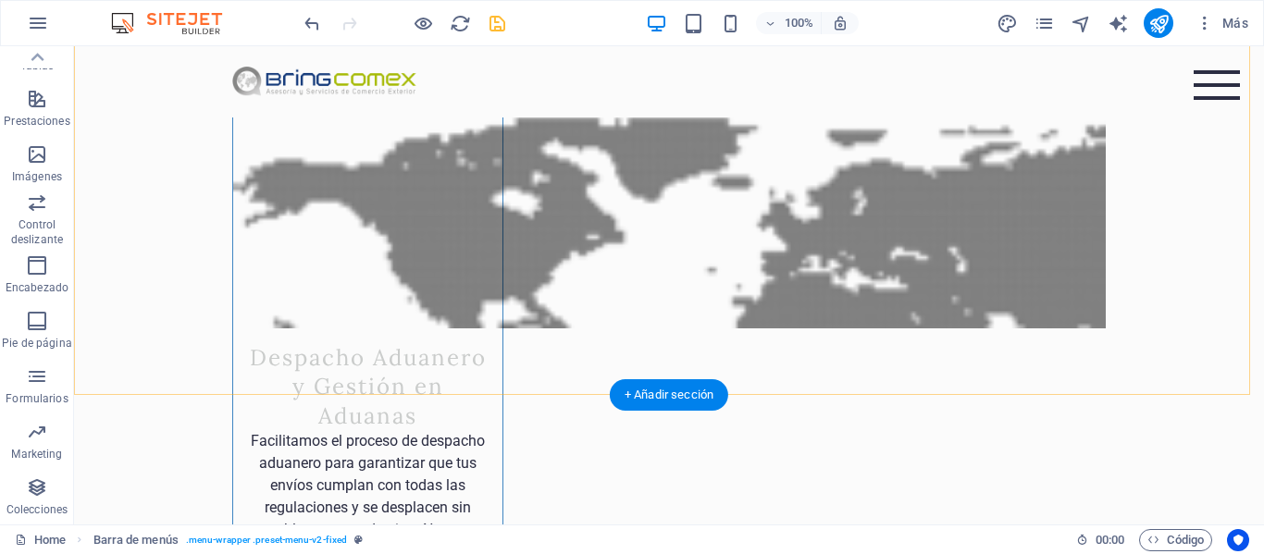
scroll to position [5089, 0]
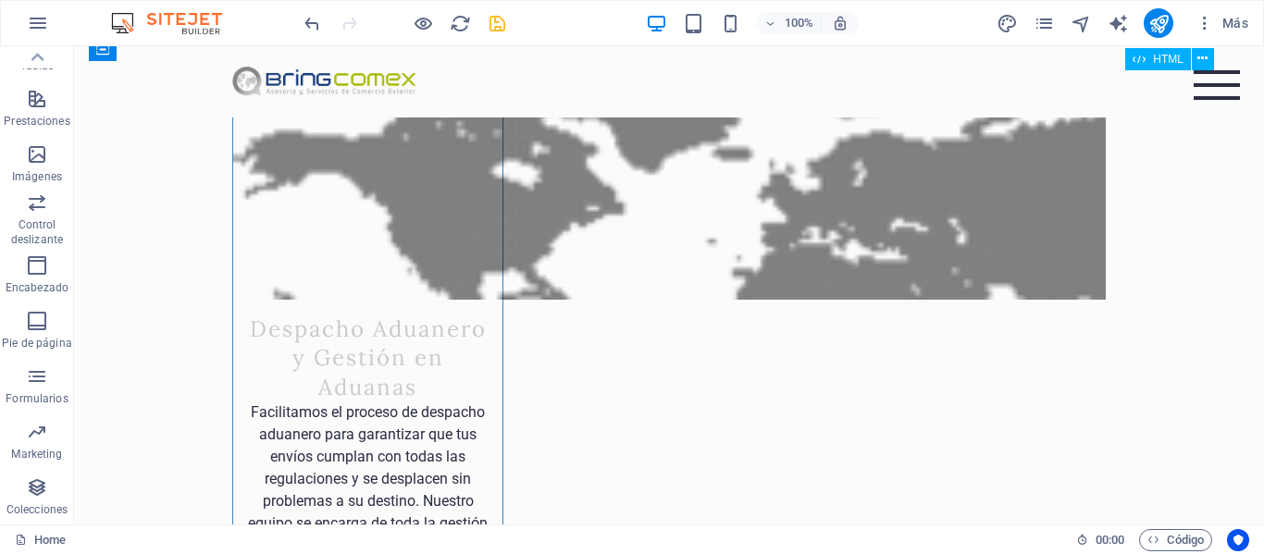
click at [1194, 88] on div "xzc" at bounding box center [1217, 85] width 46 height 30
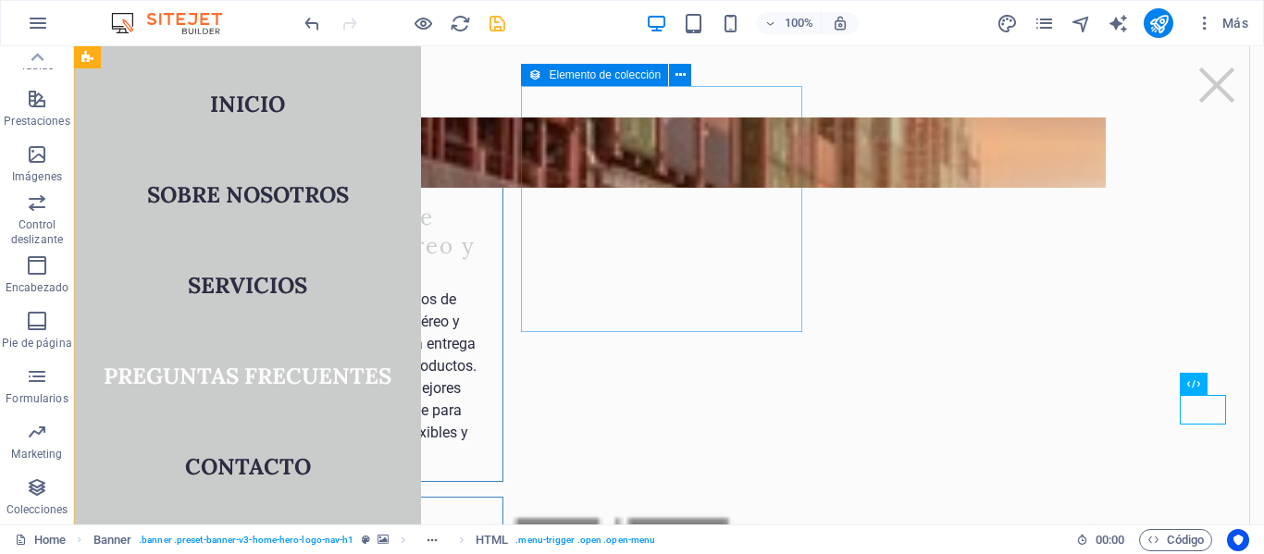
scroll to position [4256, 0]
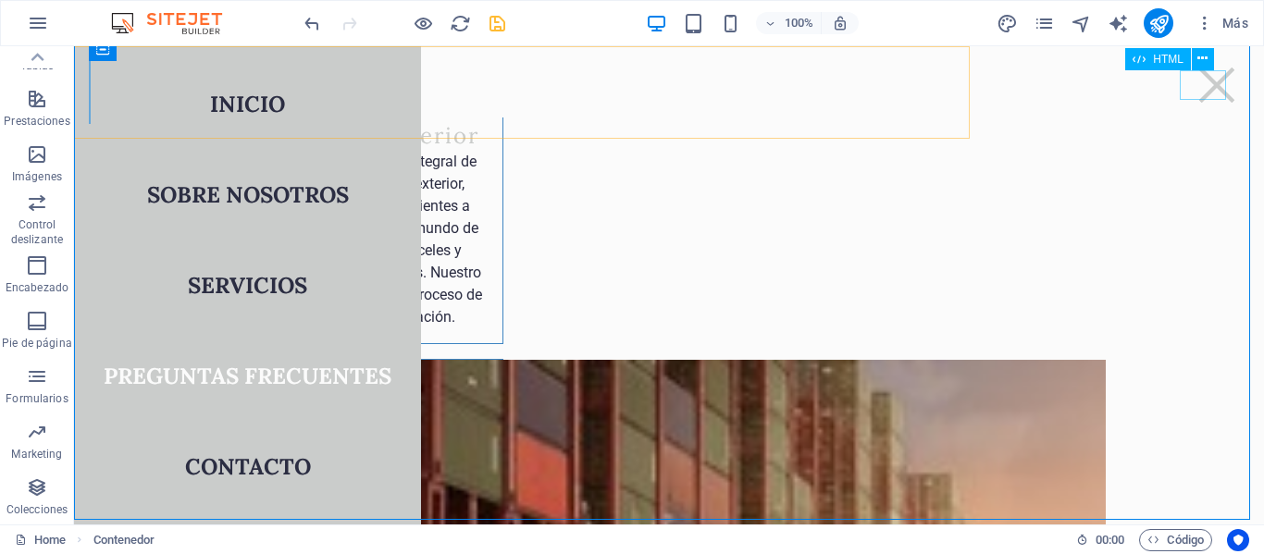
click at [1202, 85] on div "xzc" at bounding box center [1217, 85] width 46 height 30
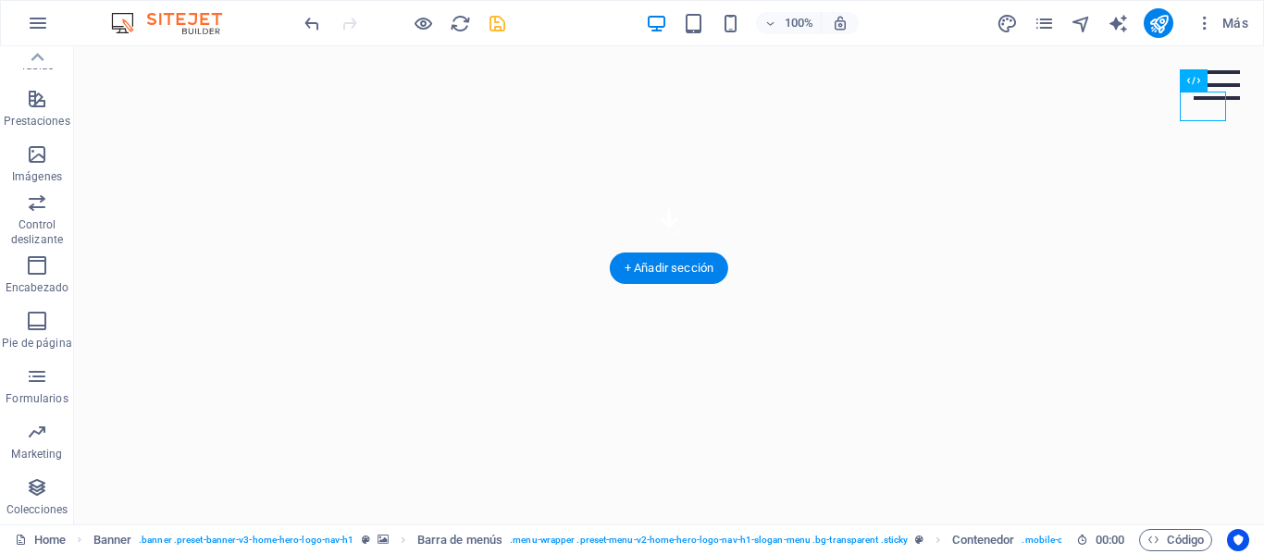
scroll to position [0, 0]
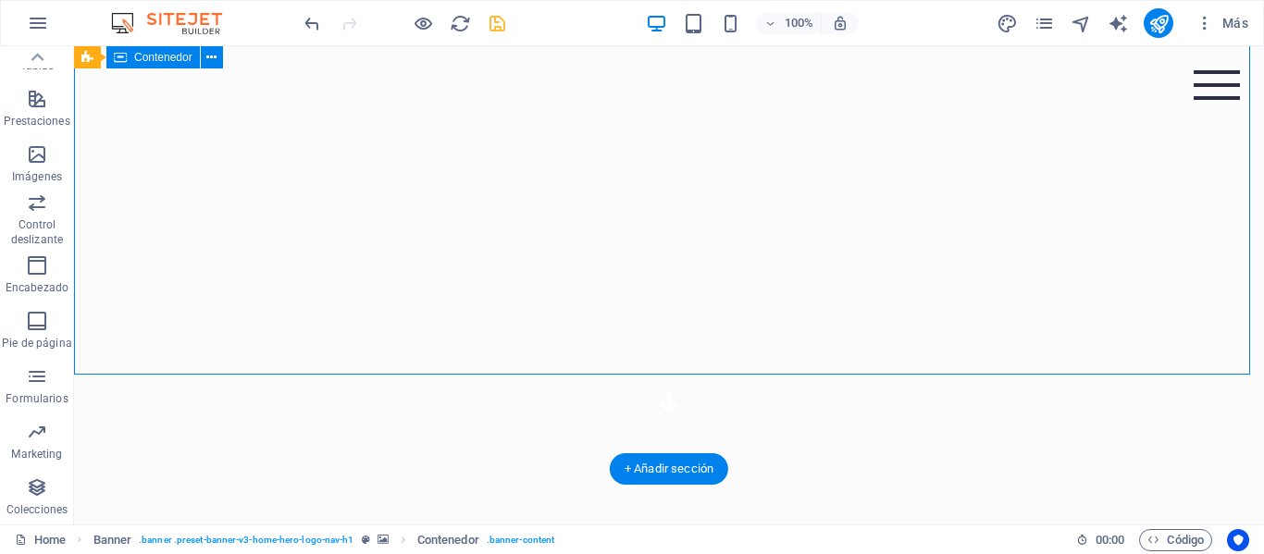
scroll to position [185, 0]
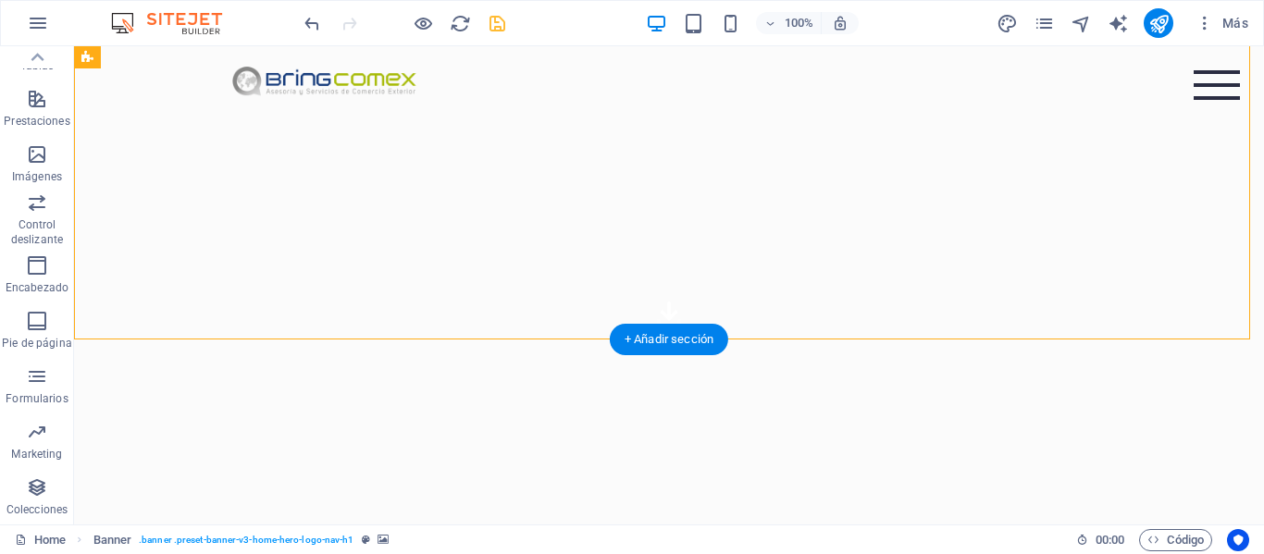
drag, startPoint x: 230, startPoint y: 316, endPoint x: 255, endPoint y: 271, distance: 51.0
click at [255, 271] on div "TRANSPORTE TERRESTRE GESTIONES EN ADUANA INSPECCIONES EN ORGIEN TRANSPORTE MARI…" at bounding box center [669, 301] width 1190 height 881
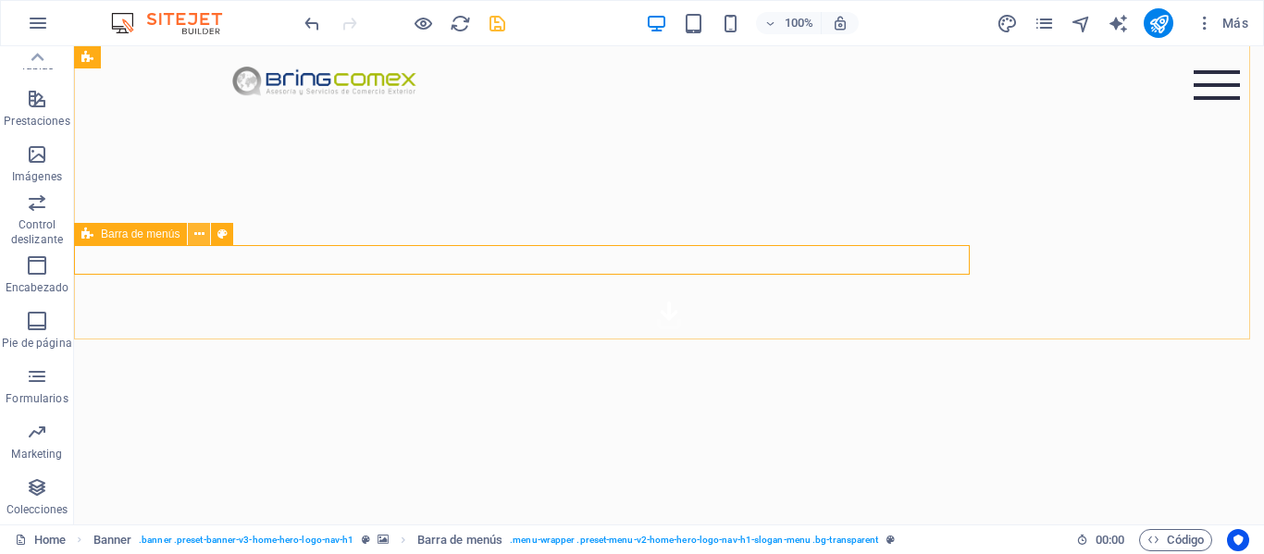
click at [198, 241] on icon at bounding box center [199, 234] width 10 height 19
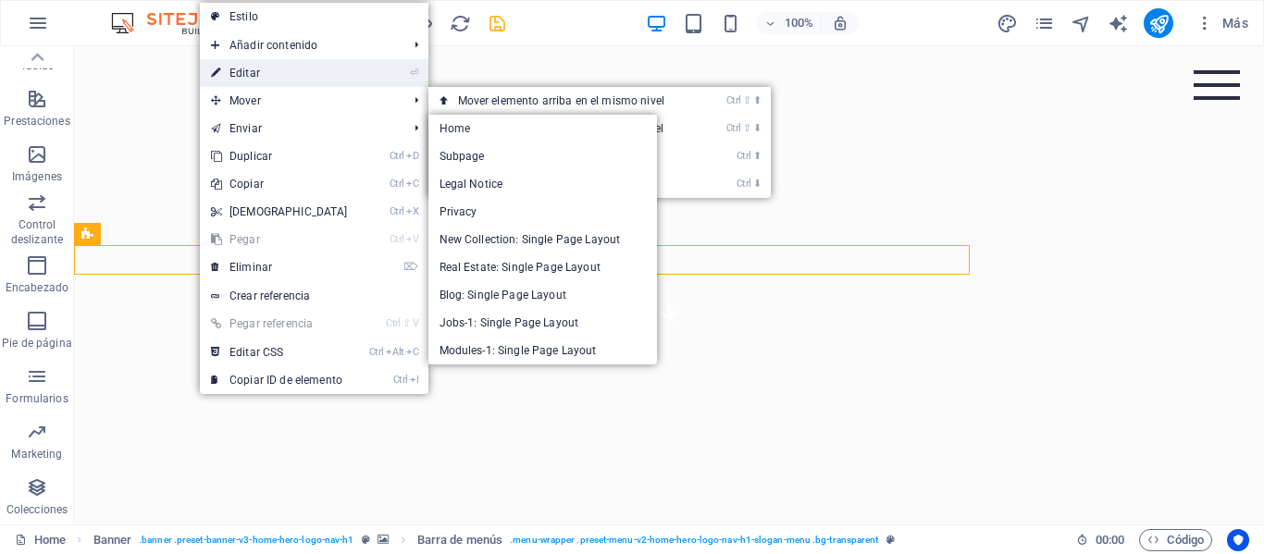
click at [264, 69] on link "⏎ Editar" at bounding box center [279, 73] width 159 height 28
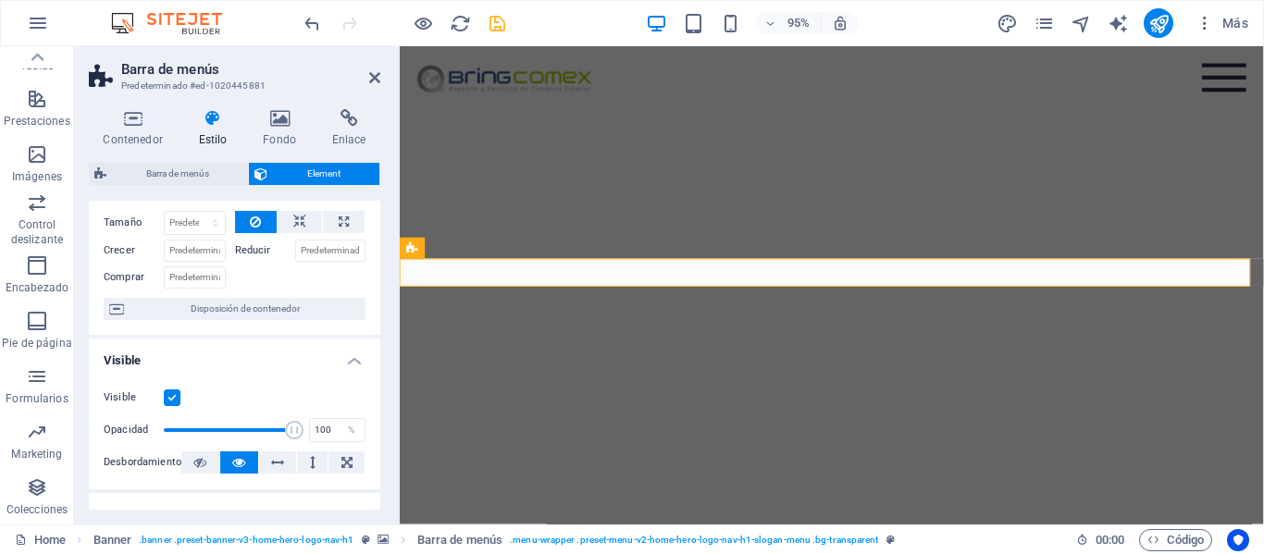
scroll to position [0, 0]
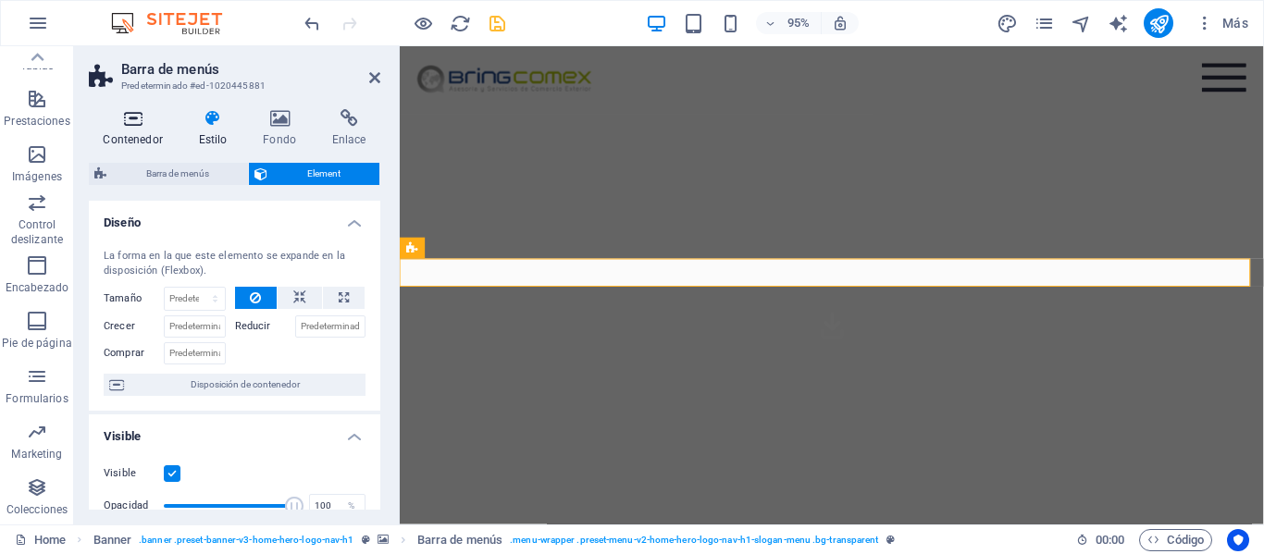
click at [147, 134] on h4 "Contenedor" at bounding box center [136, 128] width 95 height 39
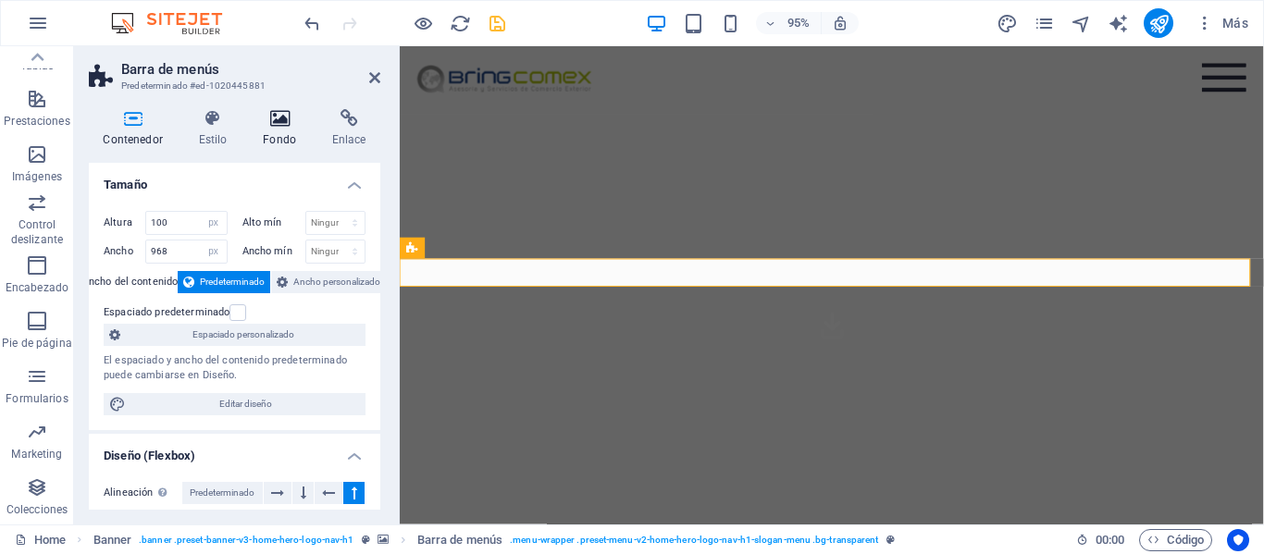
click at [285, 125] on icon at bounding box center [280, 118] width 62 height 19
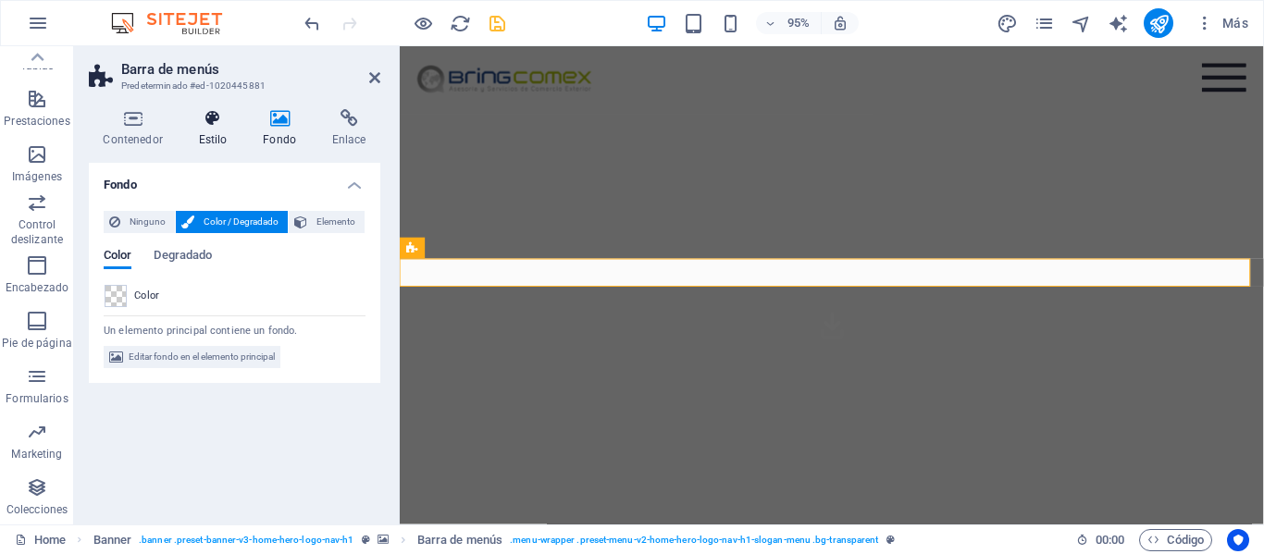
click at [217, 126] on icon at bounding box center [212, 118] width 57 height 19
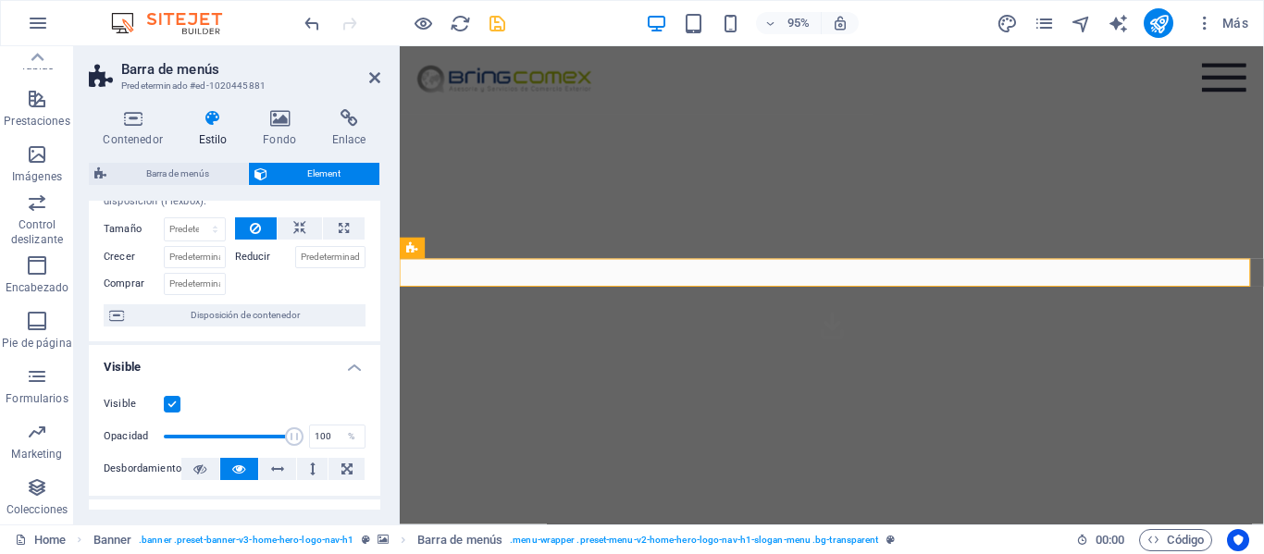
scroll to position [93, 0]
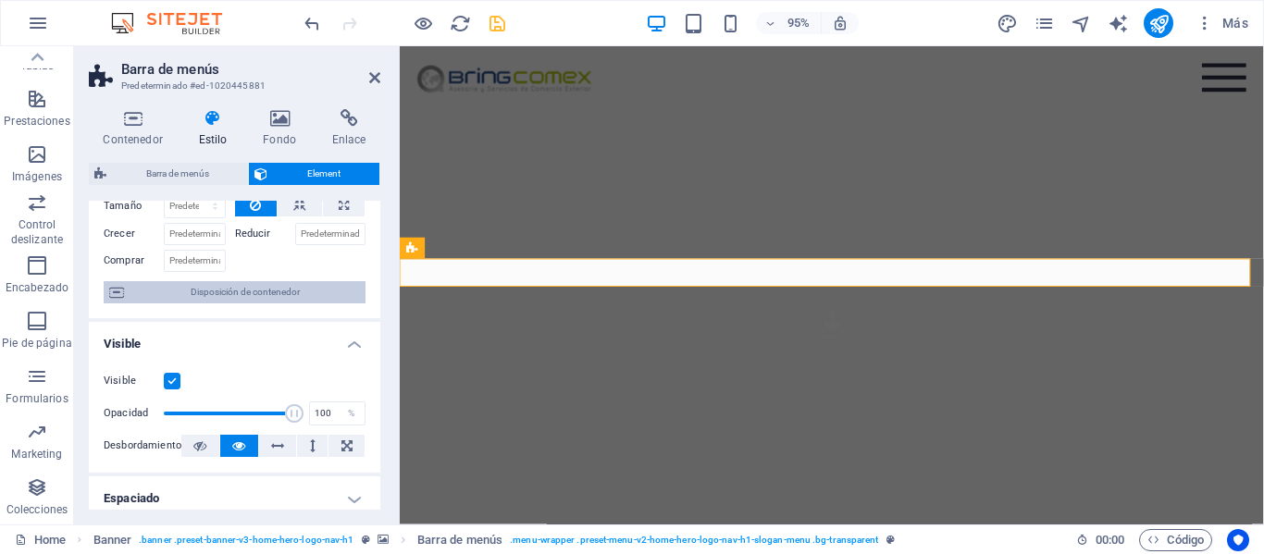
click at [177, 291] on span "Disposición de contenedor" at bounding box center [245, 292] width 230 height 22
select select "vh"
select select "header"
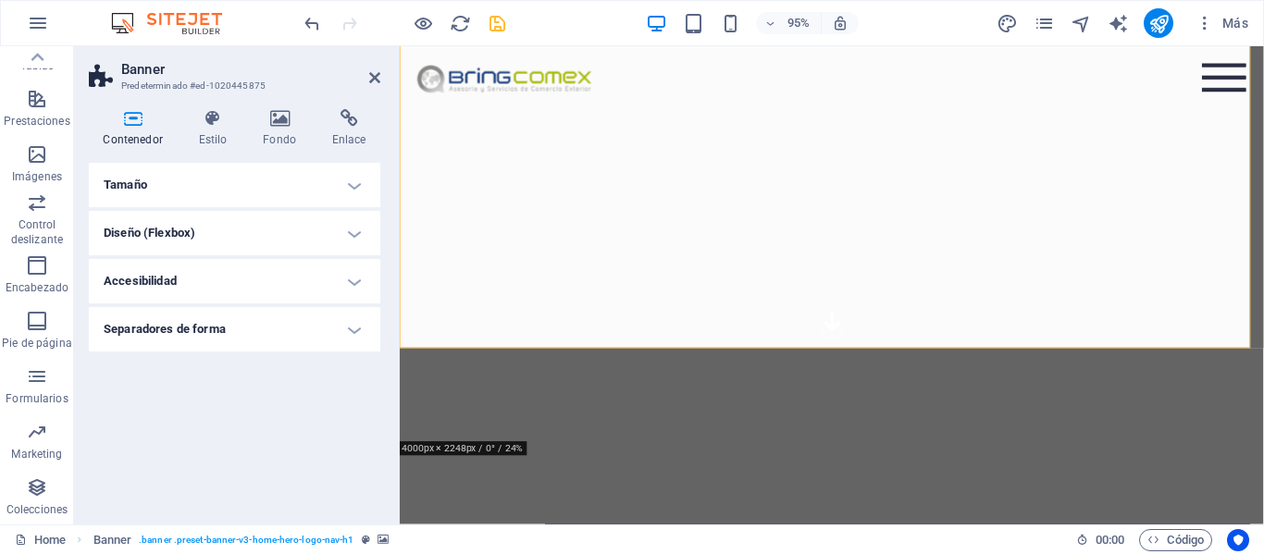
click at [185, 227] on h4 "Diseño (Flexbox)" at bounding box center [234, 233] width 291 height 44
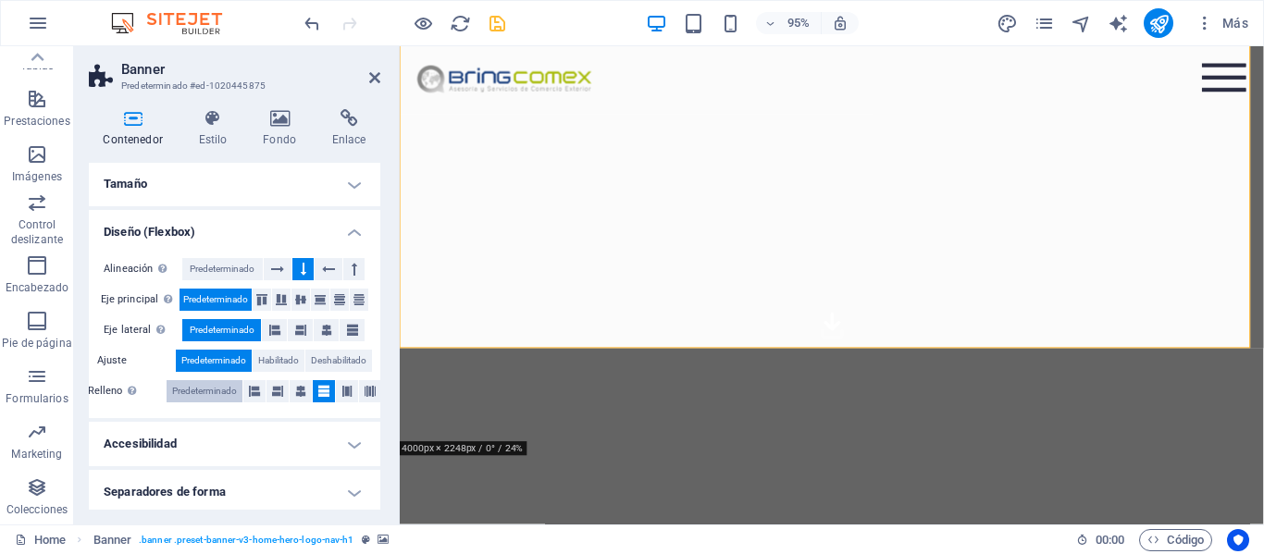
scroll to position [0, 0]
click at [372, 83] on icon at bounding box center [374, 77] width 11 height 15
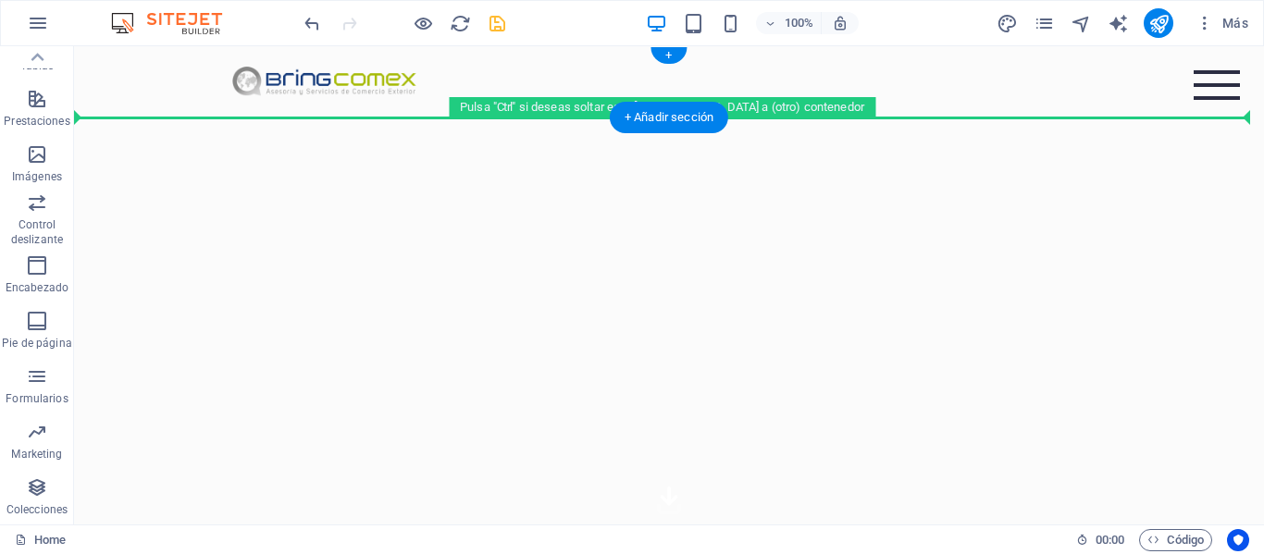
drag, startPoint x: 438, startPoint y: 426, endPoint x: 623, endPoint y: 100, distance: 374.6
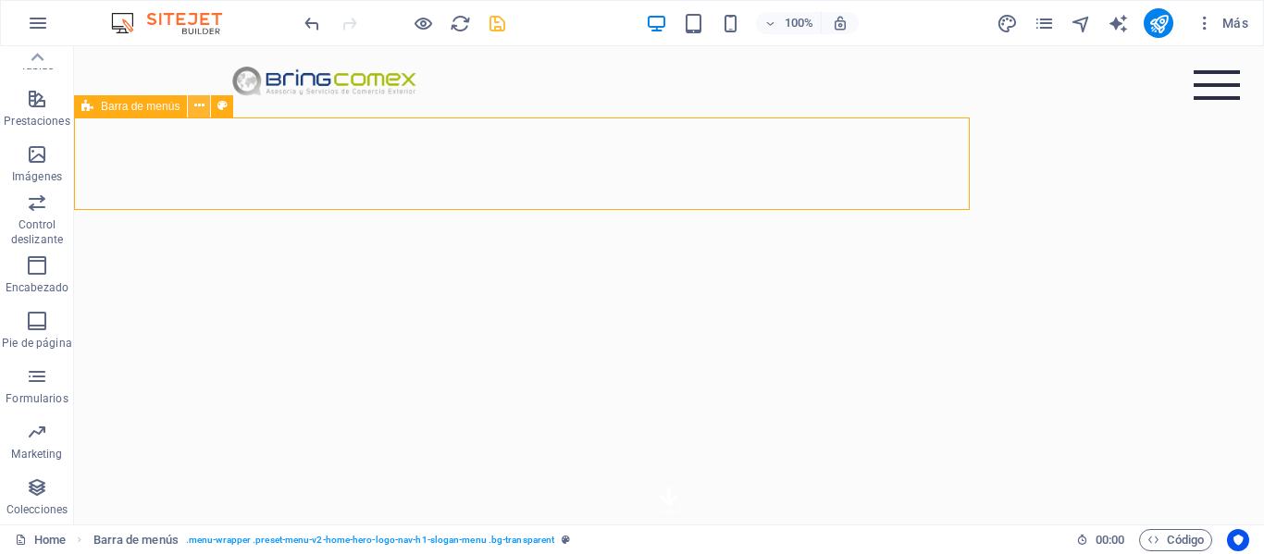
click at [204, 106] on icon at bounding box center [199, 105] width 10 height 19
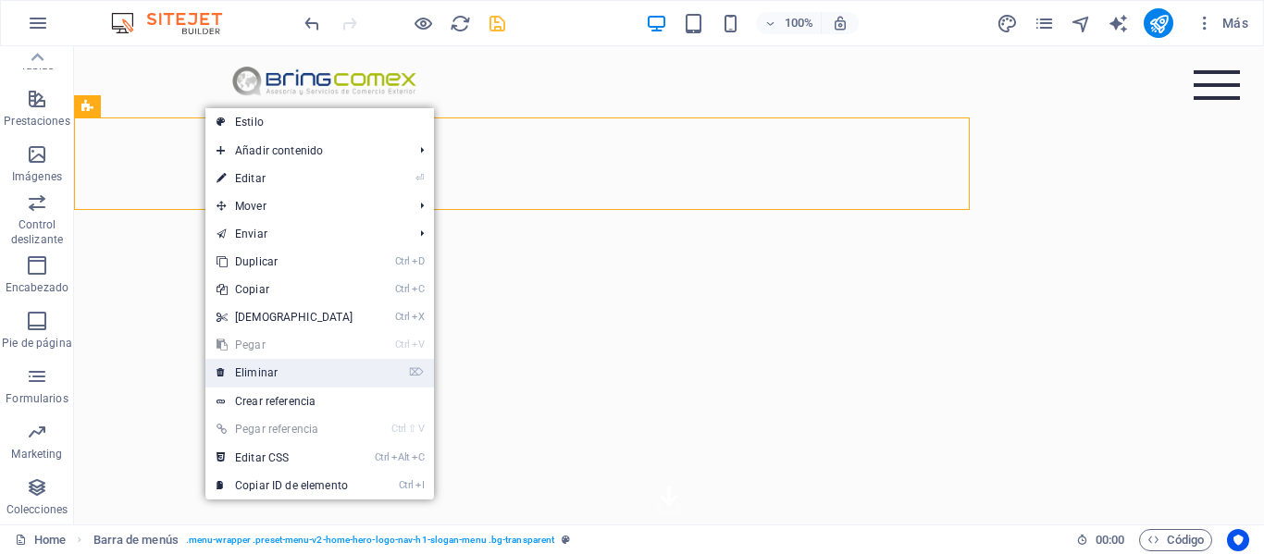
click at [267, 373] on link "⌦ Eliminar" at bounding box center [284, 373] width 159 height 28
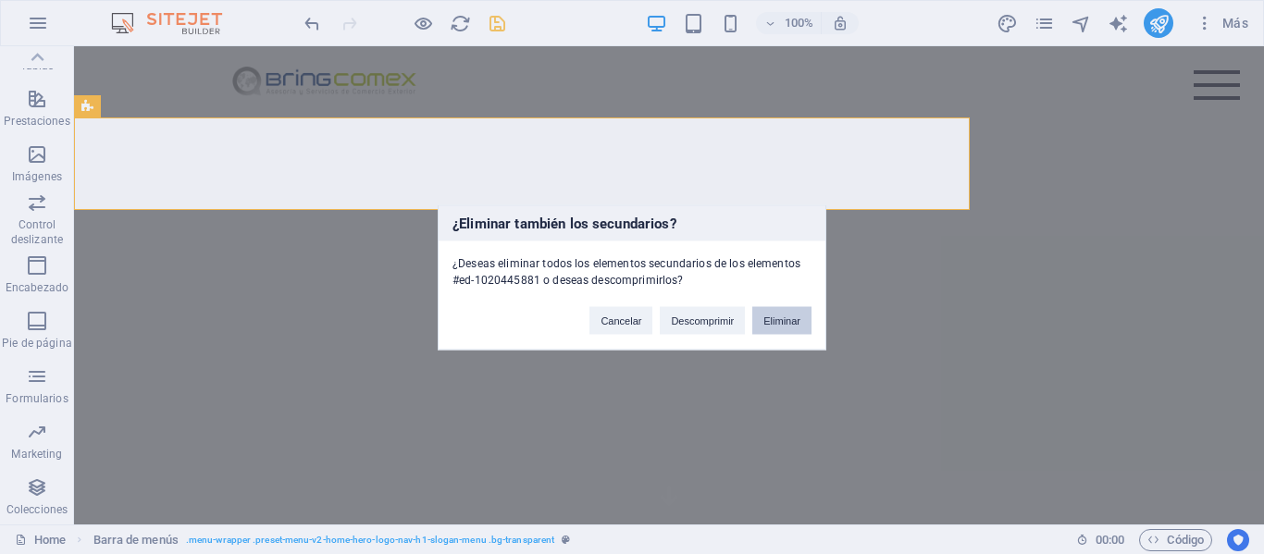
click at [789, 328] on button "Eliminar" at bounding box center [781, 320] width 59 height 28
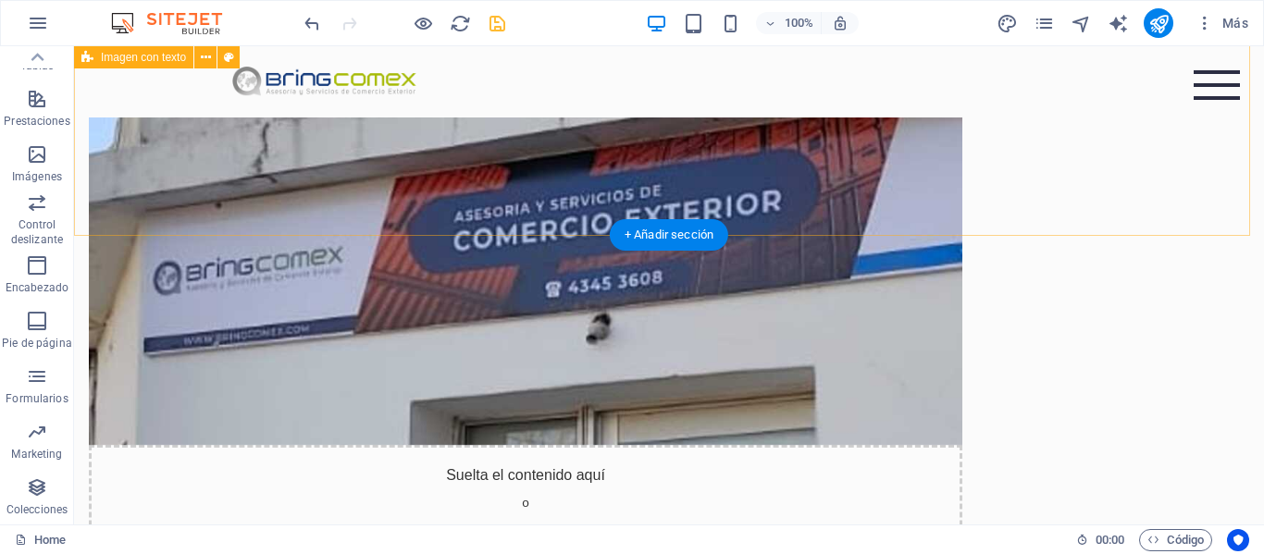
scroll to position [833, 0]
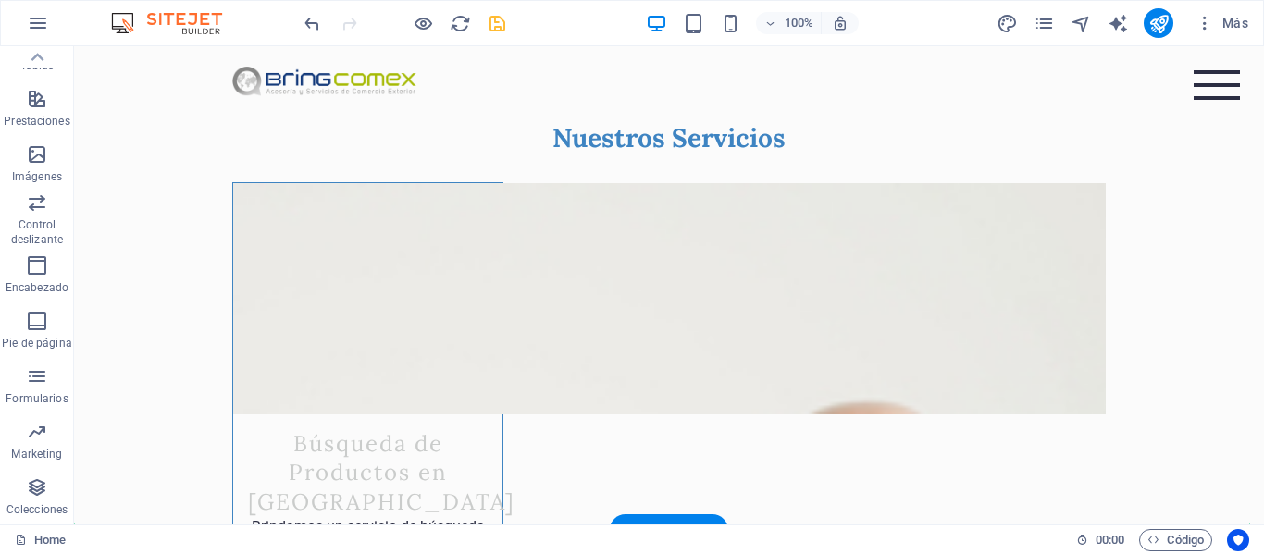
scroll to position [2523, 0]
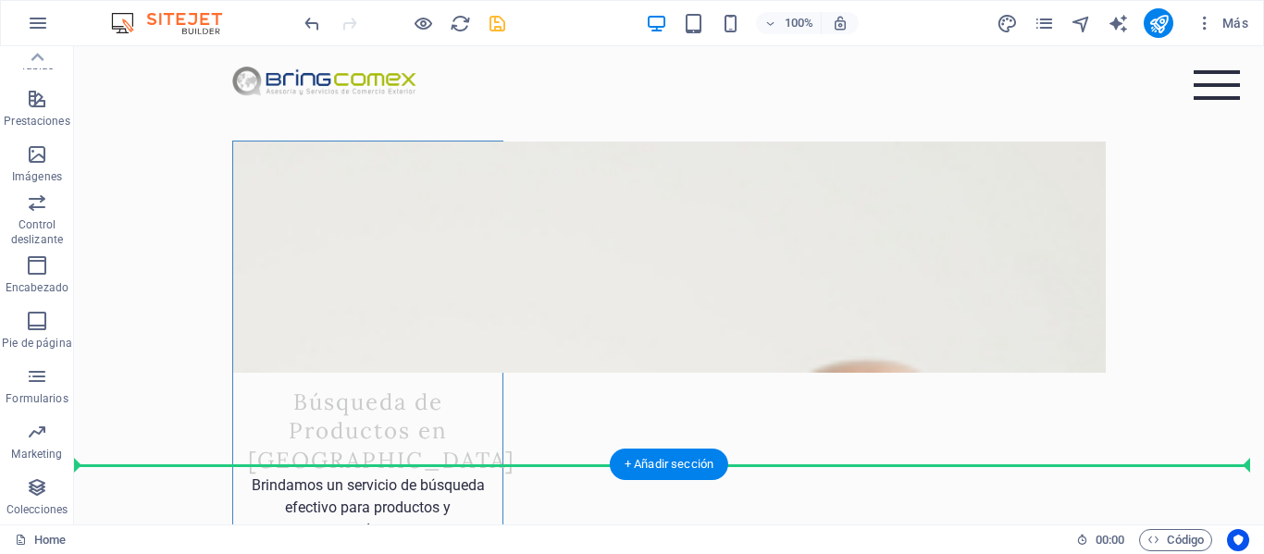
drag, startPoint x: 489, startPoint y: 241, endPoint x: 578, endPoint y: 430, distance: 209.4
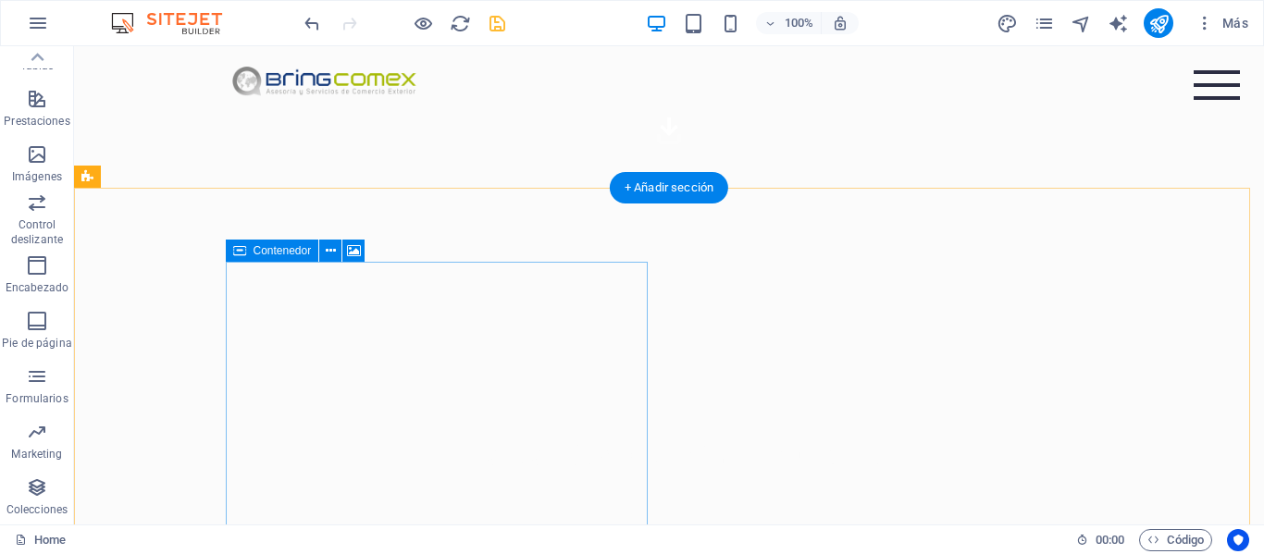
scroll to position [648, 0]
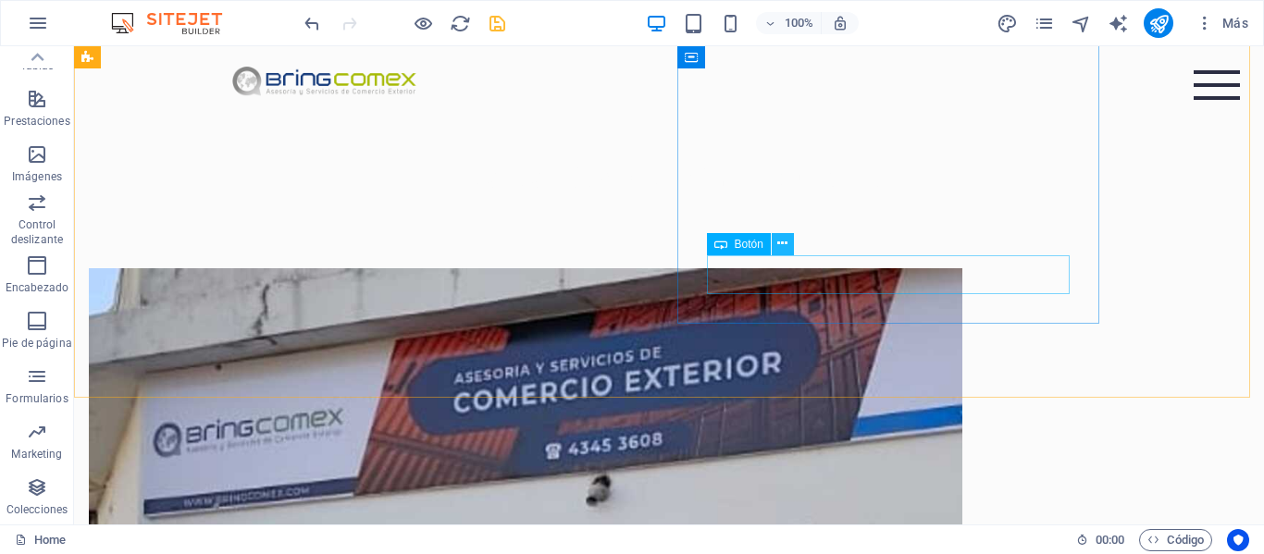
click at [783, 247] on icon at bounding box center [782, 243] width 10 height 19
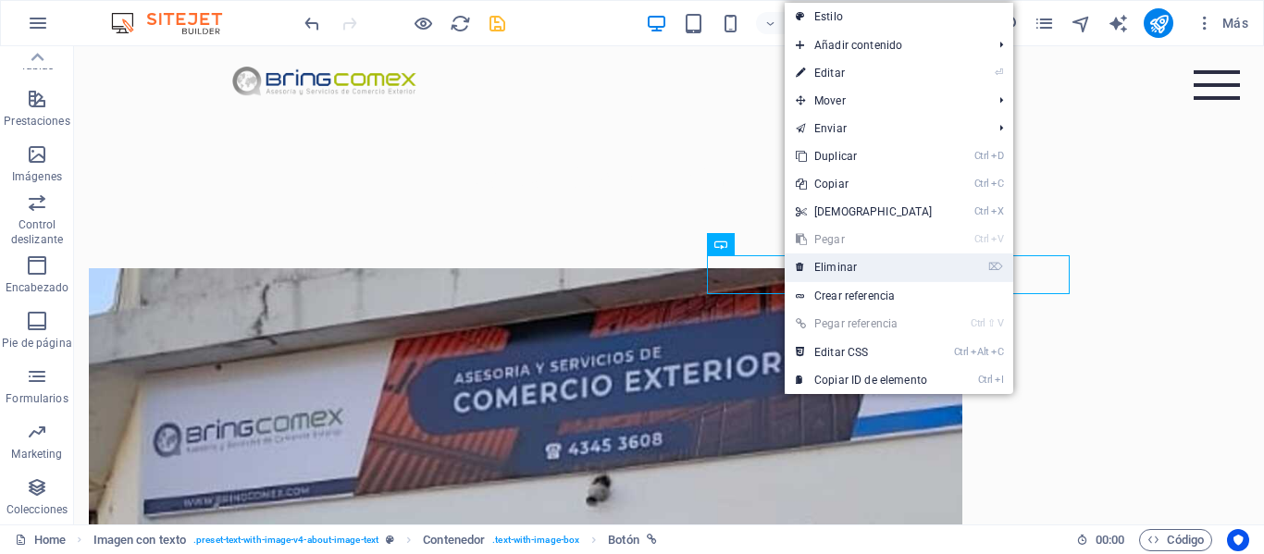
click at [823, 267] on link "⌦ Eliminar" at bounding box center [864, 268] width 159 height 28
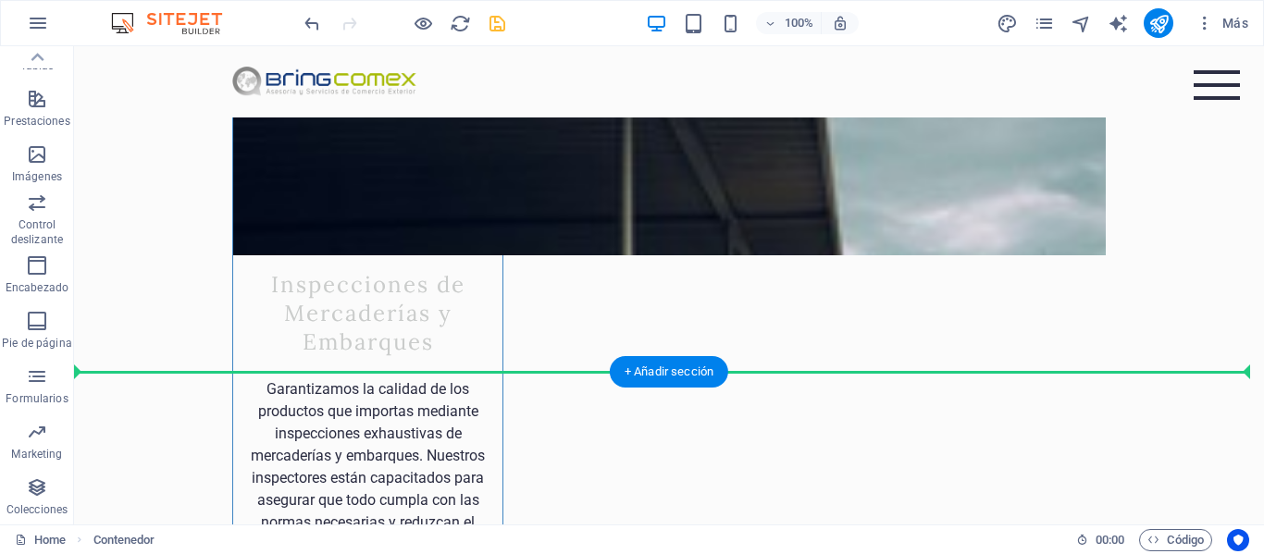
scroll to position [2578, 0]
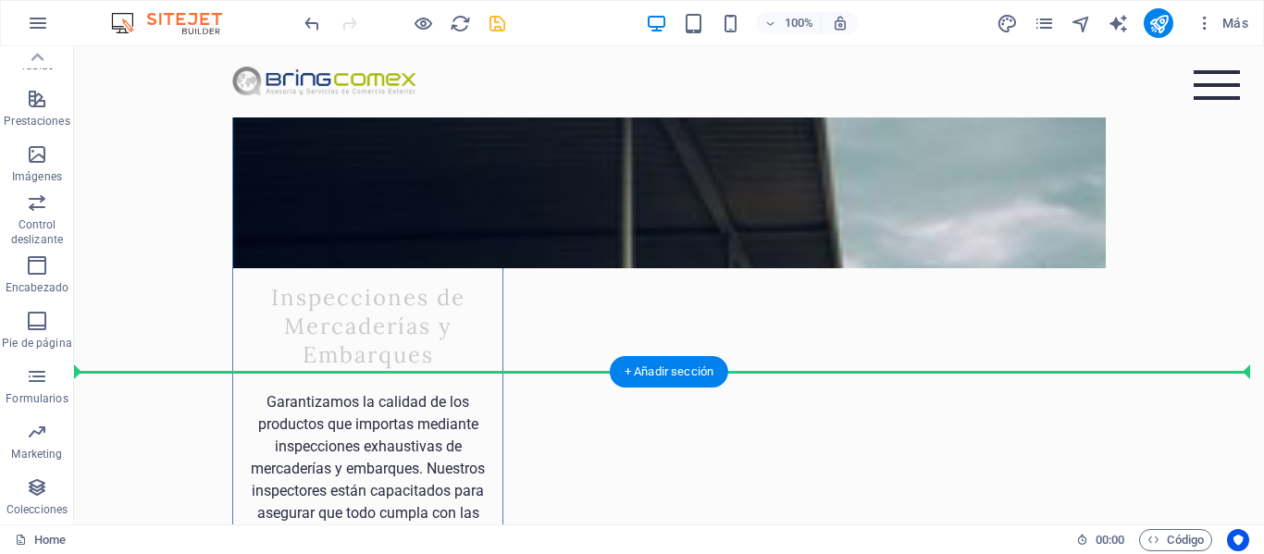
drag, startPoint x: 409, startPoint y: 188, endPoint x: 437, endPoint y: 334, distance: 148.8
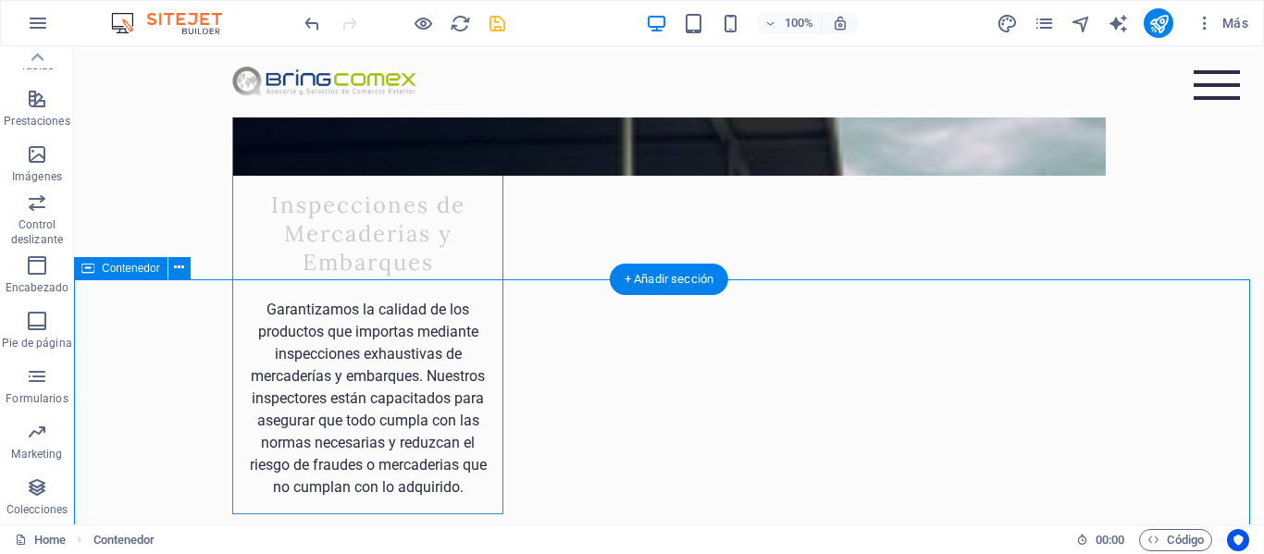
scroll to position [2763, 0]
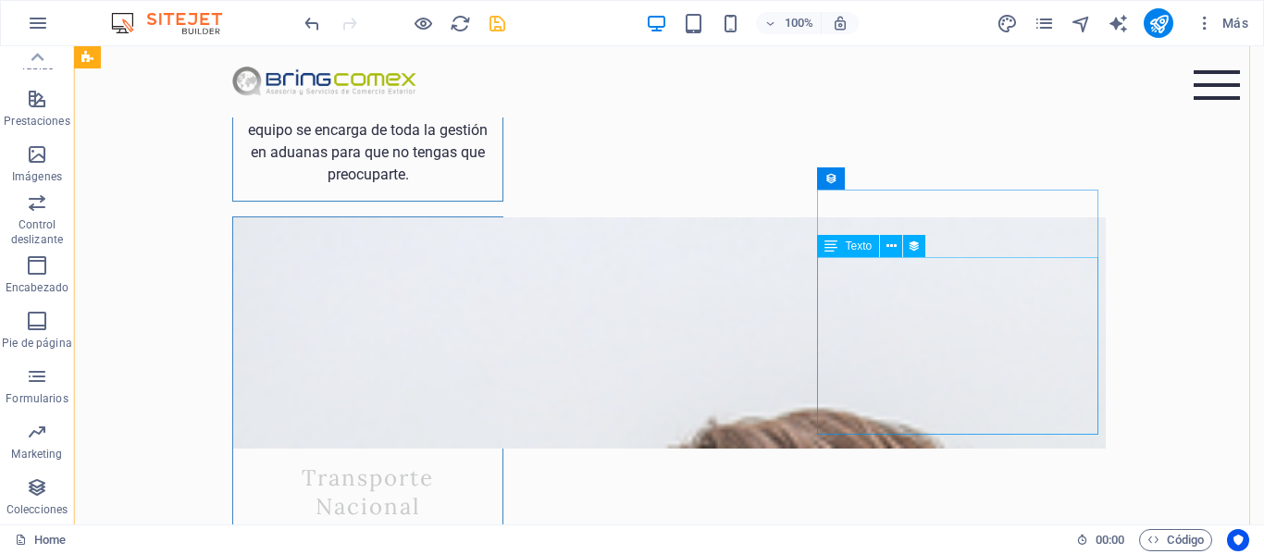
scroll to position [4512, 0]
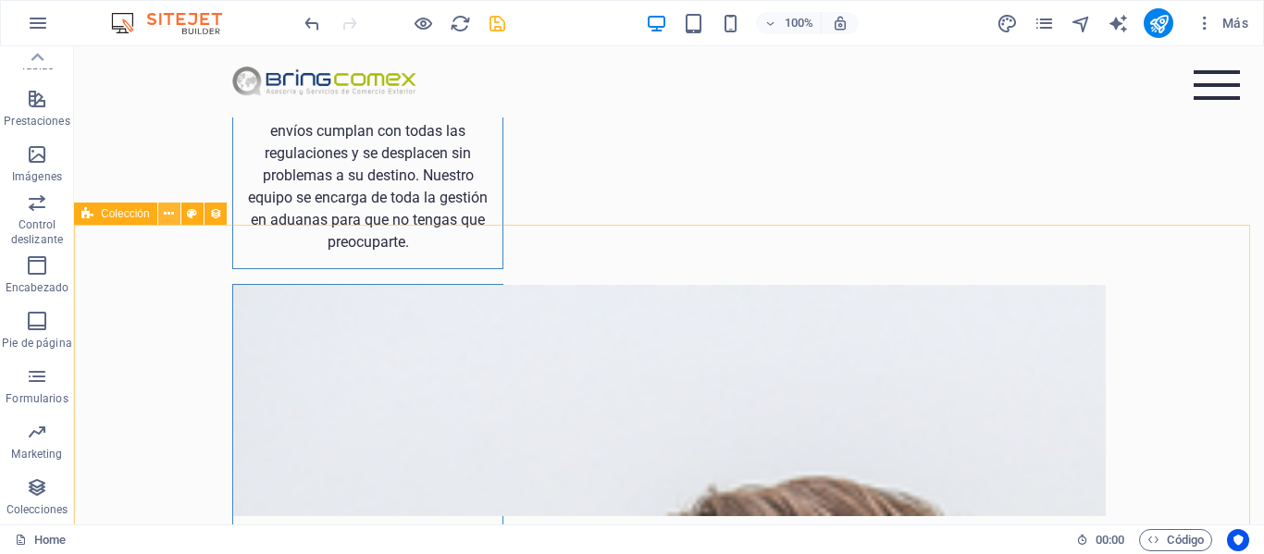
click at [171, 216] on icon at bounding box center [169, 213] width 10 height 19
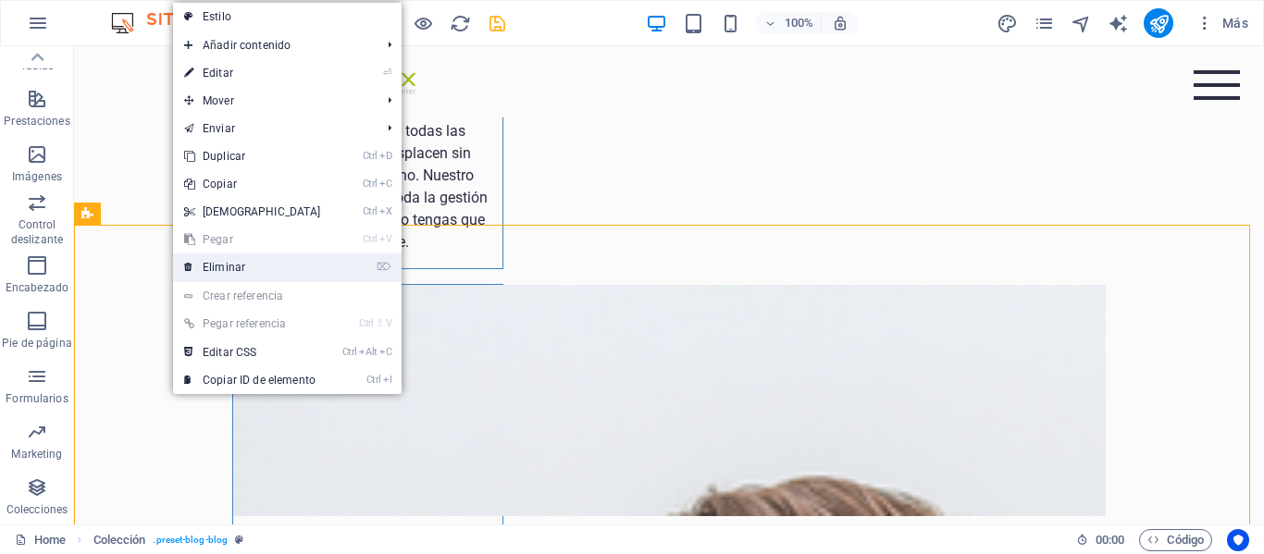
click at [220, 266] on link "⌦ Eliminar" at bounding box center [252, 268] width 159 height 28
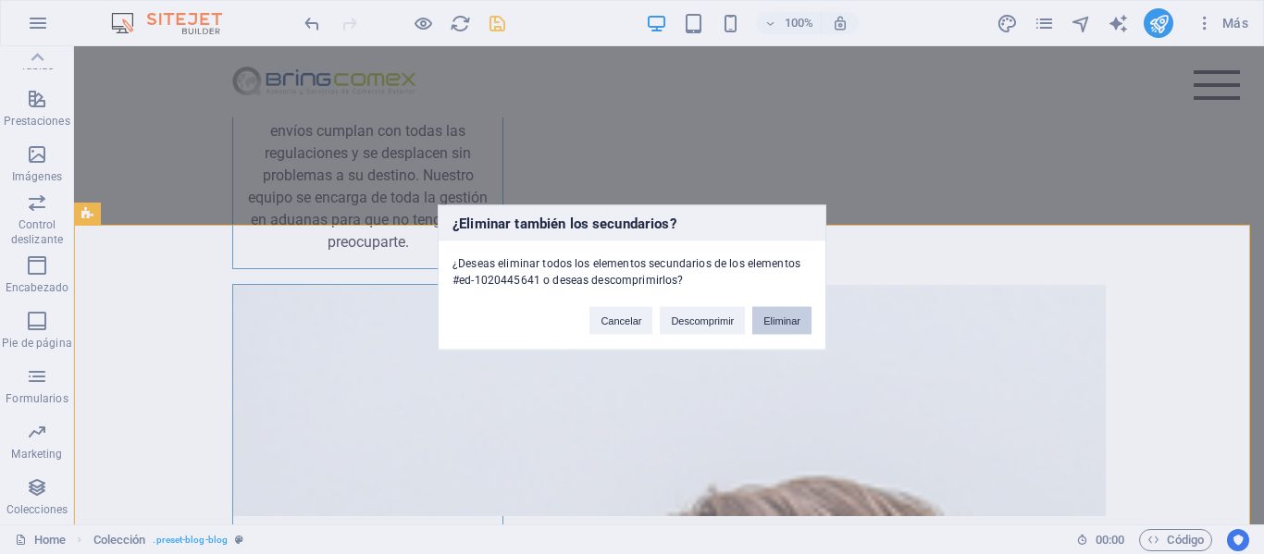
click at [765, 315] on button "Eliminar" at bounding box center [781, 320] width 59 height 28
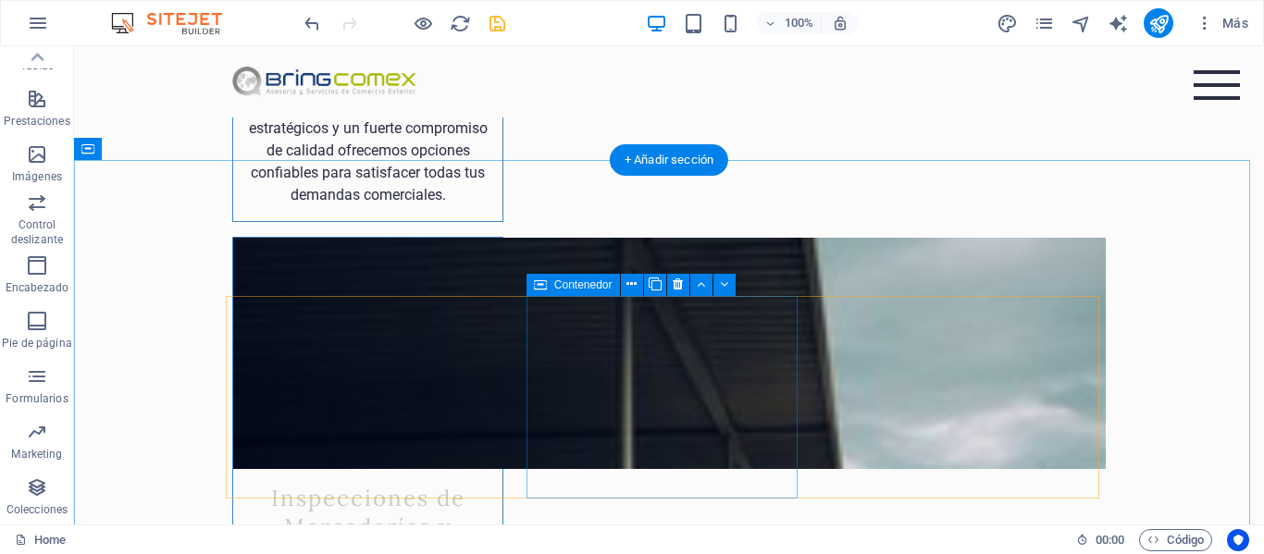
scroll to position [1823, 0]
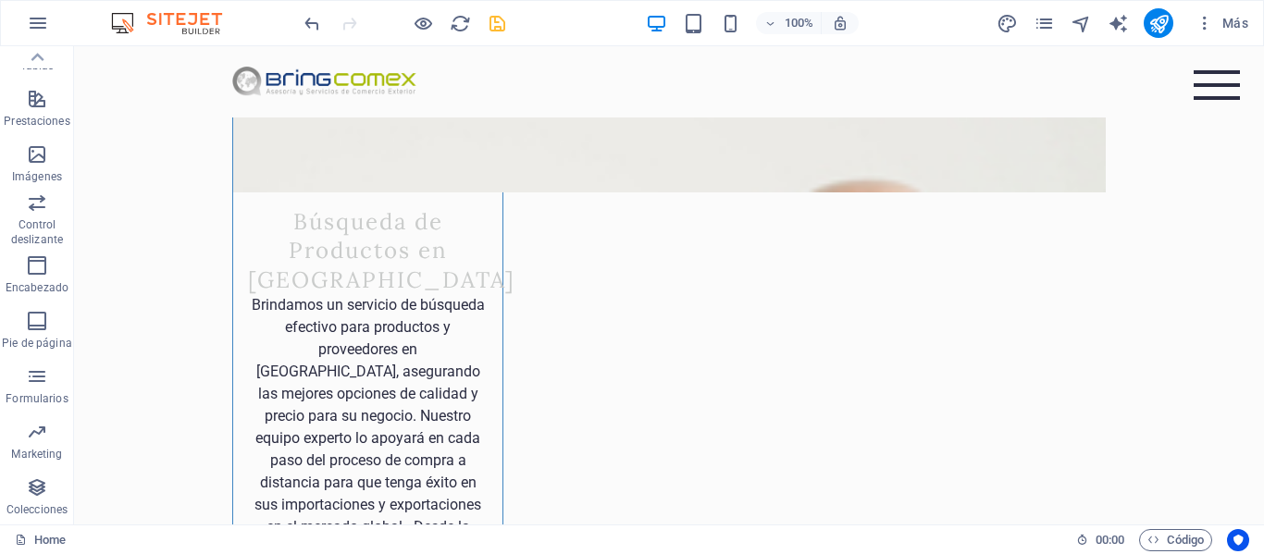
click at [497, 30] on icon "save" at bounding box center [497, 23] width 21 height 21
checkbox input "false"
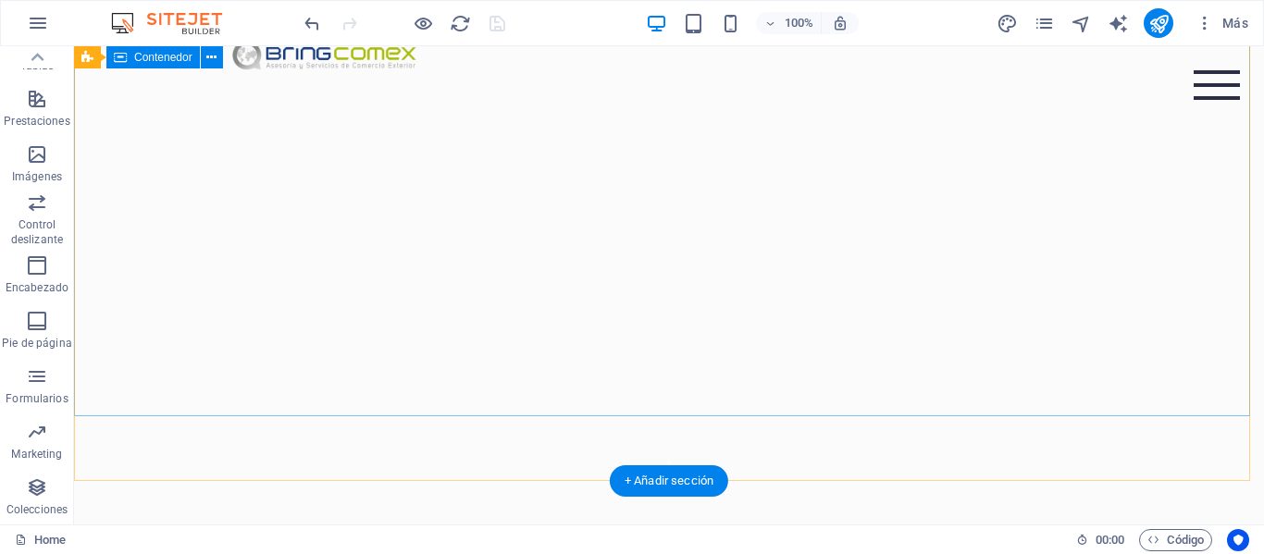
scroll to position [0, 0]
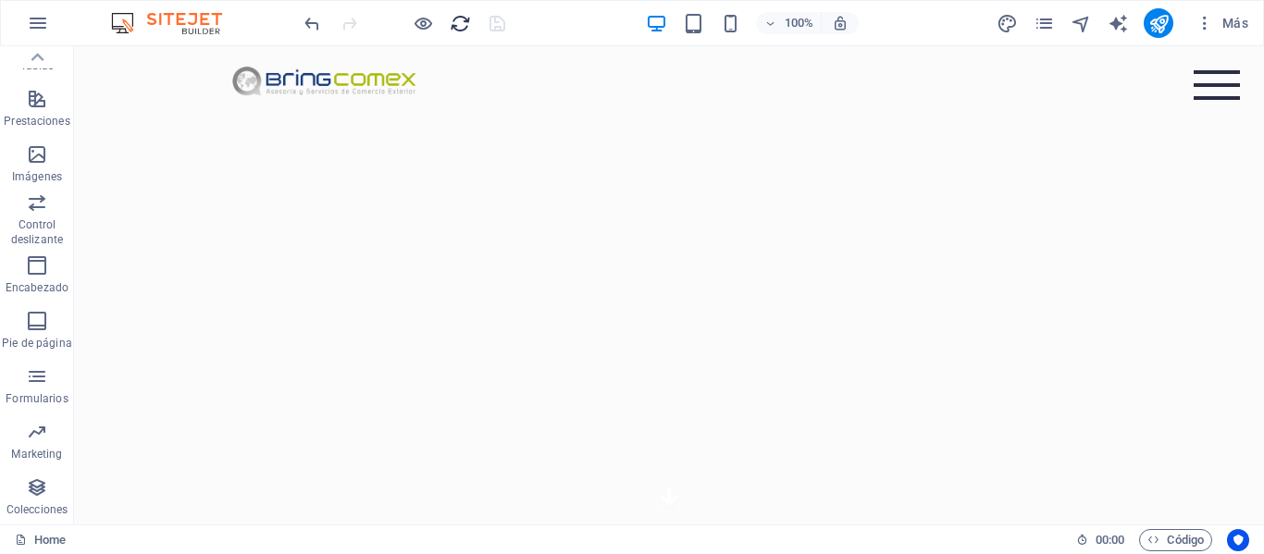
click at [448, 29] on div at bounding box center [404, 23] width 207 height 30
click at [41, 275] on icon "button" at bounding box center [37, 265] width 22 height 22
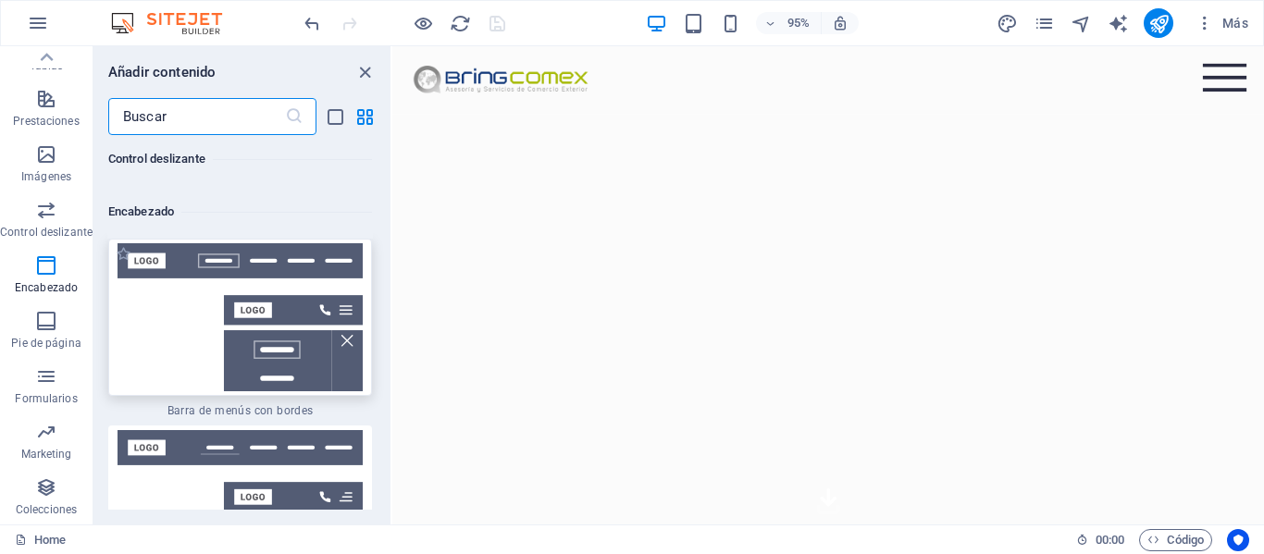
scroll to position [22354, 0]
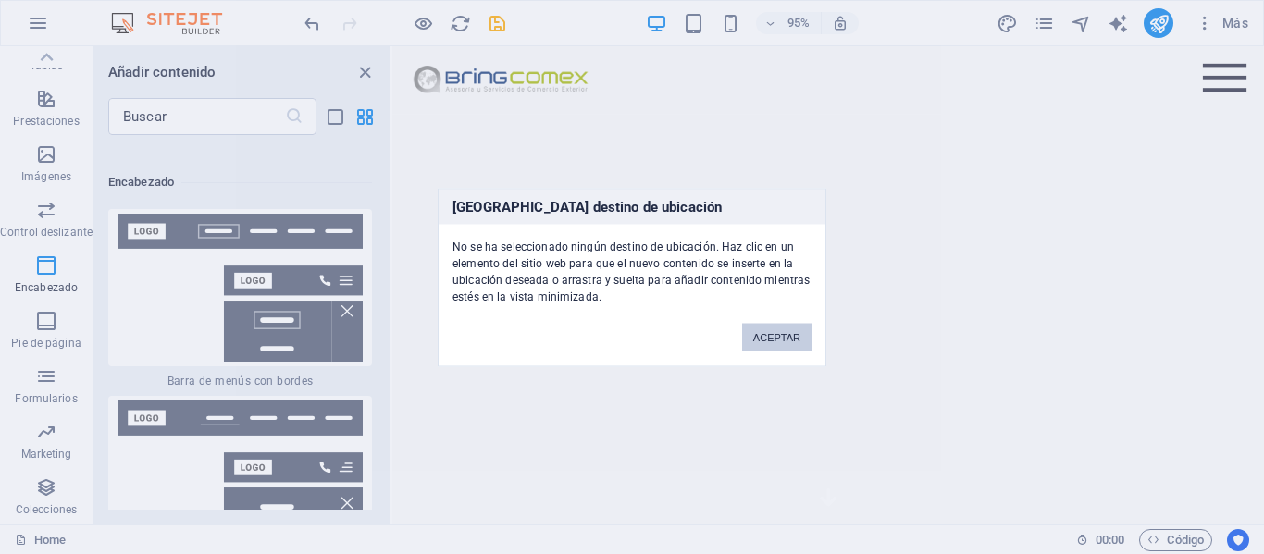
click at [770, 333] on button "ACEPTAR" at bounding box center [776, 337] width 69 height 28
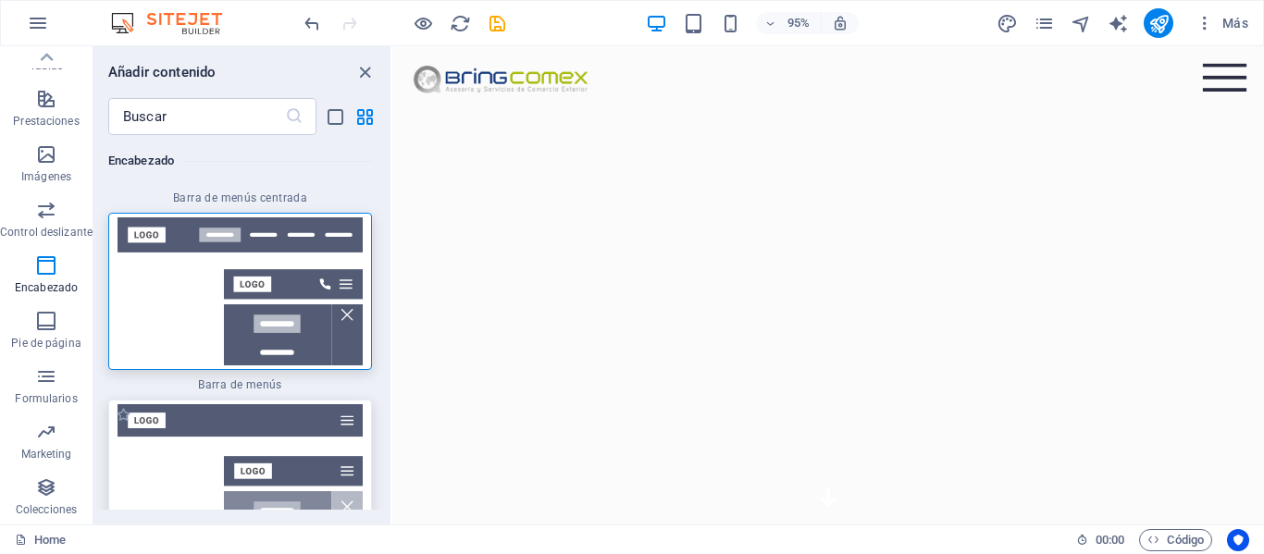
scroll to position [22817, 0]
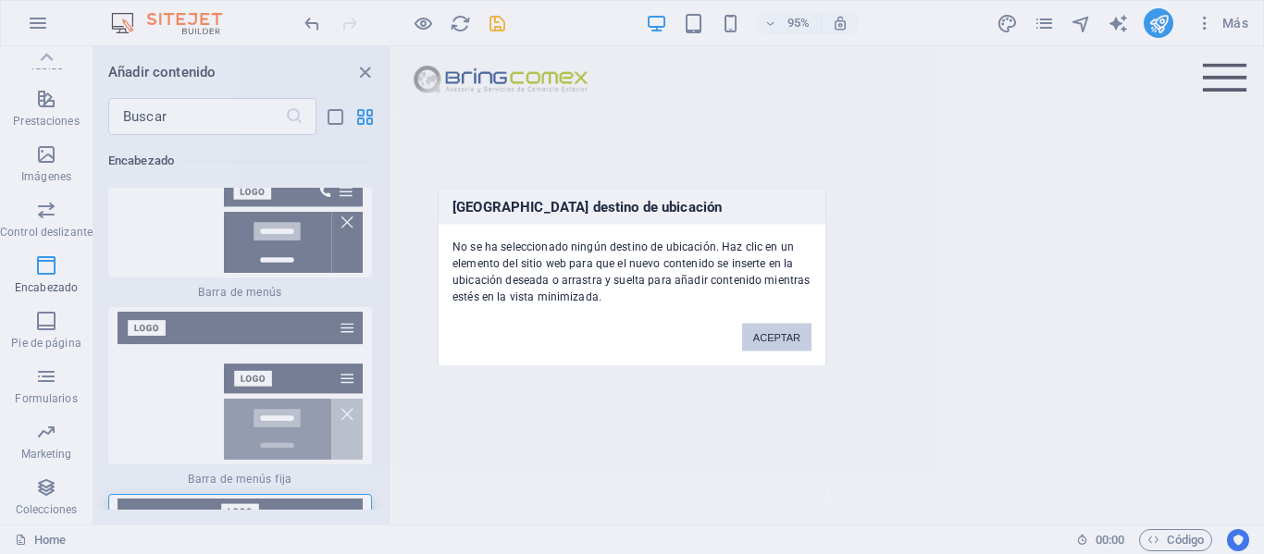
click at [763, 329] on button "ACEPTAR" at bounding box center [776, 337] width 69 height 28
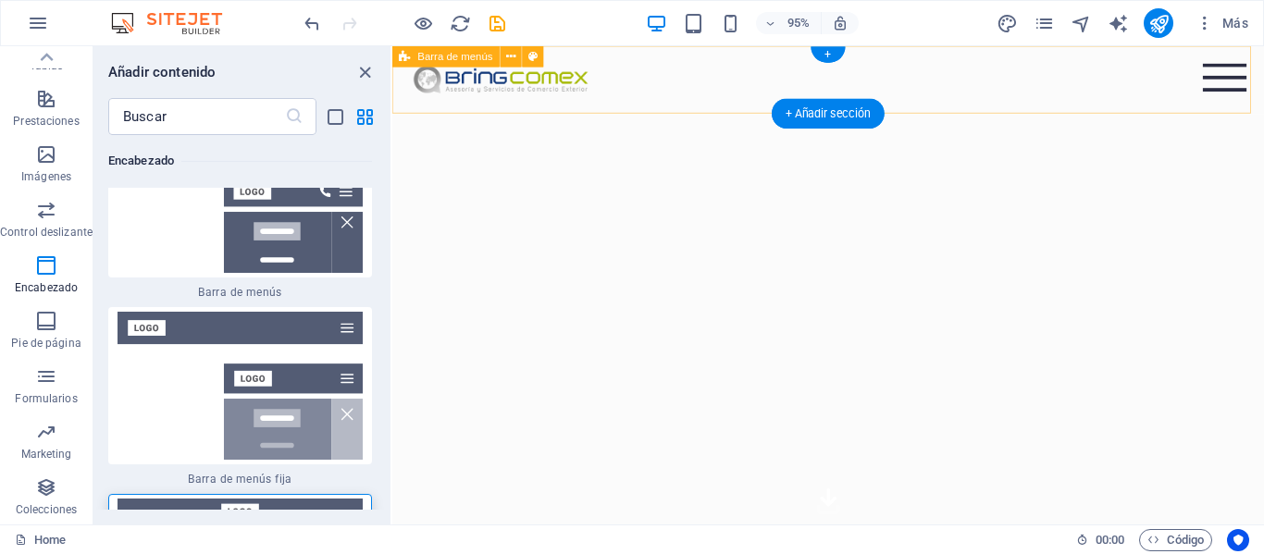
click at [732, 76] on div "Menu Home About Service Contact" at bounding box center [851, 81] width 918 height 71
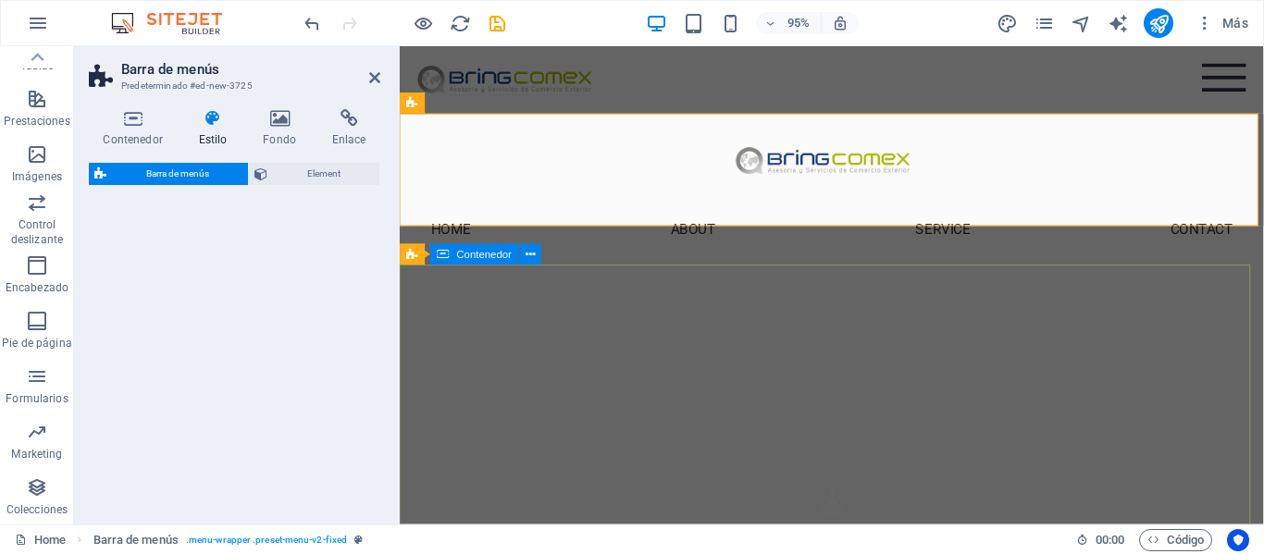
select select "rem"
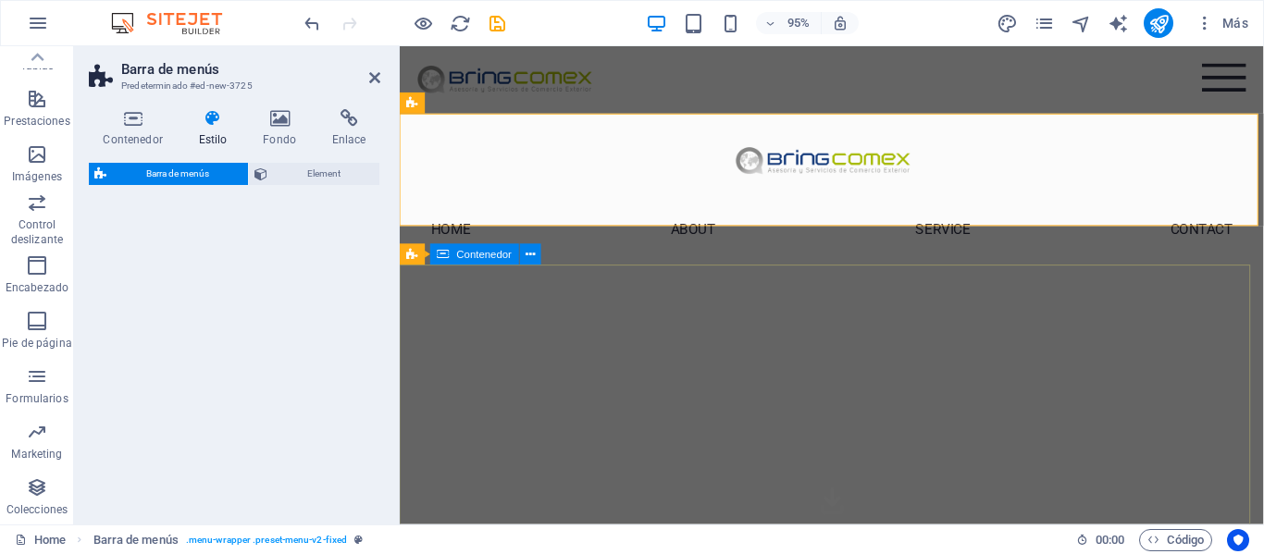
select select "rem"
select select "preset-menu-v2-loki"
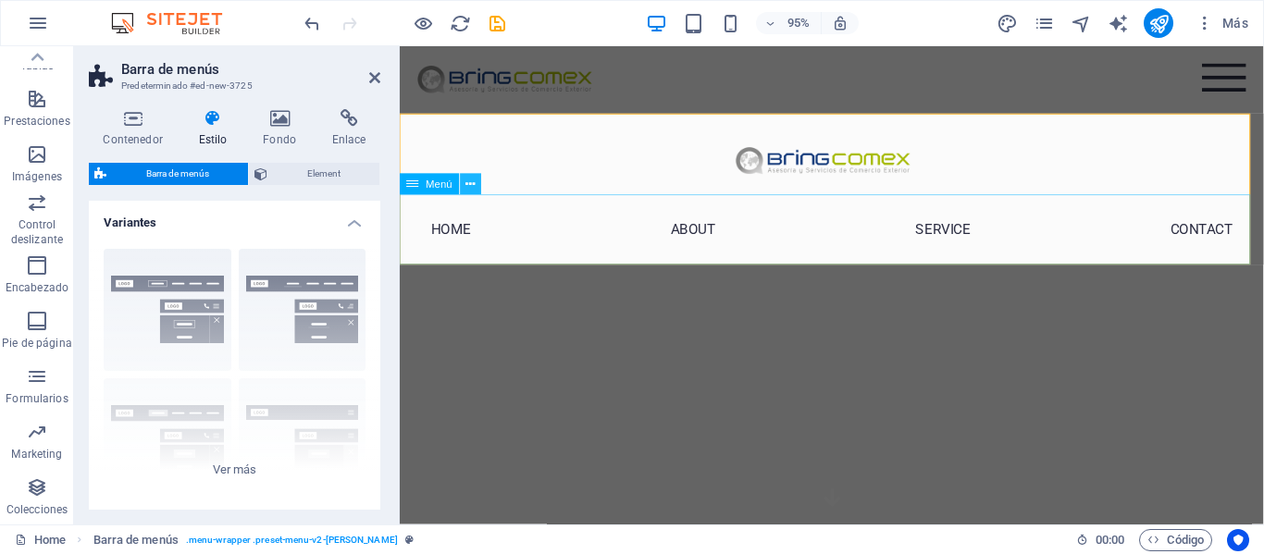
click at [474, 185] on icon at bounding box center [470, 185] width 9 height 19
click at [315, 25] on icon "undo" at bounding box center [312, 23] width 21 height 21
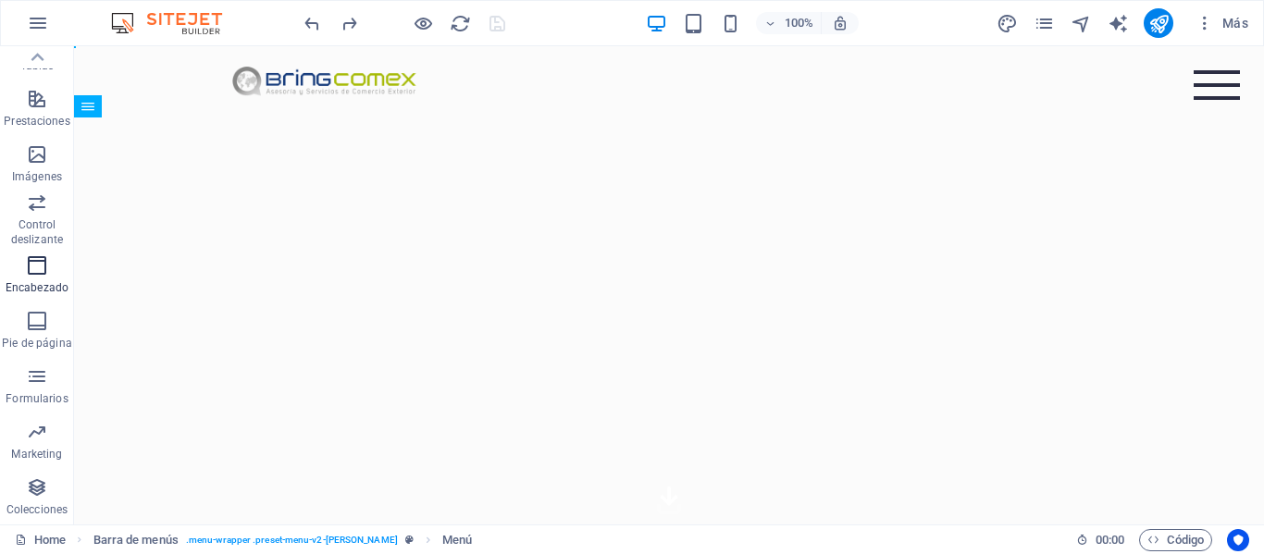
click at [29, 270] on icon "button" at bounding box center [37, 265] width 22 height 22
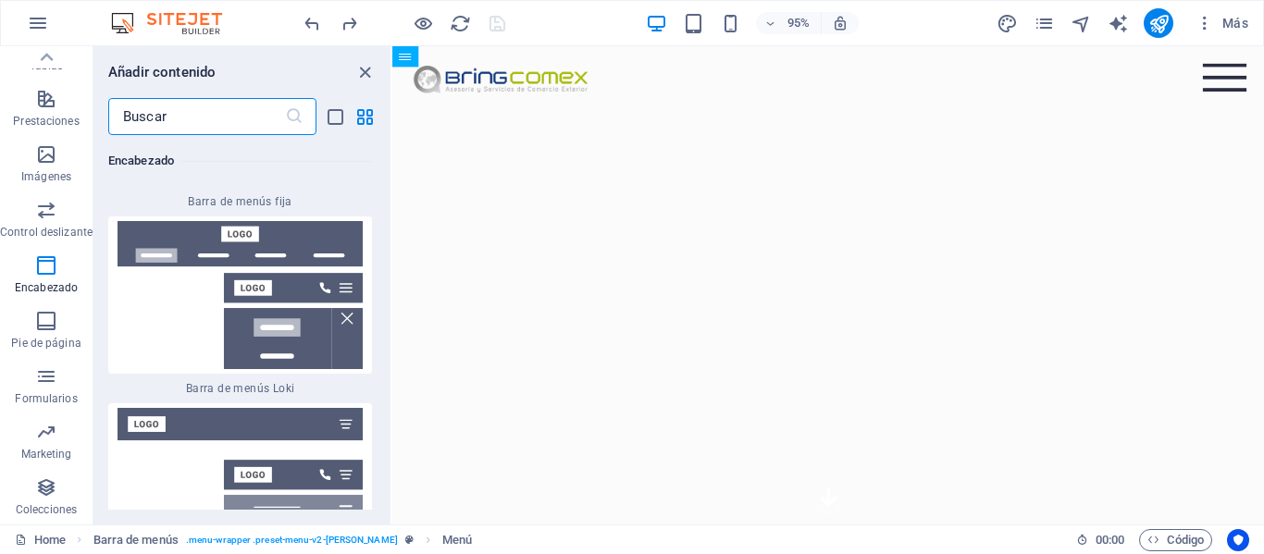
scroll to position [23187, 0]
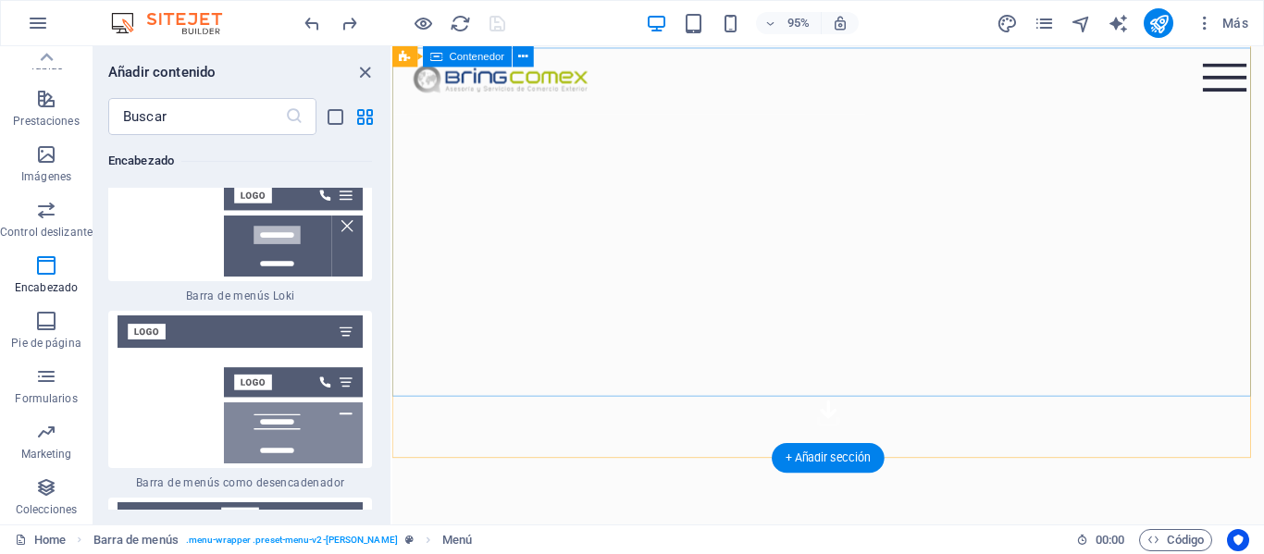
scroll to position [0, 0]
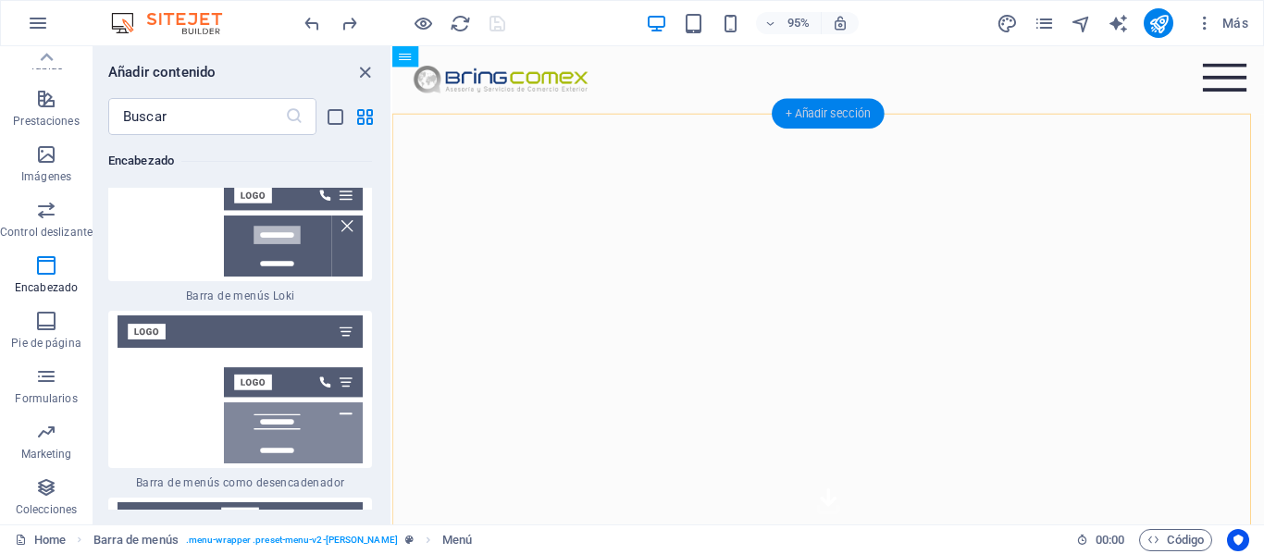
click at [826, 109] on div "+ Añadir sección" at bounding box center [828, 114] width 113 height 30
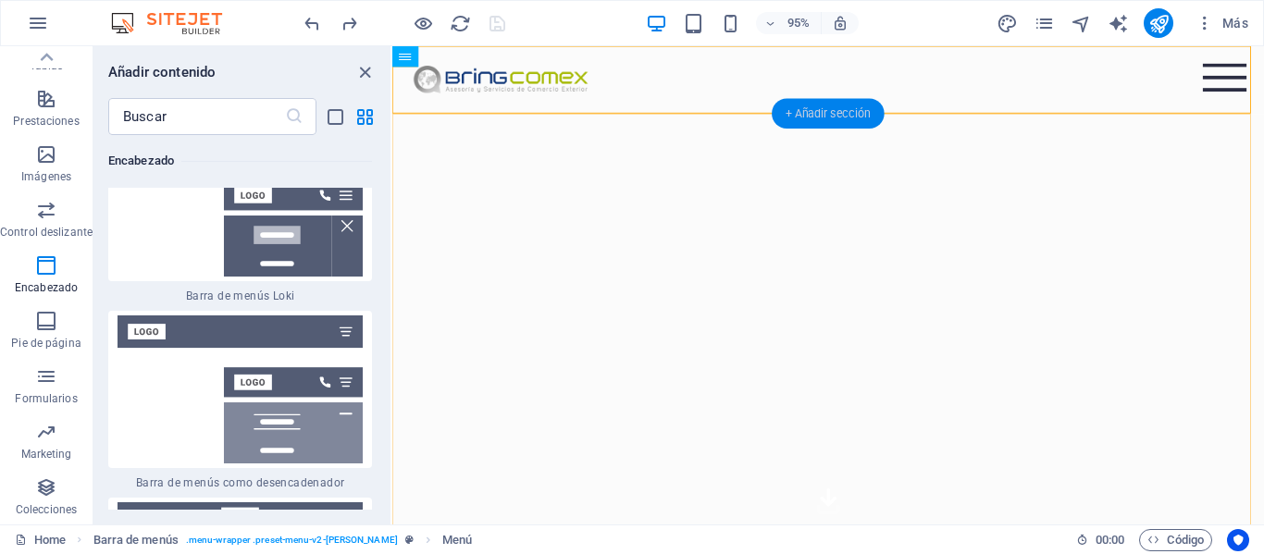
click at [809, 118] on div "+ Añadir sección" at bounding box center [828, 114] width 113 height 30
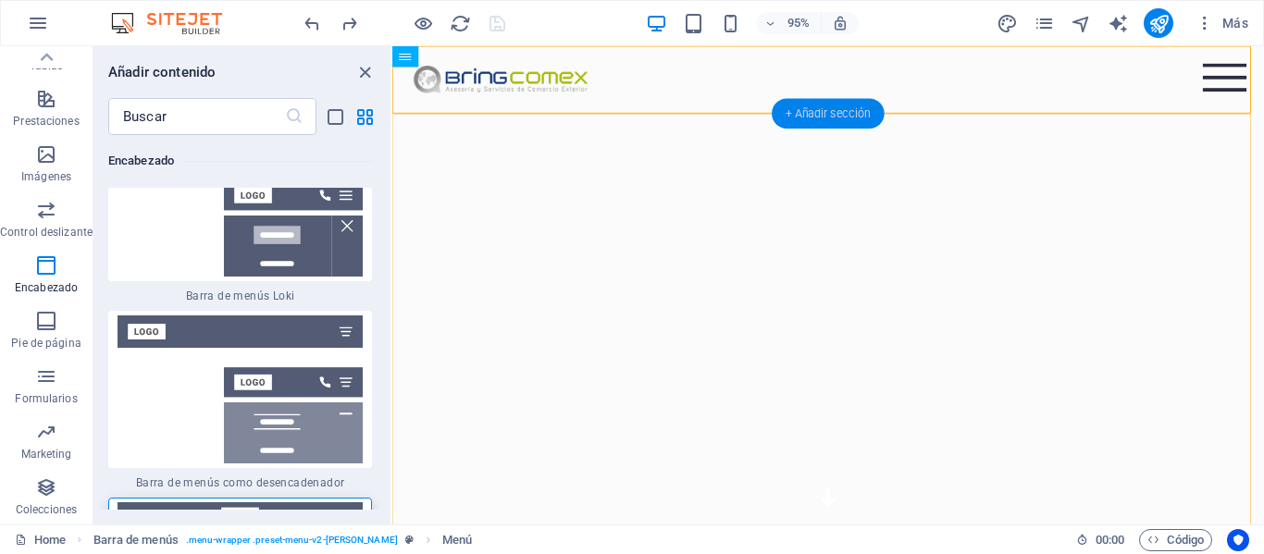
click at [810, 119] on div "+ Añadir sección" at bounding box center [828, 114] width 113 height 30
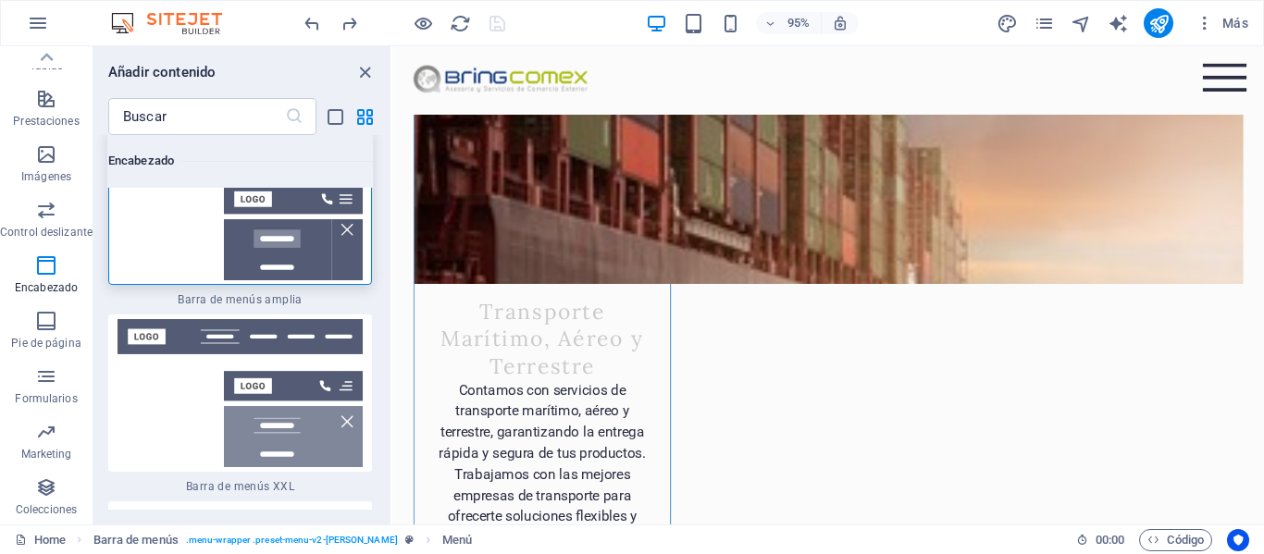
scroll to position [23650, 0]
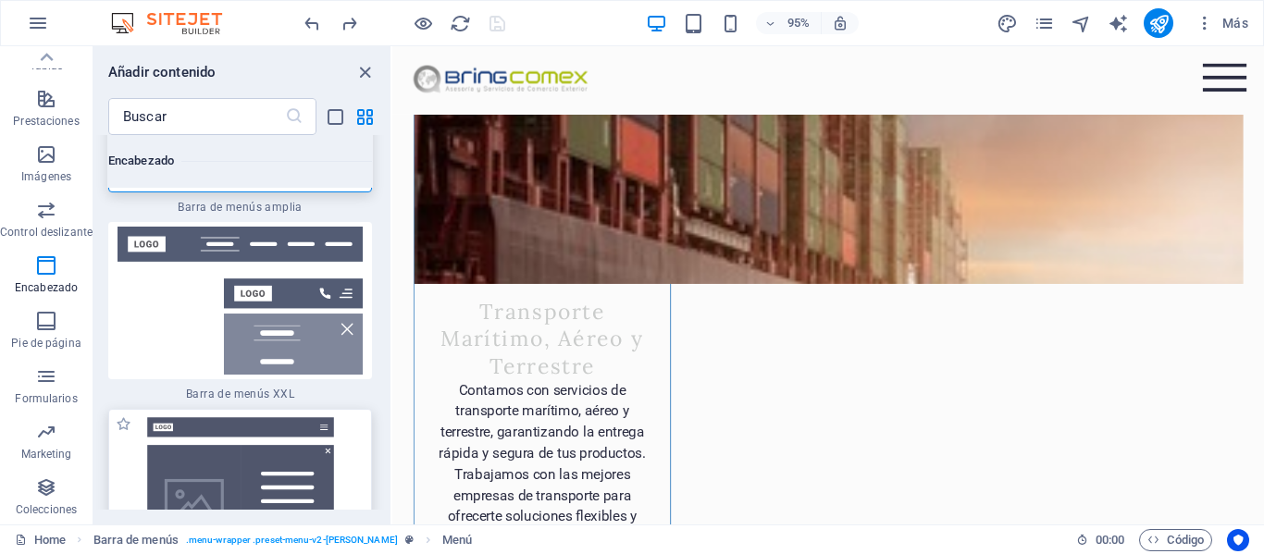
click at [285, 414] on img at bounding box center [240, 488] width 254 height 148
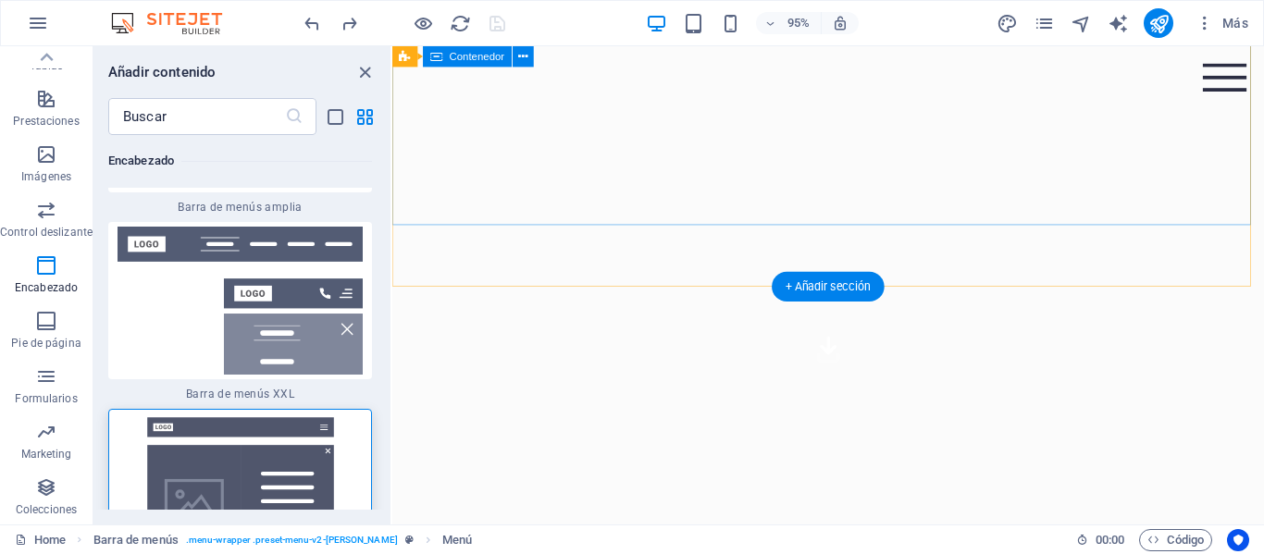
scroll to position [0, 0]
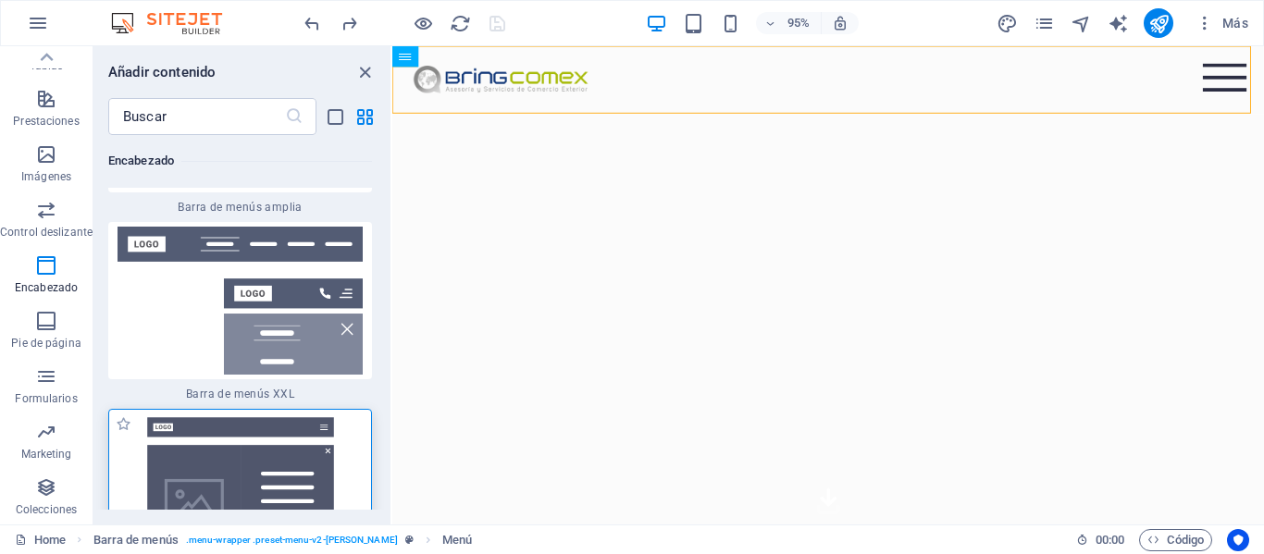
click at [292, 414] on img at bounding box center [240, 488] width 254 height 148
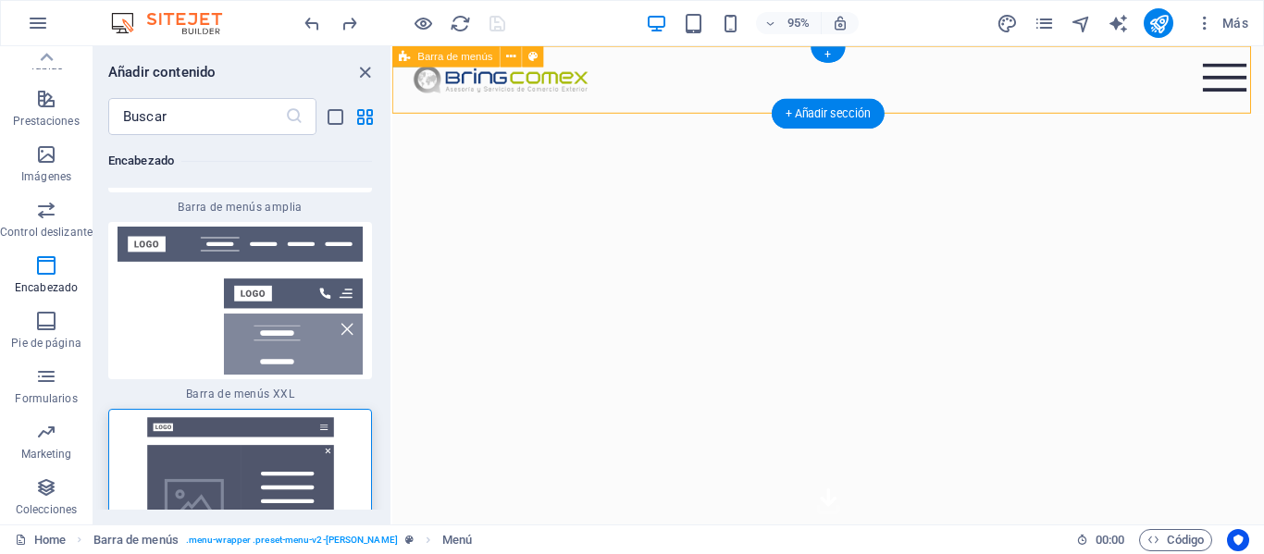
drag, startPoint x: 685, startPoint y: 320, endPoint x: 732, endPoint y: 113, distance: 212.6
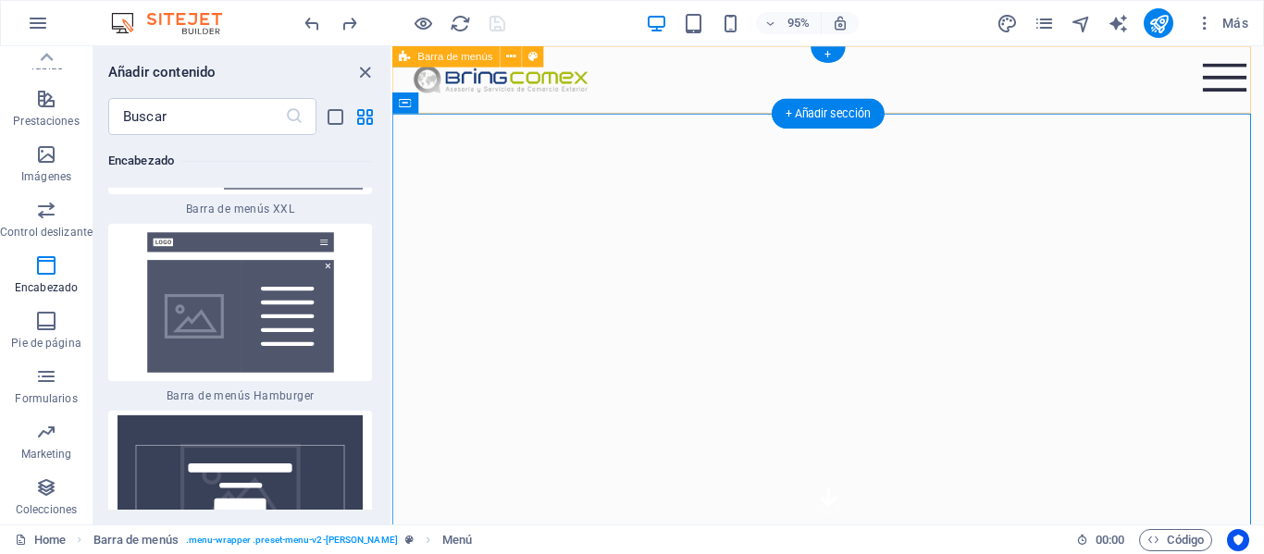
click at [729, 74] on div "Menu Home About Service Contact" at bounding box center [851, 81] width 918 height 71
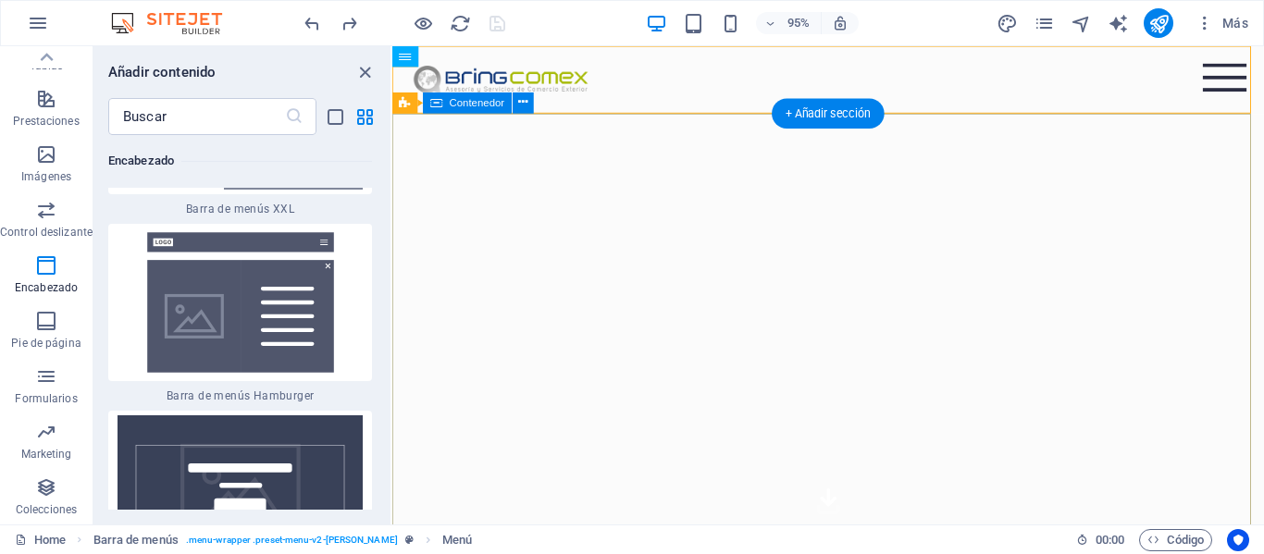
drag, startPoint x: 755, startPoint y: 183, endPoint x: 755, endPoint y: 193, distance: 10.2
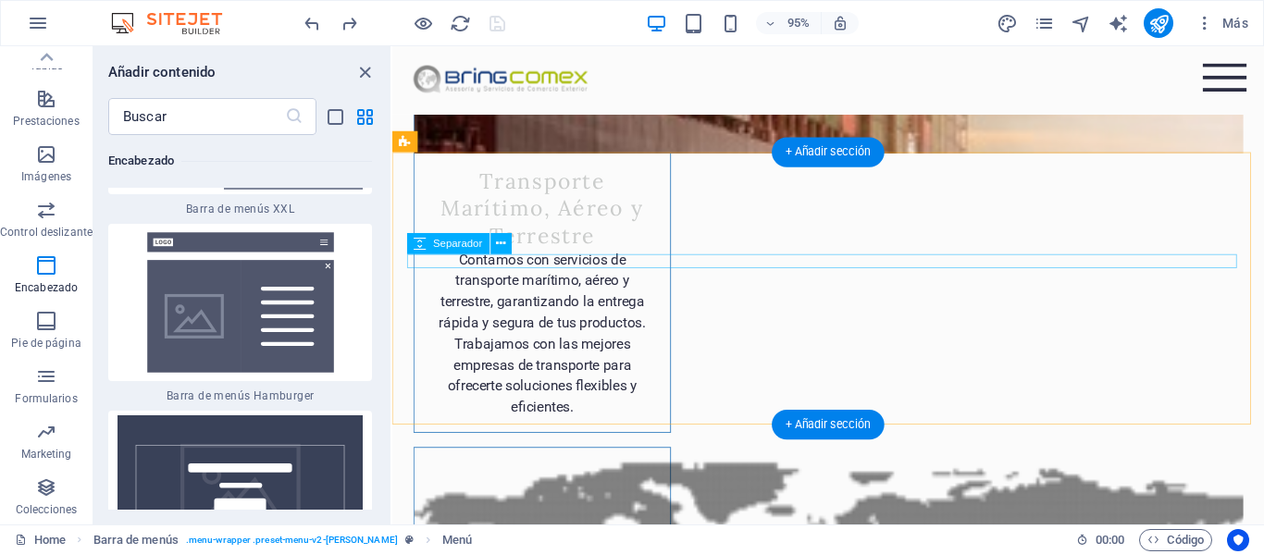
scroll to position [3701, 0]
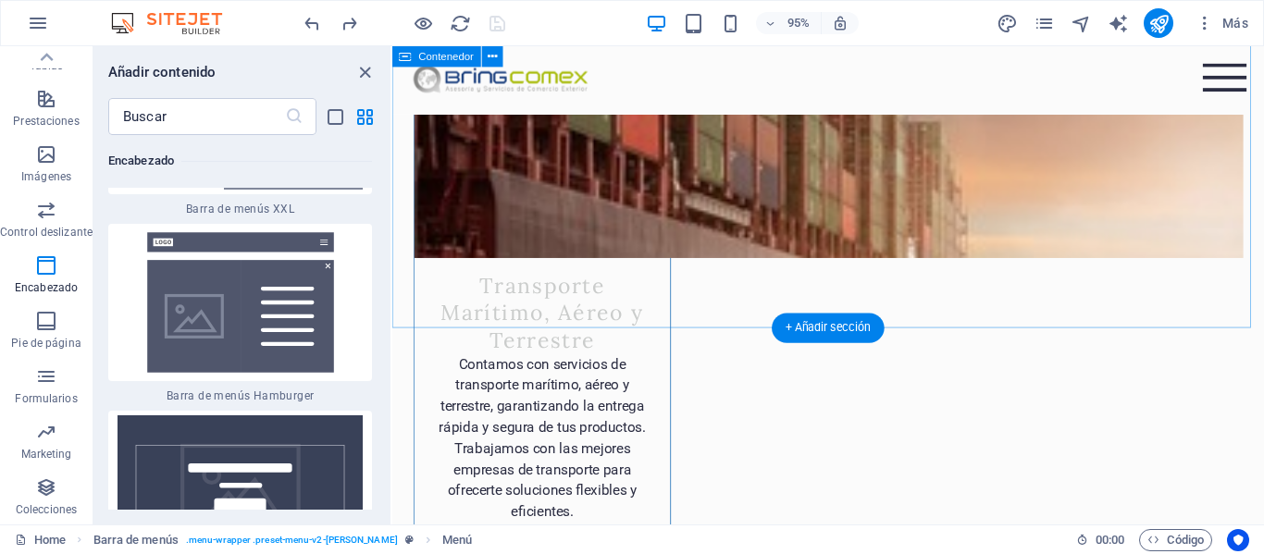
drag, startPoint x: 686, startPoint y: 295, endPoint x: 773, endPoint y: 319, distance: 91.1
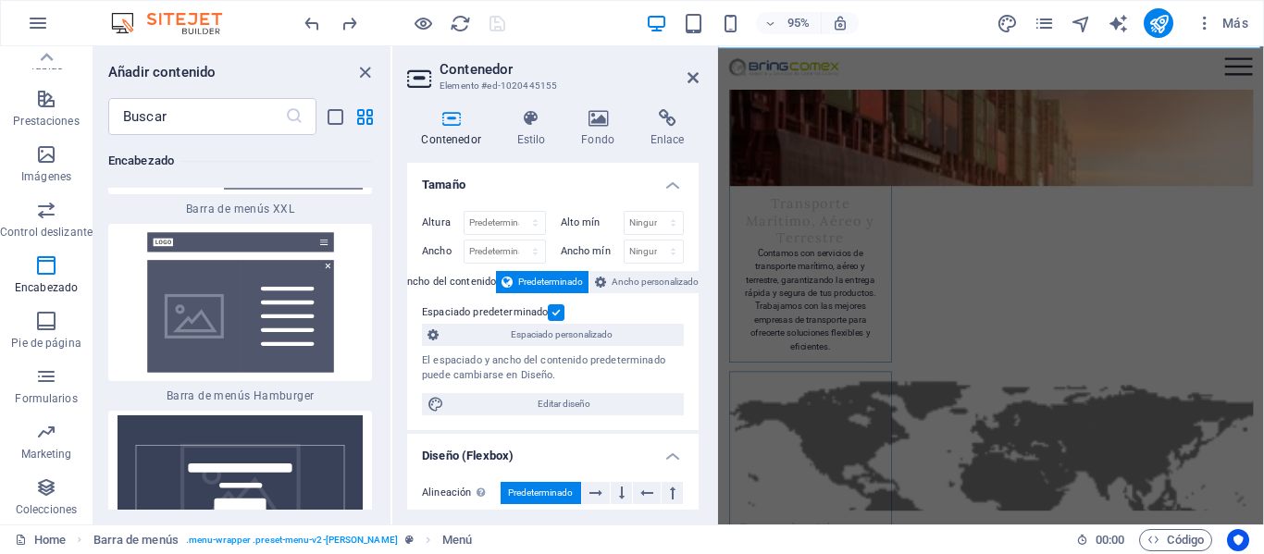
scroll to position [3995, 0]
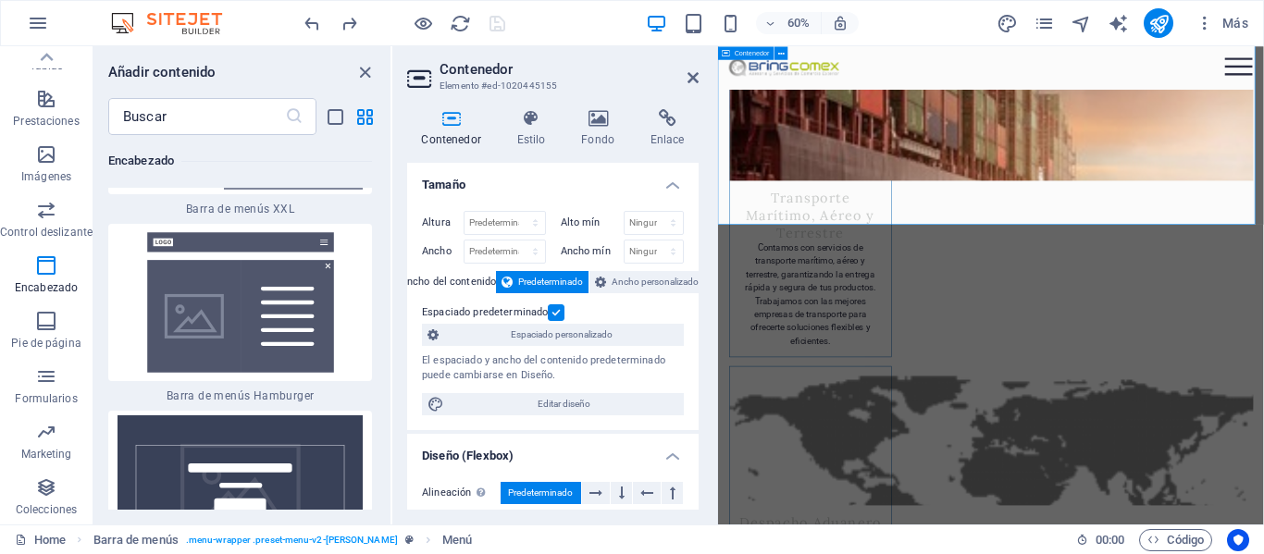
click at [688, 80] on icon at bounding box center [692, 77] width 11 height 15
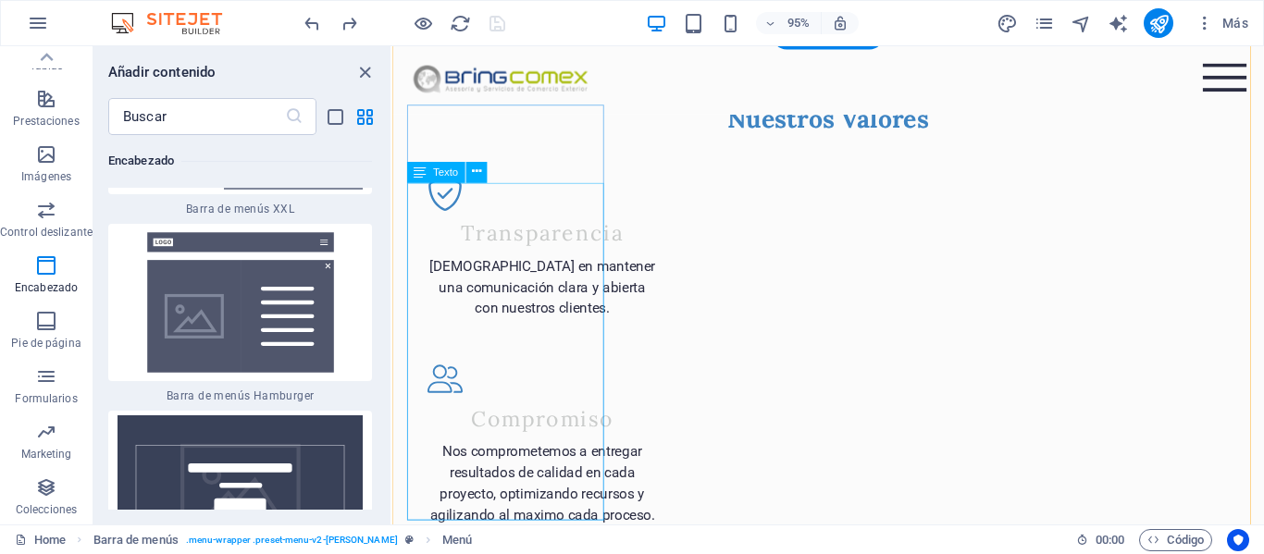
scroll to position [4968, 0]
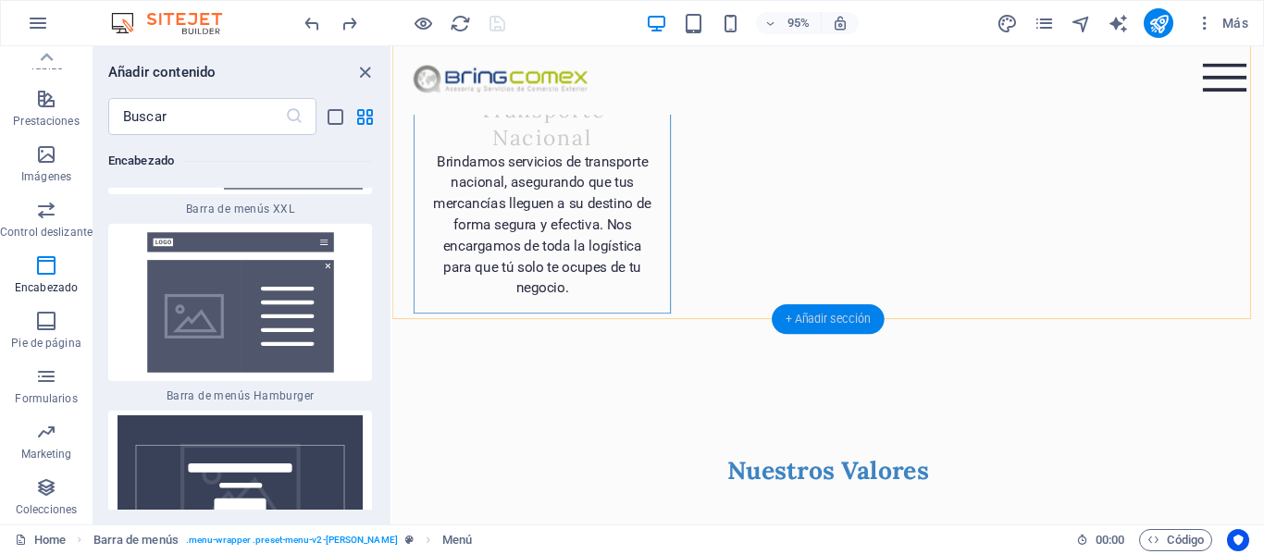
click at [832, 319] on div "+ Añadir sección" at bounding box center [828, 320] width 113 height 30
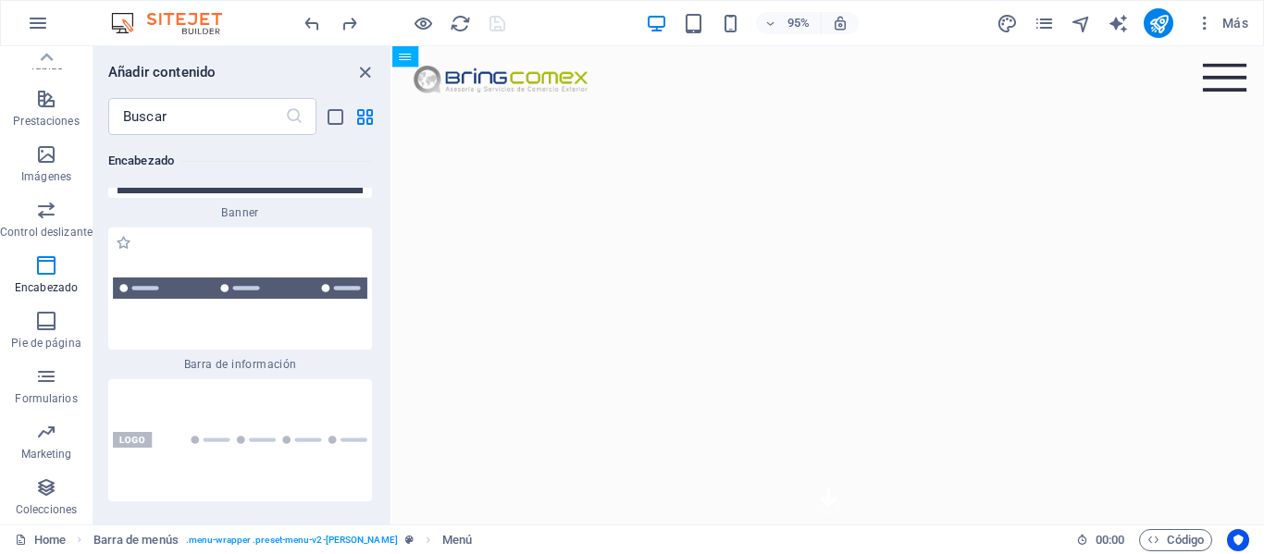
scroll to position [24112, 0]
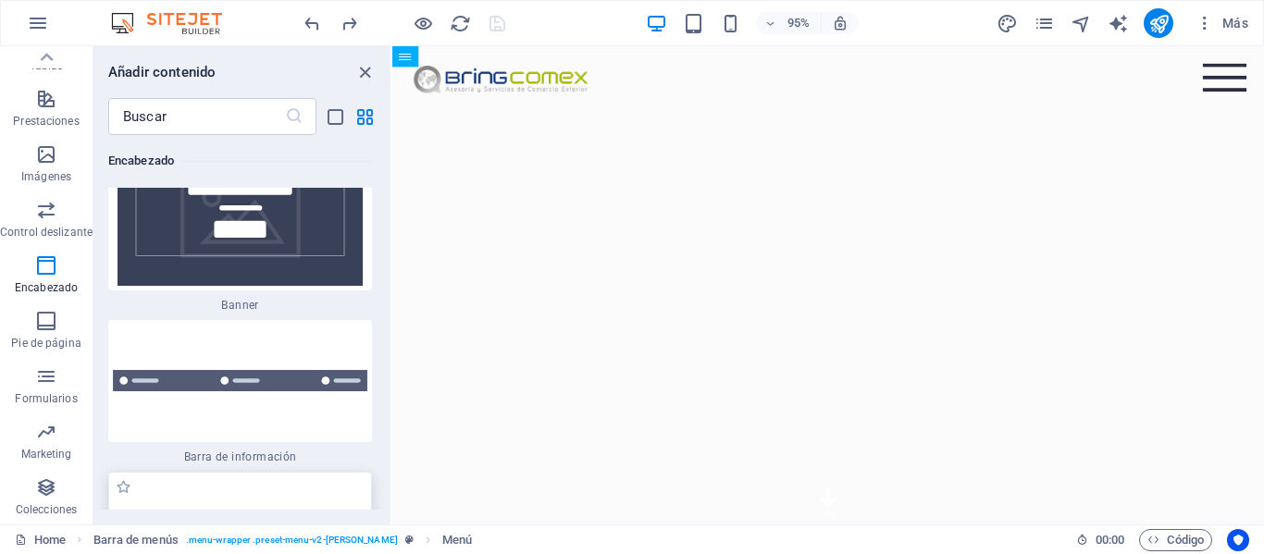
click at [219, 525] on img at bounding box center [240, 533] width 254 height 16
click at [296, 472] on div at bounding box center [240, 533] width 264 height 122
click at [298, 472] on div at bounding box center [240, 533] width 264 height 122
click at [302, 472] on div at bounding box center [240, 533] width 264 height 122
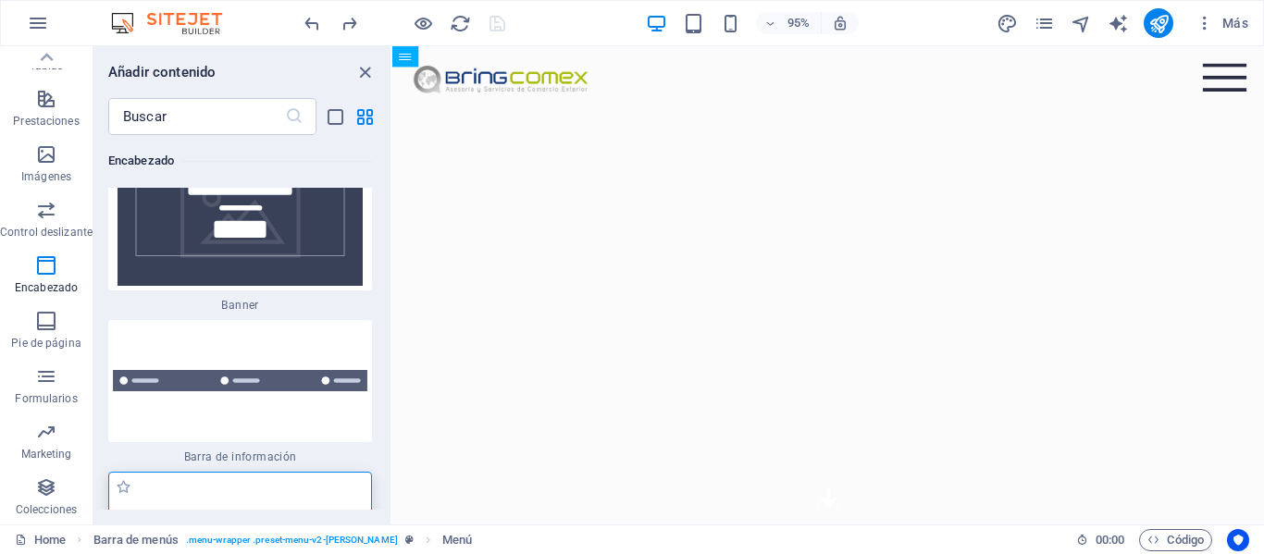
click at [302, 472] on div at bounding box center [240, 533] width 264 height 122
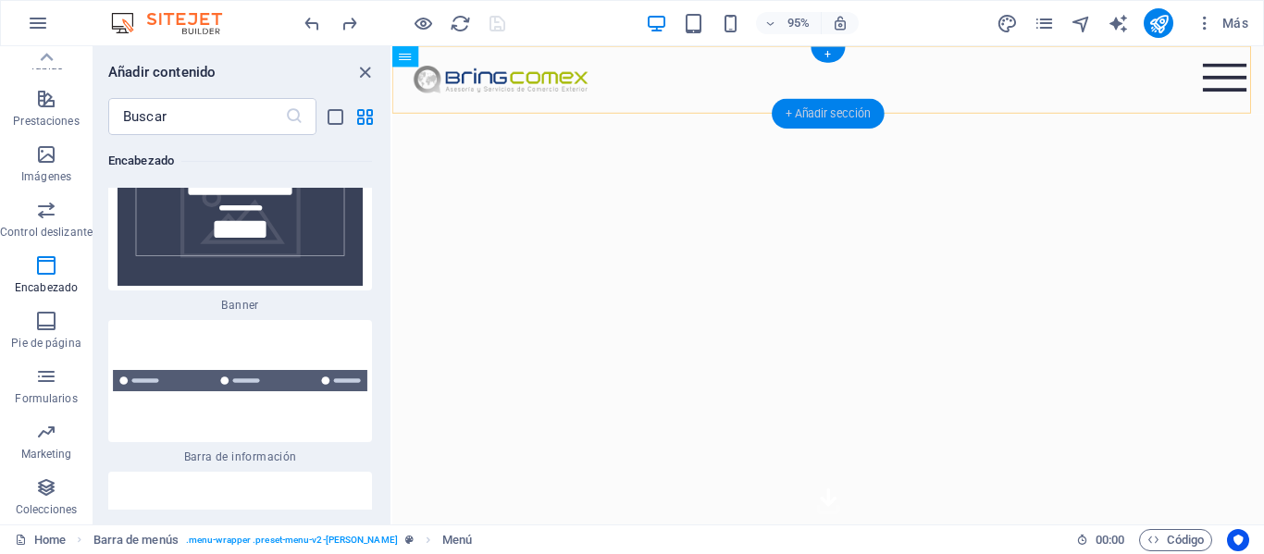
click at [835, 118] on div "+ Añadir sección" at bounding box center [828, 114] width 113 height 30
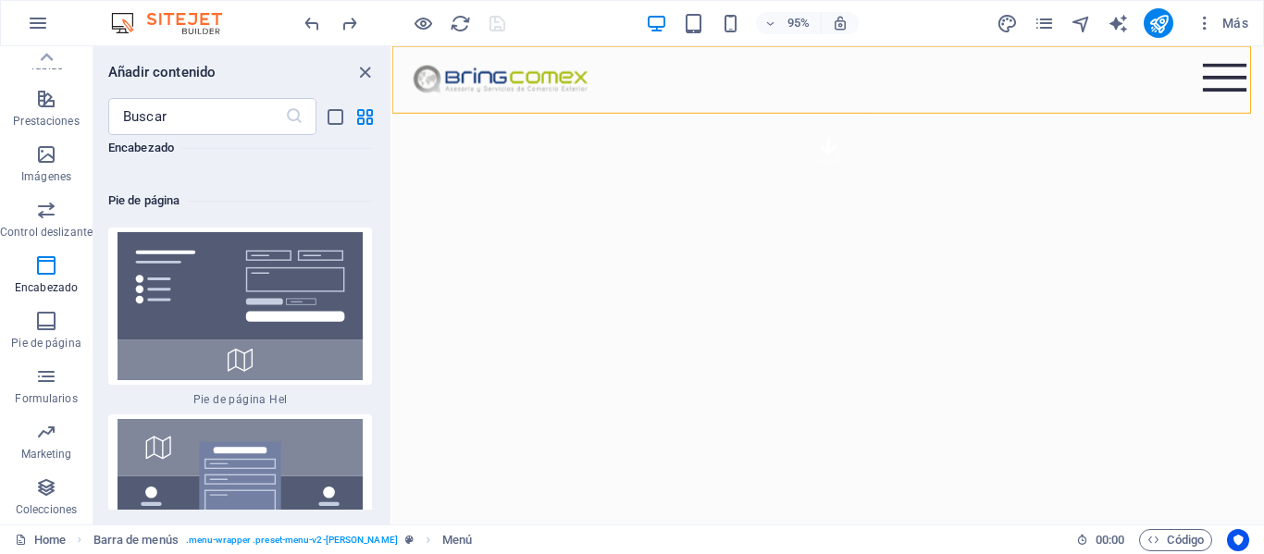
scroll to position [24852, 0]
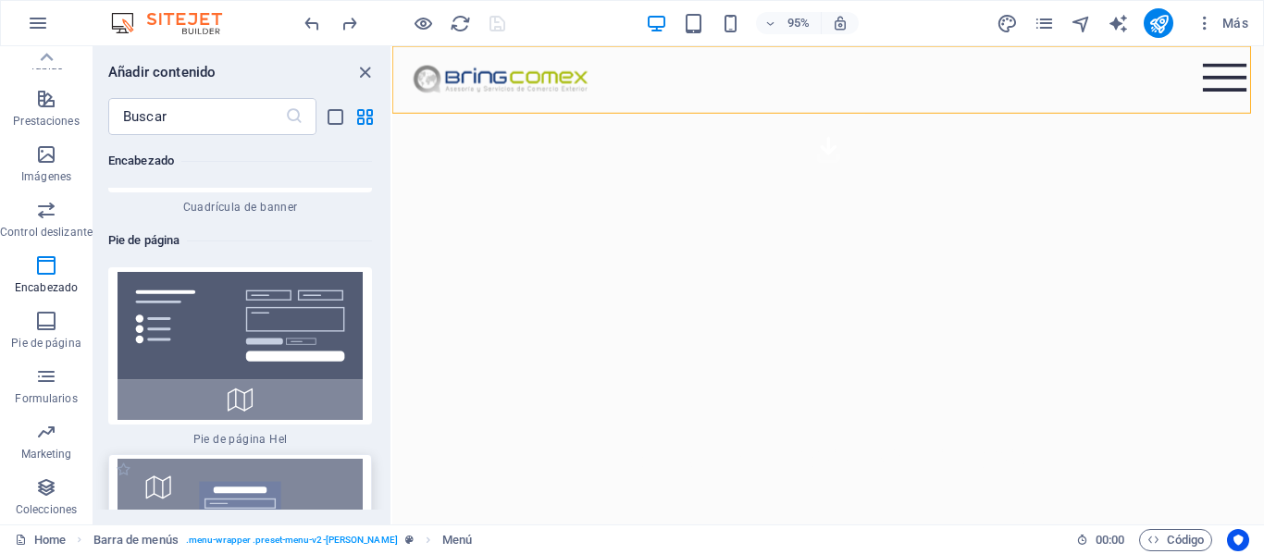
click at [268, 459] on img at bounding box center [240, 533] width 254 height 148
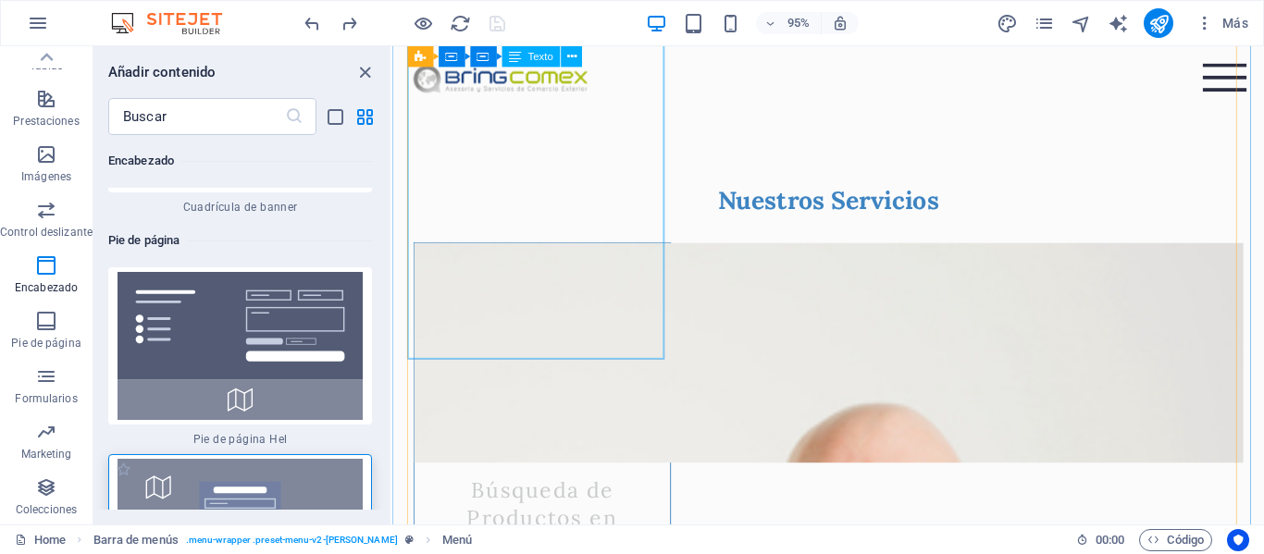
scroll to position [1665, 0]
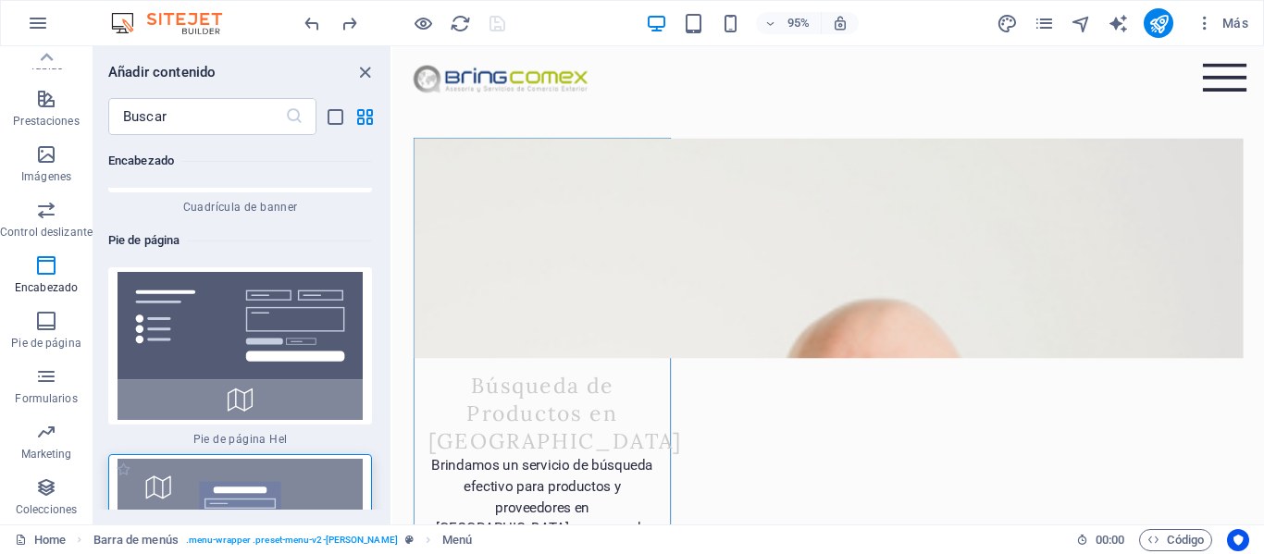
click at [241, 459] on img at bounding box center [240, 533] width 254 height 148
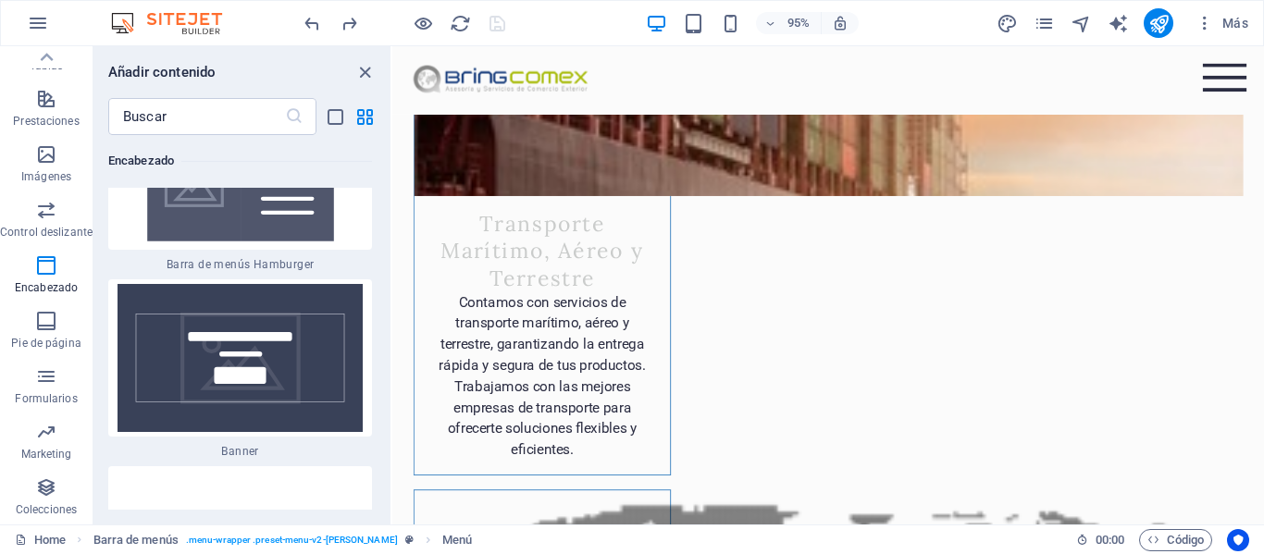
scroll to position [23835, 0]
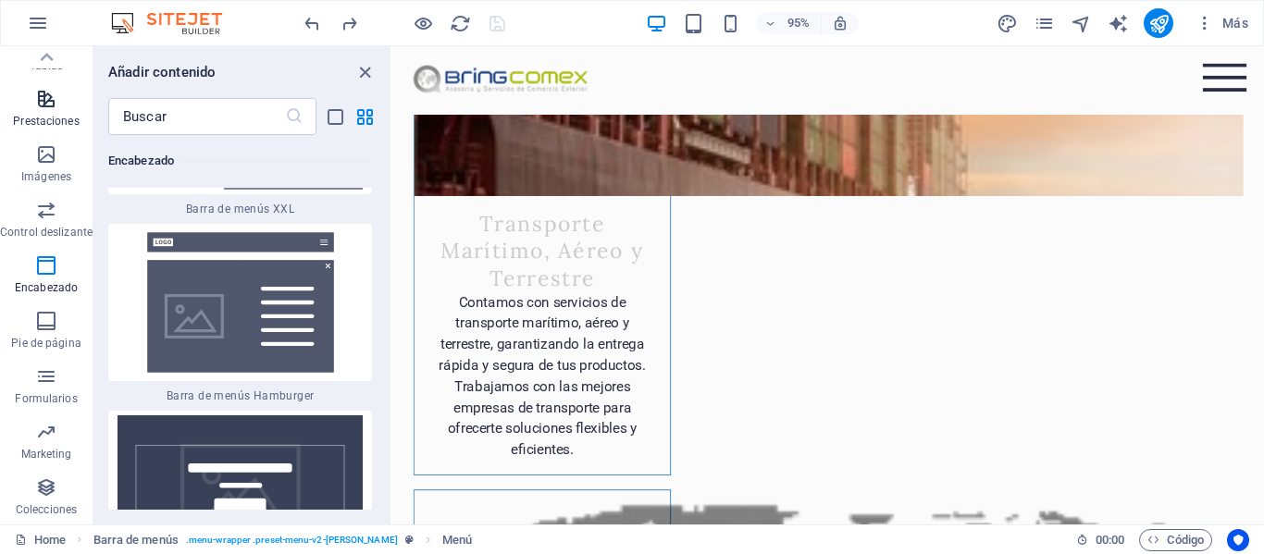
click at [63, 120] on p "Prestaciones" at bounding box center [46, 121] width 66 height 15
click at [41, 93] on icon "button" at bounding box center [46, 99] width 22 height 22
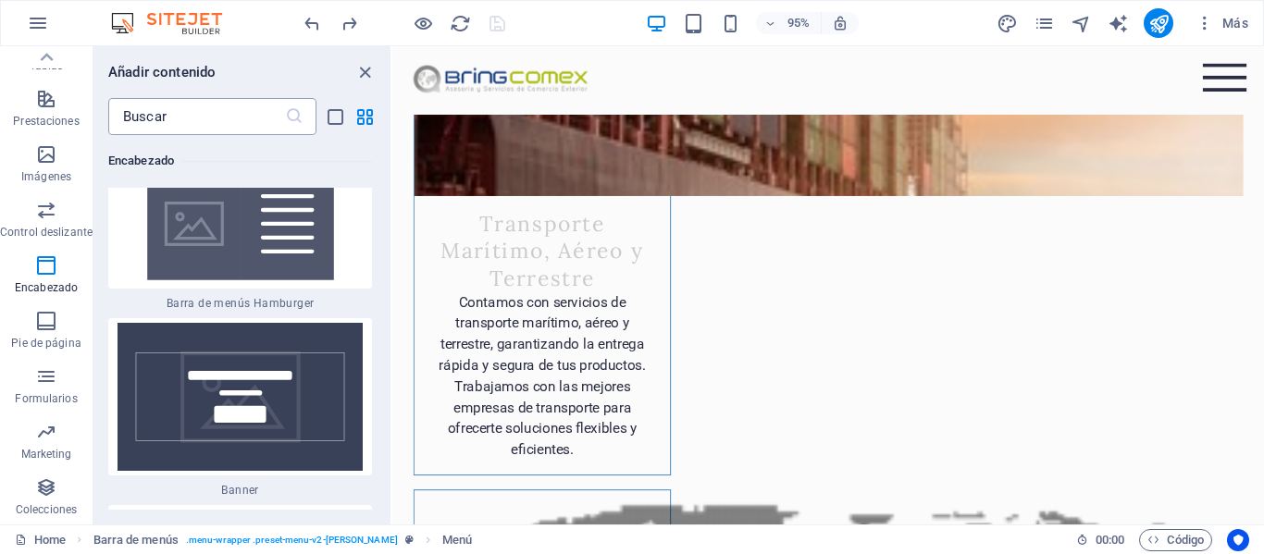
scroll to position [23742, 0]
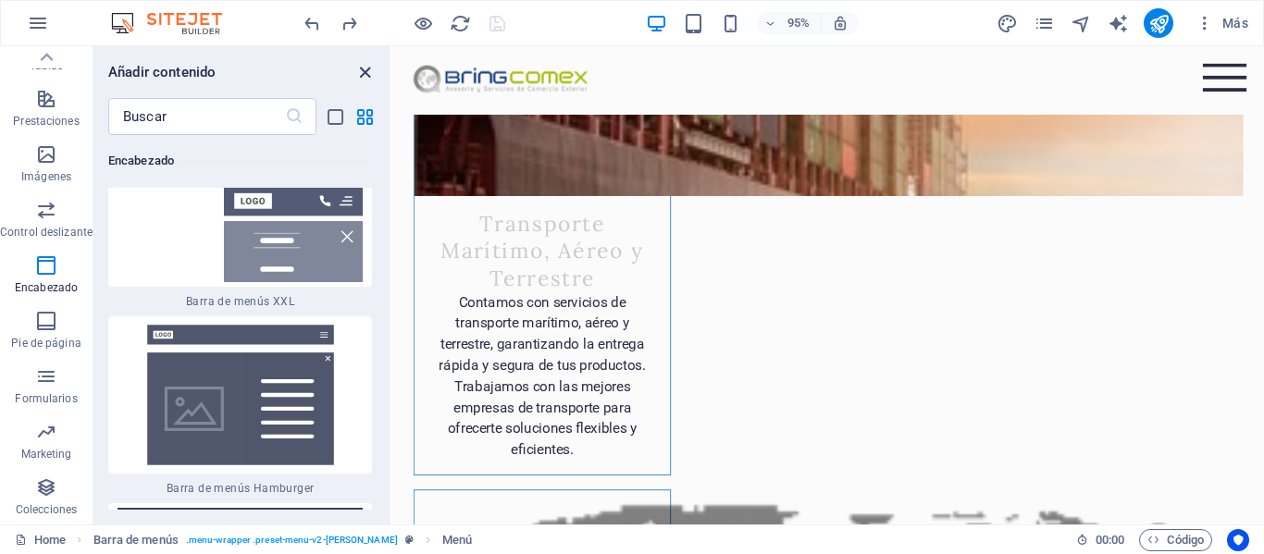
click at [356, 81] on icon "close panel" at bounding box center [364, 72] width 21 height 21
click at [361, 76] on icon "close panel" at bounding box center [364, 72] width 21 height 21
click at [365, 76] on icon "close panel" at bounding box center [364, 72] width 21 height 21
click at [367, 76] on icon "close panel" at bounding box center [364, 72] width 21 height 21
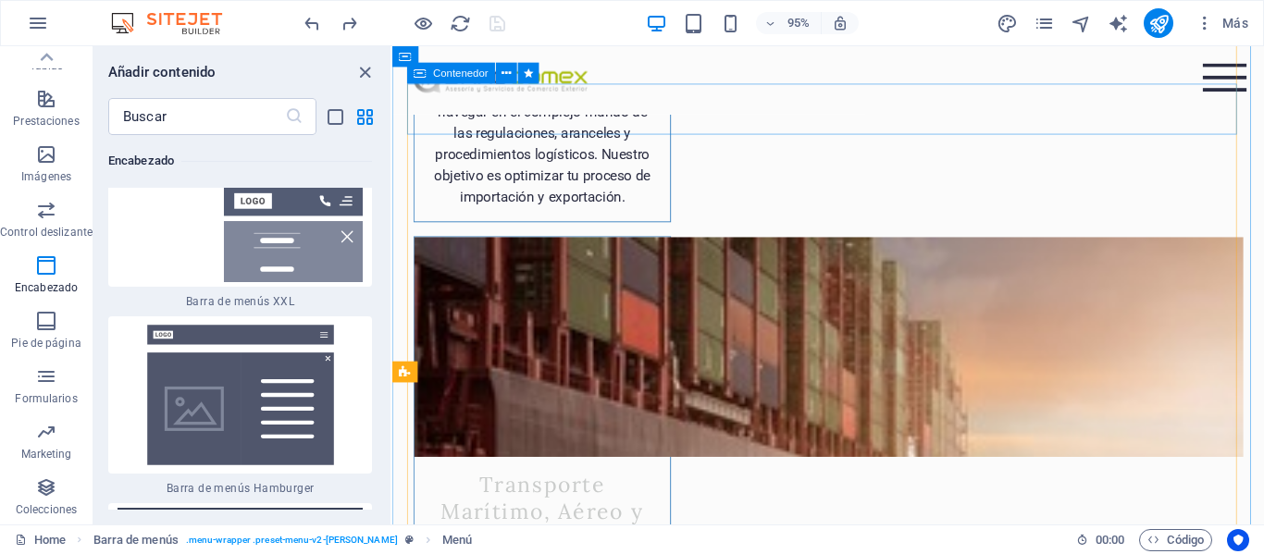
scroll to position [3396, 0]
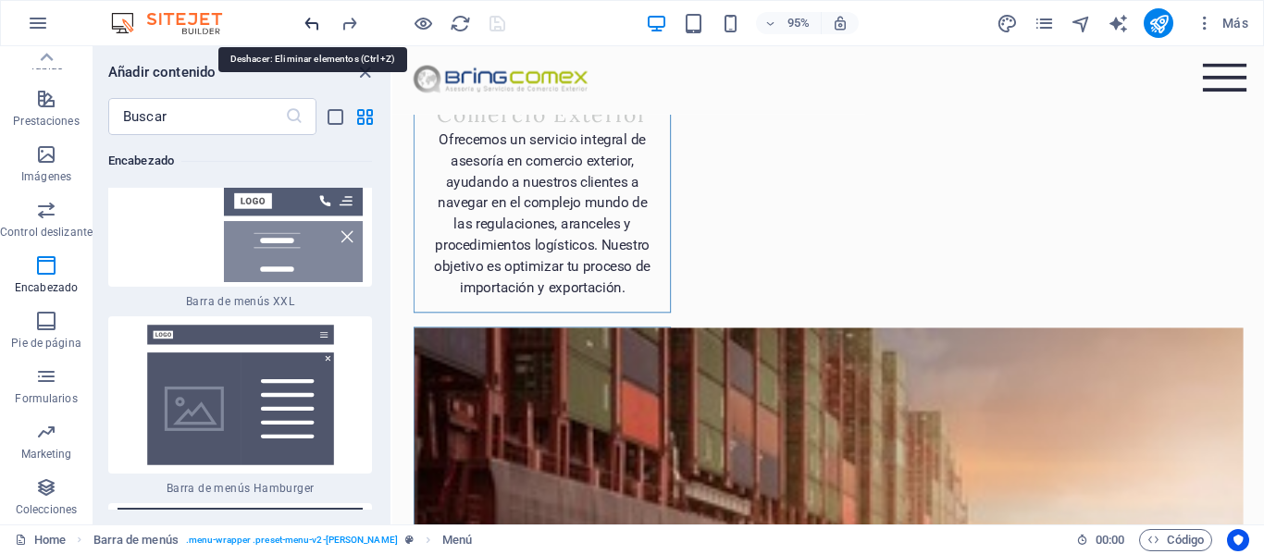
click at [316, 30] on icon "undo" at bounding box center [312, 23] width 21 height 21
click at [366, 73] on icon "close panel" at bounding box center [364, 72] width 21 height 21
